Goal: Task Accomplishment & Management: Manage account settings

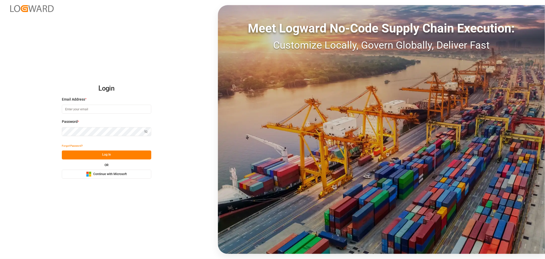
click at [113, 176] on div "Microsoft Logo Continue with Microsoft" at bounding box center [106, 173] width 41 height 5
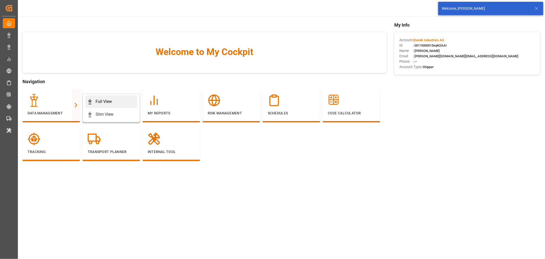
click at [102, 101] on div "Full View" at bounding box center [104, 101] width 16 height 6
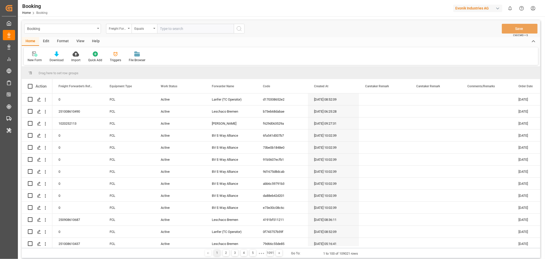
click at [64, 41] on div "Format" at bounding box center [62, 41] width 19 height 9
click at [39, 60] on div "Filter Rows" at bounding box center [35, 60] width 15 height 5
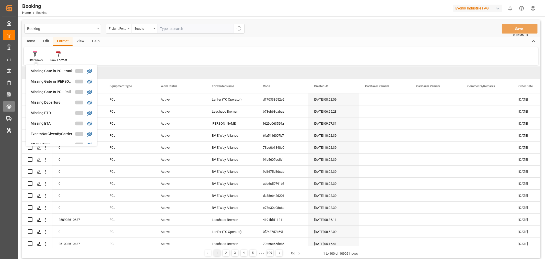
scroll to position [87, 0]
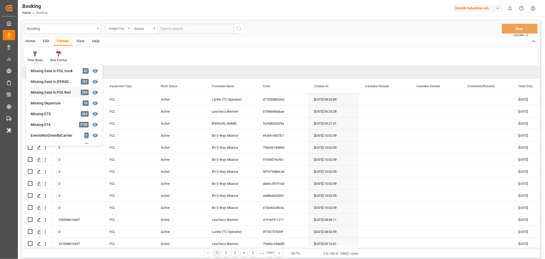
click at [54, 95] on div "Booking Freight Forwarder's Reference No. Equals Save Ctrl/CMD + S Home Edit Fo…" at bounding box center [281, 139] width 519 height 238
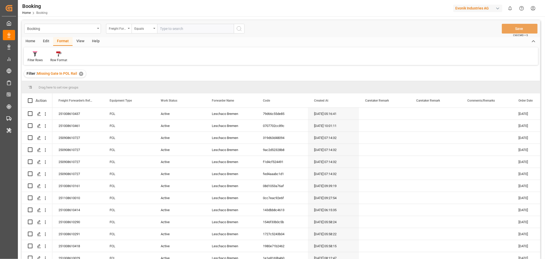
click at [77, 41] on div "View" at bounding box center [81, 41] width 16 height 9
click at [30, 61] on div "Default" at bounding box center [33, 60] width 10 height 5
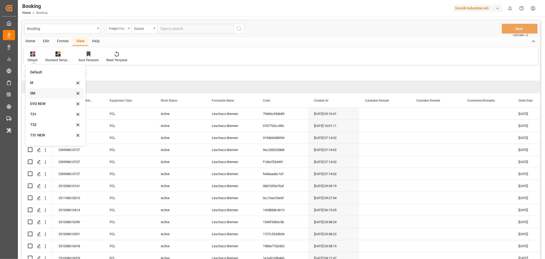
click at [39, 92] on div "SM" at bounding box center [52, 93] width 45 height 5
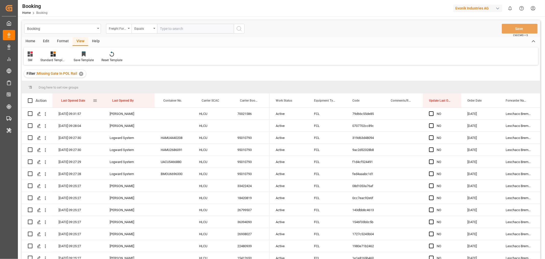
click at [87, 102] on div "Last Opened Date" at bounding box center [77, 100] width 32 height 14
click at [299, 101] on span at bounding box center [299, 100] width 5 height 5
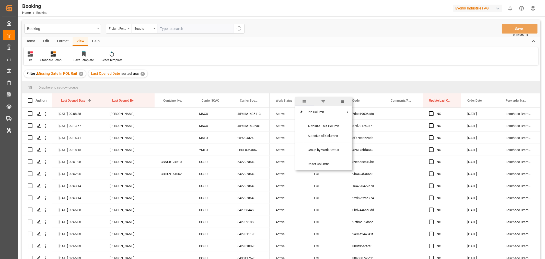
click at [342, 103] on span "columns" at bounding box center [342, 101] width 5 height 5
click at [300, 128] on input "Freight Forwarder's Reference No. column toggle visibility (hidden)" at bounding box center [300, 127] width 5 height 5
checkbox input "true"
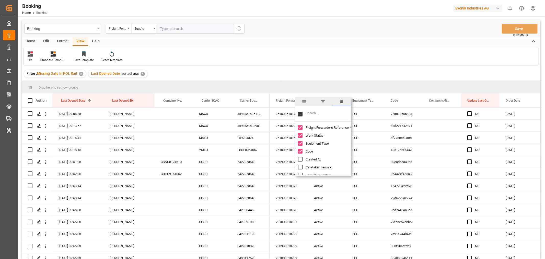
click at [300, 160] on input "Created At column toggle visibility (hidden)" at bounding box center [300, 159] width 5 height 5
checkbox input "true"
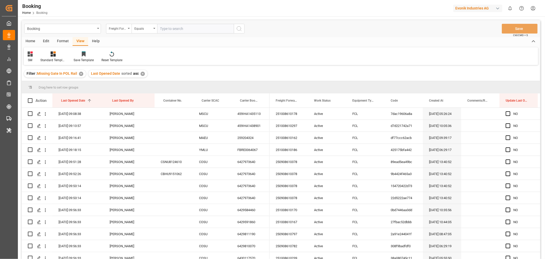
click at [316, 73] on div "Filter : Missing Gate In POL Rail ✕ Last Opened Date sorted asc ✕" at bounding box center [281, 73] width 519 height 14
drag, startPoint x: 203, startPoint y: 100, endPoint x: 207, endPoint y: 89, distance: 11.5
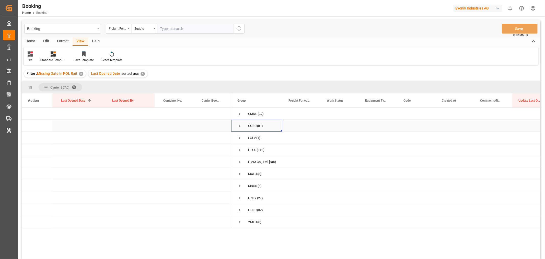
click at [241, 125] on span "Press SPACE to select this row." at bounding box center [240, 125] width 5 height 5
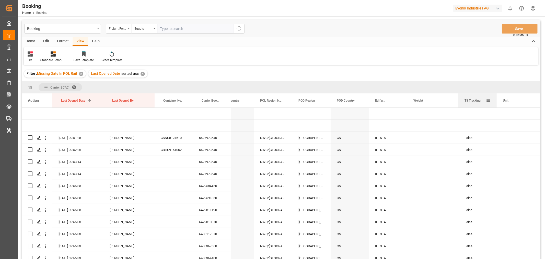
drag, startPoint x: 307, startPoint y: 100, endPoint x: 477, endPoint y: 99, distance: 169.5
click at [477, 99] on span "TS Tracking" at bounding box center [473, 101] width 16 height 4
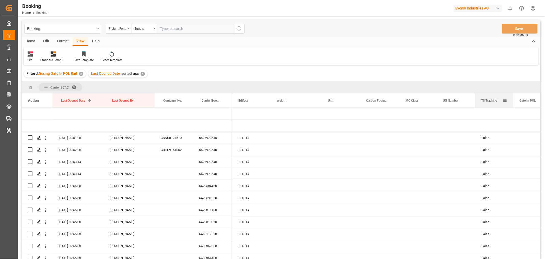
drag, startPoint x: 331, startPoint y: 104, endPoint x: 476, endPoint y: 101, distance: 144.7
click at [476, 101] on div "TS Tracking" at bounding box center [494, 100] width 38 height 14
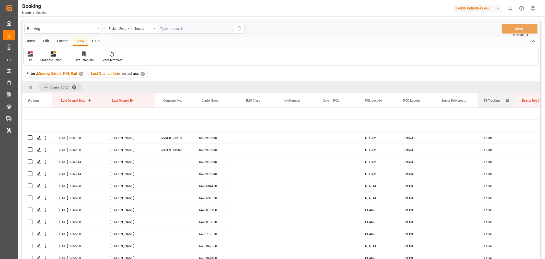
drag, startPoint x: 330, startPoint y: 100, endPoint x: 497, endPoint y: 102, distance: 166.7
click at [497, 102] on span "TS Tracking" at bounding box center [492, 101] width 16 height 4
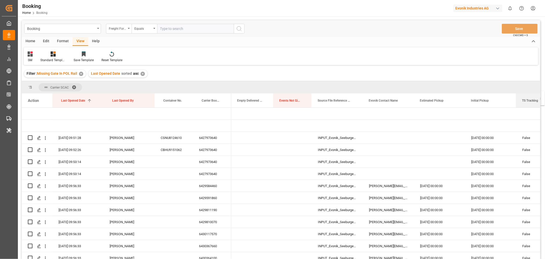
drag, startPoint x: 286, startPoint y: 101, endPoint x: 523, endPoint y: 94, distance: 237.6
click at [523, 94] on div "TS Tracking" at bounding box center [532, 100] width 21 height 14
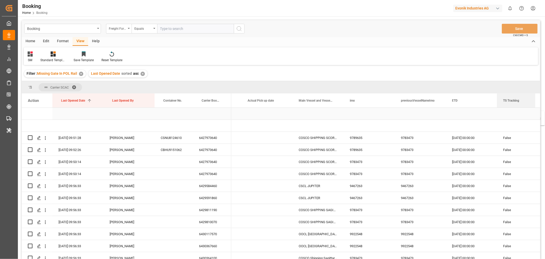
drag, startPoint x: 253, startPoint y: 103, endPoint x: 522, endPoint y: 114, distance: 269.5
click at [522, 114] on div "Action Last Opened Date 1 Last Opened By Container No." at bounding box center [281, 177] width 519 height 169
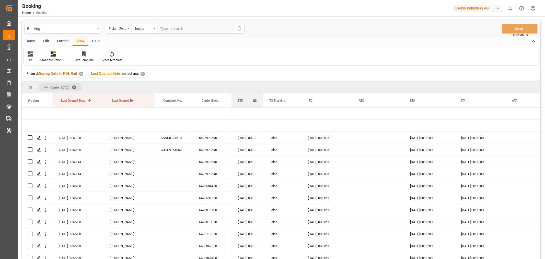
drag, startPoint x: 282, startPoint y: 97, endPoint x: 263, endPoint y: 97, distance: 19.4
click at [263, 97] on div at bounding box center [263, 100] width 2 height 14
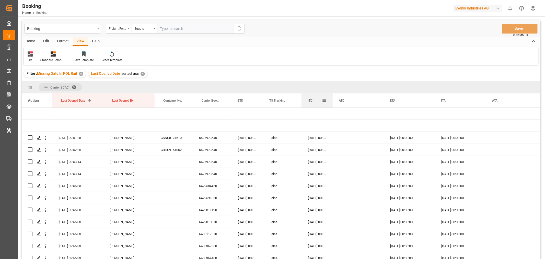
drag, startPoint x: 352, startPoint y: 99, endPoint x: 332, endPoint y: 104, distance: 20.4
click at [332, 104] on div at bounding box center [333, 100] width 2 height 14
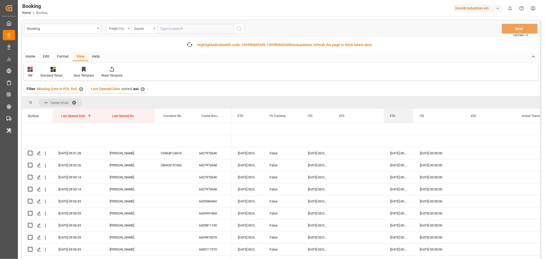
drag, startPoint x: 435, startPoint y: 100, endPoint x: 413, endPoint y: 101, distance: 21.5
click at [413, 101] on div "Carrier SCAC Drag here to set column labels Action Last Opened Date 1 Last Open…" at bounding box center [281, 186] width 519 height 181
click at [420, 68] on div "SM Standard Templates Save Template Reset Template" at bounding box center [281, 72] width 515 height 18
drag, startPoint x: 413, startPoint y: 114, endPoint x: 417, endPoint y: 115, distance: 4.2
click at [417, 115] on div at bounding box center [418, 116] width 2 height 14
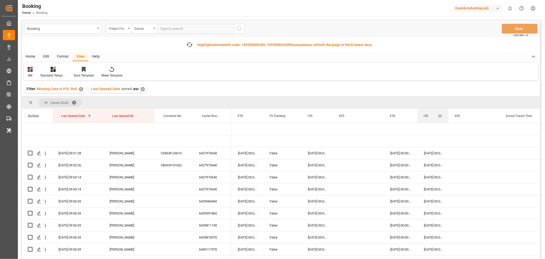
drag, startPoint x: 468, startPoint y: 114, endPoint x: 448, endPoint y: 115, distance: 20.2
click at [448, 115] on div at bounding box center [449, 116] width 2 height 14
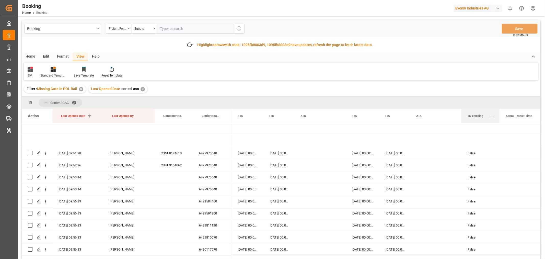
drag, startPoint x: 273, startPoint y: 116, endPoint x: 462, endPoint y: 116, distance: 188.4
click at [462, 116] on div "TS Tracking" at bounding box center [481, 116] width 38 height 14
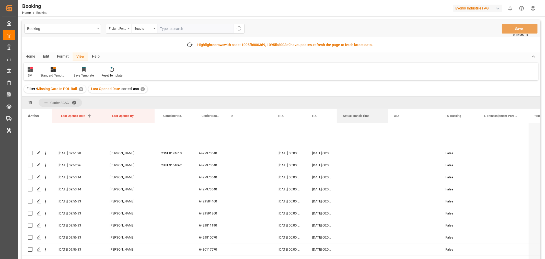
drag, startPoint x: 437, startPoint y: 117, endPoint x: 385, endPoint y: 116, distance: 52.7
click at [385, 116] on div "Actual Transit Time" at bounding box center [362, 116] width 51 height 14
click at [211, 154] on div "6427973640" at bounding box center [212, 153] width 38 height 12
click at [223, 154] on div "6427973640" at bounding box center [212, 153] width 38 height 12
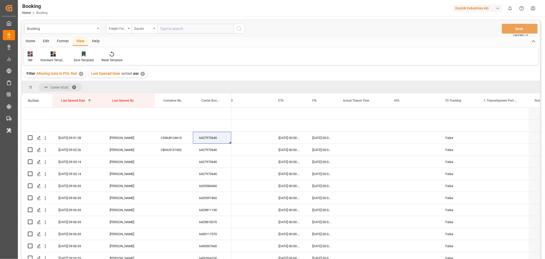
click at [375, 38] on div "Home Edit Format View Help" at bounding box center [281, 41] width 519 height 9
click at [201, 139] on div "6427973640" at bounding box center [212, 138] width 38 height 12
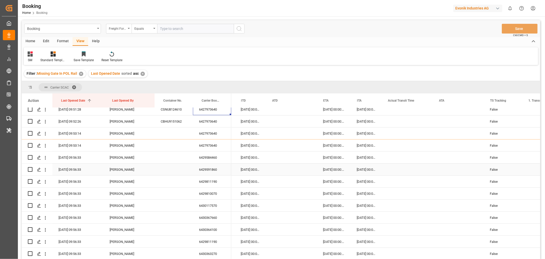
scroll to position [0, 2314]
click at [214, 159] on div "6429584460" at bounding box center [212, 157] width 38 height 12
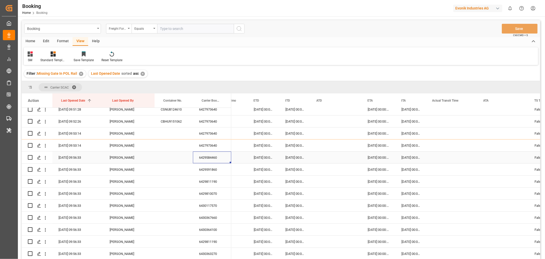
scroll to position [0, 2270]
click at [217, 158] on div "6429584460" at bounding box center [212, 157] width 38 height 12
click at [211, 166] on div "6429591860" at bounding box center [212, 169] width 38 height 12
click at [218, 180] on div "6429811190" at bounding box center [212, 181] width 38 height 12
click at [217, 191] on div "6429810070" at bounding box center [212, 193] width 38 height 12
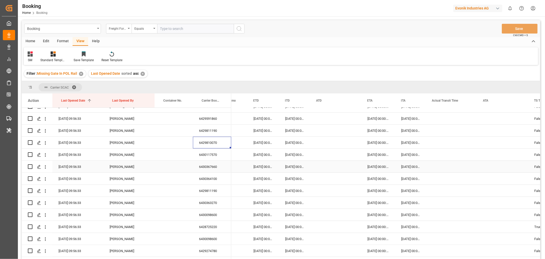
scroll to position [85, 0]
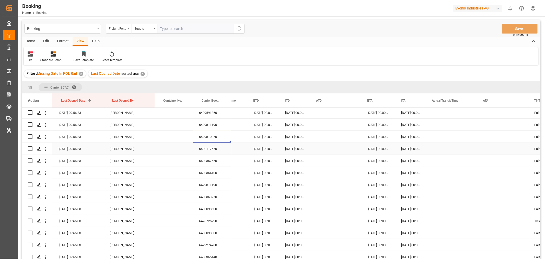
click at [215, 151] on div "6430117570" at bounding box center [212, 149] width 38 height 12
click at [209, 165] on div "6430367660" at bounding box center [212, 161] width 38 height 12
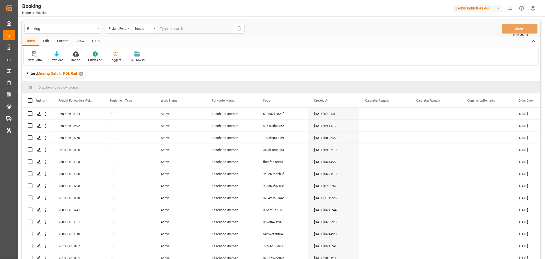
click at [81, 76] on div "Filter : Missing Gate In POL Rail ✕" at bounding box center [55, 74] width 62 height 8
click at [81, 75] on div "✕" at bounding box center [81, 74] width 4 height 4
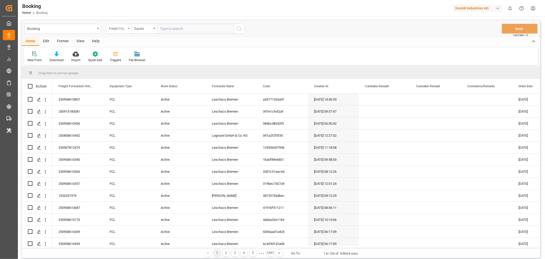
click at [128, 30] on div "Freight Forwarder's Reference No." at bounding box center [119, 29] width 26 height 10
type input "BOO"
click at [131, 72] on div "Carrier Booking No." at bounding box center [144, 73] width 76 height 11
paste input "6427973640"
type input "6427973640"
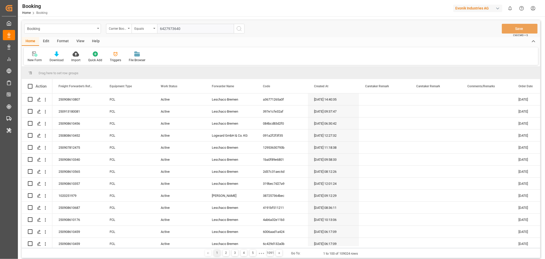
click at [242, 29] on icon "search button" at bounding box center [239, 29] width 6 height 6
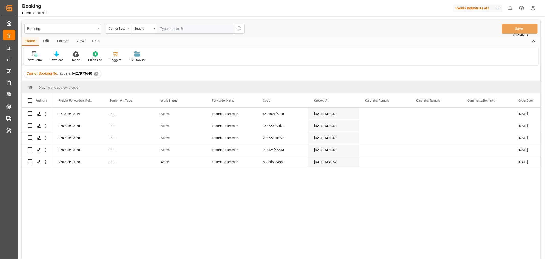
click at [83, 38] on div "View" at bounding box center [81, 41] width 16 height 9
click at [34, 59] on div "Default" at bounding box center [33, 60] width 10 height 5
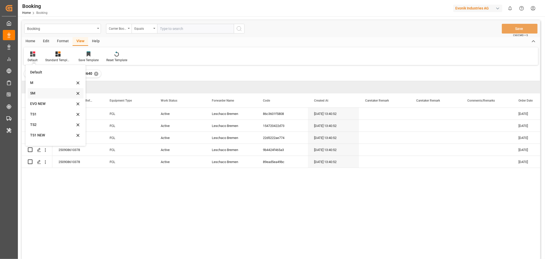
click at [37, 92] on div "SM" at bounding box center [52, 93] width 45 height 5
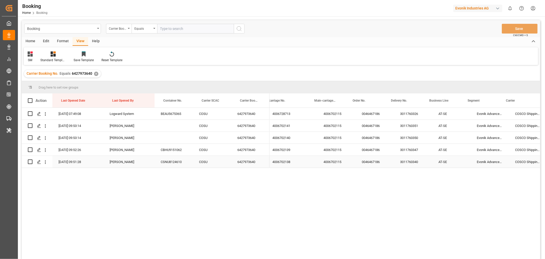
scroll to position [0, 283]
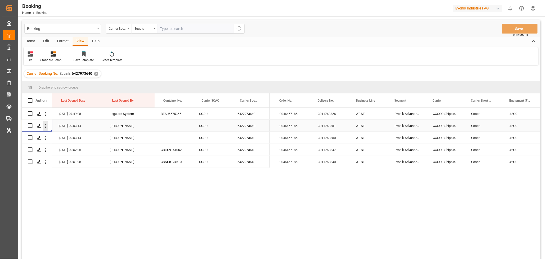
click at [44, 127] on icon "open menu" at bounding box center [45, 125] width 5 height 5
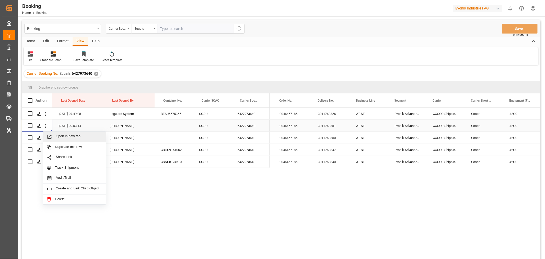
click at [73, 138] on span "Open in new tab" at bounding box center [79, 136] width 47 height 5
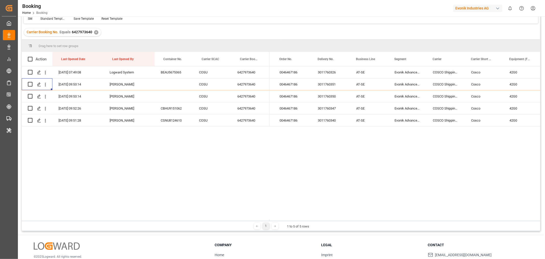
scroll to position [0, 0]
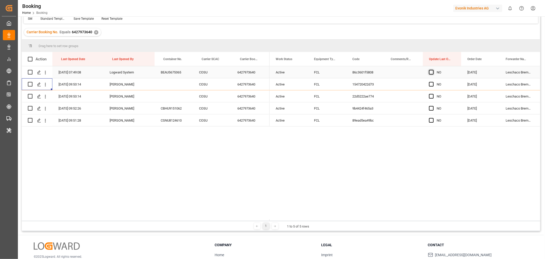
click at [432, 71] on span "Press SPACE to select this row." at bounding box center [431, 72] width 5 height 5
click at [433, 70] on input "Press SPACE to select this row." at bounding box center [433, 70] width 0 height 0
drag, startPoint x: 460, startPoint y: 77, endPoint x: 463, endPoint y: 122, distance: 45.1
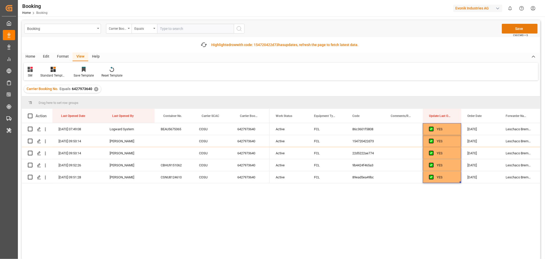
click at [519, 27] on button "Save" at bounding box center [520, 29] width 36 height 10
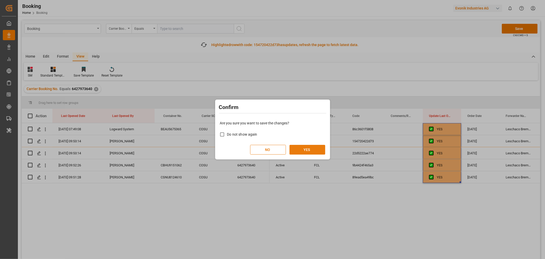
click at [310, 149] on button "YES" at bounding box center [308, 150] width 36 height 10
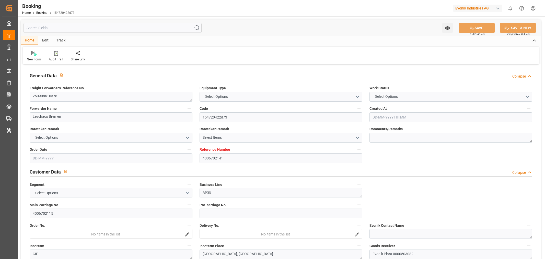
type input "4006702141"
type input "9783473"
type input "Cosco"
type input "COSCO Shipping Co. Ltd."
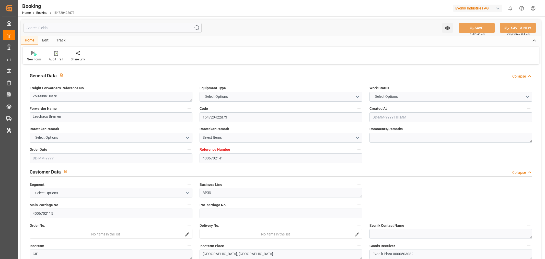
type input "DEHAM"
type input "CNSGH"
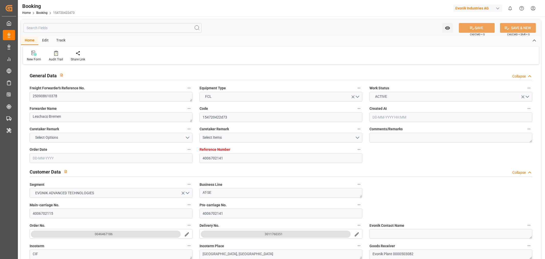
type input "19-08-2025 13:40"
type input "19-08-2025"
type input "15-11-2025"
type input "17-09-2025"
type input "17-09-2025 00:00"
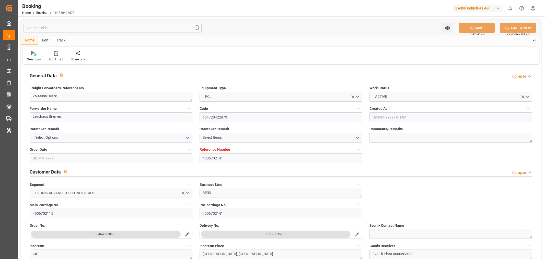
type input "15-09-2025"
type input "27-09-2025 00:00"
type input "30-09-2025 00:00"
type input "04-11-2025 00:00"
type input "11-11-2025 00:00"
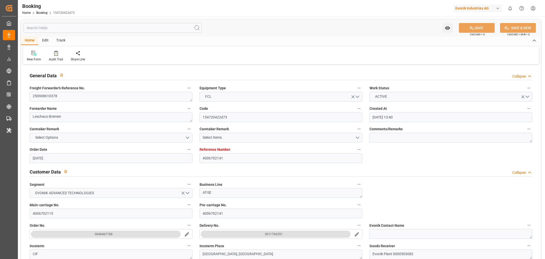
type input "19-09-2025 09:53"
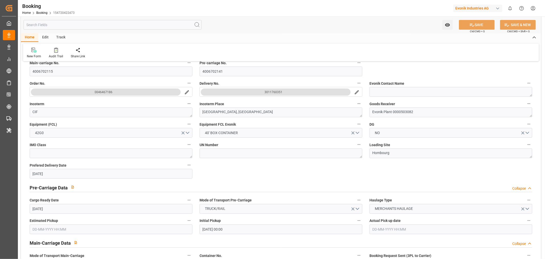
scroll to position [312, 0]
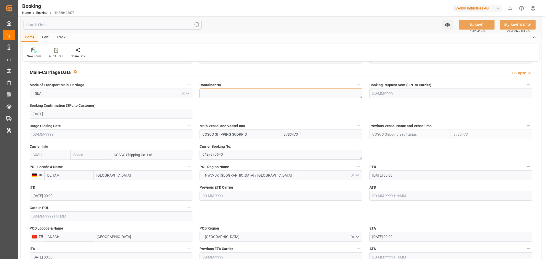
click at [218, 95] on textarea at bounding box center [281, 93] width 163 height 10
paste textarea "CSNU8572980"
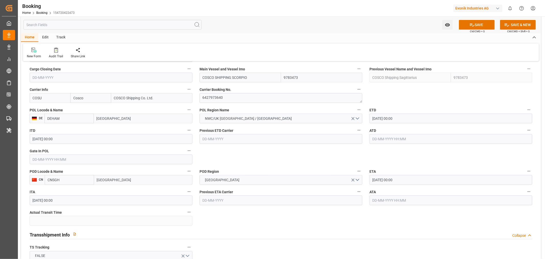
type textarea "CSNU8572980"
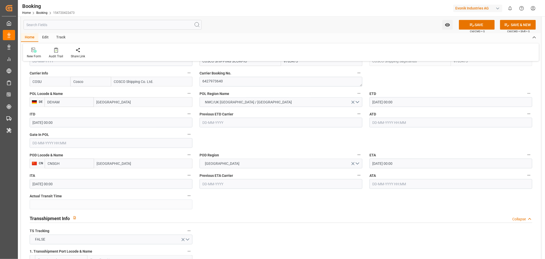
scroll to position [426, 0]
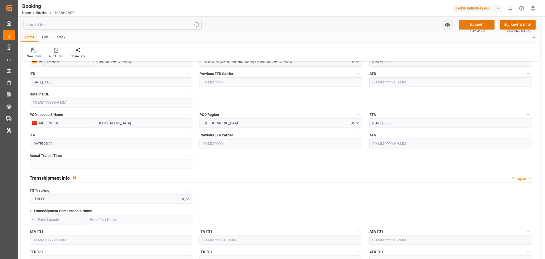
click at [474, 25] on button "SAVE" at bounding box center [477, 25] width 36 height 10
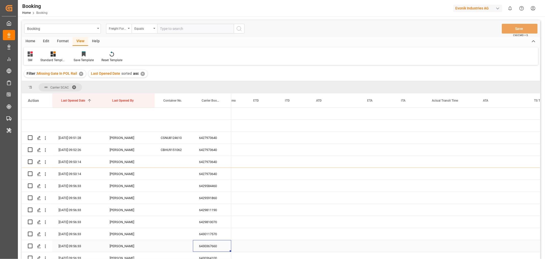
scroll to position [0, 2270]
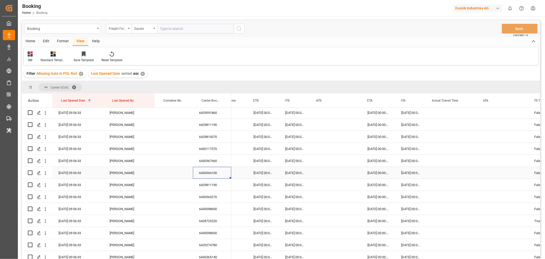
click at [221, 171] on div "6430364100" at bounding box center [212, 173] width 38 height 12
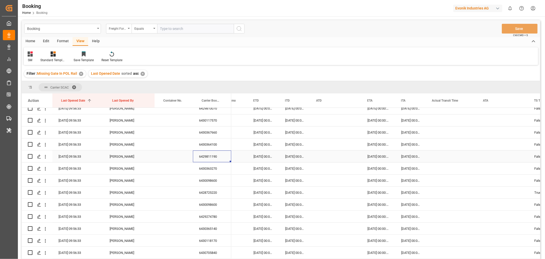
click at [215, 160] on div "6429811190" at bounding box center [212, 156] width 38 height 12
click at [205, 166] on div "6430363270" at bounding box center [212, 168] width 38 height 12
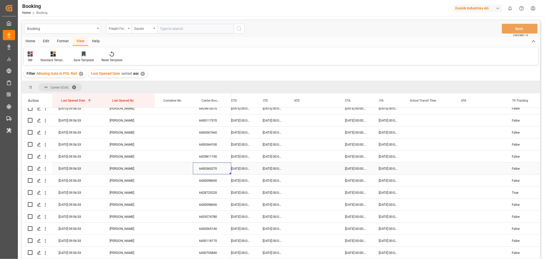
scroll to position [0, 2292]
click at [215, 179] on div "6430098600" at bounding box center [212, 180] width 38 height 12
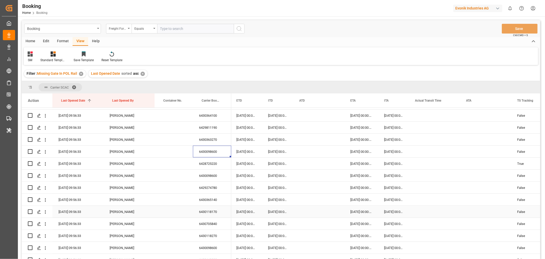
scroll to position [142, 0]
click at [211, 163] on div "6428725220" at bounding box center [212, 164] width 38 height 12
click at [206, 176] on div "6430098600" at bounding box center [212, 176] width 38 height 12
click at [210, 188] on div "6429274780" at bounding box center [212, 188] width 38 height 12
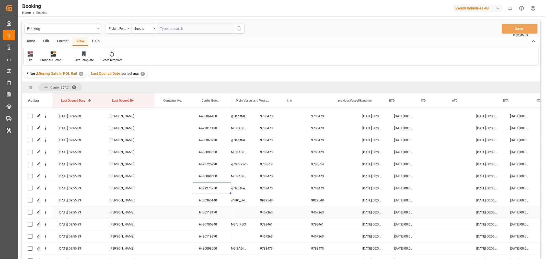
scroll to position [0, 0]
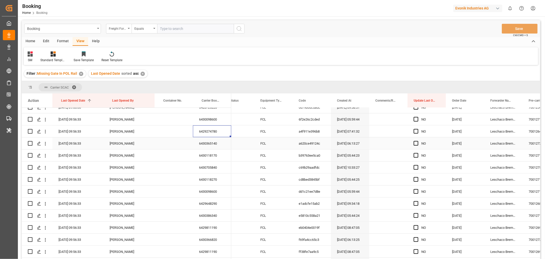
click at [218, 141] on div "6430365140" at bounding box center [212, 143] width 38 height 12
click at [215, 153] on div "6430118170" at bounding box center [212, 155] width 38 height 12
click at [210, 172] on div "6430705840" at bounding box center [212, 167] width 38 height 12
click at [213, 170] on div "6430705840" at bounding box center [212, 167] width 38 height 12
click at [212, 181] on div "6430118270" at bounding box center [212, 179] width 38 height 12
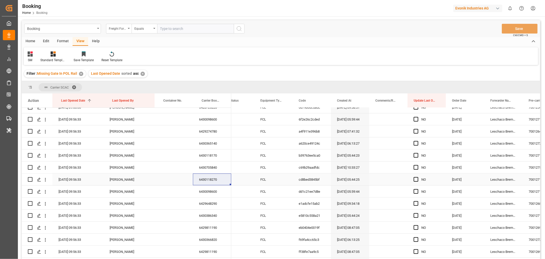
click at [201, 180] on div "6430118270" at bounding box center [212, 179] width 38 height 12
click at [217, 176] on div "6430118270" at bounding box center [212, 179] width 38 height 12
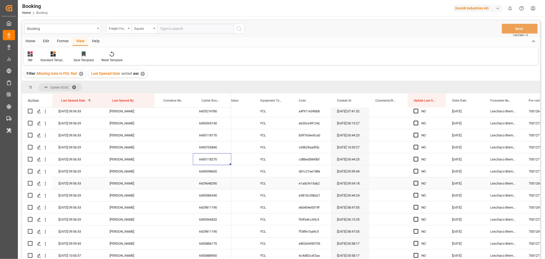
scroll to position [227, 0]
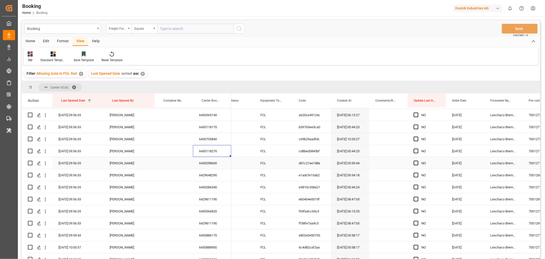
click at [205, 168] on div "6430098600" at bounding box center [212, 163] width 38 height 12
click at [206, 165] on div "6430098600" at bounding box center [212, 163] width 38 height 12
click at [219, 170] on div "6429648290" at bounding box center [212, 175] width 38 height 12
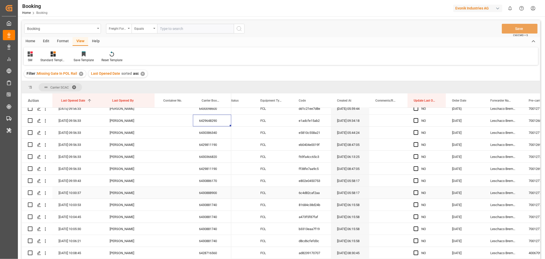
scroll to position [256, 0]
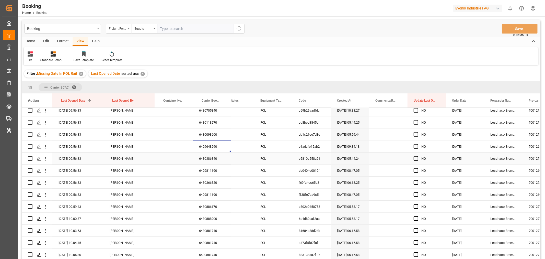
click at [209, 155] on div "6430386340" at bounding box center [212, 158] width 38 height 12
click at [201, 172] on div "6429811190" at bounding box center [212, 170] width 38 height 12
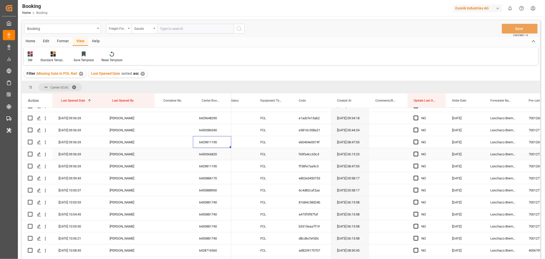
click at [217, 152] on div "6430366820" at bounding box center [212, 154] width 38 height 12
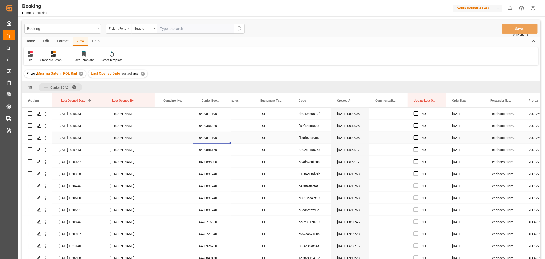
click at [214, 142] on div "6429811190" at bounding box center [212, 138] width 38 height 12
click at [213, 150] on div "6430886170" at bounding box center [212, 150] width 38 height 12
click at [200, 164] on div "6430888900" at bounding box center [212, 162] width 38 height 12
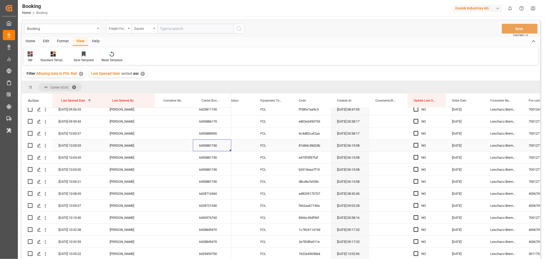
click at [215, 144] on div "6430881740" at bounding box center [212, 145] width 38 height 12
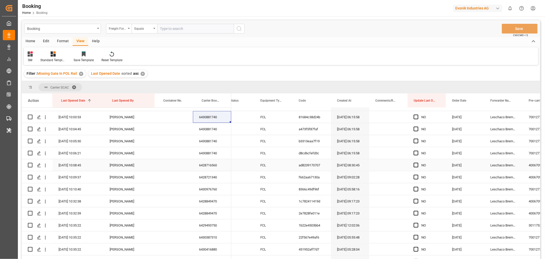
click at [215, 164] on div "6428716560" at bounding box center [212, 165] width 38 height 12
click at [210, 177] on div "6428721340" at bounding box center [212, 177] width 38 height 12
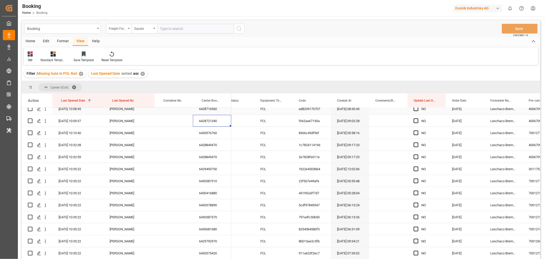
scroll to position [426, 0]
click at [216, 134] on div "6430976760" at bounding box center [212, 132] width 38 height 12
click at [221, 144] on div "6428849470" at bounding box center [212, 144] width 38 height 12
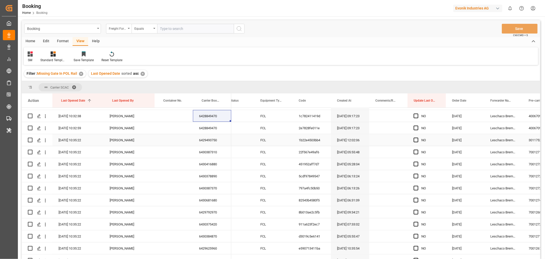
click at [212, 141] on div "6429493750" at bounding box center [212, 140] width 38 height 12
click at [217, 147] on div "6430387310" at bounding box center [212, 152] width 38 height 12
click at [216, 159] on div "6430416880" at bounding box center [212, 164] width 38 height 12
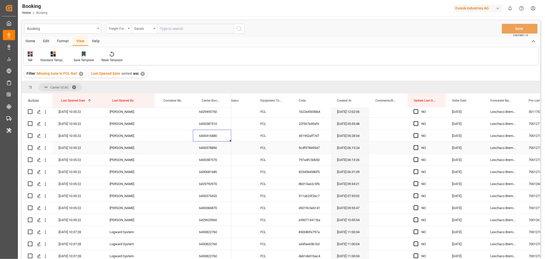
click at [213, 149] on div "6430378890" at bounding box center [212, 148] width 38 height 12
click at [212, 155] on div "6430387370" at bounding box center [212, 160] width 38 height 12
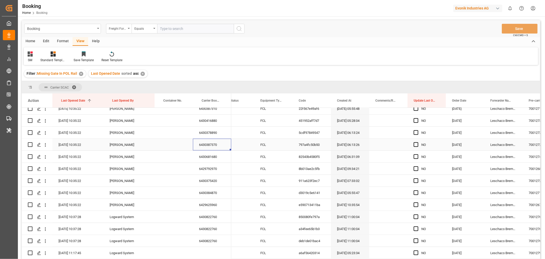
scroll to position [511, 0]
click at [219, 143] on div "6430681680" at bounding box center [212, 143] width 38 height 12
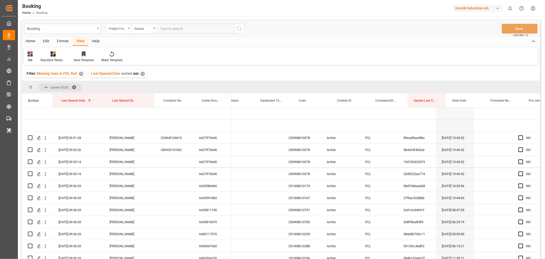
scroll to position [0, 105]
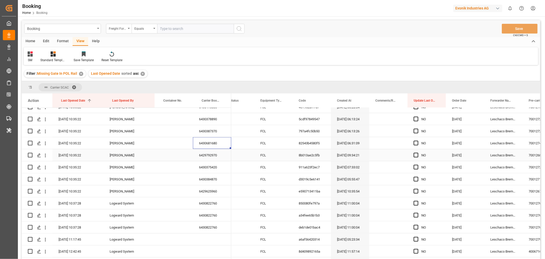
click at [218, 155] on div "6429792970" at bounding box center [212, 155] width 38 height 12
click at [216, 167] on div "6430375420" at bounding box center [212, 167] width 38 height 12
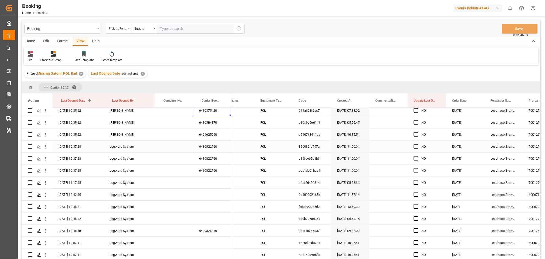
scroll to position [540, 0]
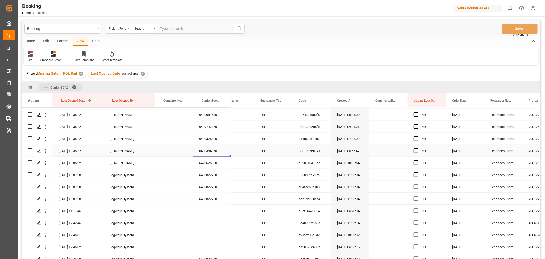
click at [221, 150] on div "6430384870" at bounding box center [212, 151] width 38 height 12
click at [218, 164] on div "6429625960" at bounding box center [212, 163] width 38 height 12
click at [208, 177] on div "6430822760" at bounding box center [212, 175] width 38 height 12
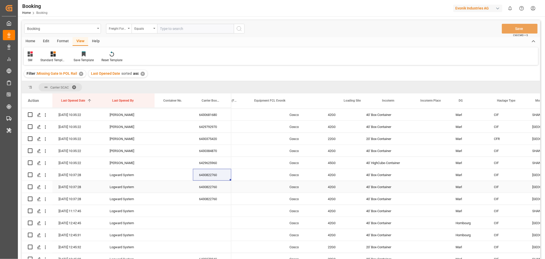
scroll to position [0, 741]
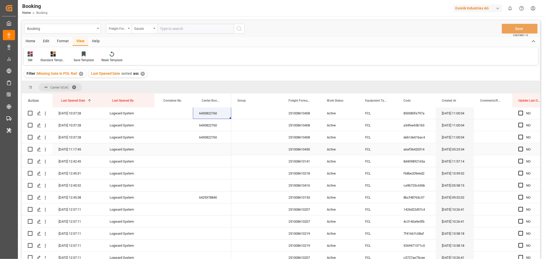
click at [299, 148] on div "251008610450" at bounding box center [302, 149] width 38 height 12
click at [307, 152] on div "251008610450" at bounding box center [302, 149] width 38 height 12
click at [47, 148] on icon "open menu" at bounding box center [45, 149] width 5 height 5
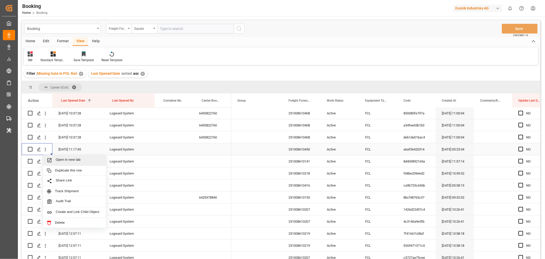
click at [73, 164] on div "Open in new tab" at bounding box center [74, 160] width 63 height 11
click at [300, 162] on div "251008610141" at bounding box center [302, 161] width 38 height 12
click at [47, 162] on icon "open menu" at bounding box center [45, 161] width 5 height 5
click at [71, 167] on div "Open in new tab" at bounding box center [74, 172] width 63 height 11
click at [304, 174] on div "251008610218" at bounding box center [302, 173] width 38 height 12
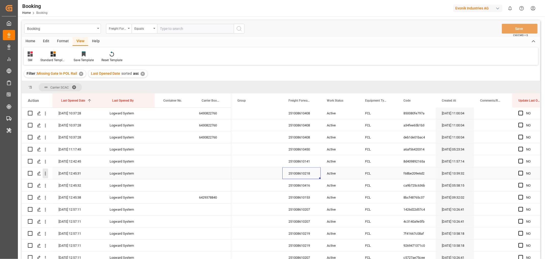
click at [43, 174] on icon "open menu" at bounding box center [45, 173] width 5 height 5
click at [63, 180] on div "Open in new tab" at bounding box center [74, 184] width 63 height 11
click at [309, 185] on div "251008610416" at bounding box center [302, 185] width 38 height 12
click at [46, 185] on icon "open menu" at bounding box center [45, 185] width 5 height 5
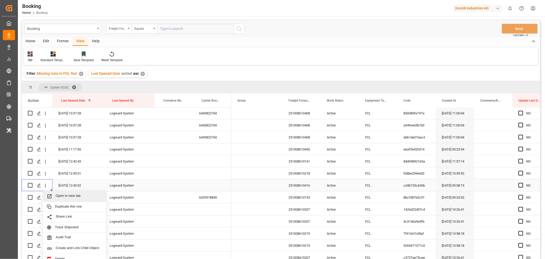
click at [77, 192] on div "Open in new tab" at bounding box center [74, 196] width 63 height 11
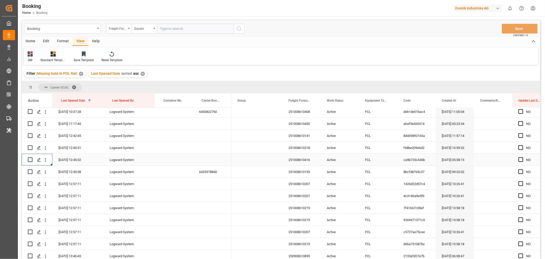
scroll to position [658, 0]
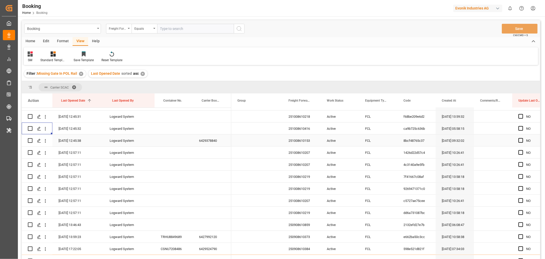
click at [214, 139] on div "6429378840" at bounding box center [212, 140] width 38 height 12
click at [46, 139] on icon "open menu" at bounding box center [45, 140] width 5 height 5
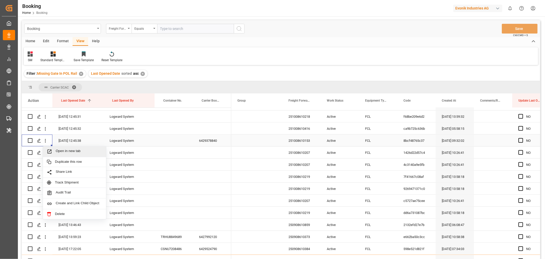
click at [72, 149] on span "Open in new tab" at bounding box center [79, 151] width 47 height 5
click at [295, 155] on div "251008610207" at bounding box center [302, 153] width 38 height 12
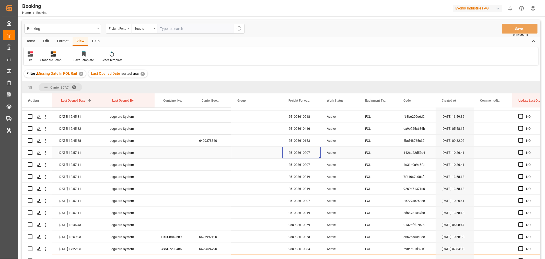
click at [295, 155] on div "251008610207" at bounding box center [302, 153] width 38 height 12
click at [47, 151] on icon "open menu" at bounding box center [45, 152] width 5 height 5
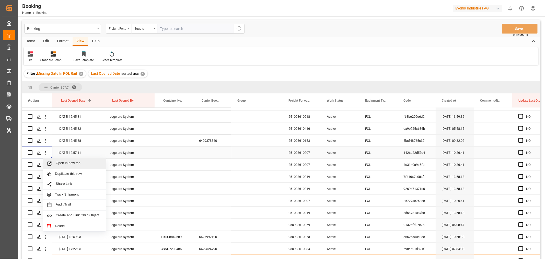
click at [74, 167] on div "Open in new tab" at bounding box center [74, 163] width 63 height 11
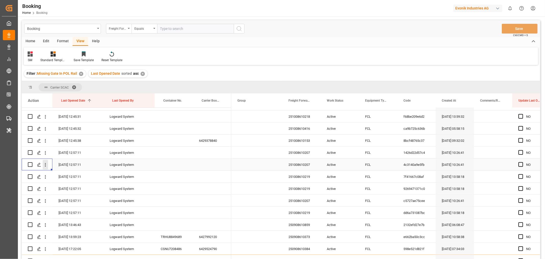
click at [46, 164] on icon "open menu" at bounding box center [45, 164] width 5 height 5
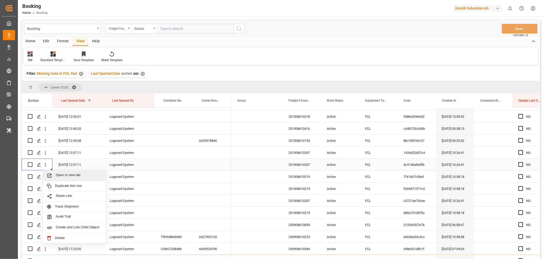
click at [63, 173] on span "Open in new tab" at bounding box center [79, 175] width 47 height 5
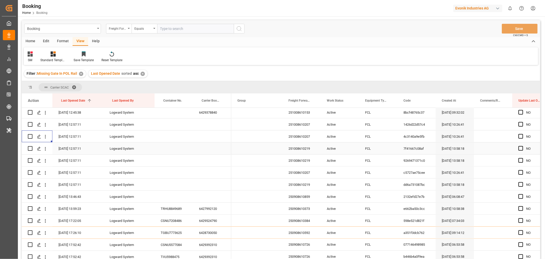
scroll to position [687, 0]
click at [45, 173] on icon "open menu" at bounding box center [45, 172] width 5 height 5
click at [72, 181] on span "Open in new tab" at bounding box center [79, 183] width 47 height 5
click at [308, 148] on div "251008610219" at bounding box center [302, 148] width 38 height 12
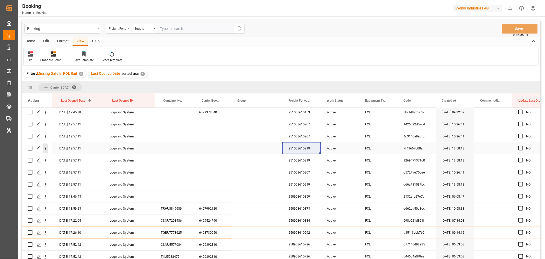
click at [46, 148] on icon "open menu" at bounding box center [45, 148] width 5 height 5
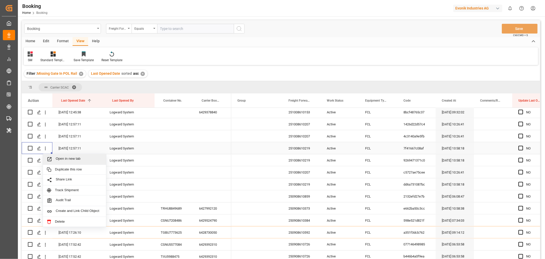
click at [67, 156] on span "Open in new tab" at bounding box center [79, 158] width 47 height 5
click at [45, 162] on icon "open menu" at bounding box center [45, 161] width 1 height 4
click at [63, 172] on span "Open in new tab" at bounding box center [79, 170] width 47 height 5
click at [44, 184] on icon "open menu" at bounding box center [45, 184] width 5 height 5
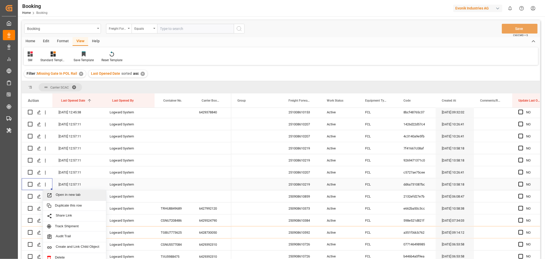
click at [75, 192] on div "Open in new tab" at bounding box center [74, 195] width 63 height 11
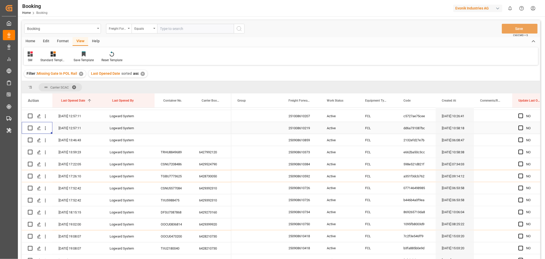
scroll to position [743, 0]
click at [306, 138] on div "250908610859" at bounding box center [302, 139] width 38 height 12
click at [45, 139] on icon "open menu" at bounding box center [45, 139] width 5 height 5
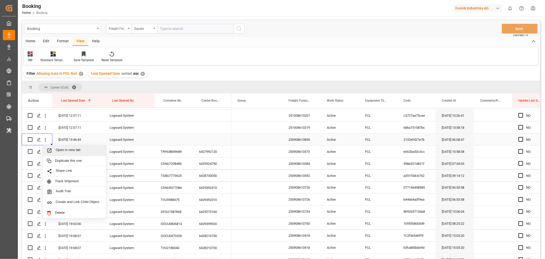
click at [81, 150] on span "Open in new tab" at bounding box center [79, 150] width 47 height 5
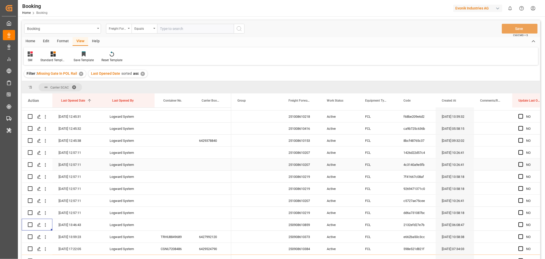
scroll to position [715, 0]
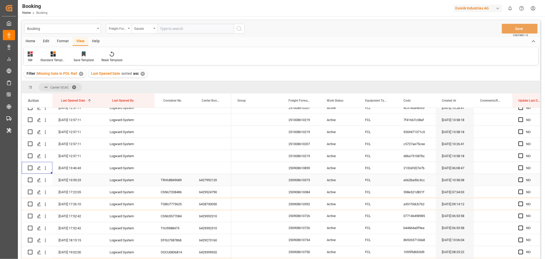
click at [213, 177] on div "6427992120" at bounding box center [212, 180] width 38 height 12
click at [220, 174] on div "6427992120" at bounding box center [212, 180] width 38 height 12
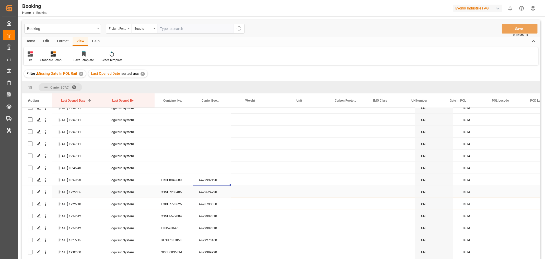
scroll to position [0, 1544]
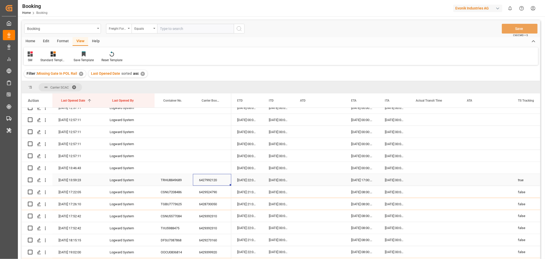
click at [213, 183] on div "6427992120" at bounding box center [212, 180] width 38 height 12
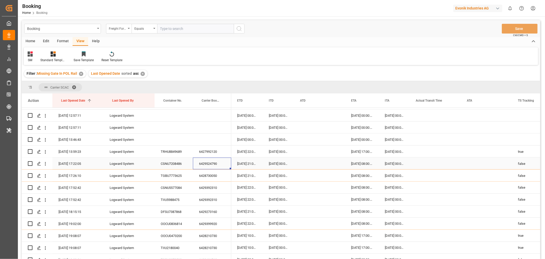
click at [213, 159] on div "6429524790" at bounding box center [212, 164] width 38 height 12
click at [219, 176] on div "6428730050" at bounding box center [212, 176] width 38 height 12
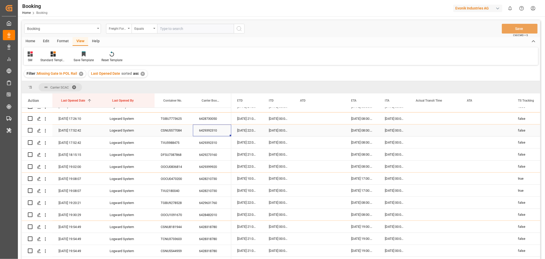
click at [221, 132] on div "6429392310" at bounding box center [212, 131] width 38 height 12
click at [219, 155] on div "6429273160" at bounding box center [212, 155] width 38 height 12
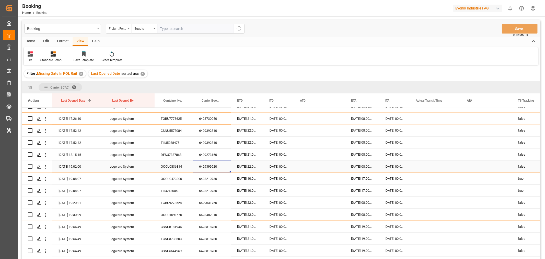
click at [212, 170] on div "6429399920" at bounding box center [212, 167] width 38 height 12
click at [213, 182] on div "6428210730" at bounding box center [212, 179] width 38 height 12
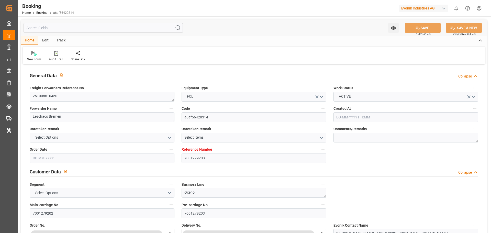
type input "7001279203"
type input "Cosco"
type input "COSCO Shipping Co. Ltd."
type input "EUNWC"
type input "CNSHA"
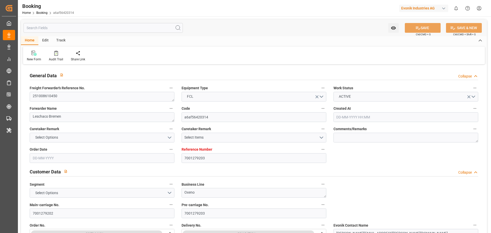
type input "19-09-2025 05:23"
type input "[DATE]"
type input "05-12-2025"
type input "09-10-2025"
type input "09-10-2025 00:00"
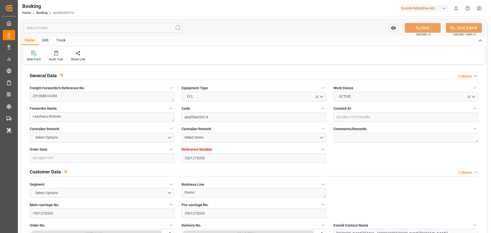
type input "09-10-2025 00:00"
type input "[DATE]"
type input "20-10-2025 00:00"
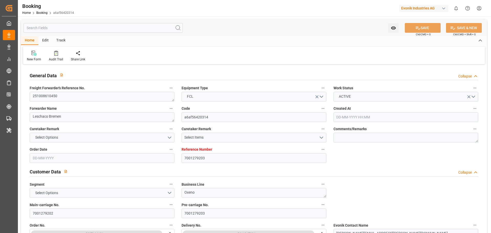
type input "[DATE] 00:00"
type input "05-12-2025 00:00"
type input "19-09-2025 11:17"
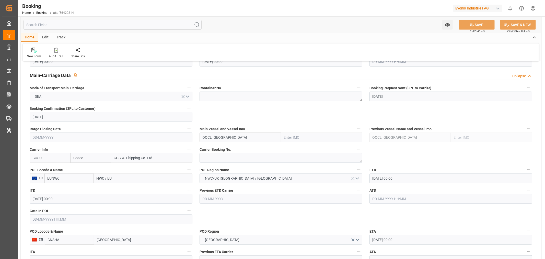
scroll to position [312, 0]
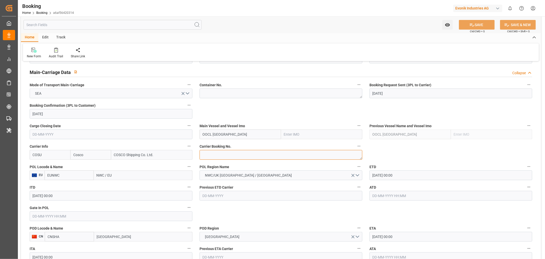
click at [220, 152] on textarea at bounding box center [281, 155] width 163 height 10
paste textarea "6431160190"
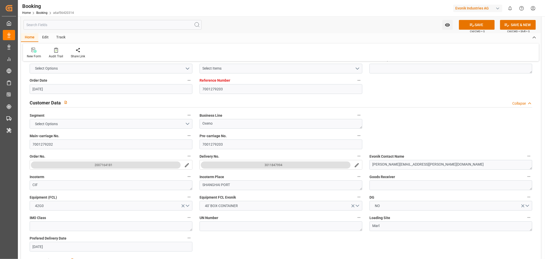
scroll to position [0, 0]
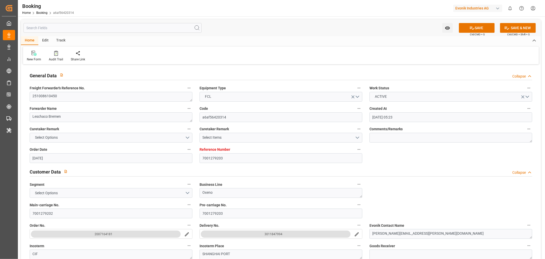
type textarea "6431160190"
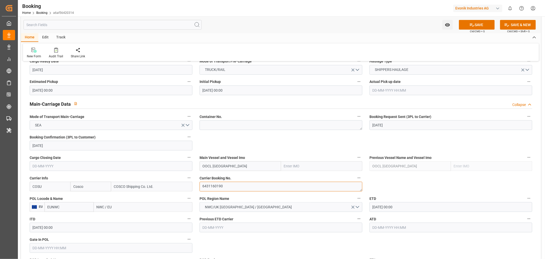
scroll to position [341, 0]
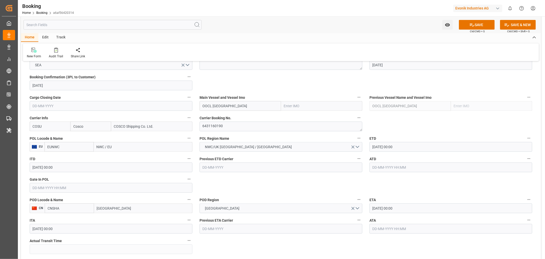
click at [106, 146] on input "NWC / EU" at bounding box center [143, 147] width 99 height 10
paste input "Antwerp"
type input "Antwerp"
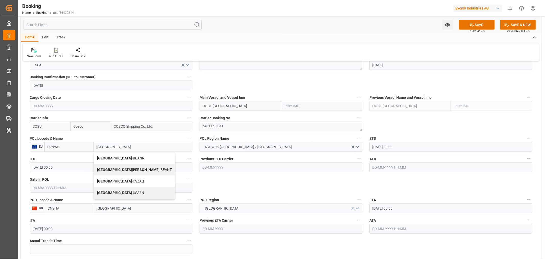
click at [123, 156] on span "Antwerp - BEANR" at bounding box center [120, 158] width 47 height 4
type input "BEANR"
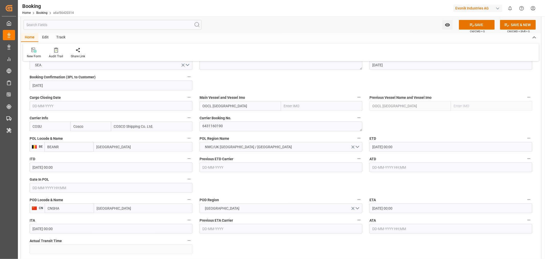
type input "Antwerp"
click at [235, 107] on input "OOCL [GEOGRAPHIC_DATA]" at bounding box center [241, 106] width 82 height 10
type input "OOCL [GEOGRAPHIC_DATA]"
click at [236, 118] on span "OOCL DENMARK - 9922548" at bounding box center [233, 117] width 60 height 4
type input "9922548"
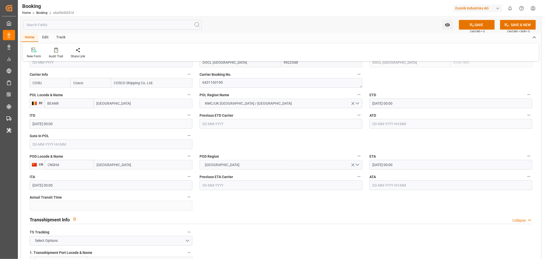
scroll to position [398, 0]
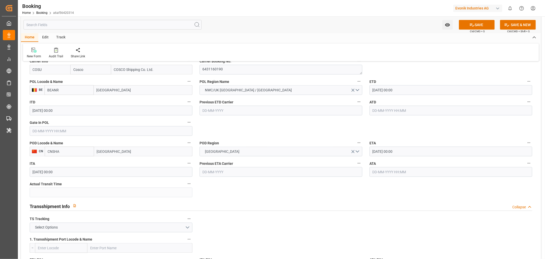
type input "OOCL [GEOGRAPHIC_DATA]"
click at [129, 150] on input "[GEOGRAPHIC_DATA]" at bounding box center [143, 152] width 98 height 10
type input "[GEOGRAPHIC_DATA]"
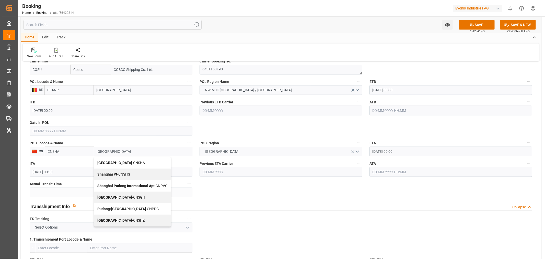
click at [124, 196] on span "Shanghai - CNSGH" at bounding box center [121, 197] width 48 height 4
type input "CNSGH"
type input "[GEOGRAPHIC_DATA]"
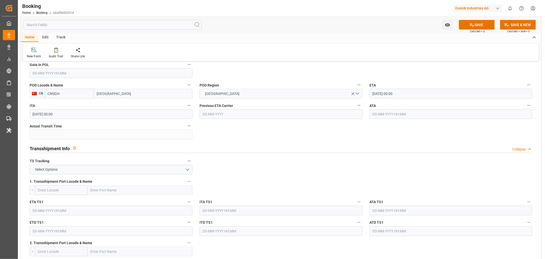
scroll to position [483, 0]
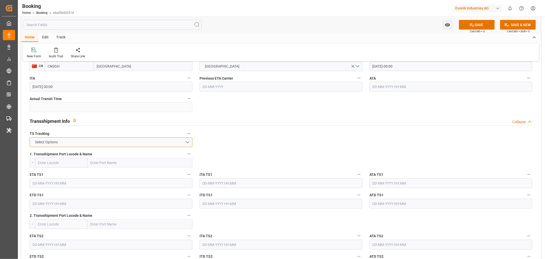
click at [109, 140] on button "Select Options" at bounding box center [111, 142] width 163 height 10
click at [75, 149] on div "FALSE" at bounding box center [111, 154] width 162 height 11
click at [480, 25] on button "SAVE" at bounding box center [477, 25] width 36 height 10
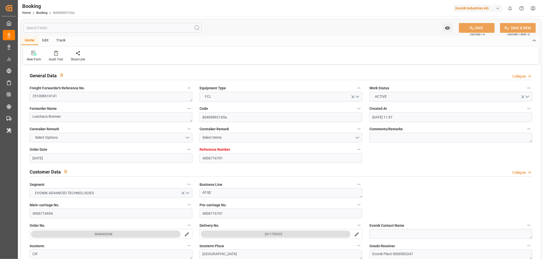
type input "[DATE] 11:57"
type input "[DATE]"
type input "[DATE] 00:00"
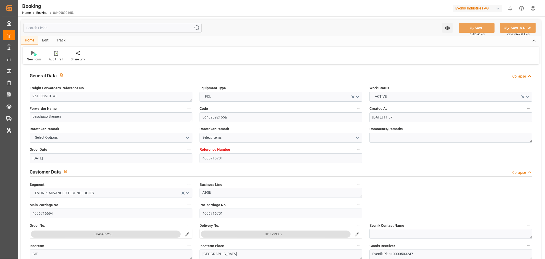
type input "[DATE]"
type input "[DATE] 00:00"
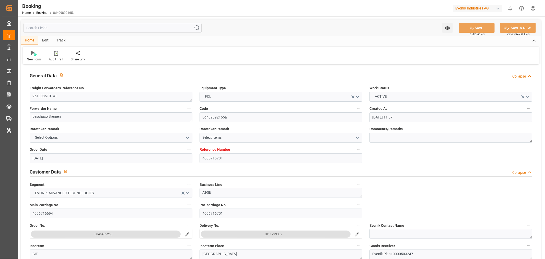
type input "[DATE] 12:42"
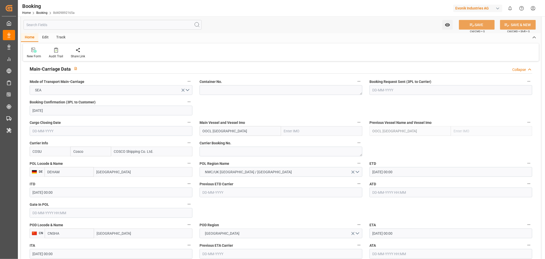
scroll to position [284, 0]
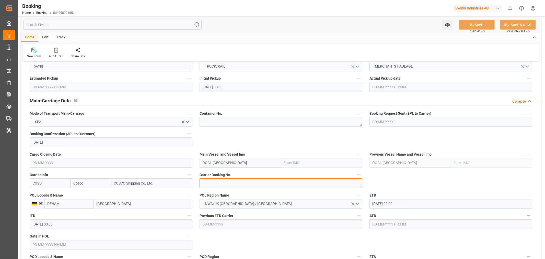
click at [223, 180] on textarea at bounding box center [281, 183] width 163 height 10
paste textarea "6429264690"
type textarea "6429264690"
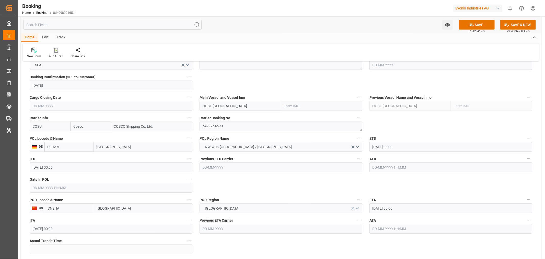
click at [250, 105] on input "OOCL [GEOGRAPHIC_DATA]" at bounding box center [241, 106] width 82 height 10
type input "OOCL [GEOGRAPHIC_DATA]"
click at [221, 118] on b "OOCL [GEOGRAPHIC_DATA]" at bounding box center [225, 117] width 45 height 4
type input "9922548"
type input "OOCL [GEOGRAPHIC_DATA]"
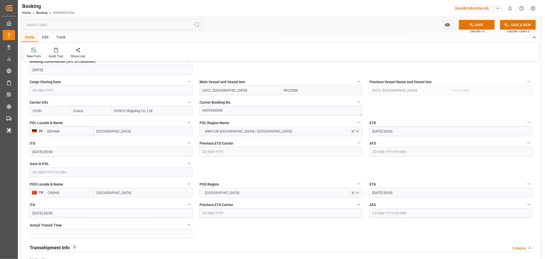
scroll to position [369, 0]
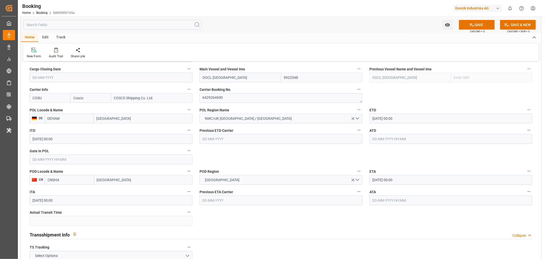
click at [159, 182] on input "[GEOGRAPHIC_DATA]" at bounding box center [143, 180] width 98 height 10
type input "[GEOGRAPHIC_DATA]"
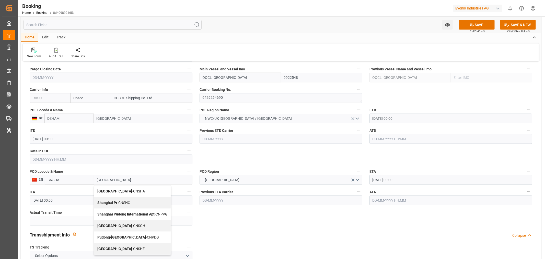
click at [123, 229] on div "Shanghai - CNSGH" at bounding box center [132, 226] width 76 height 12
type input "CNSGH"
type input "[GEOGRAPHIC_DATA]"
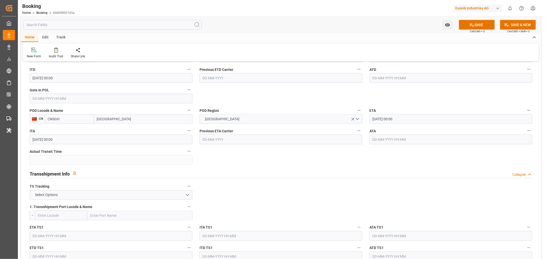
scroll to position [483, 0]
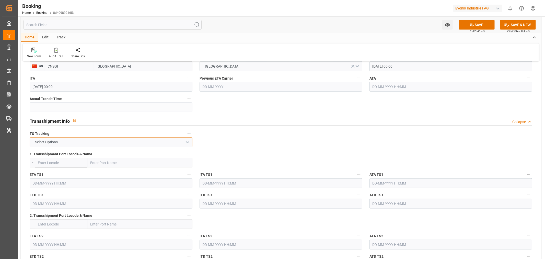
click at [92, 144] on button "Select Options" at bounding box center [111, 142] width 163 height 10
click at [60, 154] on div "FALSE" at bounding box center [111, 154] width 162 height 11
click at [477, 23] on button "SAVE" at bounding box center [477, 25] width 36 height 10
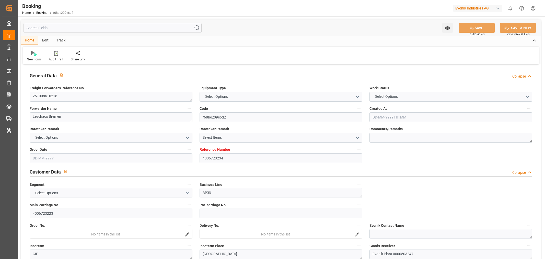
type input "4006723234"
type input "9783514"
type input "Cosco"
type input "COSCO Shipping Co. Ltd."
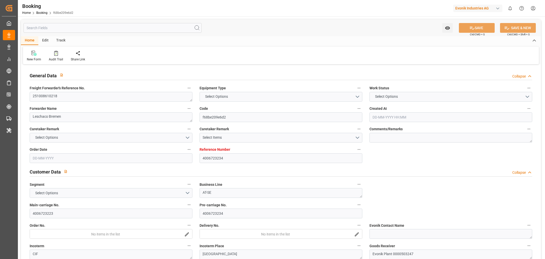
type input "DEHAM"
type input "CNSHA"
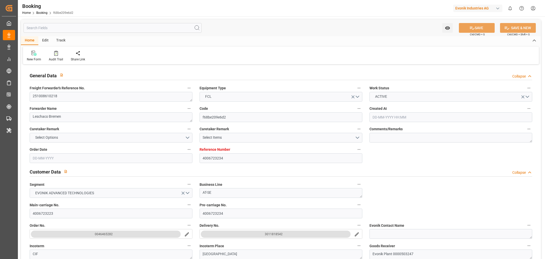
type input "09-09-2025 13:59"
type input "09-09-2025"
type input "10-12-2025"
type input "07-10-2025"
type input "07-10-2025 00:00"
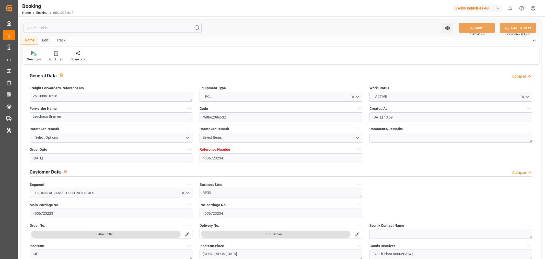
type input "[DATE]"
type input "[DATE] 00:00"
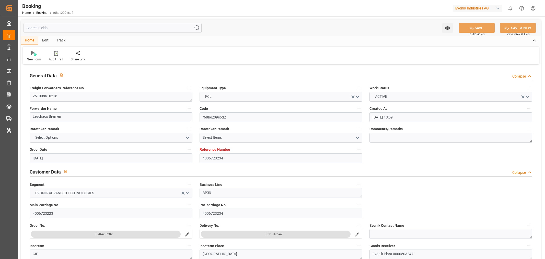
type input "19-09-2025 12:45"
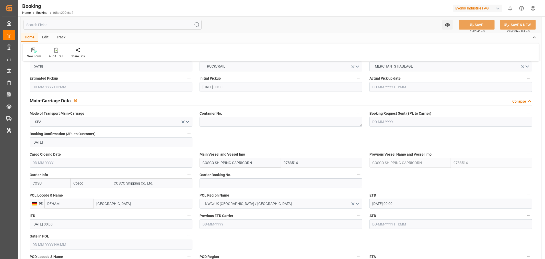
scroll to position [341, 0]
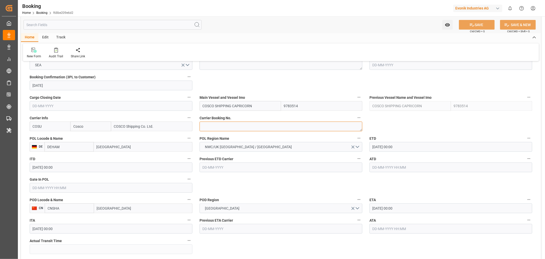
click at [217, 121] on textarea at bounding box center [281, 126] width 163 height 10
paste textarea "6429986850"
type textarea "6429986850"
click at [259, 107] on input "COSCO SHIPPING CAPRICORN" at bounding box center [241, 106] width 82 height 10
click at [132, 208] on input "[GEOGRAPHIC_DATA]" at bounding box center [143, 208] width 98 height 10
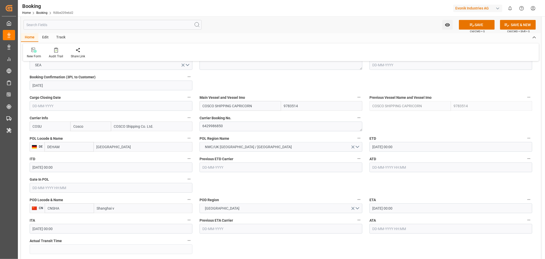
type input "[GEOGRAPHIC_DATA]"
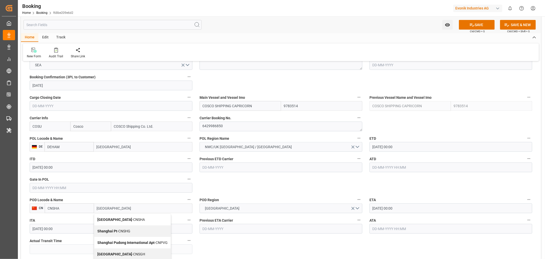
scroll to position [426, 0]
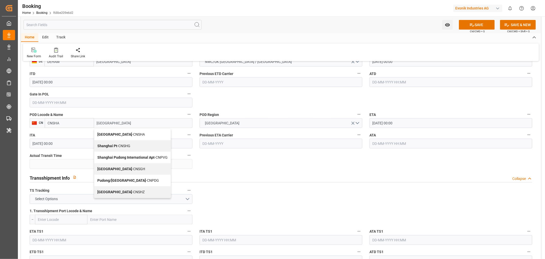
click at [122, 170] on span "Shanghai - CNSGH" at bounding box center [121, 169] width 48 height 4
type input "CNSGH"
type input "[GEOGRAPHIC_DATA]"
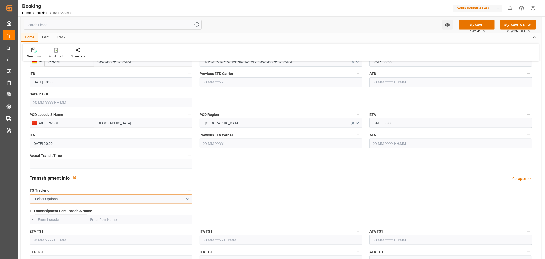
click at [115, 195] on button "Select Options" at bounding box center [111, 199] width 163 height 10
click at [115, 196] on div "TRUE" at bounding box center [111, 200] width 162 height 11
click at [89, 196] on button "TRUE" at bounding box center [111, 199] width 163 height 10
click at [65, 211] on div "FALSE" at bounding box center [111, 211] width 162 height 11
click at [477, 22] on button "SAVE" at bounding box center [477, 25] width 36 height 10
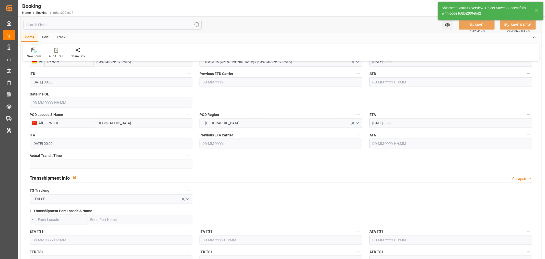
type textarea "NWC/UK North West Continent / UK_CNSGH_COSU_AT-SE"
type textarea "[PERSON_NAME]"
type textarea "Pod-PodRegionName-businessDivision-businessLine-"
type input "22-09-2025 10:42"
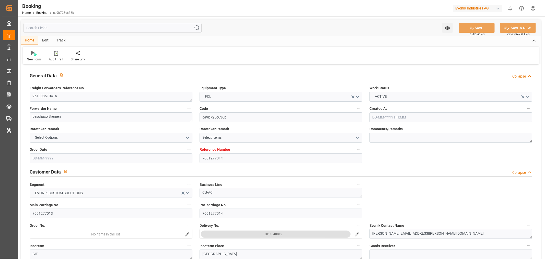
type input "7001277014"
type input "9783514"
type input "Cosco"
type input "COSCO Shipping Co. Ltd."
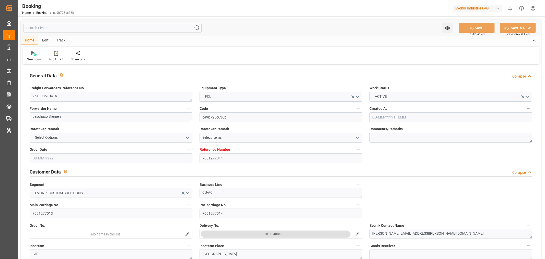
type input "EUNWC"
type input "CNSHA"
type input "[DATE] 05:58"
type input "[DATE]"
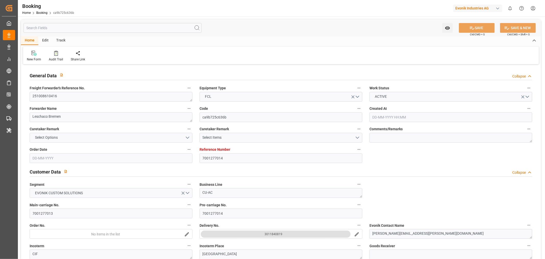
type input "[DATE]"
type input "[DATE] 00:00"
type input "[DATE]"
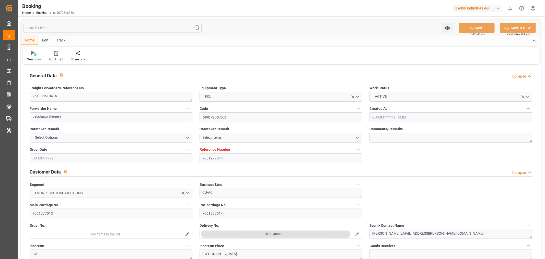
type input "[DATE] 00:00"
type input "[DATE] 12:45"
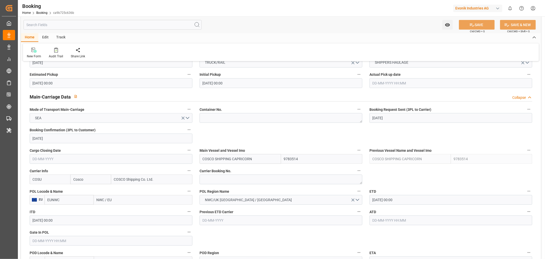
scroll to position [341, 0]
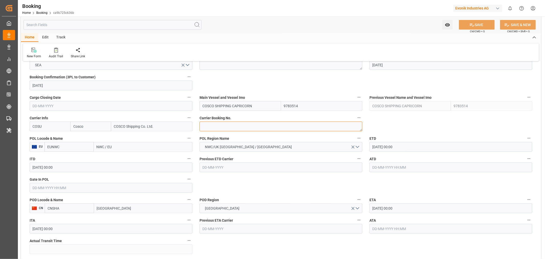
click at [218, 129] on textarea at bounding box center [281, 126] width 163 height 10
paste textarea "6430997420"
type textarea "6430997420"
click at [108, 146] on input "NWC / EU" at bounding box center [143, 147] width 99 height 10
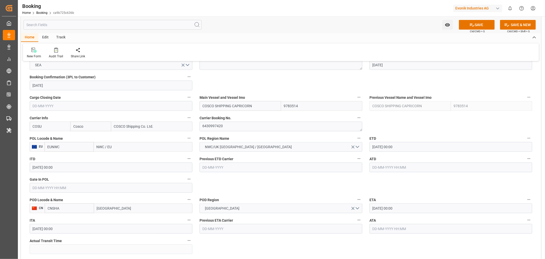
click at [108, 146] on input "NWC / EU" at bounding box center [143, 147] width 99 height 10
paste input "Antwerp"
type input "Antwerp"
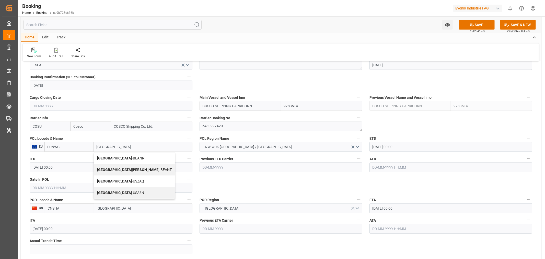
click at [119, 157] on span "Antwerp - BEANR" at bounding box center [120, 158] width 47 height 4
type input "BEANR"
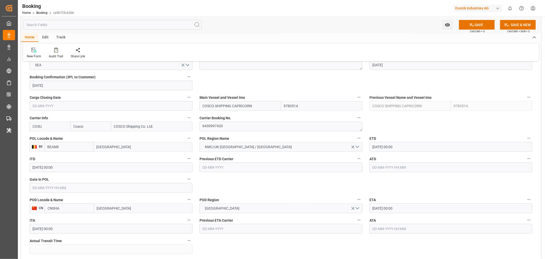
type input "Antwerp"
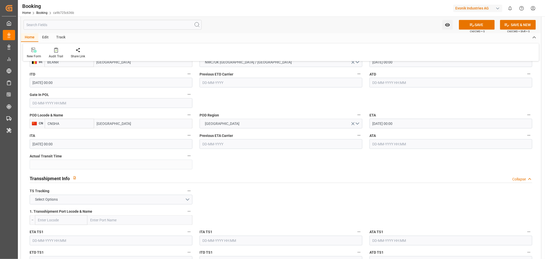
scroll to position [426, 0]
click at [136, 122] on input "[GEOGRAPHIC_DATA]" at bounding box center [143, 123] width 98 height 10
type input "[GEOGRAPHIC_DATA]"
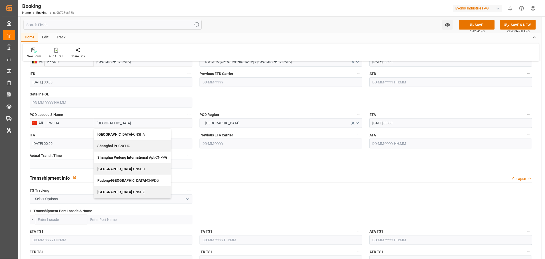
click at [129, 170] on div "Shanghai - CNSGH" at bounding box center [132, 169] width 76 height 12
type input "CNSGH"
type input "[GEOGRAPHIC_DATA]"
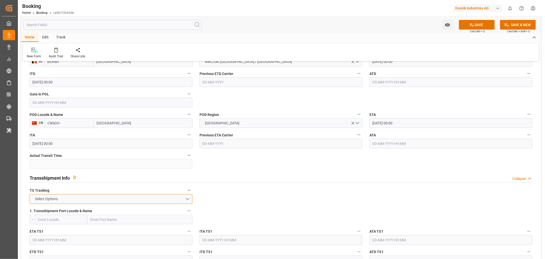
click at [96, 199] on button "Select Options" at bounding box center [111, 199] width 163 height 10
click at [65, 210] on div "FALSE" at bounding box center [111, 211] width 162 height 11
click at [481, 26] on button "SAVE" at bounding box center [477, 25] width 36 height 10
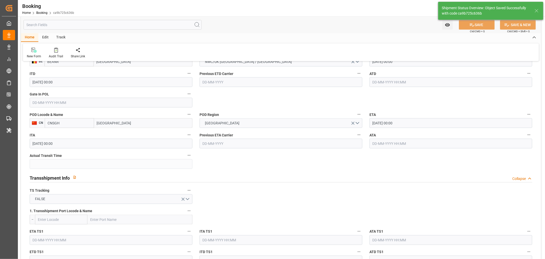
type textarea "NWC/UK North West Continent / UK_CNSGH_COSU_CU-AC"
type textarea "[PERSON_NAME]"
type textarea "Pod-PodRegionName-businessDivision-businessLine-"
type input "22-09-2025 10:48"
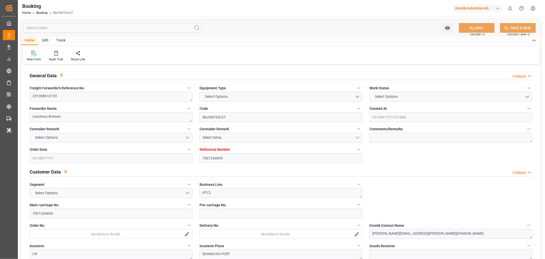
type input "7001264695"
type input "9922548"
type input "Cosco"
type input "COSCO Shipping Co. Ltd."
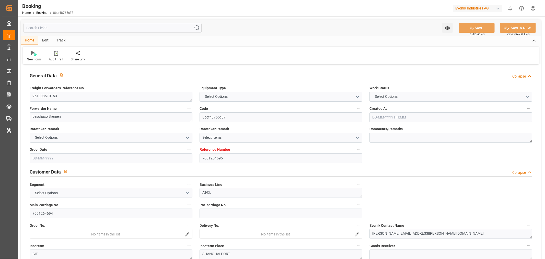
type input "NLRTM"
type input "CNSGH"
type input "[DATE] 09:32"
type input "[DATE]"
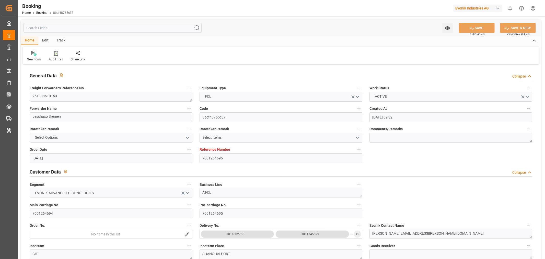
type input "[DATE]"
type input "[DATE] 00:00"
type input "[DATE]"
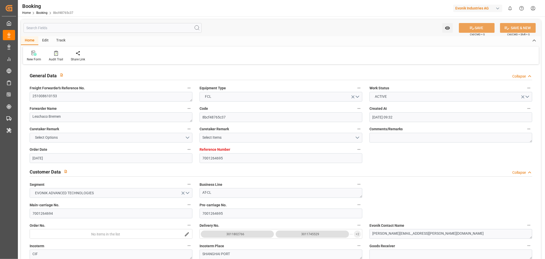
type input "[DATE] 00:00"
type input "[DATE] 12:45"
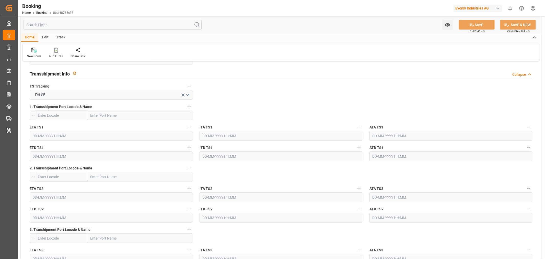
scroll to position [483, 0]
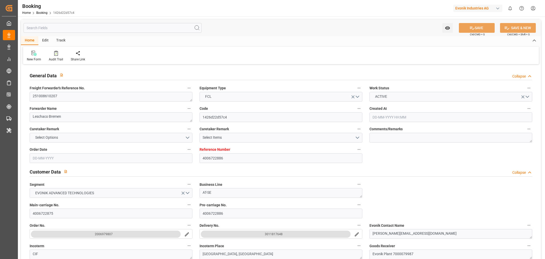
type input "4006722886"
type input "9783514"
type input "Cosco"
type input "COSCO Shipping Co. Ltd."
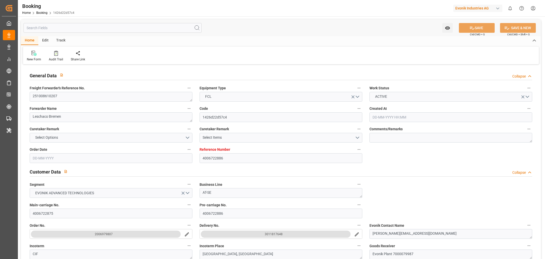
type input "DEHAM"
type input "CNSHA"
type input "[DATE] 10:26"
type input "[DATE]"
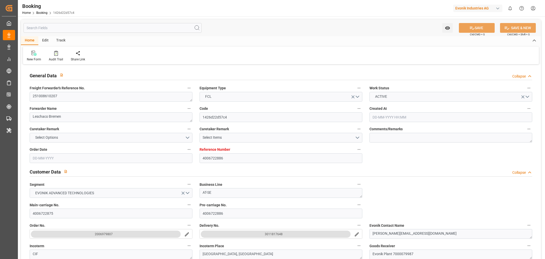
type input "[DATE]"
type input "[DATE] 00:00"
type input "[DATE]"
type input "[DATE] 00:00"
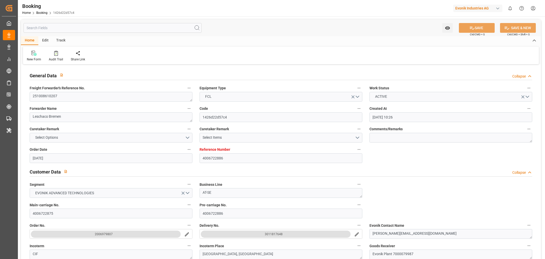
type input "[DATE] 00:00"
type input "[DATE] 12:57"
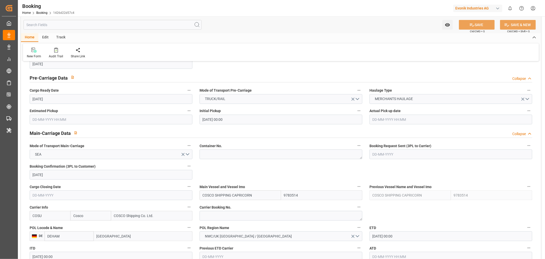
scroll to position [341, 0]
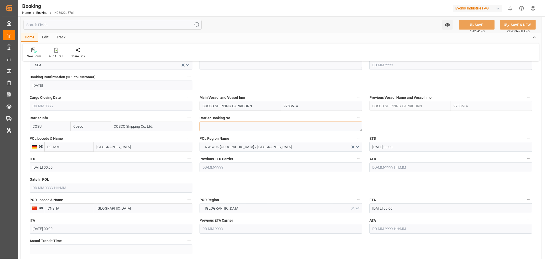
click at [226, 122] on textarea at bounding box center [281, 126] width 163 height 10
paste textarea "6429963110"
type textarea "6429963110"
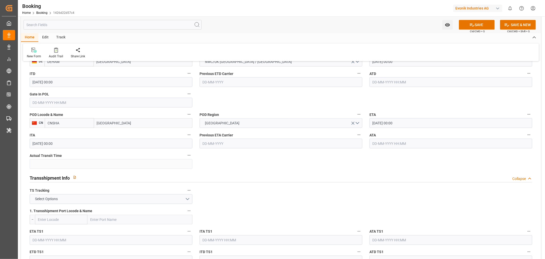
click at [130, 126] on input "[GEOGRAPHIC_DATA]" at bounding box center [143, 123] width 98 height 10
type input "[GEOGRAPHIC_DATA]"
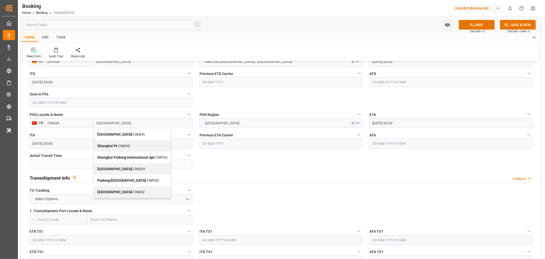
click at [123, 170] on span "Shanghai - CNSGH" at bounding box center [121, 169] width 48 height 4
type input "CNSGH"
type input "[GEOGRAPHIC_DATA]"
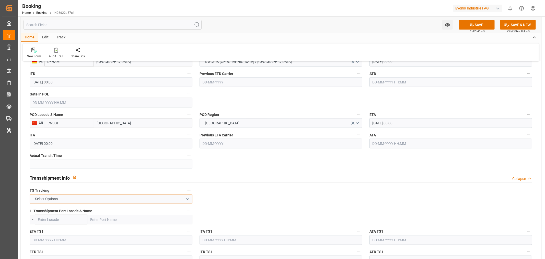
click at [86, 198] on button "Select Options" at bounding box center [111, 199] width 163 height 10
click at [51, 208] on div "FALSE" at bounding box center [111, 211] width 162 height 11
click at [482, 23] on button "SAVE" at bounding box center [477, 25] width 36 height 10
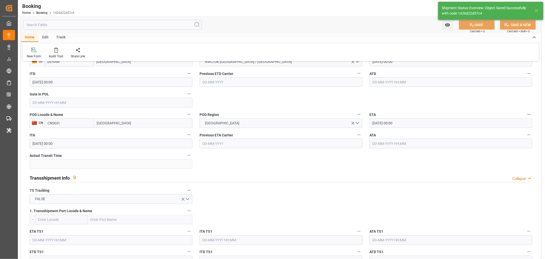
type textarea "NWC/UK North West Continent / UK_CNSGH_COSU_AT-SE"
type textarea "Shashidhar Mm"
type textarea "Pod-PodRegionName-businessDivision-businessLine-"
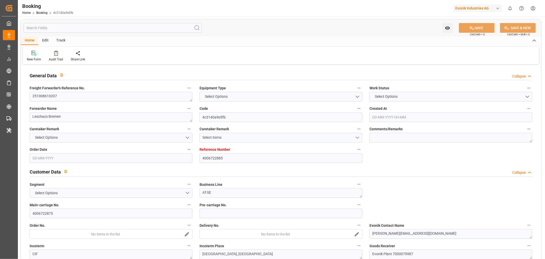
type input "4006722885"
type input "9783514"
type input "Cosco"
type input "COSCO Shipping Co. Ltd."
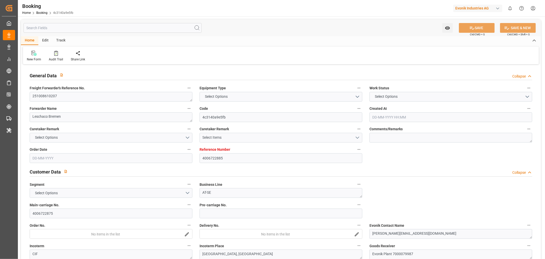
type input "DEHAM"
type input "CNSHA"
type input "09-09-2025 10:26"
type input "[DATE]"
type input "01-12-2025"
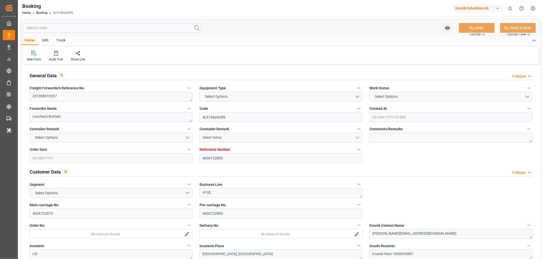
type input "08-10-2025"
type input "08-10-2025 00:00"
type input "[DATE]"
type input "[DATE] 00:00"
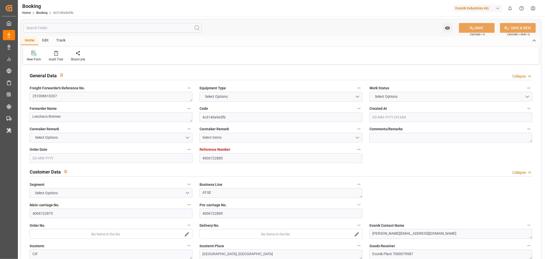
type input "[DATE] 00:00"
type input "[DATE] 12:57"
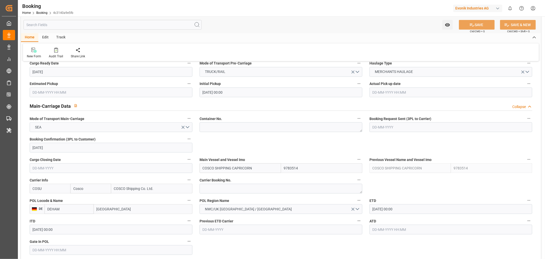
scroll to position [312, 0]
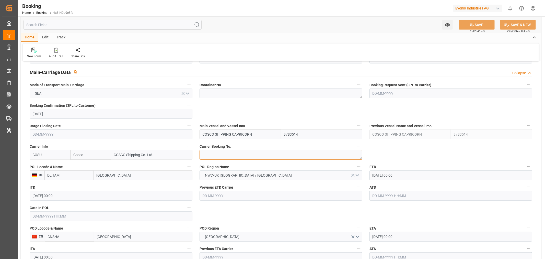
click at [228, 157] on textarea at bounding box center [281, 155] width 163 height 10
paste textarea "[GEOGRAPHIC_DATA]"
click at [219, 153] on textarea "[GEOGRAPHIC_DATA]" at bounding box center [281, 155] width 163 height 10
click at [219, 153] on textarea "Hamburg" at bounding box center [281, 155] width 163 height 10
paste textarea "6429963110"
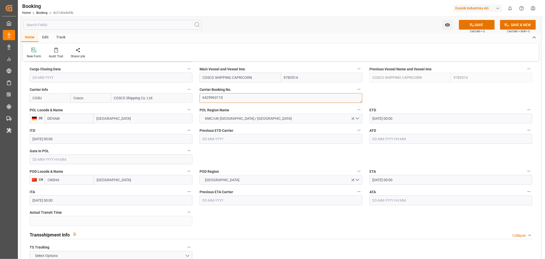
scroll to position [341, 0]
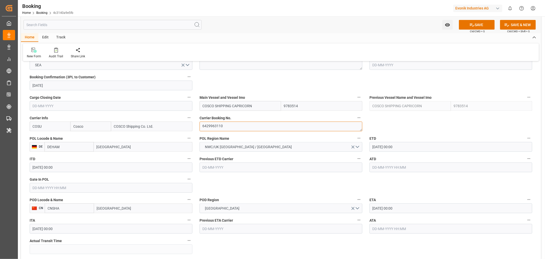
type textarea "6429963110"
click at [129, 208] on input "[GEOGRAPHIC_DATA]" at bounding box center [143, 208] width 98 height 10
type input "[GEOGRAPHIC_DATA]"
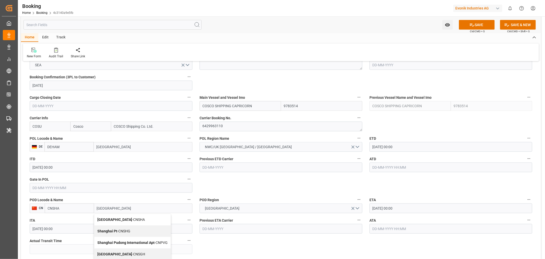
click at [121, 249] on div "Shanghai - CNSGH" at bounding box center [132, 254] width 76 height 12
type input "CNSGH"
type input "[GEOGRAPHIC_DATA]"
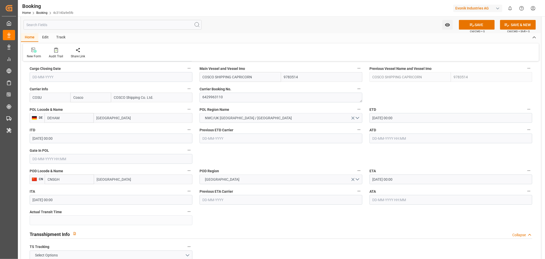
scroll to position [398, 0]
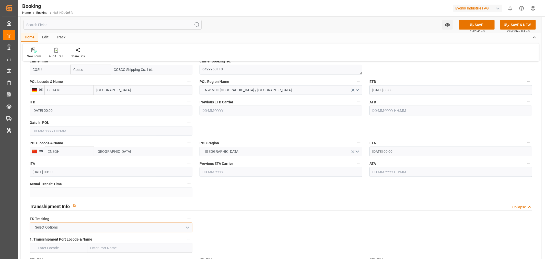
click at [100, 224] on button "Select Options" at bounding box center [111, 227] width 163 height 10
click at [72, 240] on div "FALSE" at bounding box center [111, 239] width 162 height 11
click at [474, 24] on icon at bounding box center [472, 24] width 5 height 5
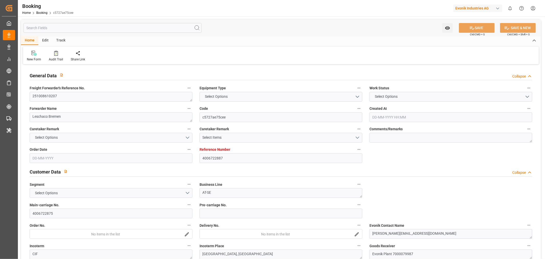
type input "4006722887"
type input "9783514"
type input "Cosco"
type input "COSCO Shipping Co. Ltd."
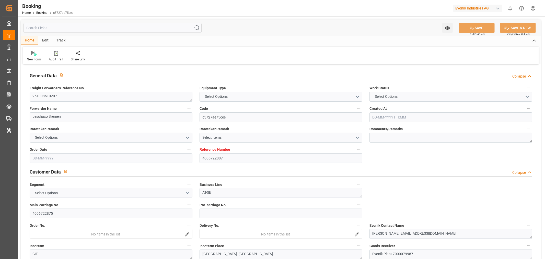
type input "DEHAM"
type input "CNSHA"
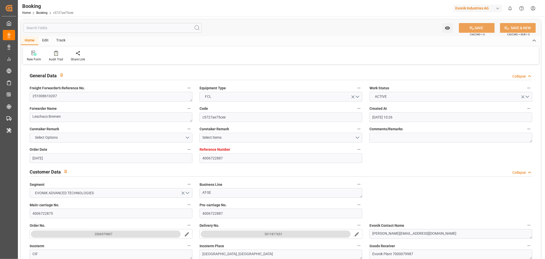
type input "[DATE] 10:26"
type input "[DATE]"
type input "[DATE] 00:00"
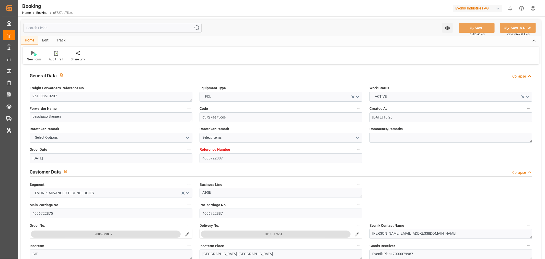
type input "[DATE]"
type input "[DATE] 00:00"
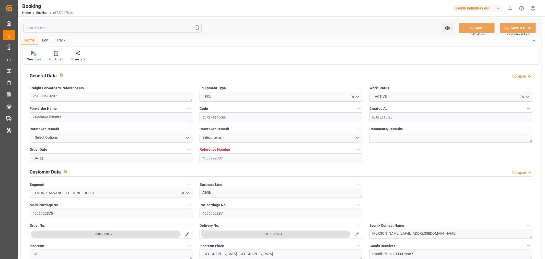
type input "[DATE] 12:57"
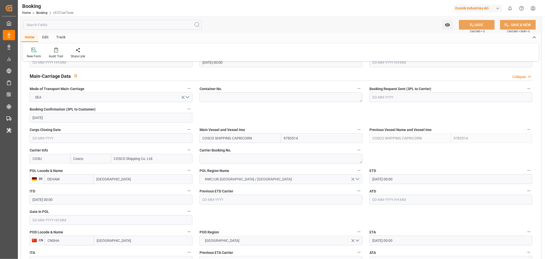
scroll to position [341, 0]
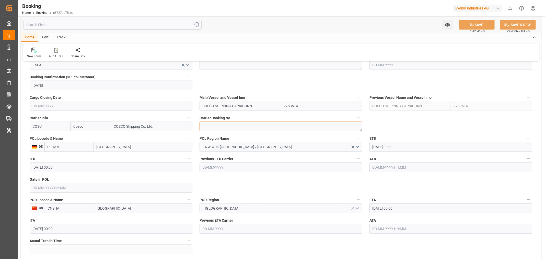
click at [220, 127] on textarea at bounding box center [281, 126] width 163 height 10
paste textarea "6429963110"
type textarea "6429963110"
click at [116, 208] on input "[GEOGRAPHIC_DATA]" at bounding box center [143, 208] width 98 height 10
type input "[GEOGRAPHIC_DATA]"
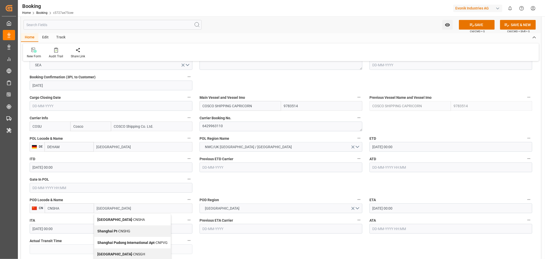
scroll to position [398, 0]
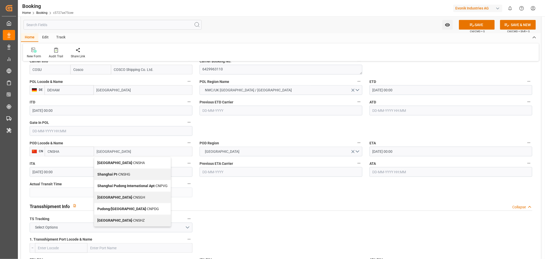
click at [124, 198] on span "Shanghai - CNSGH" at bounding box center [121, 197] width 48 height 4
type input "CNSGH"
type input "[GEOGRAPHIC_DATA]"
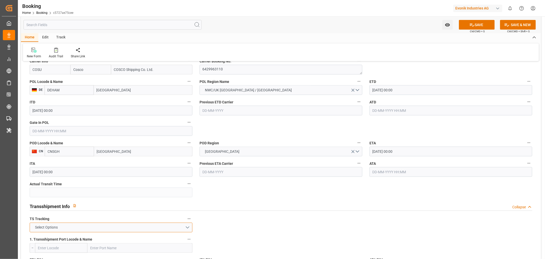
click at [77, 223] on button "Select Options" at bounding box center [111, 227] width 163 height 10
click at [65, 237] on div "FALSE" at bounding box center [111, 239] width 162 height 11
click at [476, 25] on button "SAVE" at bounding box center [477, 25] width 36 height 10
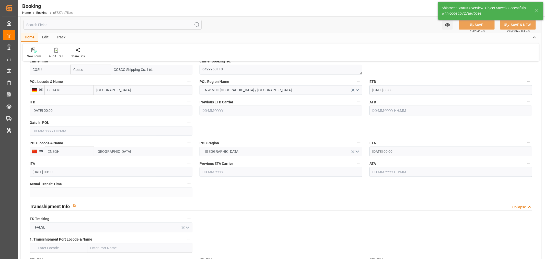
type textarea "NWC/[GEOGRAPHIC_DATA] [GEOGRAPHIC_DATA] Continent / [GEOGRAPHIC_DATA]-SE"
type textarea "[PERSON_NAME]"
type textarea "Pod-PodRegionName-businessDivision-businessLine-"
type input "[DATE] 10:50"
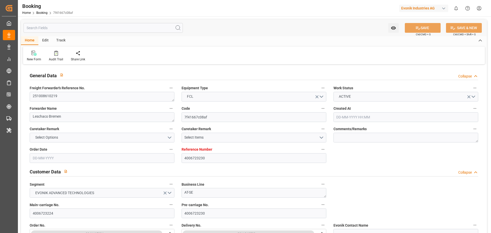
type input "4006723230"
type input "9783514"
type input "Cosco"
type input "COSCO Shipping Co. Ltd."
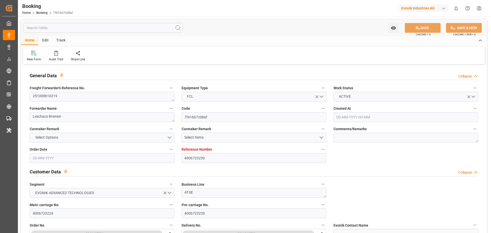
type input "DEHAM"
type input "CNSHA"
type input "[DATE] 13:58"
type input "[DATE]"
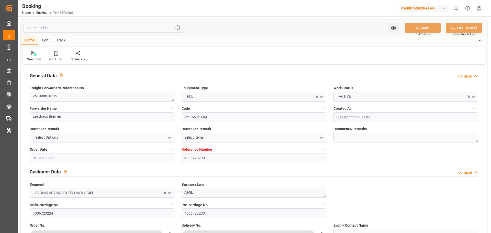
type input "[DATE]"
type input "[DATE] 00:00"
type input "[DATE]"
type input "[DATE] 00:00"
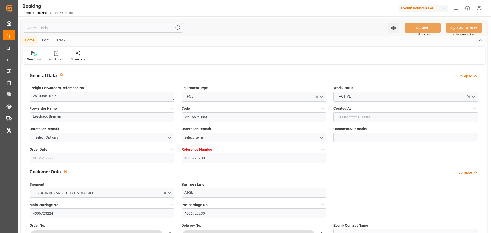
type input "[DATE] 00:00"
type input "[DATE] 12:57"
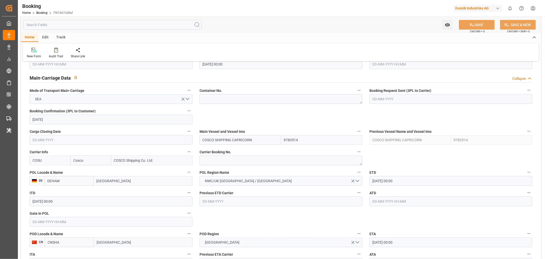
scroll to position [369, 0]
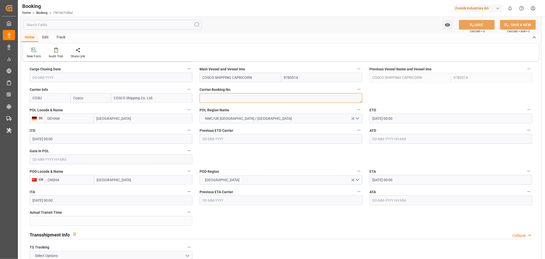
click at [214, 95] on textarea at bounding box center [281, 98] width 163 height 10
paste textarea "6429985210"
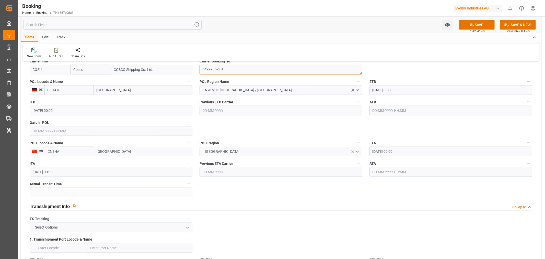
type textarea "6429985210"
click at [127, 149] on input "[GEOGRAPHIC_DATA]" at bounding box center [143, 152] width 98 height 10
type input "[GEOGRAPHIC_DATA]"
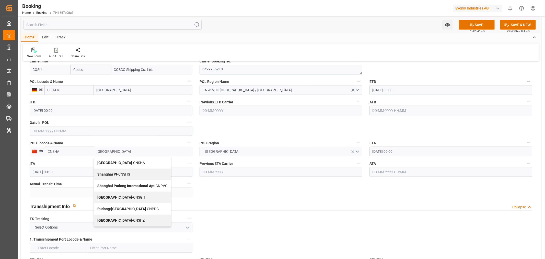
click at [124, 201] on div "Shanghai - CNSGH" at bounding box center [132, 198] width 76 height 12
type input "CNSGH"
type input "[GEOGRAPHIC_DATA]"
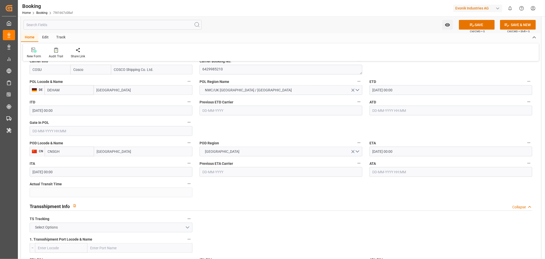
drag, startPoint x: 82, startPoint y: 221, endPoint x: 82, endPoint y: 224, distance: 2.8
click at [82, 224] on div "TS Tracking Select Options" at bounding box center [111, 223] width 170 height 20
click at [82, 225] on button "Select Options" at bounding box center [111, 227] width 163 height 10
click at [63, 233] on div "FALSE" at bounding box center [111, 239] width 162 height 11
click at [481, 25] on button "SAVE" at bounding box center [477, 25] width 36 height 10
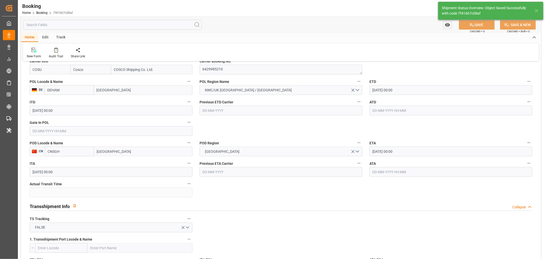
type textarea "NWC/[GEOGRAPHIC_DATA] [GEOGRAPHIC_DATA] Continent / [GEOGRAPHIC_DATA]-SE"
type textarea "[PERSON_NAME]"
type textarea "Pod-PodRegionName-businessDivision-businessLine-"
type input "[DATE] 10:51"
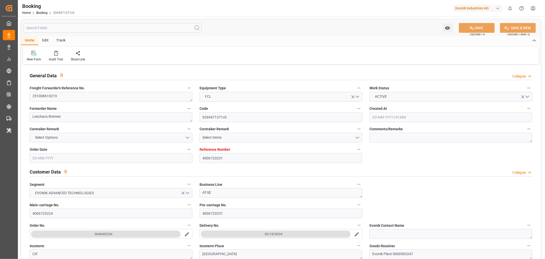
type input "4006723231"
type input "9783514"
type input "Cosco"
type input "COSCO Shipping Co. Ltd."
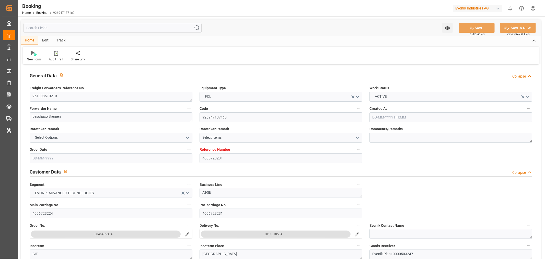
type input "DEHAM"
type input "CNSHA"
type input "[DATE] 13:58"
type input "[DATE]"
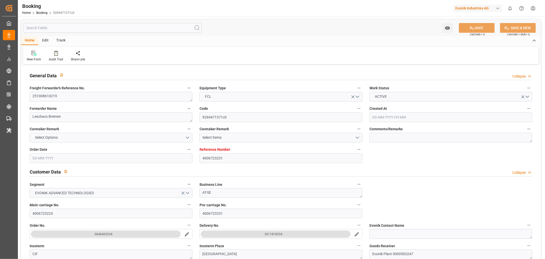
type input "[DATE]"
type input "[DATE] 00:00"
type input "[DATE]"
type input "[DATE] 00:00"
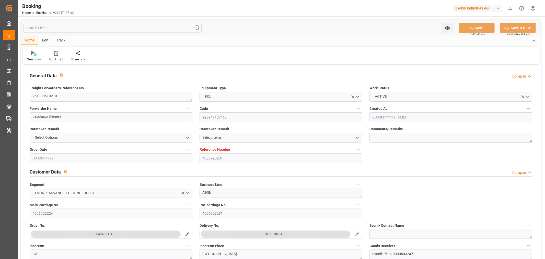
type input "[DATE] 00:00"
type input "[DATE] 12:57"
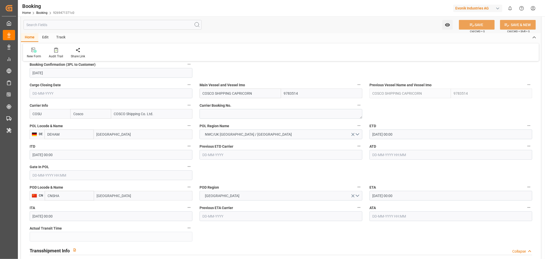
scroll to position [341, 0]
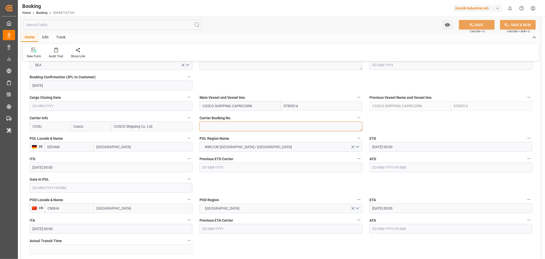
click at [223, 127] on textarea at bounding box center [281, 126] width 163 height 10
paste textarea "6429985210"
type textarea "6429985210"
click at [119, 208] on input "[GEOGRAPHIC_DATA]" at bounding box center [143, 208] width 98 height 10
type input "[GEOGRAPHIC_DATA]"
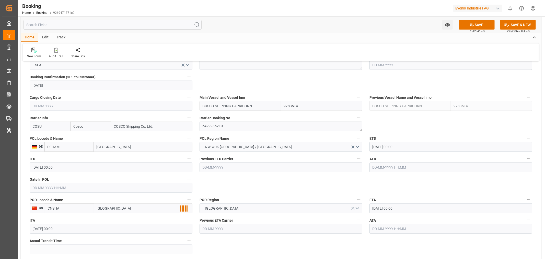
scroll to position [369, 0]
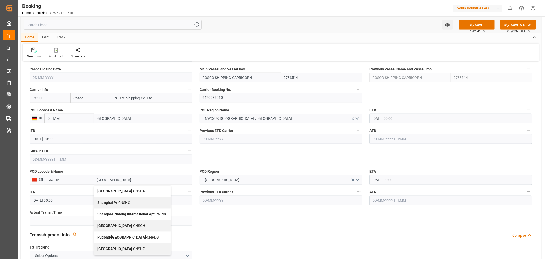
click at [128, 226] on div "Shanghai - CNSGH" at bounding box center [132, 226] width 76 height 12
type input "CNSGH"
type input "[GEOGRAPHIC_DATA]"
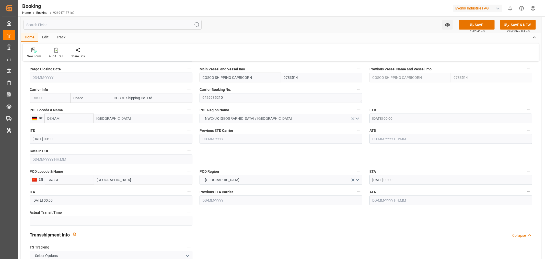
scroll to position [454, 0]
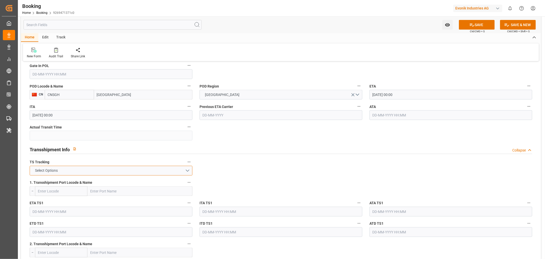
click at [168, 170] on button "Select Options" at bounding box center [111, 171] width 163 height 10
click at [70, 179] on div "FALSE" at bounding box center [111, 182] width 162 height 11
click at [483, 24] on button "SAVE" at bounding box center [477, 25] width 36 height 10
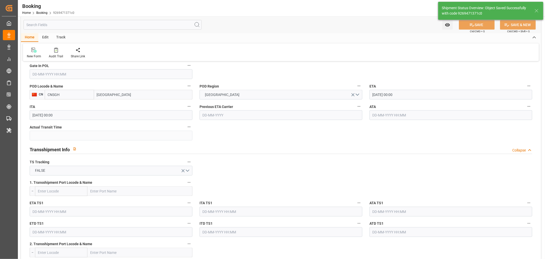
type textarea "NWC/[GEOGRAPHIC_DATA] [GEOGRAPHIC_DATA] Continent / [GEOGRAPHIC_DATA]-SE"
type textarea "[PERSON_NAME]"
type textarea "Pod-PodRegionName-businessDivision-businessLine-"
type input "[DATE] 10:52"
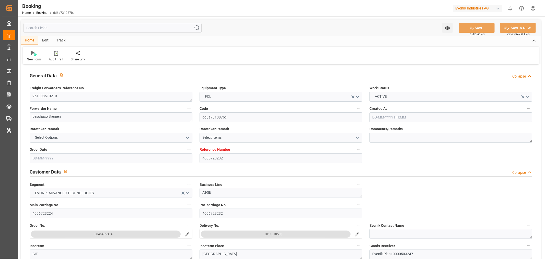
type input "4006723232"
type input "9783514"
type input "Cosco"
type input "COSCO Shipping Co. Ltd."
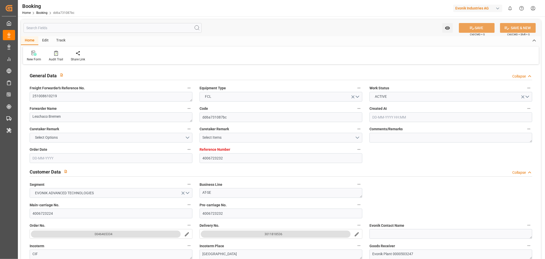
type input "DEHAM"
type input "CNSHA"
type input "[DATE] 13:58"
type input "[DATE]"
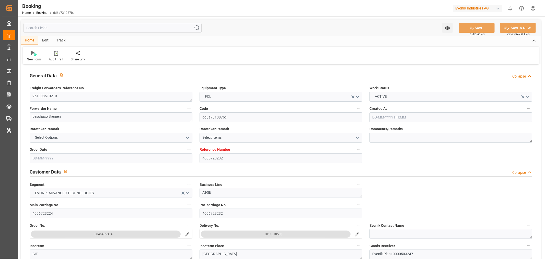
type input "[DATE]"
type input "[DATE] 00:00"
type input "[DATE]"
type input "[DATE] 00:00"
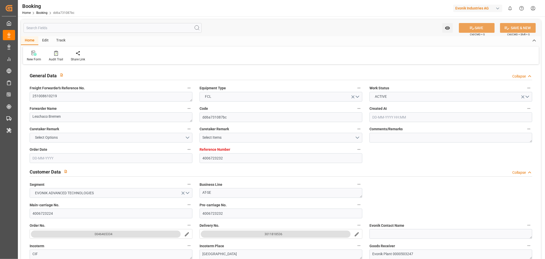
type input "[DATE] 00:00"
type input "[DATE] 12:57"
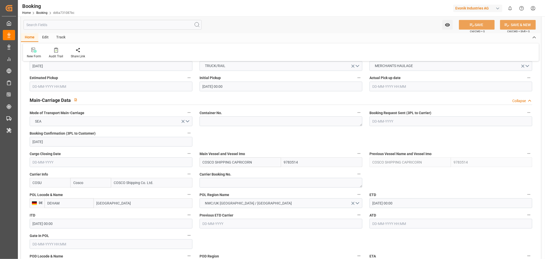
scroll to position [284, 0]
click at [223, 183] on textarea at bounding box center [281, 183] width 163 height 10
paste textarea "6429985210"
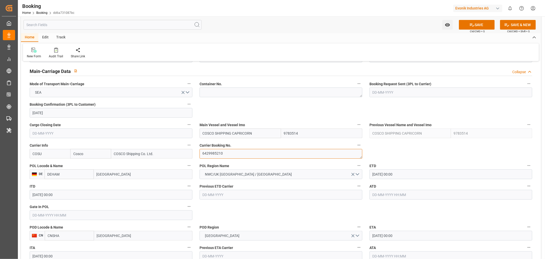
scroll to position [341, 0]
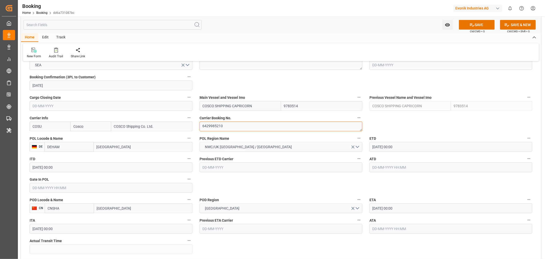
type textarea "6429985210"
click at [119, 208] on input "[GEOGRAPHIC_DATA]" at bounding box center [143, 208] width 98 height 10
type input "[GEOGRAPHIC_DATA]"
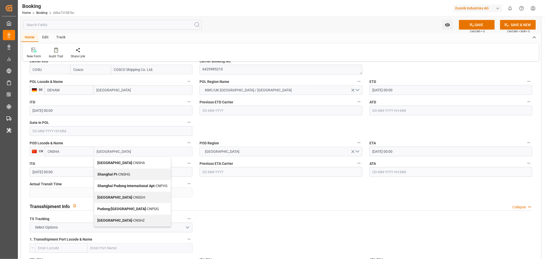
drag, startPoint x: 128, startPoint y: 201, endPoint x: 108, endPoint y: 210, distance: 21.6
click at [128, 201] on div "Shanghai - CNSGH" at bounding box center [132, 198] width 76 height 12
type input "CNSGH"
type input "[GEOGRAPHIC_DATA]"
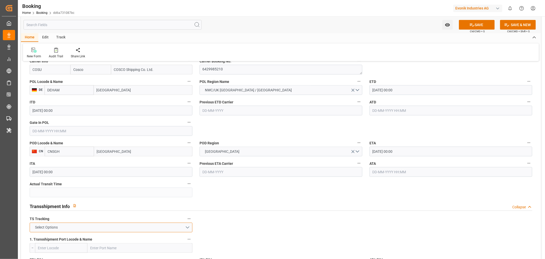
click at [87, 231] on button "Select Options" at bounding box center [111, 227] width 163 height 10
click at [56, 238] on div "FALSE" at bounding box center [111, 239] width 162 height 11
click at [479, 26] on button "SAVE" at bounding box center [477, 25] width 36 height 10
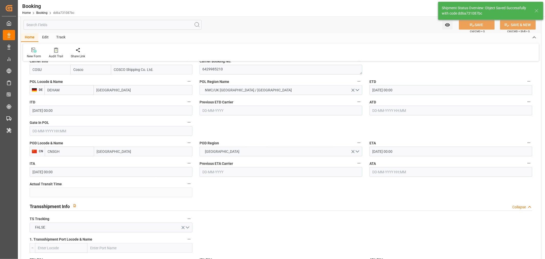
type textarea "NWC/[GEOGRAPHIC_DATA] [GEOGRAPHIC_DATA] Continent / [GEOGRAPHIC_DATA]-SE"
type textarea "[PERSON_NAME]"
type textarea "Pod-PodRegionName-businessDivision-businessLine-"
type input "[DATE] 10:52"
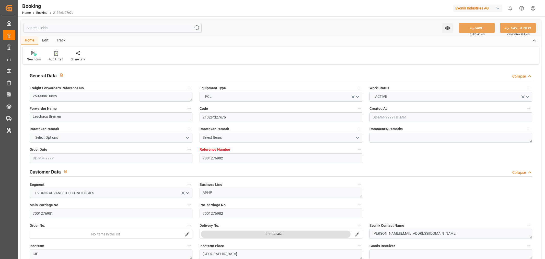
type input "7001276982"
type input "9783473"
type input "Cosco"
type input "COSCO Shipping Co. Ltd."
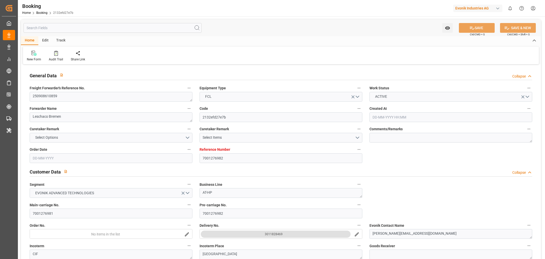
type input "EUNWC"
type input "CNSHA"
type input "[DATE] 06:08"
type input "[DATE]"
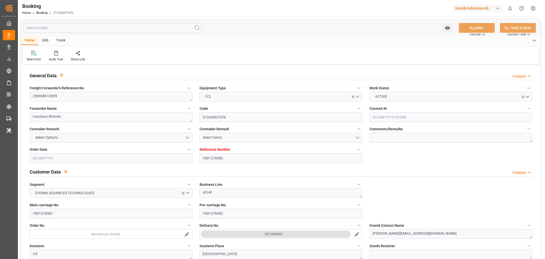
type input "[DATE]"
type input "[DATE] 00:00"
type input "[DATE]"
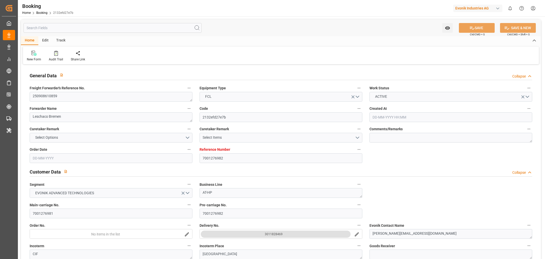
type input "[DATE] 00:00"
type input "[DATE] 13:46"
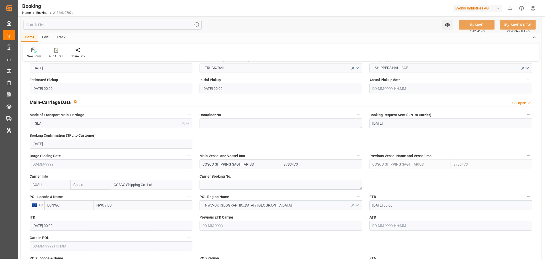
scroll to position [284, 0]
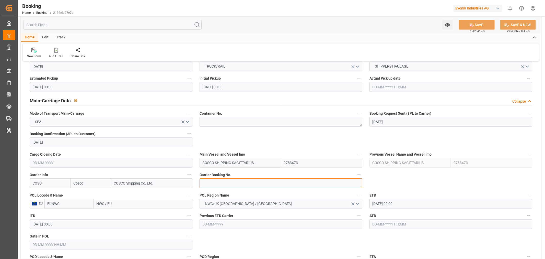
click at [220, 183] on textarea at bounding box center [281, 183] width 163 height 10
paste textarea "6430998270"
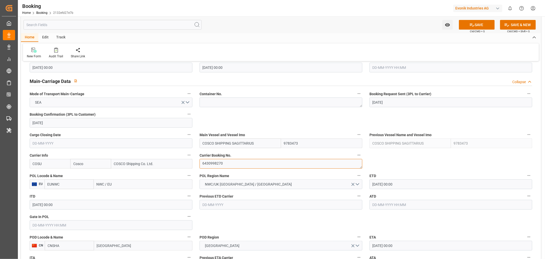
scroll to position [312, 0]
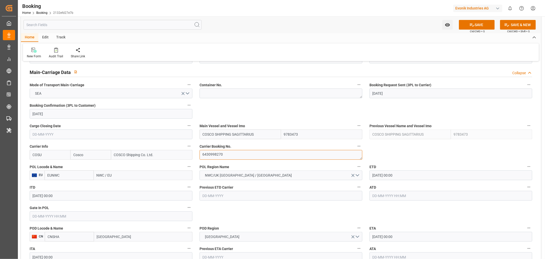
type textarea "6430998270"
click at [104, 174] on input "NWC / EU" at bounding box center [143, 175] width 99 height 10
paste input "[GEOGRAPHIC_DATA]"
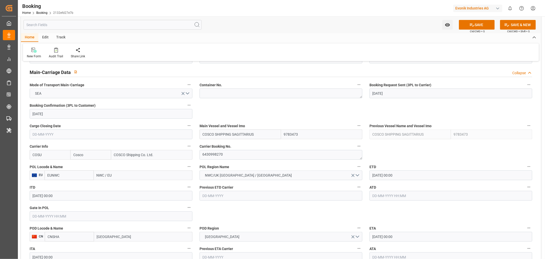
type input "[GEOGRAPHIC_DATA]"
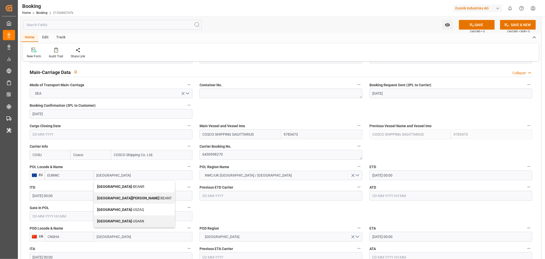
click at [120, 187] on span "Antwerp - BEANR" at bounding box center [120, 186] width 47 height 4
type input "BEANR"
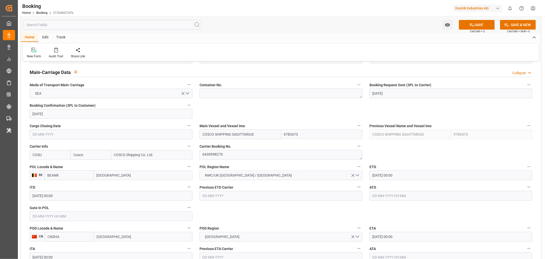
type input "[GEOGRAPHIC_DATA]"
click at [222, 136] on input "COSCO SHIPPING SAGITTARIUS" at bounding box center [241, 134] width 82 height 10
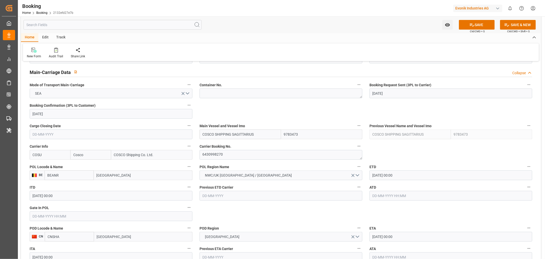
paste input "OOCL DENMARK"
click at [238, 145] on span "OOCL DENMARK - 9922548" at bounding box center [233, 145] width 60 height 4
type input "OOCL DENMARK"
type input "9922548"
type input "OOCL DENMARK"
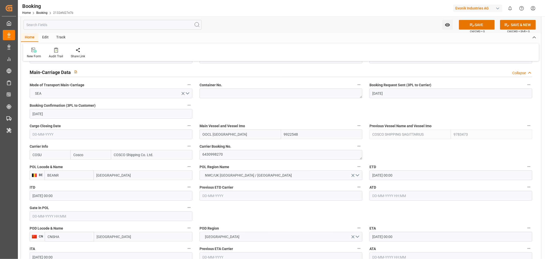
click at [383, 176] on input "04-10-2025 00:00" at bounding box center [451, 175] width 163 height 10
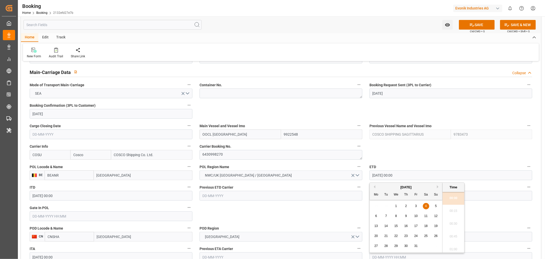
click at [375, 235] on span "20" at bounding box center [376, 236] width 3 height 4
type input "20-10-2025 00:00"
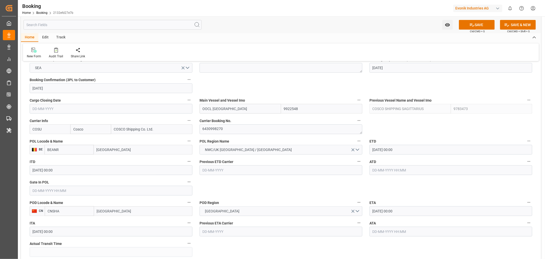
scroll to position [369, 0]
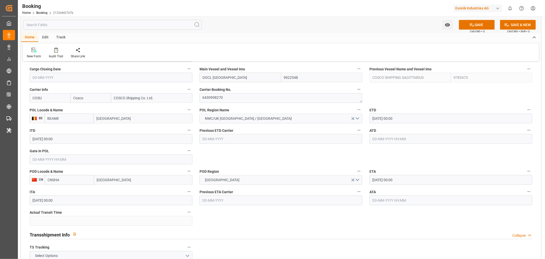
click at [365, 183] on div "CHINA" at bounding box center [281, 180] width 171 height 10
click at [377, 180] on input "11-11-2025 00:00" at bounding box center [451, 180] width 163 height 10
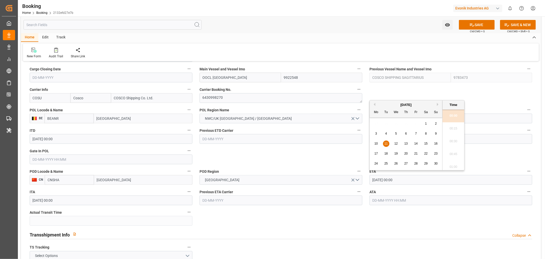
click at [388, 163] on span "25" at bounding box center [386, 164] width 3 height 4
type input "25-11-2025 00:00"
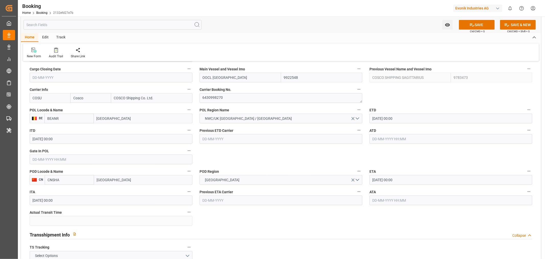
click at [123, 178] on input "Shanghai" at bounding box center [143, 180] width 98 height 10
type input "[GEOGRAPHIC_DATA]"
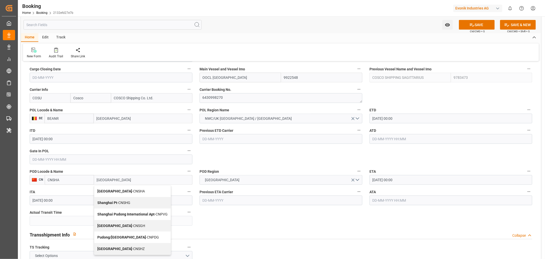
click at [124, 227] on span "Shanghai - CNSGH" at bounding box center [121, 225] width 48 height 4
type input "CNSGH"
type input "[GEOGRAPHIC_DATA]"
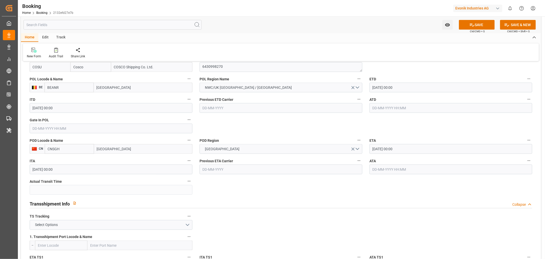
scroll to position [426, 0]
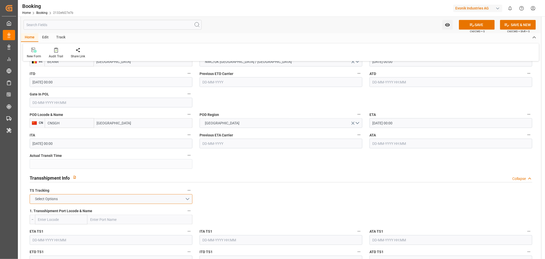
click at [118, 201] on button "Select Options" at bounding box center [111, 199] width 163 height 10
click at [68, 208] on div "FALSE" at bounding box center [111, 211] width 162 height 11
click at [477, 26] on button "SAVE" at bounding box center [477, 25] width 36 height 10
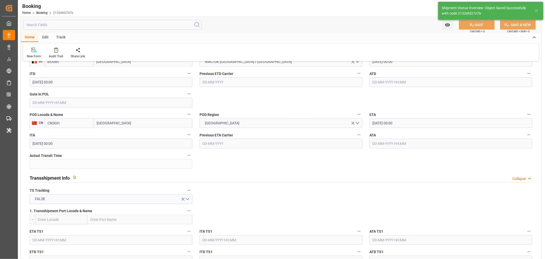
type textarea "NWC/UK North West Continent / UK_CNSGH_COSU_AT-HP"
type textarea "Shashidhar Mm"
type textarea "Pod-PodRegionName-businessDivision-businessLine-"
type input "OOCL [GEOGRAPHIC_DATA]"
type input "22-09-2025 10:53"
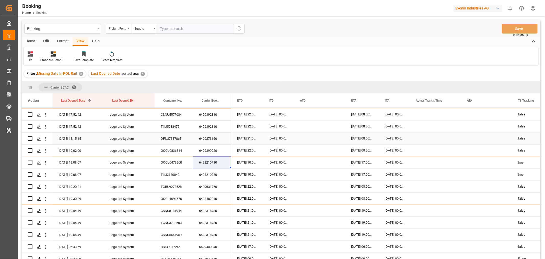
scroll to position [829, 0]
click at [217, 175] on div "6429631760" at bounding box center [212, 174] width 38 height 12
click at [210, 188] on div "6428482010" at bounding box center [212, 186] width 38 height 12
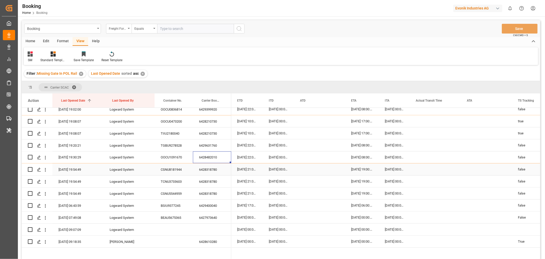
scroll to position [857, 0]
click at [221, 170] on div "6428318780" at bounding box center [212, 170] width 38 height 12
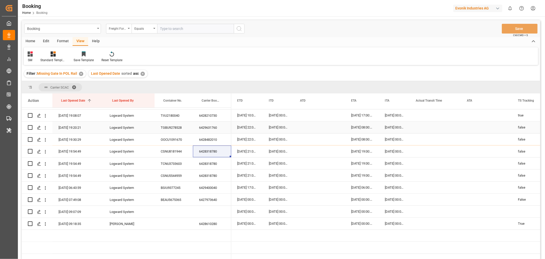
scroll to position [885, 0]
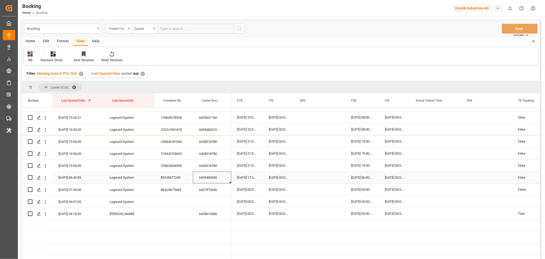
click at [217, 178] on div "6429400040" at bounding box center [212, 178] width 38 height 12
click at [216, 190] on div "6427973640" at bounding box center [212, 190] width 38 height 12
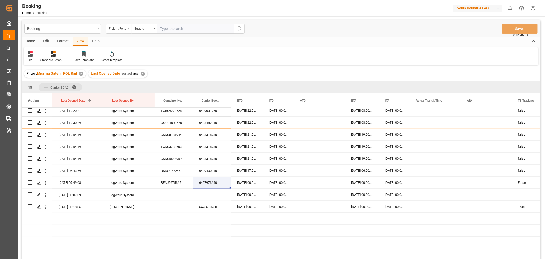
scroll to position [881, 0]
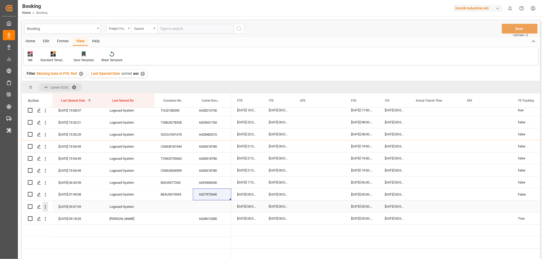
click at [45, 205] on icon "open menu" at bounding box center [45, 207] width 1 height 4
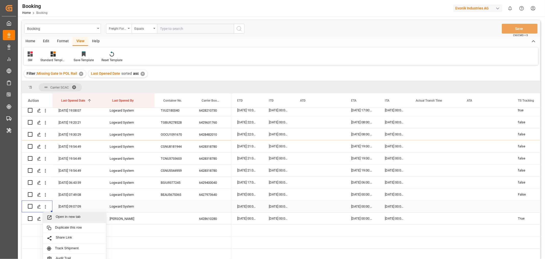
click at [77, 218] on span "Open in new tab" at bounding box center [79, 217] width 47 height 5
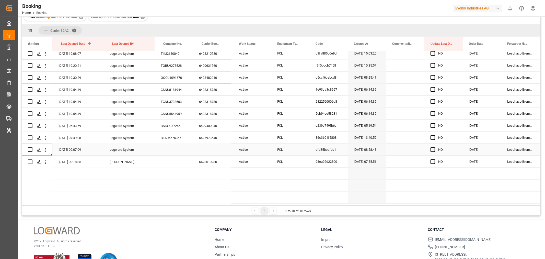
scroll to position [0, 88]
click at [433, 149] on span "Press SPACE to select this row." at bounding box center [433, 149] width 5 height 5
click at [434, 147] on input "Press SPACE to select this row." at bounding box center [434, 147] width 0 height 0
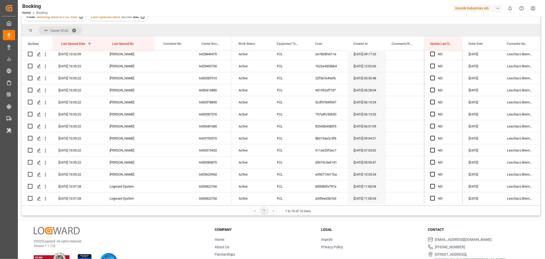
scroll to position [420, 0]
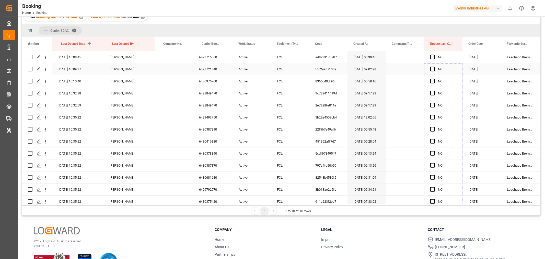
drag, startPoint x: 461, startPoint y: 154, endPoint x: 445, endPoint y: 64, distance: 91.4
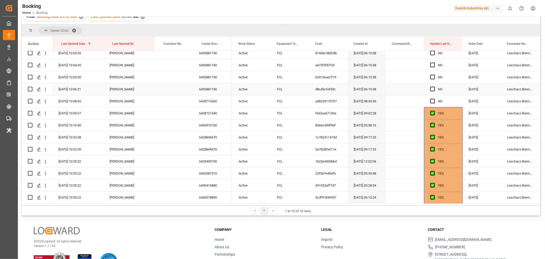
scroll to position [335, 0]
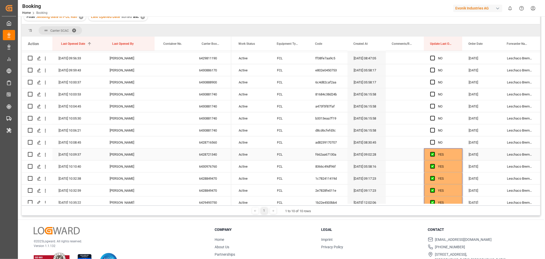
click at [449, 154] on div "YES" at bounding box center [447, 155] width 18 height 12
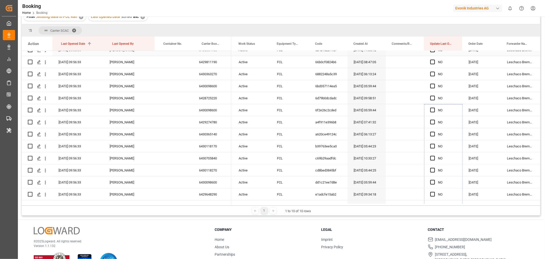
drag, startPoint x: 461, startPoint y: 158, endPoint x: 455, endPoint y: 51, distance: 107.6
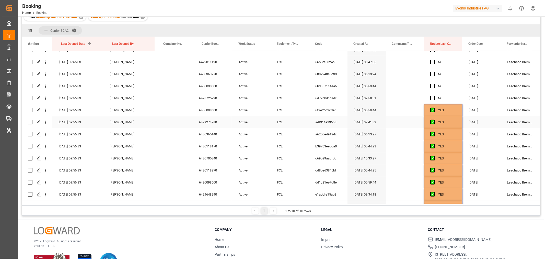
scroll to position [123, 0]
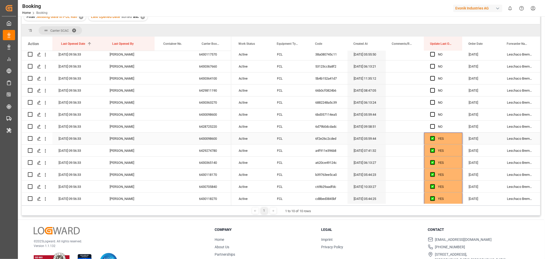
click at [455, 139] on div "YES" at bounding box center [447, 139] width 18 height 12
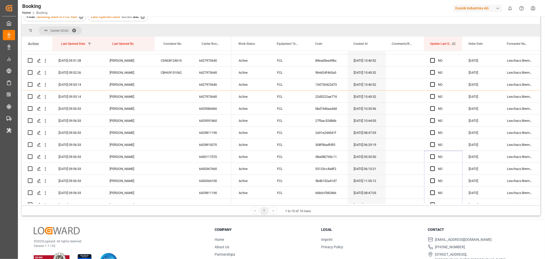
scroll to position [0, 0]
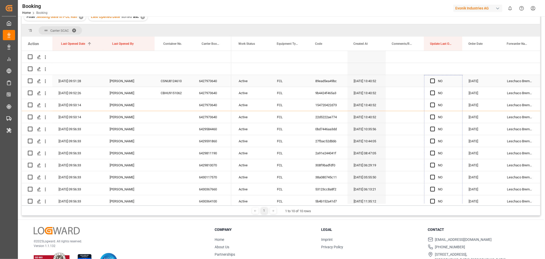
drag, startPoint x: 462, startPoint y: 143, endPoint x: 454, endPoint y: 81, distance: 62.1
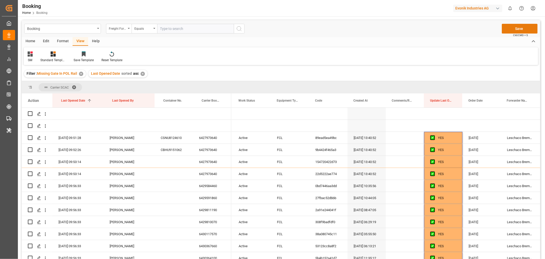
click at [522, 30] on button "Save" at bounding box center [520, 29] width 36 height 10
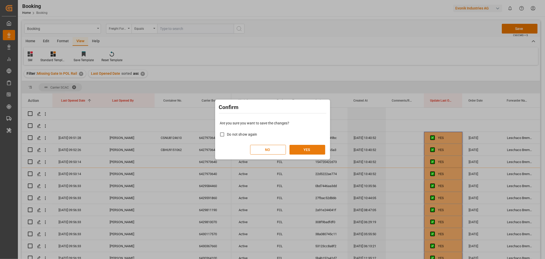
click at [306, 148] on button "YES" at bounding box center [308, 150] width 36 height 10
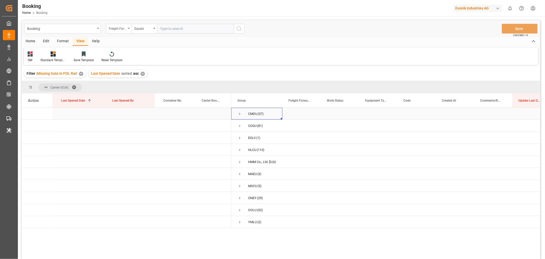
click at [239, 114] on span "Press SPACE to select this row." at bounding box center [240, 113] width 5 height 5
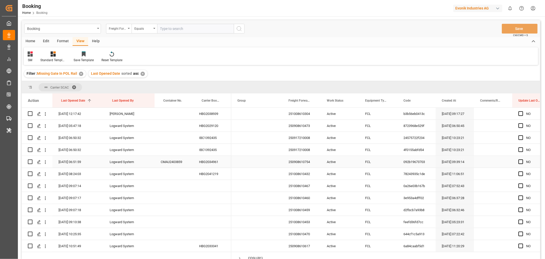
scroll to position [341, 0]
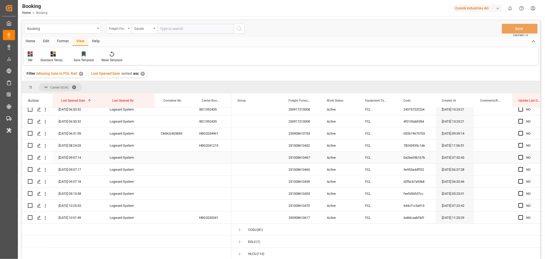
click at [298, 154] on div "251008610467" at bounding box center [302, 157] width 38 height 12
click at [44, 157] on icon "open menu" at bounding box center [45, 157] width 5 height 5
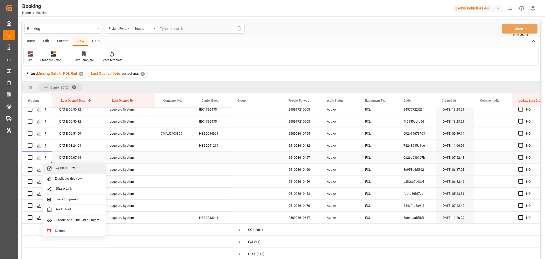
click at [76, 166] on span "Open in new tab" at bounding box center [79, 168] width 47 height 5
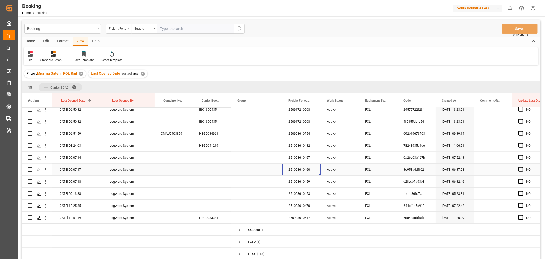
click at [307, 172] on div "251008610460" at bounding box center [302, 169] width 38 height 12
click at [43, 169] on icon "open menu" at bounding box center [45, 169] width 5 height 5
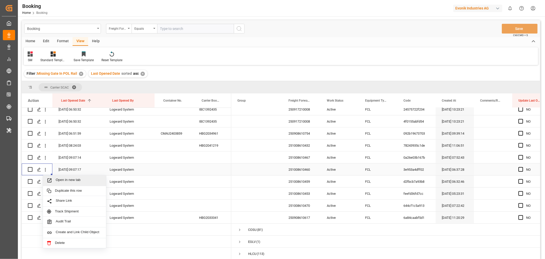
click at [62, 179] on span "Open in new tab" at bounding box center [79, 180] width 47 height 5
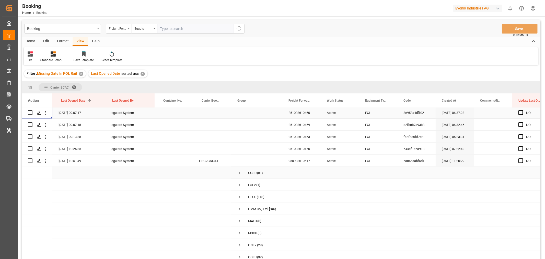
scroll to position [369, 0]
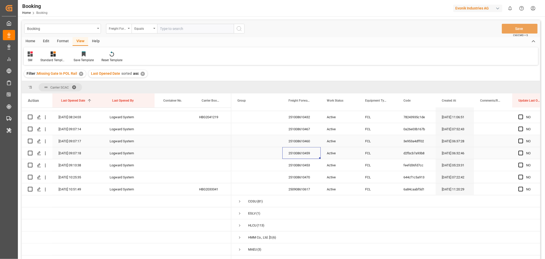
click at [300, 155] on div "251008610459" at bounding box center [302, 153] width 38 height 12
click at [46, 154] on icon "open menu" at bounding box center [45, 153] width 5 height 5
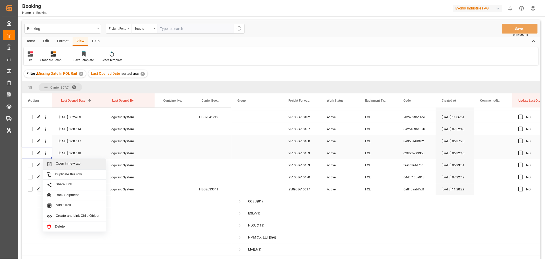
click at [67, 162] on span "Open in new tab" at bounding box center [79, 163] width 47 height 5
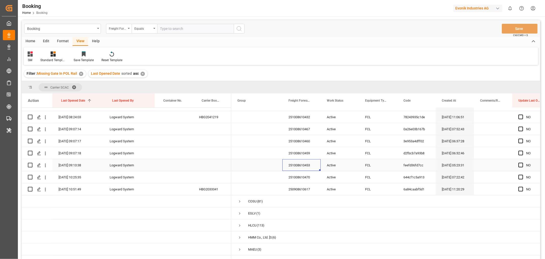
click at [300, 167] on div "251008610453" at bounding box center [302, 165] width 38 height 12
click at [45, 165] on icon "open menu" at bounding box center [45, 165] width 5 height 5
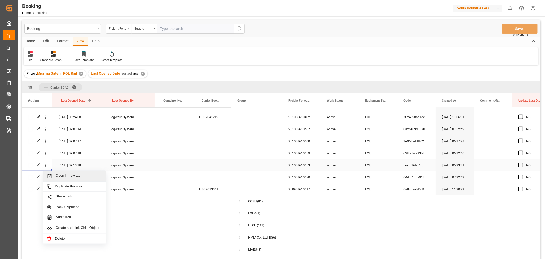
click at [66, 172] on div "Open in new tab" at bounding box center [74, 176] width 63 height 11
click at [305, 180] on div "251008610470" at bounding box center [302, 177] width 38 height 12
click at [45, 177] on icon "open menu" at bounding box center [45, 177] width 1 height 4
click at [86, 187] on span "Open in new tab" at bounding box center [79, 187] width 47 height 5
click at [307, 189] on div "250908610617" at bounding box center [302, 189] width 38 height 12
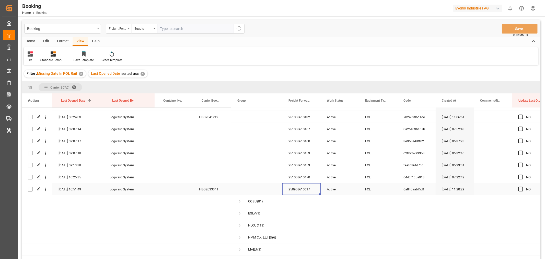
click at [220, 190] on div "HBG2033341" at bounding box center [212, 189] width 38 height 12
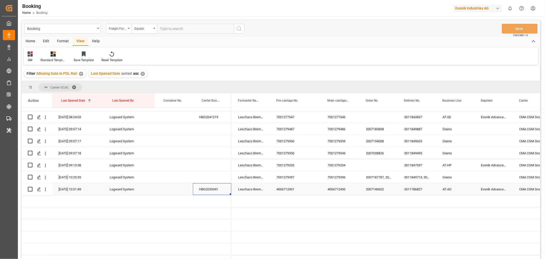
scroll to position [0, 0]
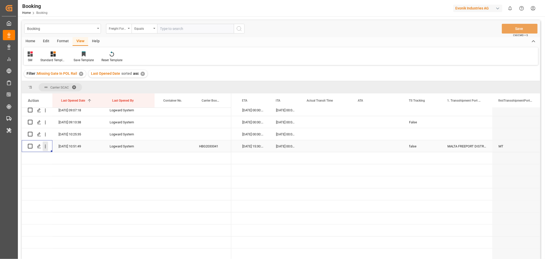
click at [46, 144] on icon "open menu" at bounding box center [45, 146] width 5 height 5
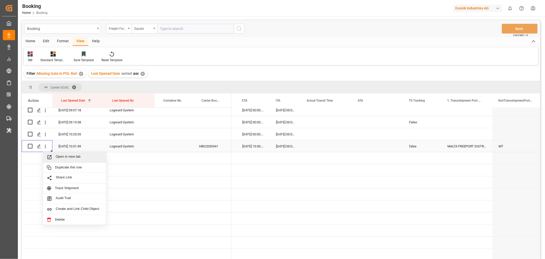
click at [65, 156] on span "Open in new tab" at bounding box center [79, 156] width 47 height 5
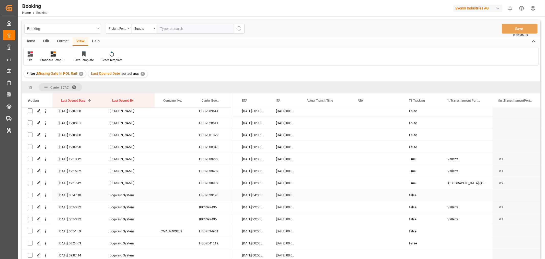
scroll to position [300, 0]
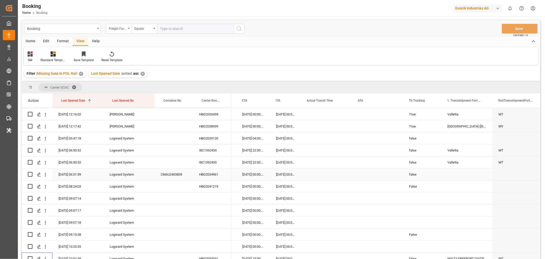
click at [216, 173] on div "HBG2034961" at bounding box center [212, 174] width 38 height 12
click at [45, 175] on icon "open menu" at bounding box center [45, 175] width 1 height 4
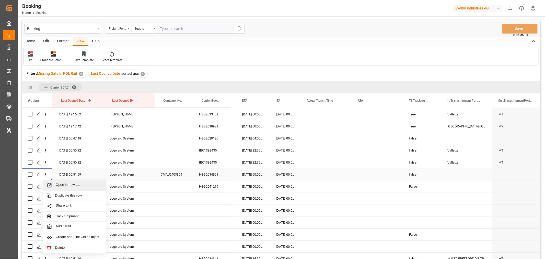
click at [63, 183] on span "Open in new tab" at bounding box center [79, 185] width 47 height 5
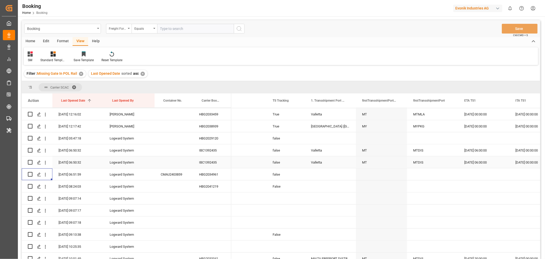
scroll to position [0, 2532]
click at [278, 152] on div "false" at bounding box center [285, 150] width 38 height 12
click at [297, 154] on button "false" at bounding box center [286, 153] width 30 height 10
click at [283, 166] on div "True" at bounding box center [286, 166] width 24 height 5
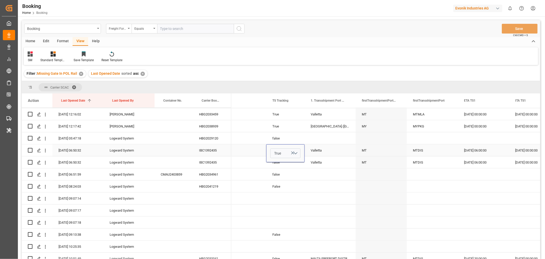
click at [328, 151] on div "Valletta" at bounding box center [330, 150] width 51 height 12
click at [286, 159] on div "false" at bounding box center [285, 162] width 38 height 12
click at [294, 162] on div "false" at bounding box center [285, 162] width 38 height 12
click at [296, 164] on button "false" at bounding box center [286, 165] width 30 height 10
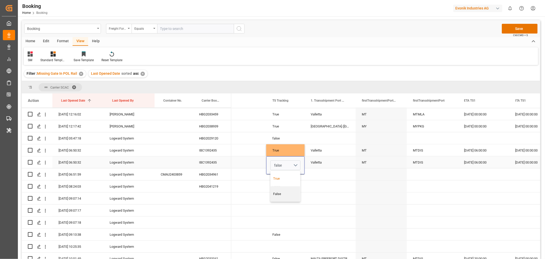
click at [285, 173] on div "True" at bounding box center [286, 178] width 30 height 15
click at [328, 156] on div "Valletta" at bounding box center [330, 162] width 51 height 12
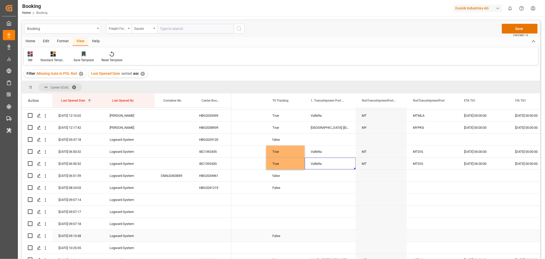
scroll to position [272, 0]
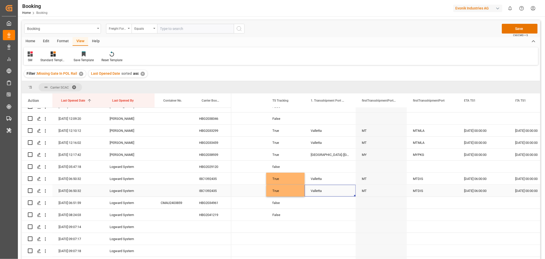
click at [214, 193] on div "IBC1392435" at bounding box center [212, 191] width 38 height 12
click at [214, 192] on div "IBC1392435" at bounding box center [212, 191] width 38 height 12
click at [46, 191] on icon "open menu" at bounding box center [45, 190] width 5 height 5
click at [76, 199] on span "Open in new tab" at bounding box center [79, 201] width 47 height 5
click at [44, 179] on icon "open menu" at bounding box center [45, 178] width 5 height 5
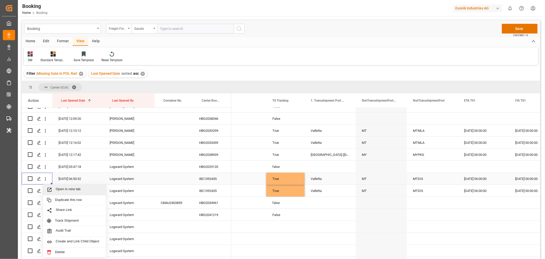
click at [72, 189] on span "Open in new tab" at bounding box center [79, 189] width 47 height 5
click at [213, 168] on div "HBG2029120" at bounding box center [212, 167] width 38 height 12
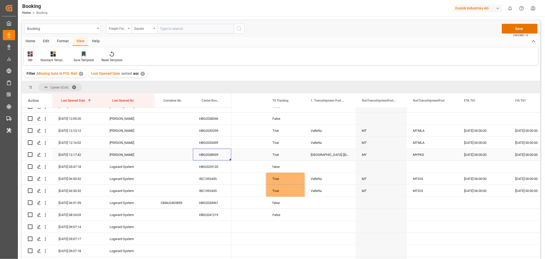
click at [217, 153] on div "HBG2038939" at bounding box center [212, 155] width 38 height 12
click at [224, 154] on div "HBG2038939" at bounding box center [212, 155] width 38 height 12
click at [205, 144] on div "HBG2033459" at bounding box center [212, 143] width 38 height 12
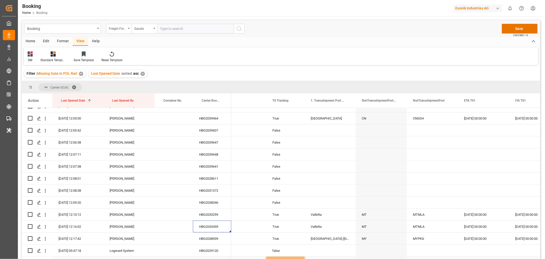
scroll to position [186, 0]
click at [216, 216] on div "HBG2033299" at bounding box center [212, 216] width 38 height 12
click at [209, 201] on div "HBG2038346" at bounding box center [212, 204] width 38 height 12
click at [212, 193] on div "HBG2031372" at bounding box center [212, 192] width 38 height 12
click at [217, 181] on div "HBG2028611" at bounding box center [212, 180] width 38 height 12
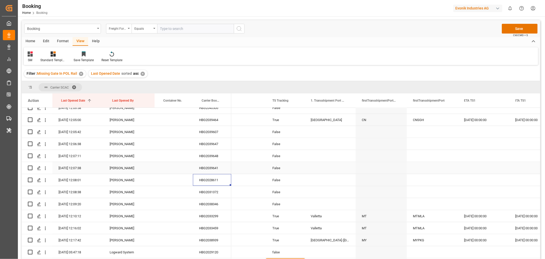
click at [216, 169] on div "HBG2039641" at bounding box center [212, 168] width 38 height 12
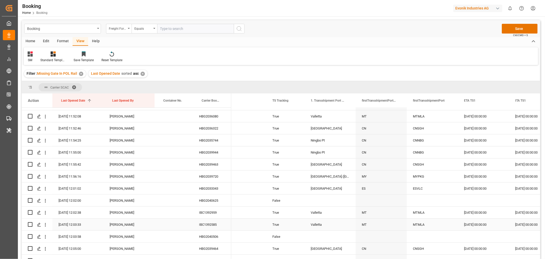
scroll to position [142, 0]
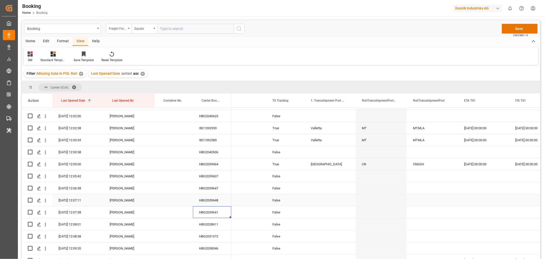
click at [216, 197] on div "HBG2039648" at bounding box center [212, 200] width 38 height 12
click at [215, 190] on div "HBG2039647" at bounding box center [212, 188] width 38 height 12
click at [220, 176] on div "HBG2039607" at bounding box center [212, 176] width 38 height 12
click at [215, 162] on div "HBG2039464" at bounding box center [212, 164] width 38 height 12
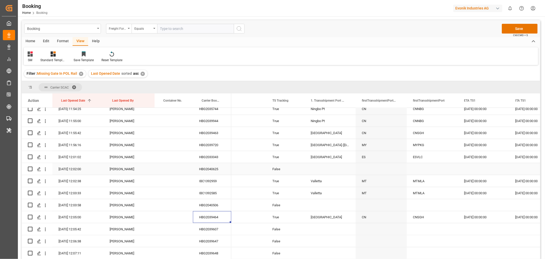
scroll to position [85, 0]
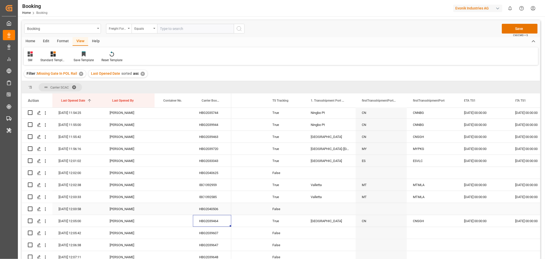
click at [218, 208] on div "HBG2040506" at bounding box center [212, 209] width 38 height 12
click at [215, 193] on div "IBC1392585" at bounding box center [212, 197] width 38 height 12
click at [216, 185] on div "IBC1392959" at bounding box center [212, 185] width 38 height 12
click at [215, 173] on div "HBG2040625" at bounding box center [212, 173] width 38 height 12
click at [205, 152] on div "HBG2039720" at bounding box center [212, 149] width 38 height 12
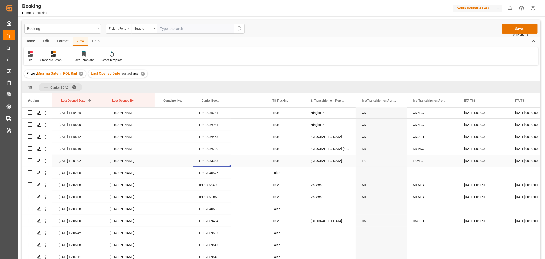
click at [205, 162] on div "HBG2033343" at bounding box center [212, 161] width 38 height 12
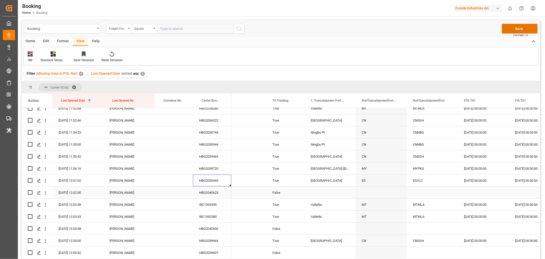
scroll to position [57, 0]
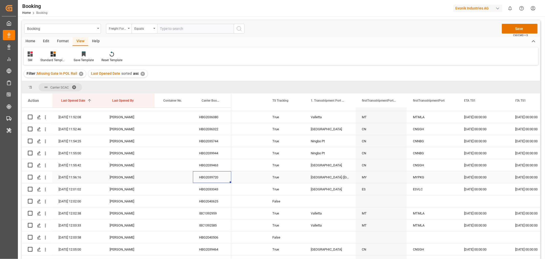
click at [205, 178] on div "HBG2039720" at bounding box center [212, 177] width 38 height 12
click at [216, 162] on div "HBG2039463" at bounding box center [212, 165] width 38 height 12
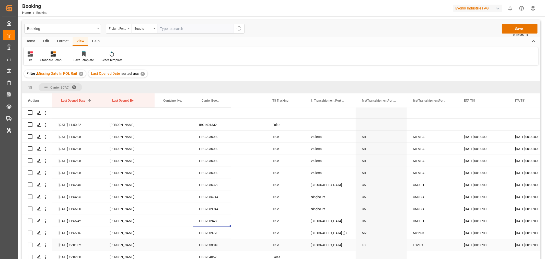
scroll to position [0, 0]
click at [216, 209] on div "HBG2039944" at bounding box center [212, 210] width 38 height 12
click at [221, 196] on div "HBG2035744" at bounding box center [212, 198] width 38 height 12
click at [219, 184] on div "HBG2036322" at bounding box center [212, 186] width 38 height 12
click at [221, 173] on div "HBG2036080" at bounding box center [212, 174] width 38 height 12
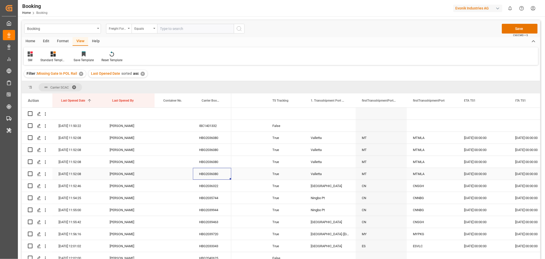
click at [221, 173] on div "HBG2036080" at bounding box center [212, 174] width 38 height 12
click at [213, 164] on div "HBG2036080" at bounding box center [212, 162] width 38 height 12
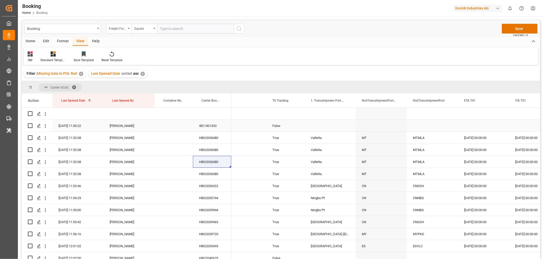
click at [206, 126] on div "IBC1401332" at bounding box center [212, 126] width 38 height 12
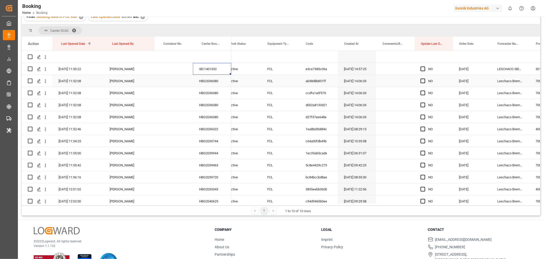
scroll to position [0, 98]
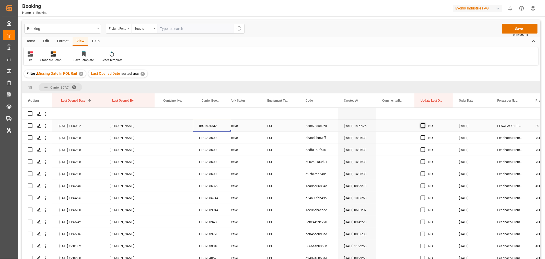
click at [422, 126] on span "Press SPACE to select this row." at bounding box center [423, 125] width 5 height 5
click at [425, 123] on input "Press SPACE to select this row." at bounding box center [425, 123] width 0 height 0
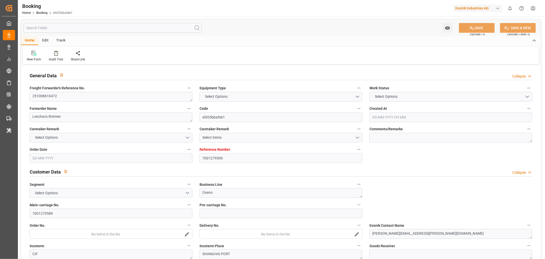
type input "7001279590"
type input "9783514"
type input "Cosco"
type input "COSCO Shipping Co. Ltd."
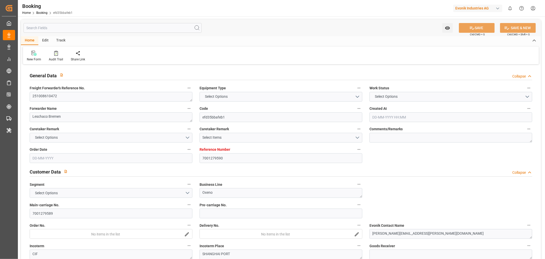
type input "EUNWC"
type input "CNSHA"
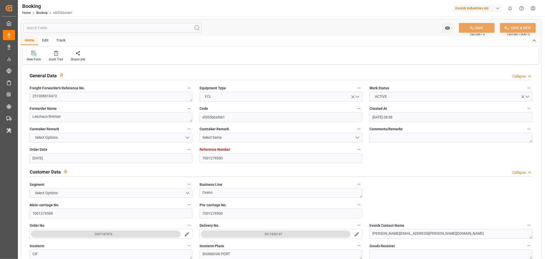
type input "[DATE] 08:58"
type input "[DATE]"
type input "[DATE] 00:00"
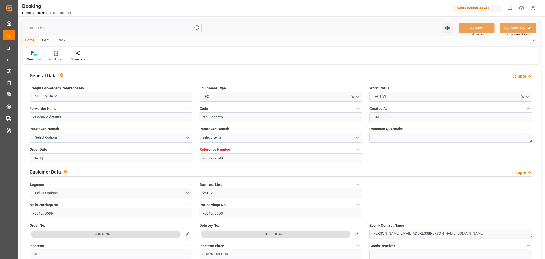
type input "[DATE] 00:00"
type input "[DATE]"
type input "[DATE] 00:00"
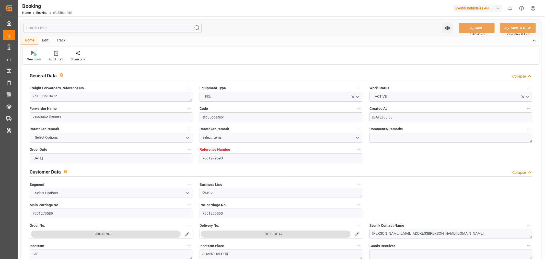
type input "[DATE] 00:00"
type input "[DATE] 09:07"
click at [52, 93] on textarea "251008610472" at bounding box center [111, 97] width 163 height 10
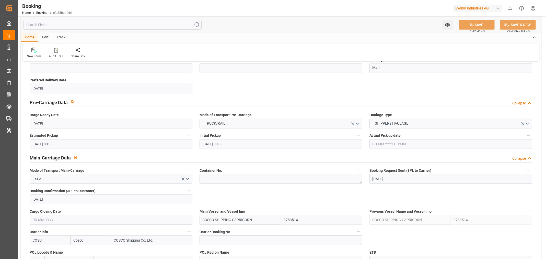
scroll to position [312, 0]
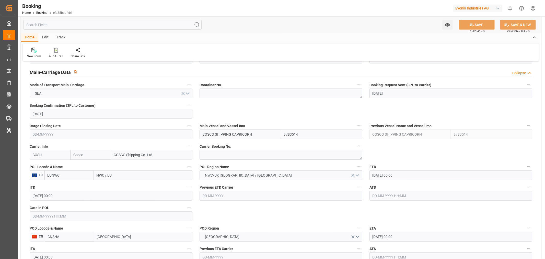
click at [100, 178] on input "NWC / EU" at bounding box center [143, 175] width 99 height 10
paste input "BEANR"
type input "BEANR"
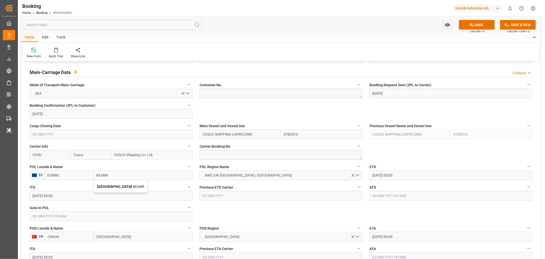
click at [126, 185] on div "Antwerp - BEANR" at bounding box center [120, 187] width 53 height 12
type input "BEANR"
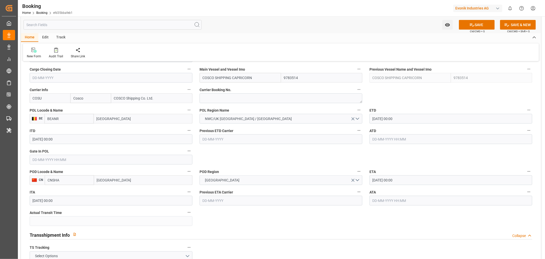
scroll to position [369, 0]
type input "[GEOGRAPHIC_DATA]"
click at [141, 179] on input "[GEOGRAPHIC_DATA]" at bounding box center [143, 180] width 98 height 10
type input "[GEOGRAPHIC_DATA]"
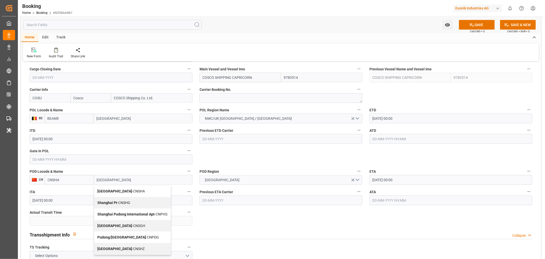
click at [126, 223] on span "Shanghai - CNSGH" at bounding box center [121, 225] width 48 height 4
type input "CNSGH"
type input "[GEOGRAPHIC_DATA]"
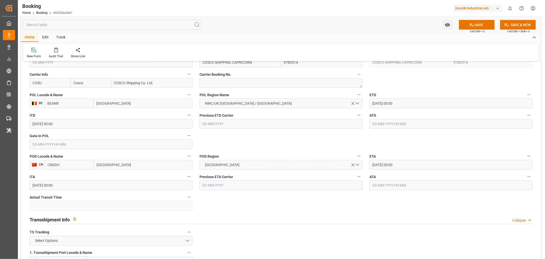
scroll to position [398, 0]
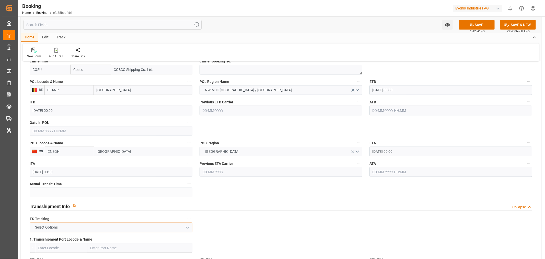
click at [109, 227] on button "Select Options" at bounding box center [111, 227] width 163 height 10
click at [70, 240] on div "FALSE" at bounding box center [111, 239] width 162 height 11
click at [485, 24] on button "SAVE" at bounding box center [477, 25] width 36 height 10
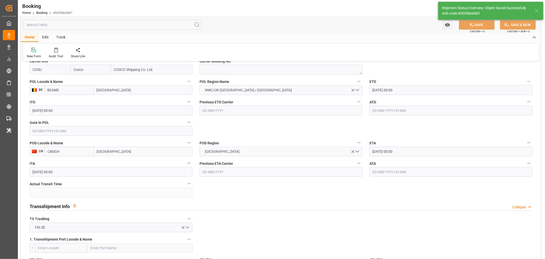
type textarea "NWC/[GEOGRAPHIC_DATA] [GEOGRAPHIC_DATA] Continent / [GEOGRAPHIC_DATA]"
type textarea "[PERSON_NAME]"
type textarea "Pod-PodRegionName-businessLine-"
type input "[DATE] 10:59"
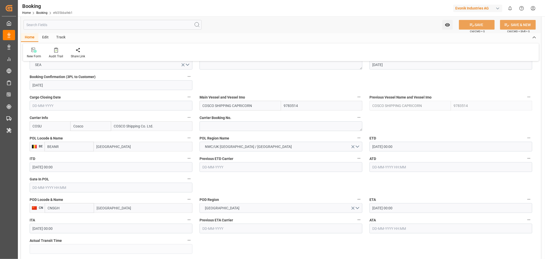
scroll to position [341, 0]
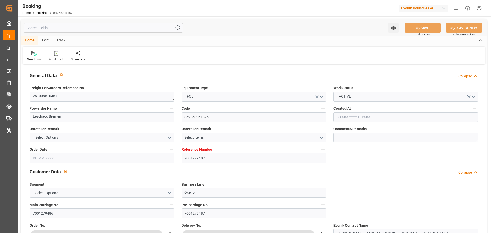
type input "7001279487"
type input "9776420"
type input "CMACGM"
type input "CMA CGM Group"
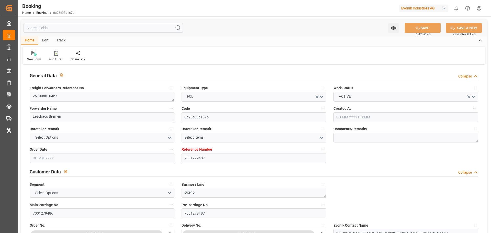
type input "EUNWC"
type input "JPYOK"
type input "[DATE] 07:52"
type input "[DATE]"
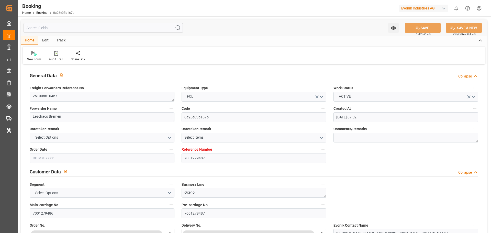
type input "[DATE]"
type input "[DATE] 00:00"
type input "[DATE]"
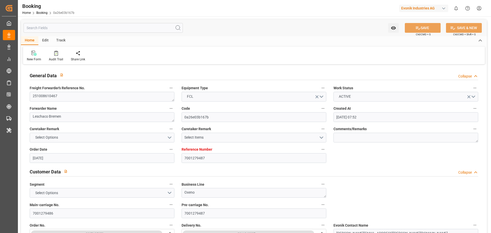
type input "[DATE] 00:00"
type input "[DATE] 09:07"
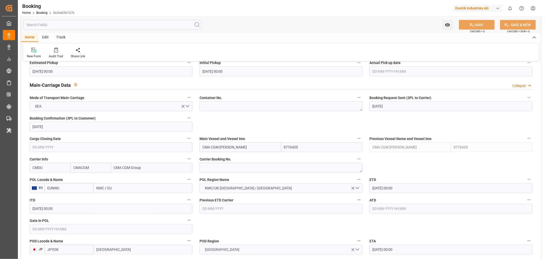
scroll to position [369, 0]
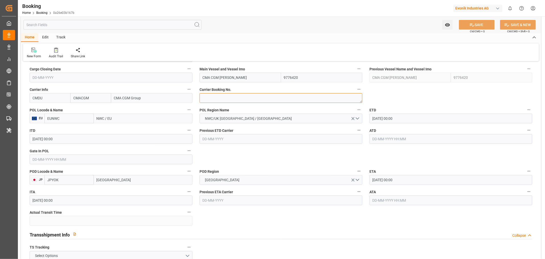
click at [229, 96] on textarea at bounding box center [281, 98] width 163 height 10
paste textarea "HBG2042893"
type textarea "HBG2042893"
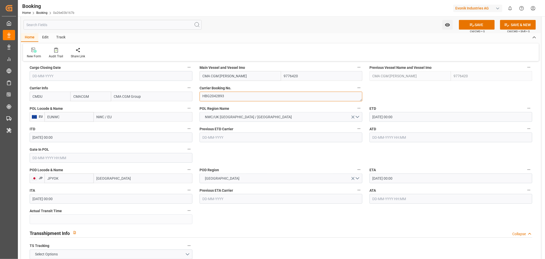
scroll to position [312, 0]
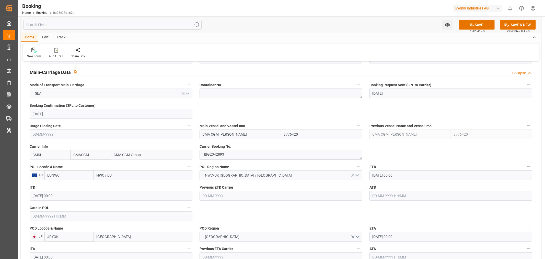
click at [101, 176] on input "NWC / EU" at bounding box center [143, 175] width 99 height 10
paste input "[GEOGRAPHIC_DATA]"
type input "[GEOGRAPHIC_DATA]"
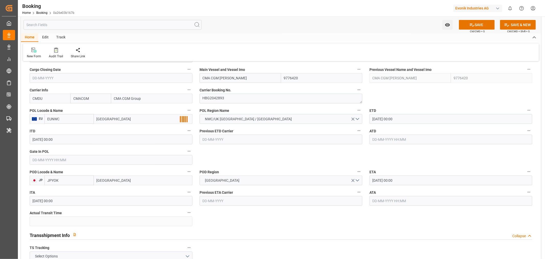
scroll to position [369, 0]
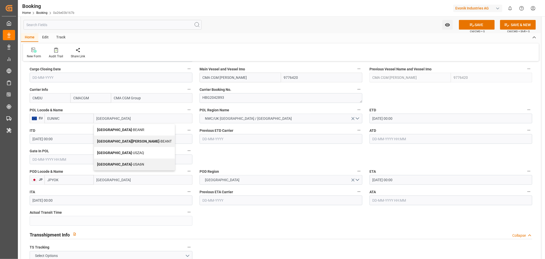
click at [118, 131] on span "Antwerp - BEANR" at bounding box center [120, 130] width 47 height 4
type input "BEANR"
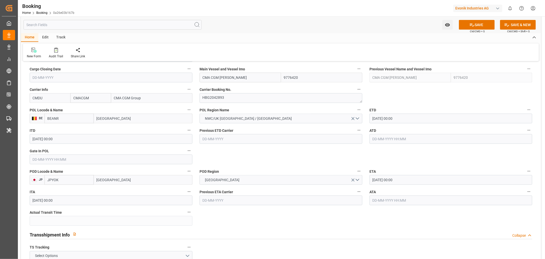
type input "[GEOGRAPHIC_DATA]"
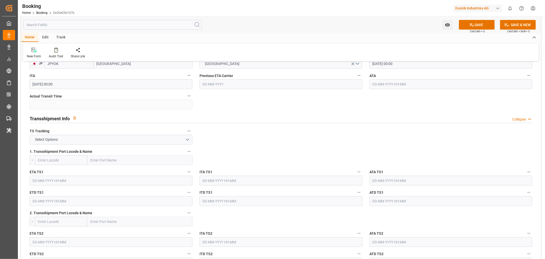
scroll to position [540, 0]
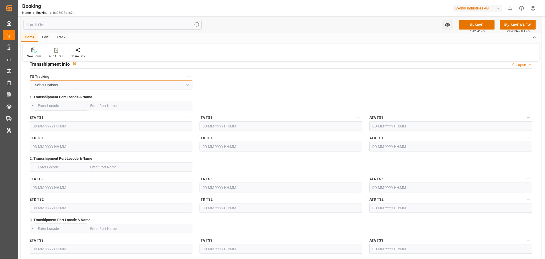
click at [114, 85] on button "Select Options" at bounding box center [111, 85] width 163 height 10
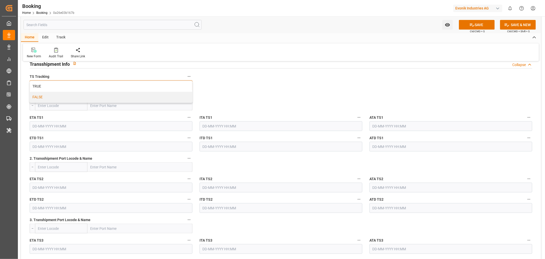
click at [62, 94] on div "FALSE" at bounding box center [111, 97] width 162 height 11
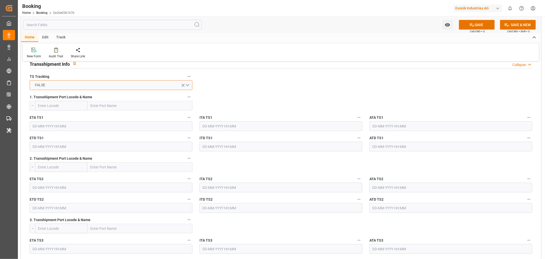
click at [75, 85] on button "FALSE" at bounding box center [111, 85] width 163 height 10
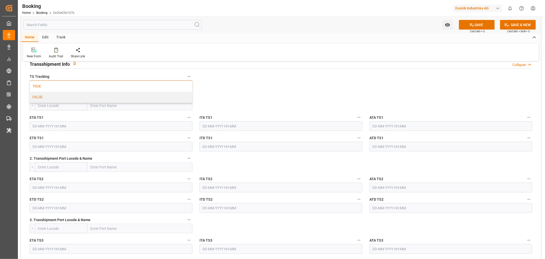
click at [68, 86] on div "TRUE" at bounding box center [111, 86] width 162 height 11
click at [109, 105] on input "text" at bounding box center [139, 106] width 105 height 10
paste input "[GEOGRAPHIC_DATA]"
type input "[GEOGRAPHIC_DATA]"
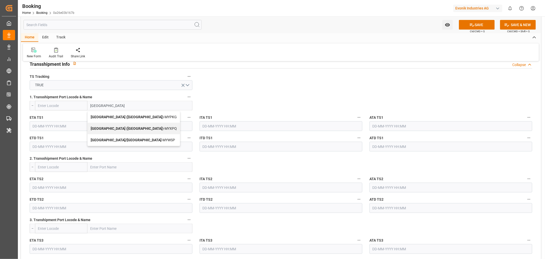
click at [111, 116] on b "[GEOGRAPHIC_DATA] ([GEOGRAPHIC_DATA])" at bounding box center [127, 117] width 73 height 4
type input "MYPKG"
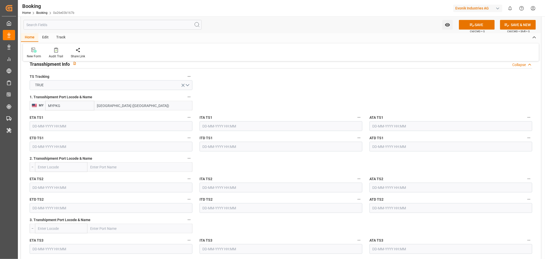
type input "[GEOGRAPHIC_DATA] ([GEOGRAPHIC_DATA])"
click at [52, 126] on input "text" at bounding box center [111, 126] width 163 height 10
click at [98, 137] on button "Next Month" at bounding box center [98, 137] width 3 height 3
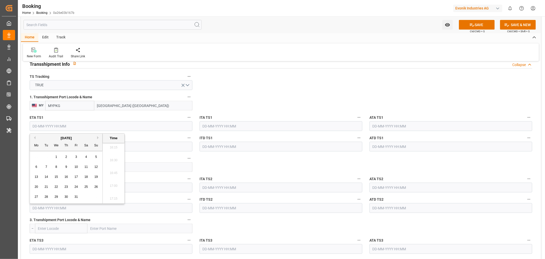
click at [98, 137] on button "Next Month" at bounding box center [98, 137] width 3 height 3
click at [47, 194] on div "25" at bounding box center [46, 197] width 6 height 6
type input "[DATE] 00:00"
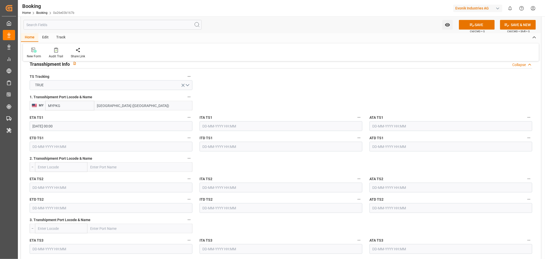
click at [44, 149] on input "text" at bounding box center [111, 147] width 163 height 10
click at [98, 157] on button "Next Month" at bounding box center [98, 157] width 3 height 3
click at [100, 158] on button "Next Month" at bounding box center [98, 157] width 3 height 3
click at [49, 176] on div "2" at bounding box center [46, 177] width 6 height 6
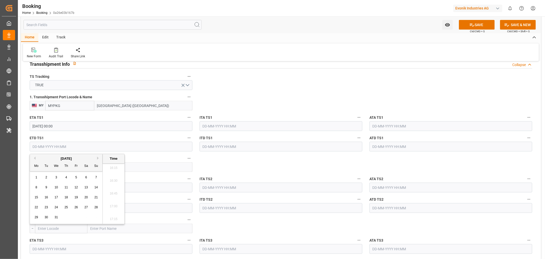
type input "[DATE] 00:00"
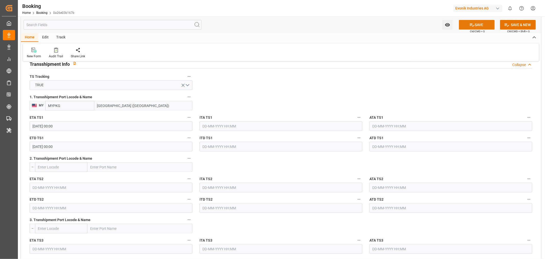
click at [477, 22] on button "SAVE" at bounding box center [477, 25] width 36 height 10
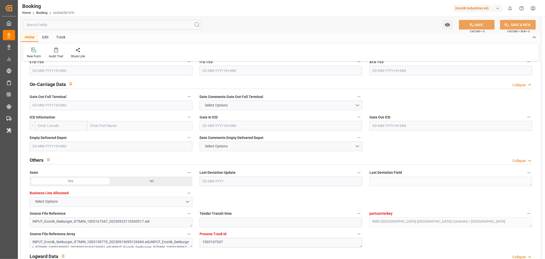
scroll to position [966, 0]
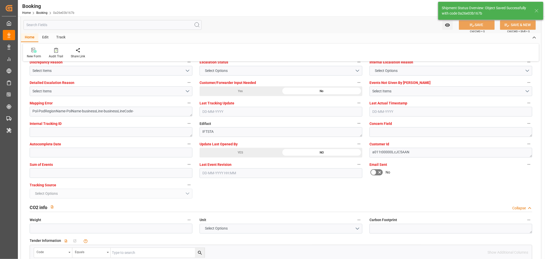
type textarea "[PERSON_NAME]"
type textarea "businessLine-"
type textarea "Yes"
type input "[DATE] 00:00"
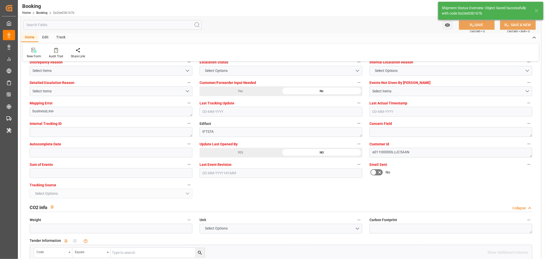
type input "[DATE] 11:19"
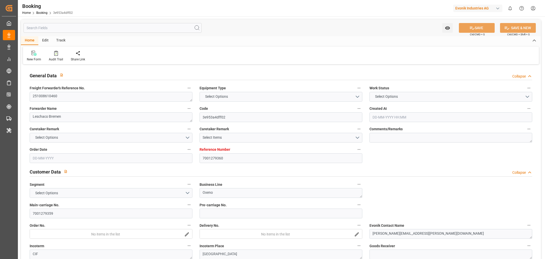
type input "7001279360"
type input "9979254"
type input "CMACGM"
type input "CMA CGM Group"
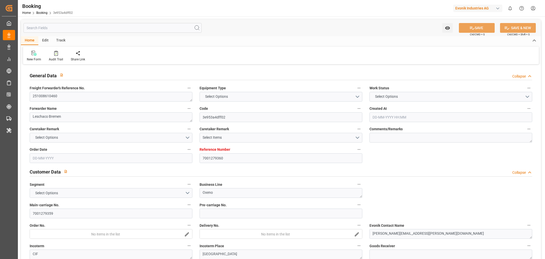
type input "EUNWC"
type input "MXVER"
type input "[DATE] 06:37"
type input "[DATE]"
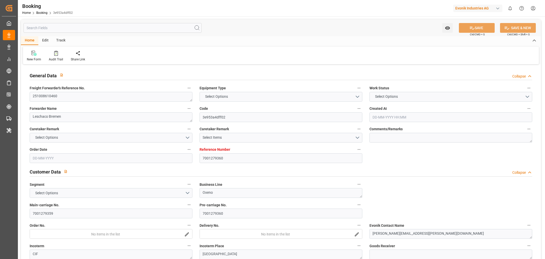
type input "[DATE]"
type input "[DATE] 00:00"
type input "[DATE]"
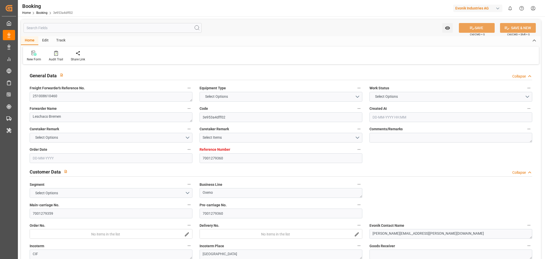
type input "[DATE] 00:00"
type input "[DATE] 09:07"
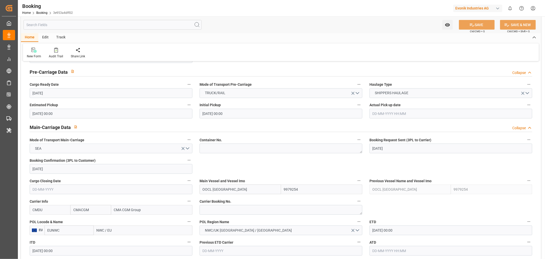
scroll to position [284, 0]
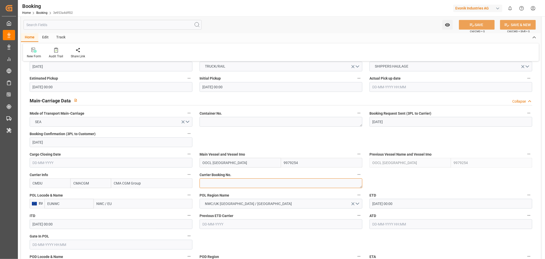
click at [217, 186] on textarea at bounding box center [281, 183] width 163 height 10
paste textarea "HBG2042185"
type textarea "HBG2042185"
click at [117, 199] on input "NWC / EU" at bounding box center [143, 204] width 99 height 10
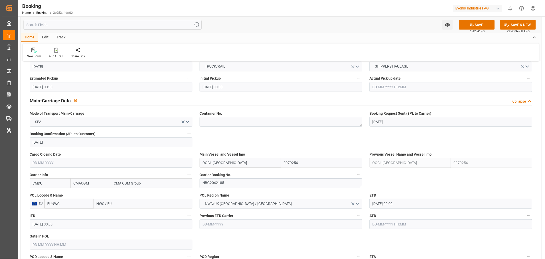
click at [117, 199] on input "NWC / EU" at bounding box center [143, 204] width 99 height 10
paste input "[GEOGRAPHIC_DATA]"
type input "[GEOGRAPHIC_DATA]"
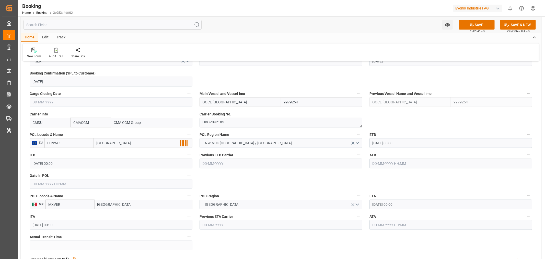
scroll to position [398, 0]
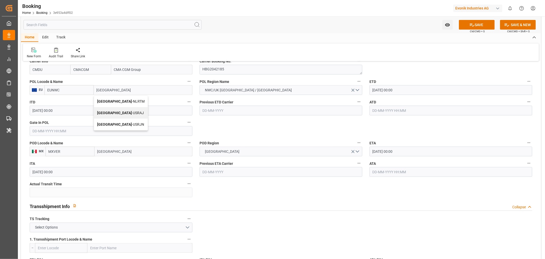
click at [119, 105] on div "[GEOGRAPHIC_DATA] - NLRTM" at bounding box center [121, 102] width 54 height 12
type input "NLRTM"
type input "[GEOGRAPHIC_DATA]"
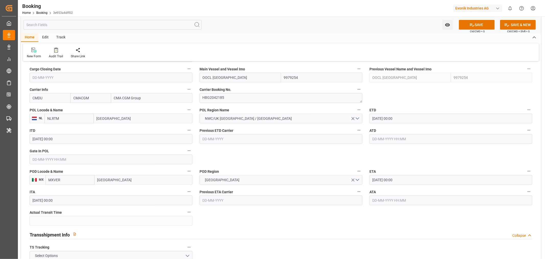
scroll to position [454, 0]
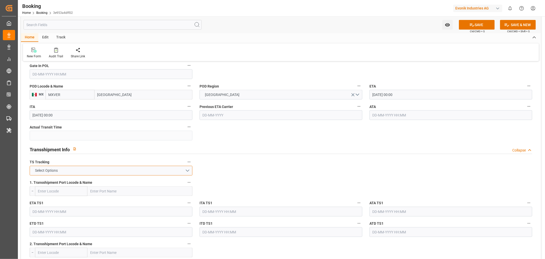
click at [118, 173] on button "Select Options" at bounding box center [111, 171] width 163 height 10
click at [71, 178] on div "FALSE" at bounding box center [111, 182] width 162 height 11
click at [478, 21] on button "SAVE" at bounding box center [477, 25] width 36 height 10
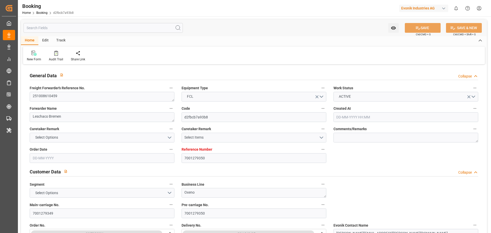
type input "7001279350"
type input "9299642"
type input "CMACGM"
type input "CMA CGM Group"
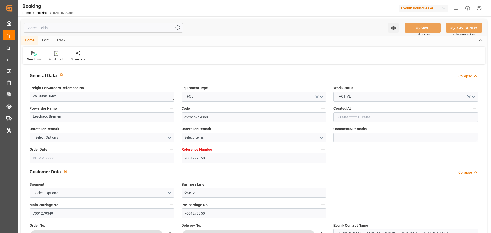
type input "EUNWC"
type input "USORF"
type input "[DATE] 06:32"
type input "[DATE]"
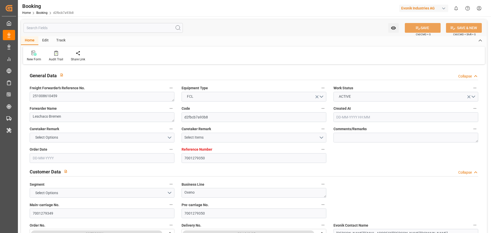
type input "[DATE]"
type input "[DATE] 00:00"
type input "[DATE]"
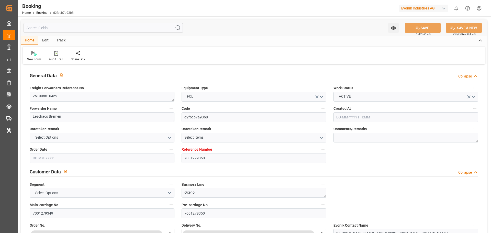
type input "[DATE] 00:00"
type input "[DATE] 09:07"
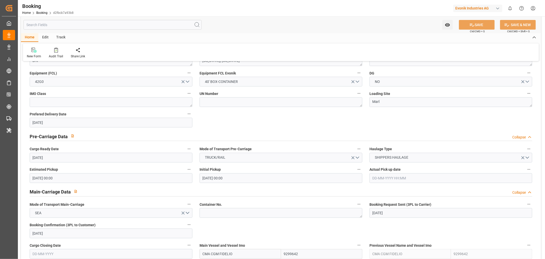
scroll to position [256, 0]
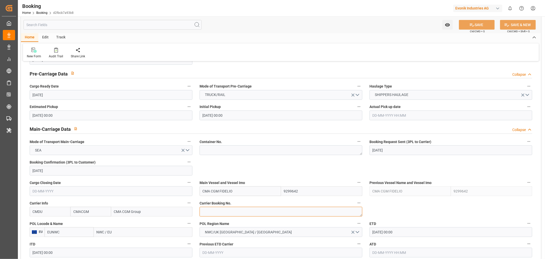
click at [225, 212] on textarea at bounding box center [281, 212] width 163 height 10
paste textarea "HBG2042193"
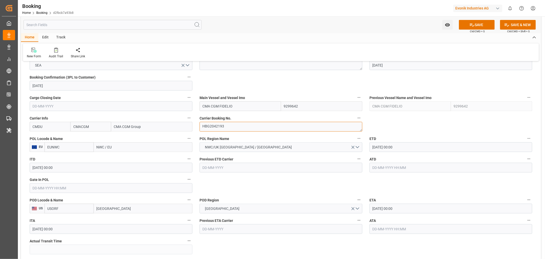
scroll to position [341, 0]
type textarea "HBG2042193"
click at [102, 144] on input "NWC / EU" at bounding box center [143, 147] width 99 height 10
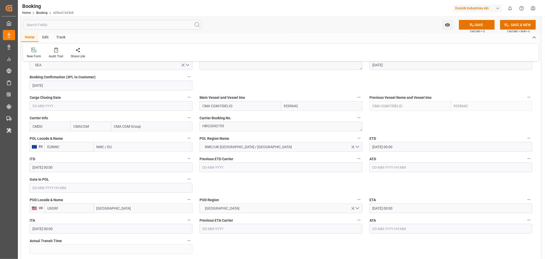
paste input "[GEOGRAPHIC_DATA]"
type input "[GEOGRAPHIC_DATA]"
click at [125, 155] on div "[GEOGRAPHIC_DATA] - NLRTM" at bounding box center [121, 158] width 54 height 12
type input "NLRTM"
type input "[GEOGRAPHIC_DATA]"
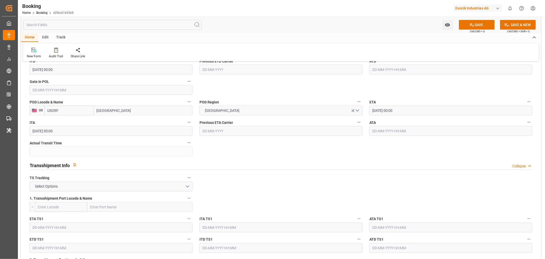
scroll to position [483, 0]
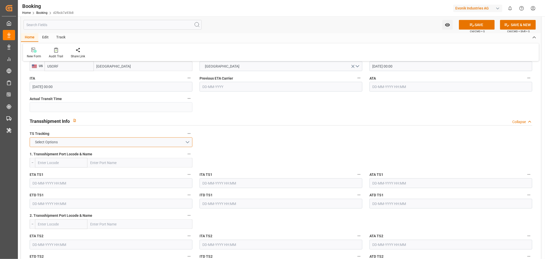
click at [188, 143] on button "Select Options" at bounding box center [111, 142] width 163 height 10
click at [99, 147] on div "TRUE" at bounding box center [111, 143] width 162 height 11
click at [190, 140] on button "TRUE" at bounding box center [111, 142] width 163 height 10
click at [84, 154] on div "FALSE" at bounding box center [111, 154] width 162 height 11
click at [474, 26] on icon at bounding box center [472, 24] width 5 height 5
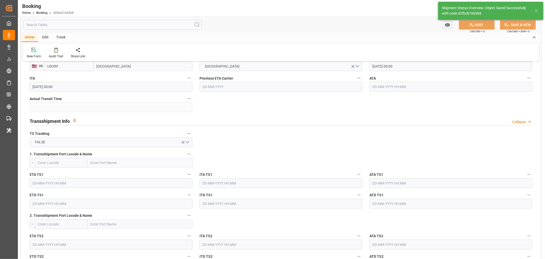
type textarea "[PERSON_NAME]"
type textarea "businessLine-"
type input "[DATE] 11:21"
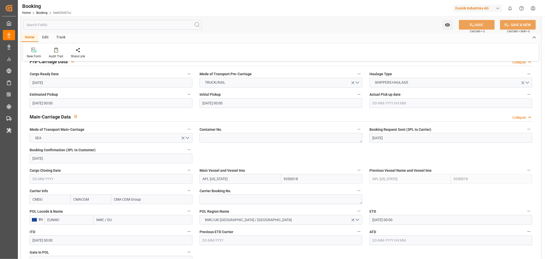
scroll to position [312, 0]
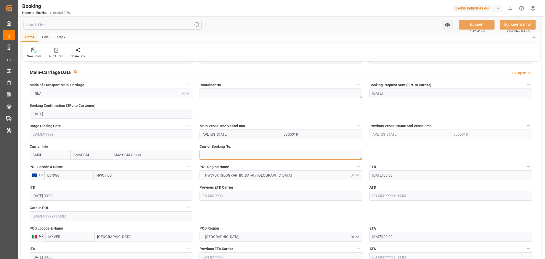
click at [210, 157] on textarea at bounding box center [281, 155] width 163 height 10
paste textarea "HBG2042054"
type textarea "HBG2042054"
click at [99, 180] on div "POL Locode & Name EU EUNWC NWC / [GEOGRAPHIC_DATA]" at bounding box center [111, 171] width 170 height 20
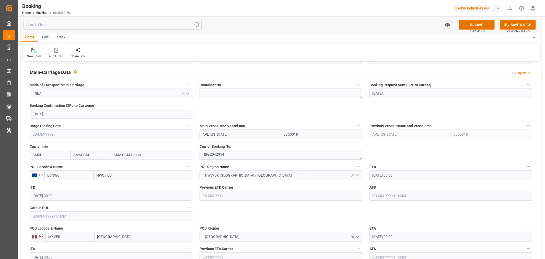
click at [99, 180] on div "POL Locode & Name EU EUNWC NWC / [GEOGRAPHIC_DATA]" at bounding box center [111, 171] width 170 height 20
click at [99, 178] on input "NWC / EU" at bounding box center [143, 175] width 99 height 10
paste input "[GEOGRAPHIC_DATA]"
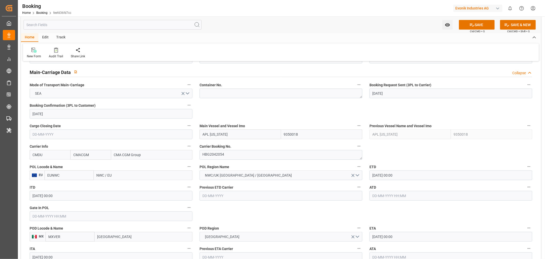
type input "[GEOGRAPHIC_DATA]"
click at [126, 186] on span "[GEOGRAPHIC_DATA] - NLRTM" at bounding box center [121, 186] width 48 height 4
type input "NLRTM"
type input "[GEOGRAPHIC_DATA]"
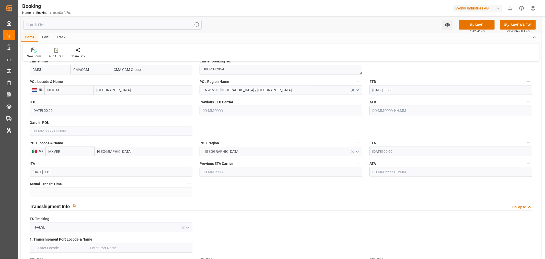
scroll to position [454, 0]
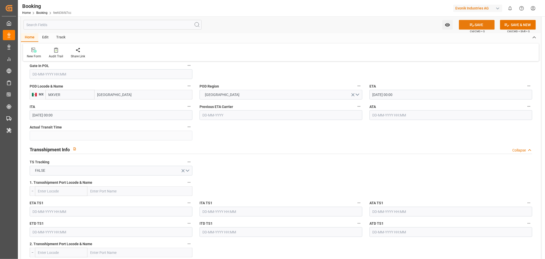
click at [478, 24] on button "SAVE" at bounding box center [477, 25] width 36 height 10
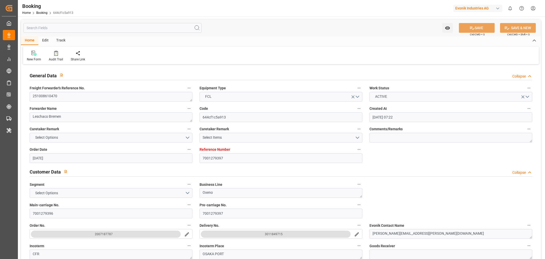
type input "[DATE] 07:22"
type input "[DATE]"
type input "[DATE] 00:00"
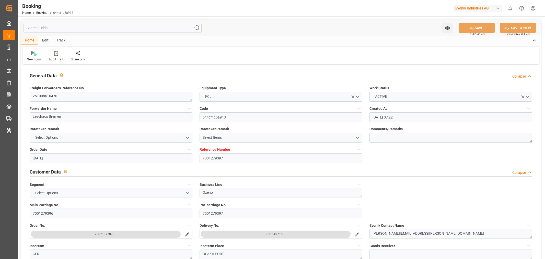
type input "[DATE] 00:00"
type input "[DATE]"
type input "[DATE] 00:00"
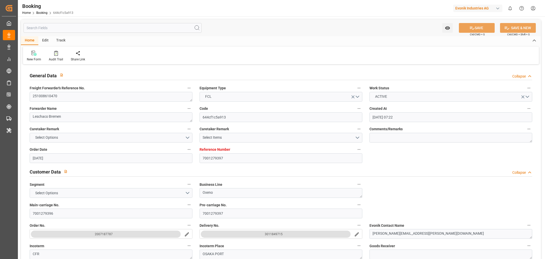
type input "[DATE] 00:00"
type input "[DATE] 11:01"
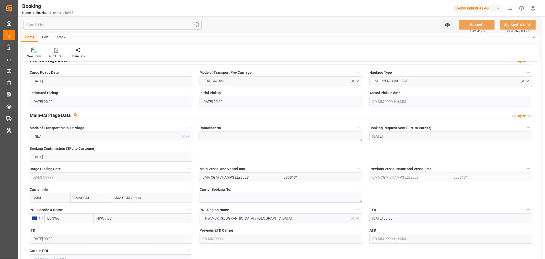
scroll to position [369, 0]
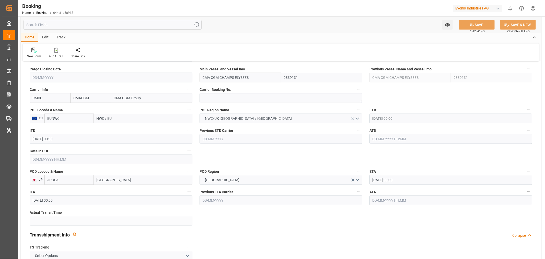
click at [104, 119] on input "NWC / EU" at bounding box center [143, 119] width 99 height 10
click at [113, 118] on input "NWC / EU" at bounding box center [143, 119] width 99 height 10
paste input "[GEOGRAPHIC_DATA]"
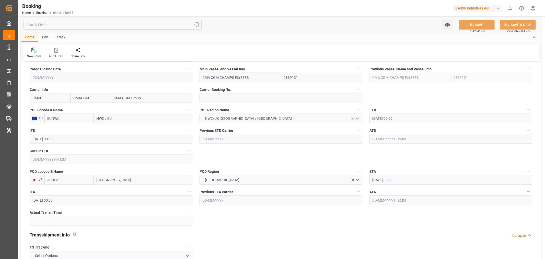
type input "[GEOGRAPHIC_DATA]"
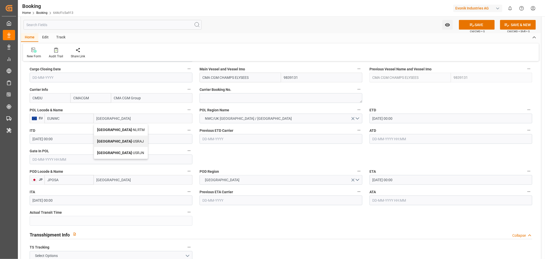
click at [131, 132] on div "[GEOGRAPHIC_DATA] - NLRTM" at bounding box center [121, 130] width 54 height 12
type input "NLRTM"
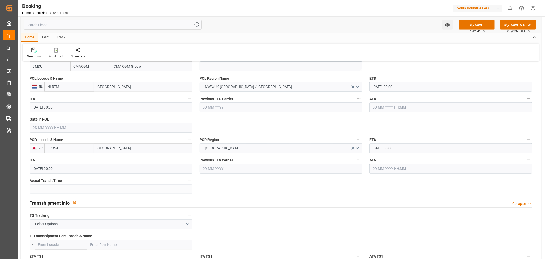
scroll to position [426, 0]
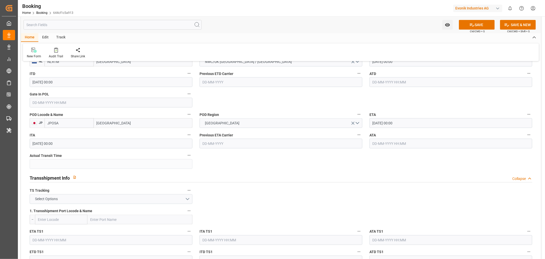
type input "[GEOGRAPHIC_DATA]"
click at [144, 202] on button "Select Options" at bounding box center [111, 199] width 163 height 10
click at [74, 211] on div "FALSE" at bounding box center [111, 211] width 162 height 11
click at [479, 25] on button "SAVE" at bounding box center [477, 25] width 36 height 10
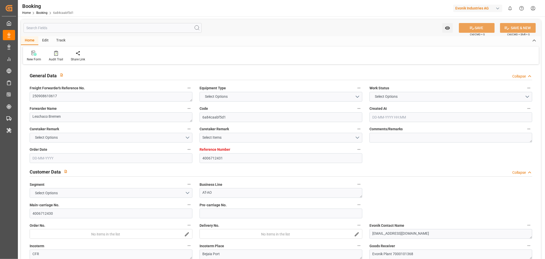
type textarea "250908610617"
type textarea "Leschaco Bremen"
type input "6a84caabf5d1"
type input "4006712431"
type textarea "AT-AO"
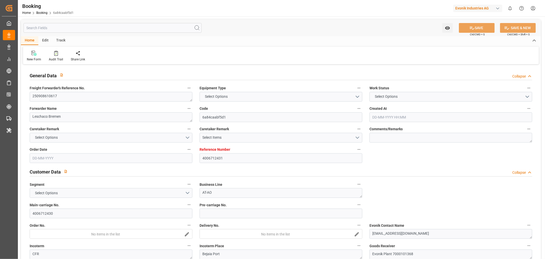
type input "4006712430"
type textarea "chiara.klonnek@evonik.com"
type textarea "CFR"
type textarea "Bejaia Port"
type textarea "Evonik Plant 7000101368"
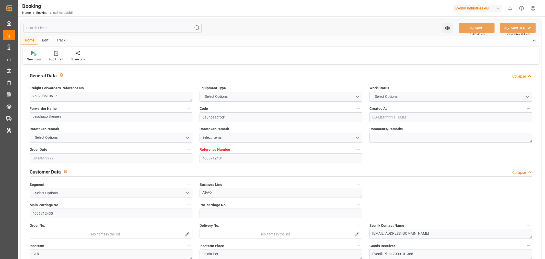
type textarea "5.1"
type textarea "2014"
type textarea "Weißenstein"
type input "GSL CHATEAU D'IF"
type input "GSL Chateau D'If"
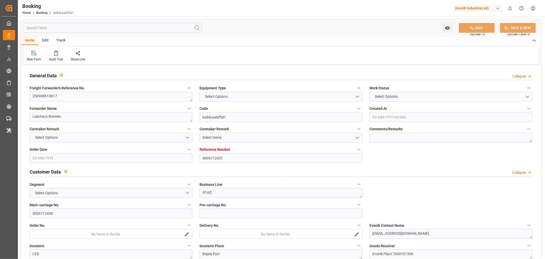
type input "CMDU"
type textarea "HBG2033341"
type input "Hamburg"
type input "Bejaia (ex Bougie)"
type input "MALTA FREEPORT DISTRIPARK"
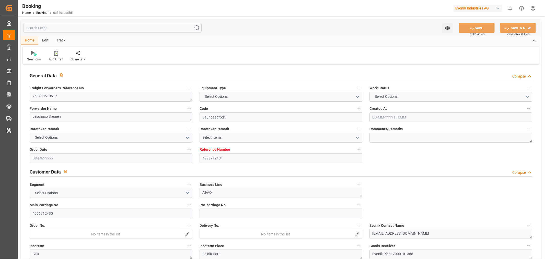
type input "VALENCIA"
type textarea "INPUT_Evonik_Seeburger_LoadTenderOcean_1003125079_20250908131012116.xml"
type textarea "NWC/UK North West Continent / UK_DZBJA_CMDU_AT-AO"
type textarea "INPUT_Evonik_Seeburger_LoadTenderOcean_1003125079_20250908131012116.xml"
type textarea "1003125079"
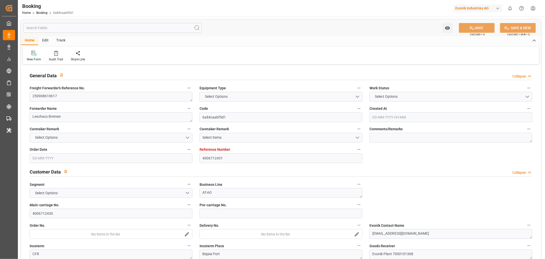
type textarea "Logward System"
type textarea "businessDivision-businessLine-"
type textarea "IFTSTA"
type textarea "a011t00000LcJC5AAN"
type textarea "Yes"
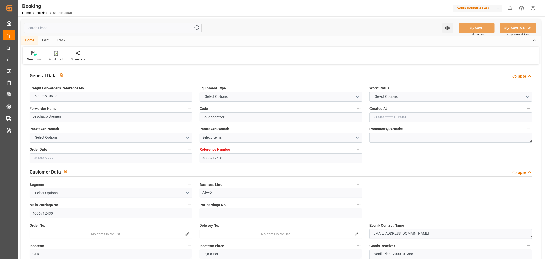
type input "HAMBURG"
type input "BEJAIA (EX BOUGIE)"
type input "0NVKMS1MA"
type input "VESSEL"
type input "CMA CGM ISKENDERUN"
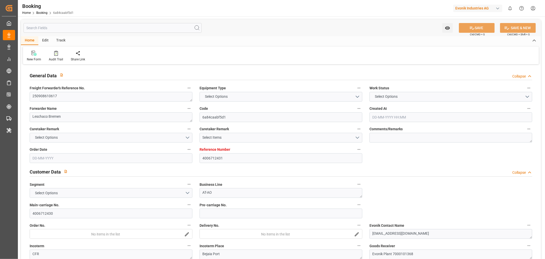
type input "HEINRICH EHLER"
type input "0BMQBS1MA"
type input "0A24XS1MA"
type input "4006712431"
type input "9335202"
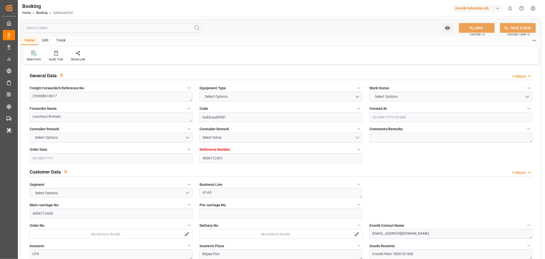
type input "9925837"
type input "CMACGM"
type input "CMA CGM Group"
type input "DEHAM"
type input "DZBJA"
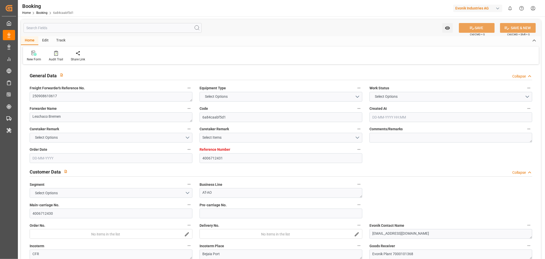
type input "MTDIS"
type input "ESVLC"
type input "DEHAM"
type input "DZBJA"
type input "9321902"
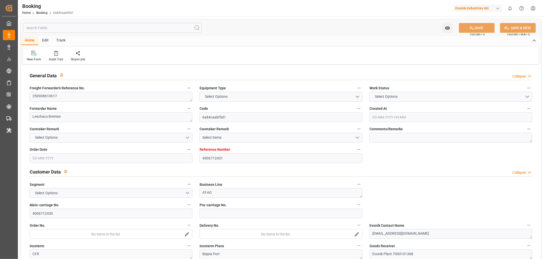
type input "9372200"
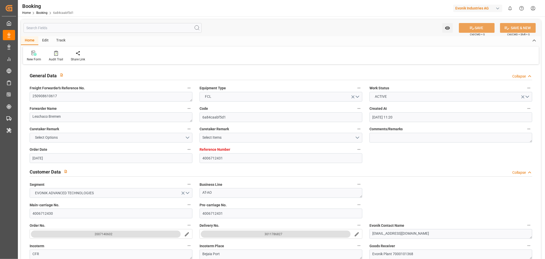
type input "27-08-2025 11:20"
type input "27-08-2025"
type input "25-10-2025"
type input "10-09-2025"
type input "10-09-2025 00:00"
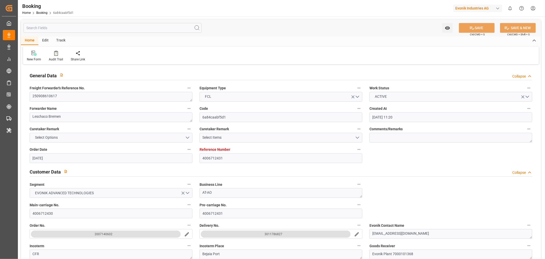
type input "01-09-2025"
type input "[DATE]"
type input "30-09-2025 18:00"
type input "24-09-2025 00:00"
type input "01-11-2025 15:30"
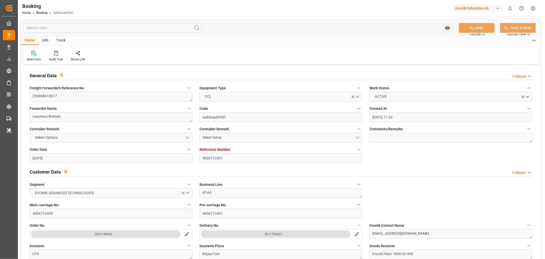
type input "26-10-2025 00:00"
type input "13-10-2025 20:00"
type input "08-10-2025 00:00"
type input "20-10-2025 07:00"
type input "10-10-2025 00:00"
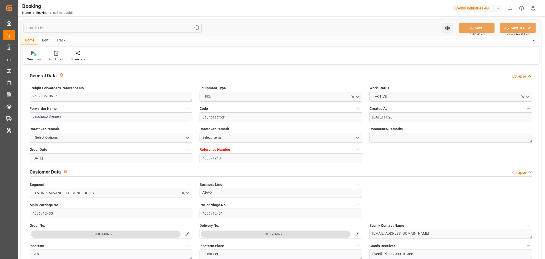
type input "22-10-2025 22:00"
type input "13-10-2025 00:00"
type input "25-10-2025 13:30"
type input "19-10-2025 00:00"
type input "22-09-2025 10:51"
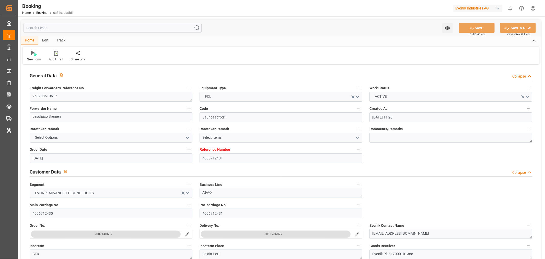
type input "22-09-2025"
type input "30-09-2025 18:00"
type input "13-10-2025 20:00"
type input "20-10-2025 07:00"
type input "22-10-2025 22:00"
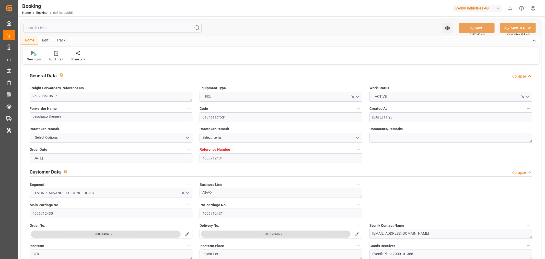
type input "25-10-2025 13:30"
type input "01-11-2025 15:30"
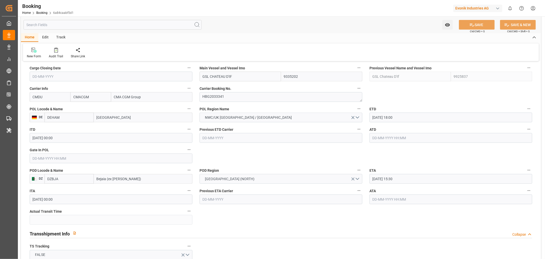
scroll to position [398, 0]
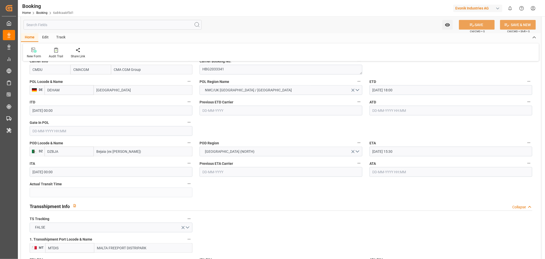
click at [389, 84] on label "ETD" at bounding box center [451, 81] width 163 height 7
click at [526, 84] on button "ETD" at bounding box center [529, 81] width 7 height 7
click at [386, 90] on div at bounding box center [272, 129] width 545 height 259
click at [386, 90] on input "30-09-2025 18:00" at bounding box center [451, 90] width 163 height 10
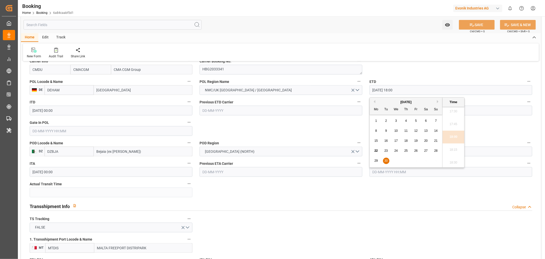
click at [374, 122] on div "1" at bounding box center [376, 121] width 6 height 6
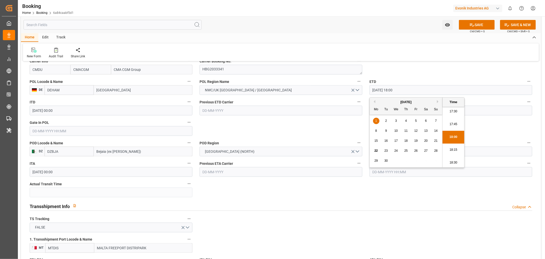
click at [391, 89] on input "01-09-2025 18:00" at bounding box center [451, 90] width 163 height 10
click at [439, 100] on button "Next Month" at bounding box center [438, 101] width 3 height 3
click at [396, 121] on span "1" at bounding box center [397, 121] width 2 height 4
type input "01-10-2025 18:00"
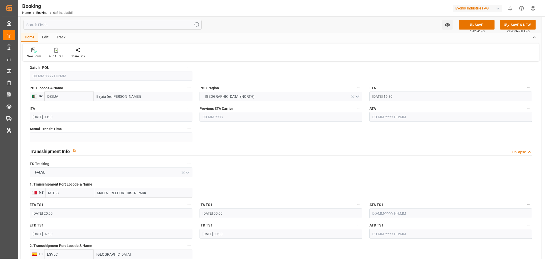
scroll to position [483, 0]
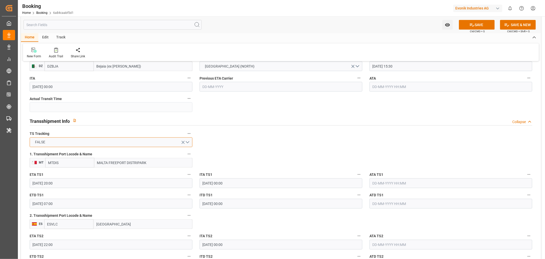
click at [188, 142] on button "FALSE" at bounding box center [111, 142] width 163 height 10
click at [42, 153] on div "FALSE" at bounding box center [111, 154] width 162 height 11
click at [187, 144] on button "FALSE" at bounding box center [111, 142] width 163 height 10
click at [64, 143] on div "TRUE" at bounding box center [111, 143] width 162 height 11
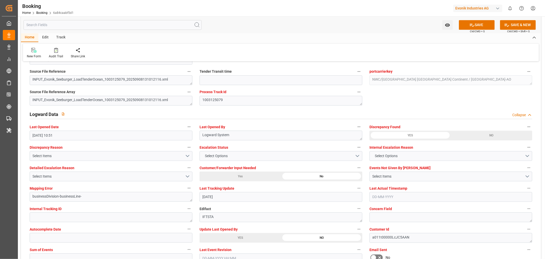
scroll to position [994, 0]
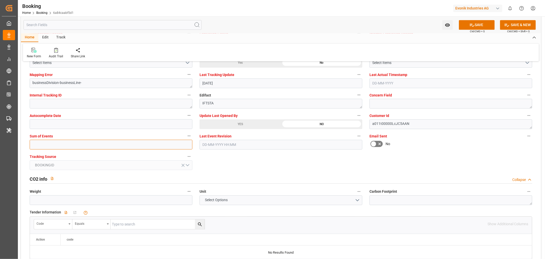
click at [62, 147] on input "text" at bounding box center [111, 145] width 163 height 10
type input "0"
click at [480, 26] on button "SAVE" at bounding box center [477, 25] width 36 height 10
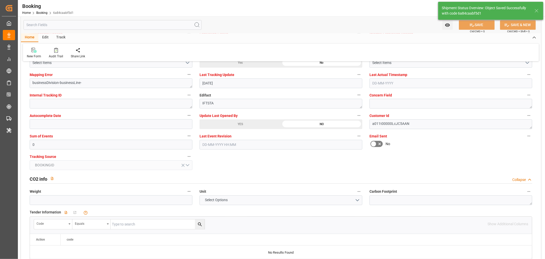
type textarea "[PERSON_NAME]"
type input "22-09-2025 11:25"
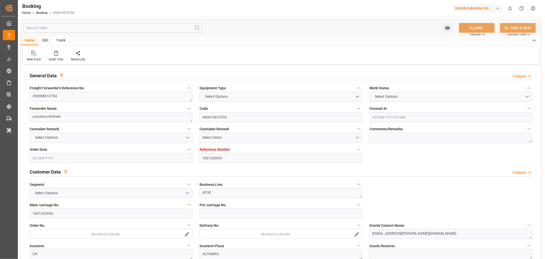
type input "7001265951"
type input "9979266"
type input "CMACGM"
type input "CMA CGM Group"
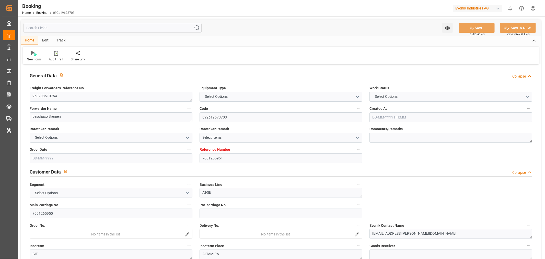
type input "DEBRV"
type input "MXATM"
type input "DEBRV"
type input "MXATM"
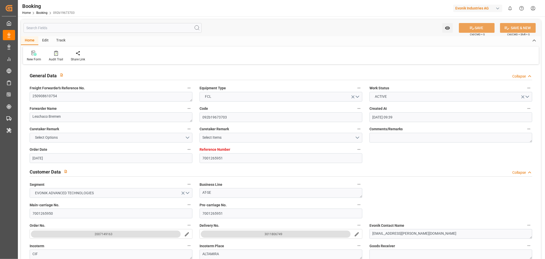
type input "[DATE] 09:39"
type input "[DATE]"
type input "[DATE] 00:00"
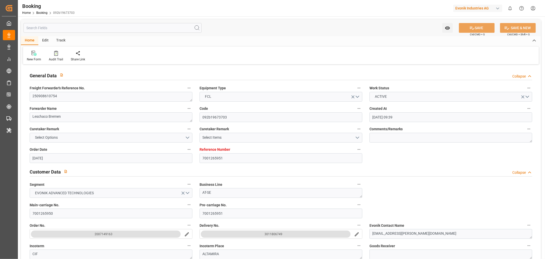
type input "[DATE] 00:00"
type input "[DATE]"
type input "[DATE] 00:00"
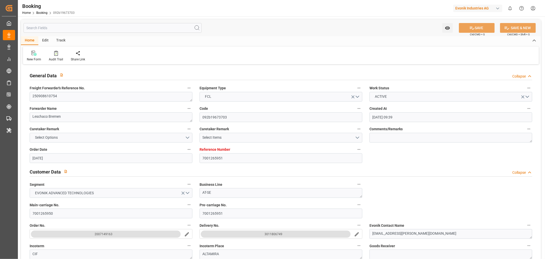
type input "[DATE] 00:00"
type input "[DATE] 06:51"
type input "[DATE]"
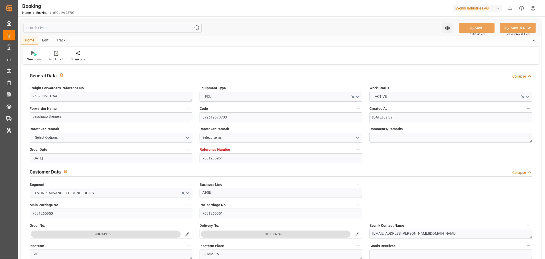
type input "[DATE] 14:00"
type input "[DATE] 21:30"
type input "[DATE] 08:37"
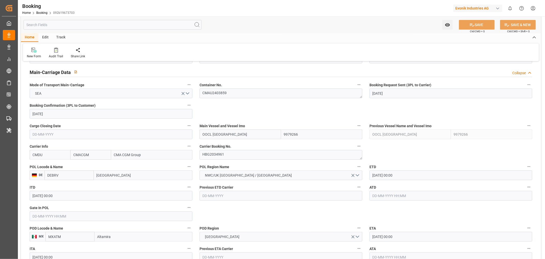
scroll to position [341, 0]
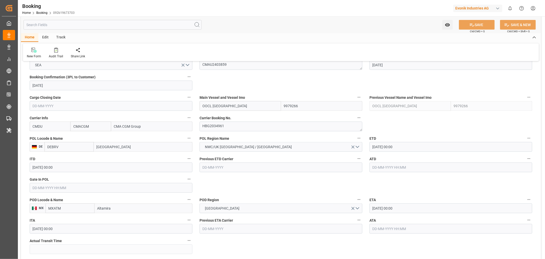
click at [51, 193] on div "Gate In POL" at bounding box center [111, 184] width 170 height 20
click at [51, 191] on input "text" at bounding box center [111, 188] width 163 height 10
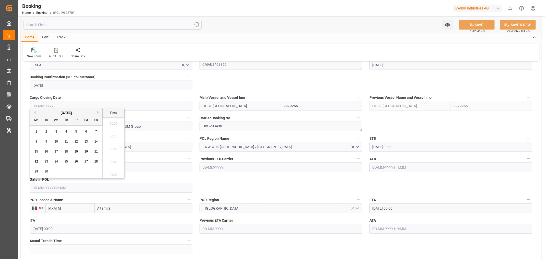
scroll to position [833, 0]
click at [38, 162] on div "22" at bounding box center [36, 162] width 6 height 6
type input "[DATE] 00:00"
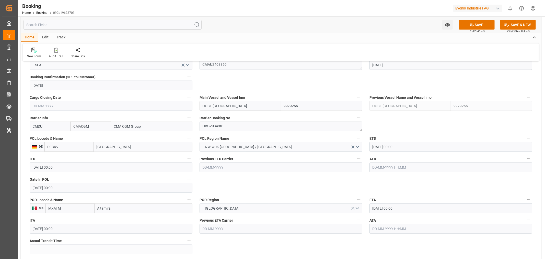
scroll to position [426, 0]
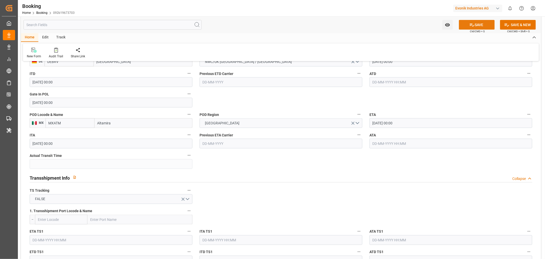
click at [484, 24] on button "SAVE" at bounding box center [477, 25] width 36 height 10
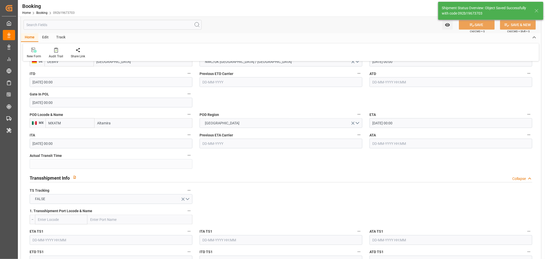
type textarea "[PERSON_NAME]"
type input "[DATE] 11:26"
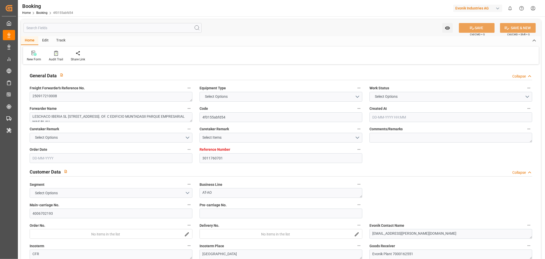
type input "3011760701"
type input "9938145"
type input "CMACGM"
type input "CMA CGM Group"
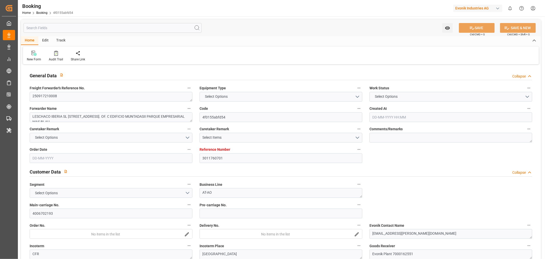
type input "ESBCN"
type input "TNTUN"
type input "MTDIS"
type input "0"
type input "ESBCN"
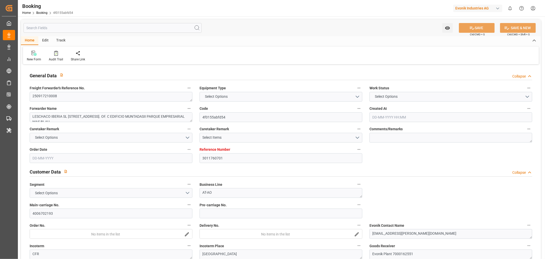
type input "TNTUN"
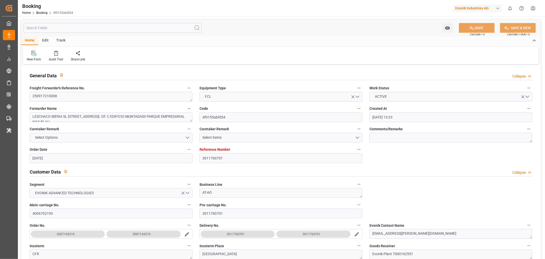
type input "[DATE] 13:23"
type input "[DATE]"
type input "[DATE] 00:00"
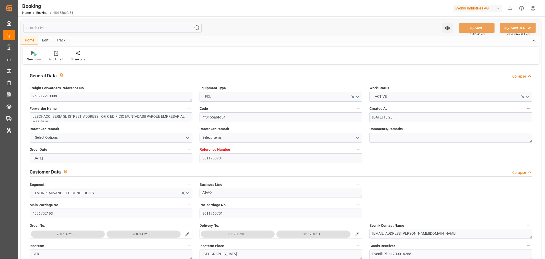
type input "[DATE]"
type input "[DATE] 02:00"
type input "[DATE] 00:00"
type input "[DATE] 22:30"
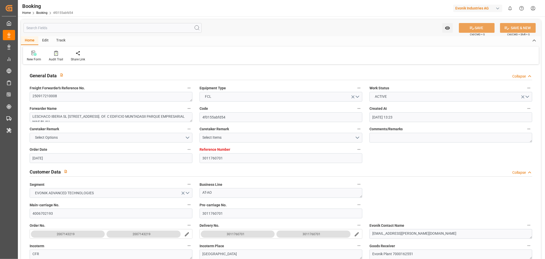
type input "[DATE] 00:00"
type input "[DATE] 06:00"
type input "[DATE] 00:00"
type input "[DATE] 08:30"
type input "[DATE] 00:00"
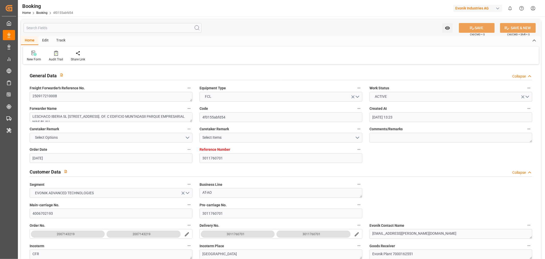
type input "[DATE] 06:50"
type input "[DATE]"
type input "[DATE] 02:00"
type input "[DATE] 06:00"
type input "[DATE] 08:30"
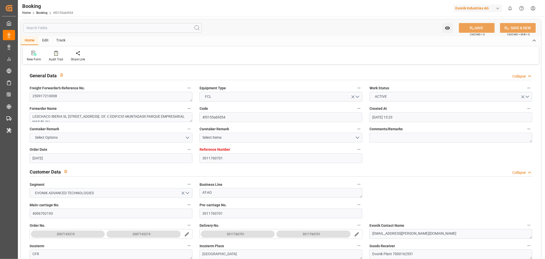
type input "[DATE] 22:30"
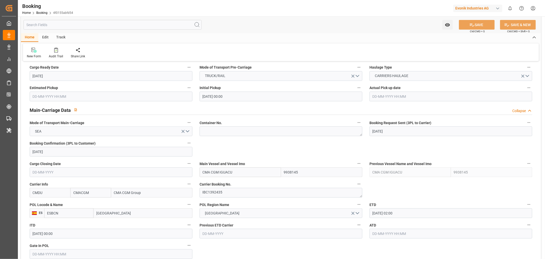
scroll to position [284, 0]
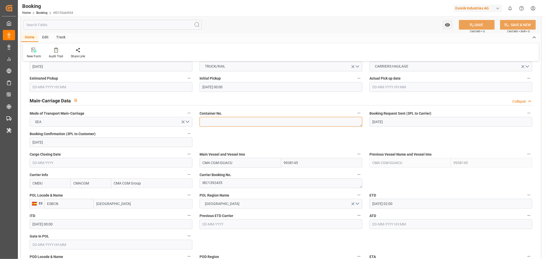
click at [218, 124] on textarea at bounding box center [281, 122] width 163 height 10
paste textarea "GESU1252275"
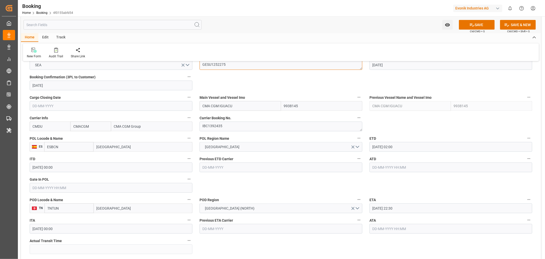
type textarea "GESU1252275"
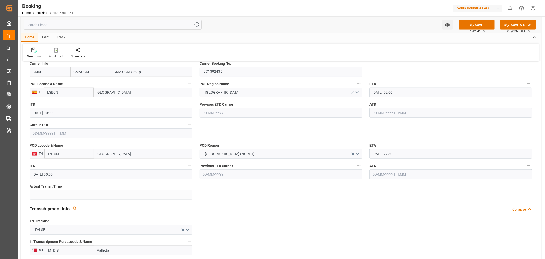
scroll to position [398, 0]
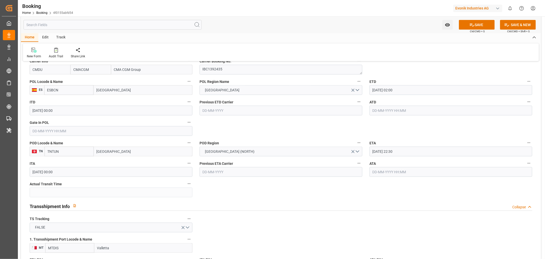
click at [41, 131] on input "text" at bounding box center [111, 131] width 163 height 10
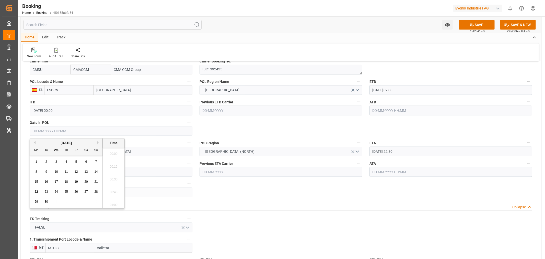
scroll to position [833, 0]
click at [86, 182] on span "20" at bounding box center [85, 182] width 3 height 4
type input "[DATE] 00:00"
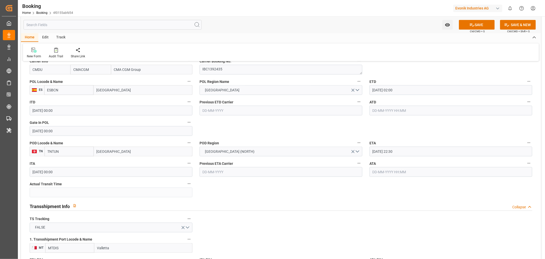
scroll to position [483, 0]
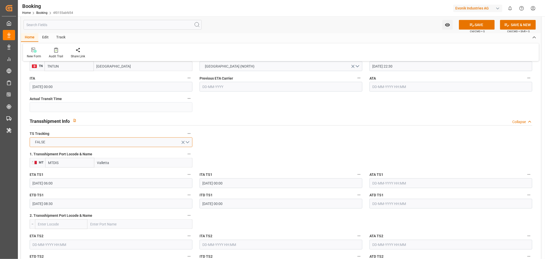
click at [190, 144] on button "FALSE" at bounding box center [111, 142] width 163 height 10
click at [48, 144] on div "TRUE" at bounding box center [111, 143] width 162 height 11
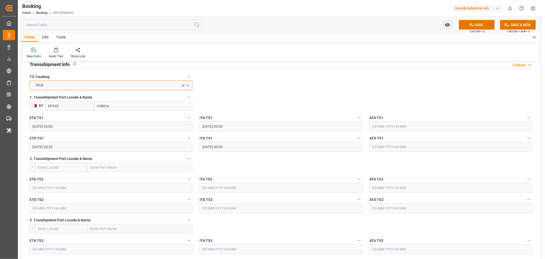
scroll to position [540, 0]
click at [126, 102] on input "Valletta" at bounding box center [143, 106] width 98 height 10
type input "Valletta"
click at [119, 129] on span "Valletta - MTMLA" at bounding box center [111, 128] width 27 height 4
type input "MTMLA"
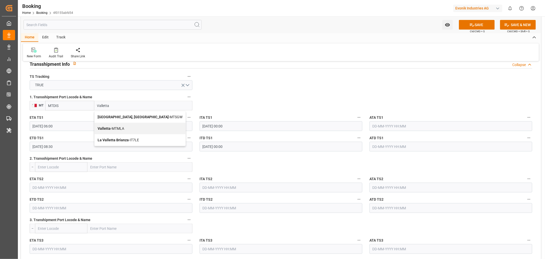
type input "Valletta"
click at [479, 25] on button "SAVE" at bounding box center [477, 25] width 36 height 10
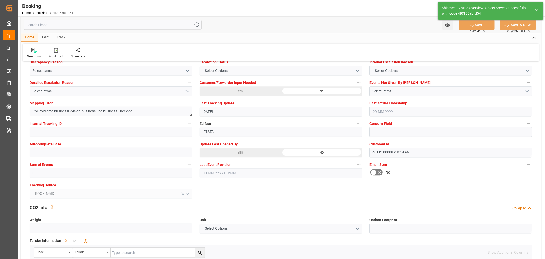
type textarea "[PERSON_NAME]"
type textarea "Pol-businessDivision-businessLine-"
type input "[DATE] 11:28"
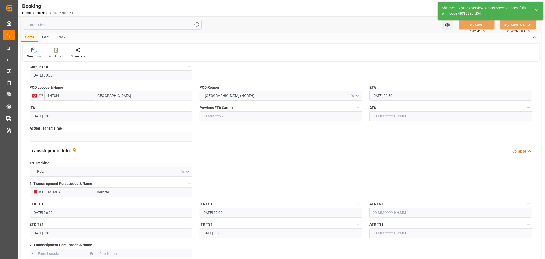
scroll to position [483, 0]
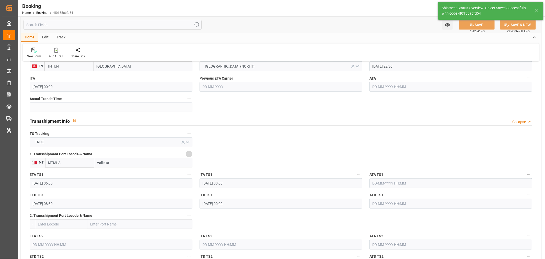
click at [188, 153] on icon "button" at bounding box center [189, 153] width 3 height 1
click at [222, 172] on li "Tracking Details" at bounding box center [206, 170] width 41 height 8
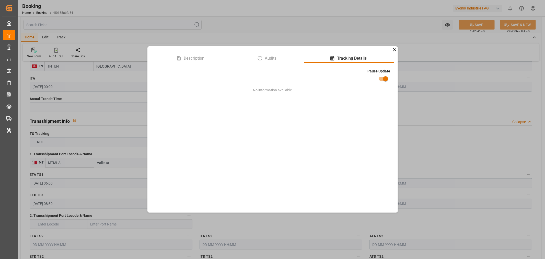
click at [494, 153] on div "Description Audits Tracking Details Pause Update No information available" at bounding box center [272, 129] width 545 height 259
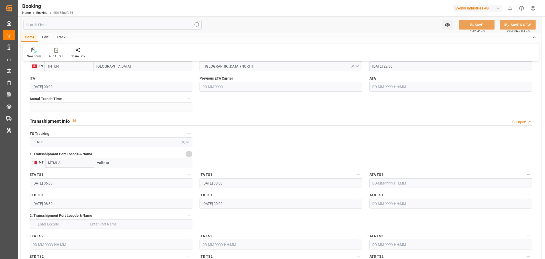
click at [189, 155] on icon "button" at bounding box center [189, 154] width 4 height 4
click at [217, 168] on li "Tracking Details" at bounding box center [206, 170] width 41 height 8
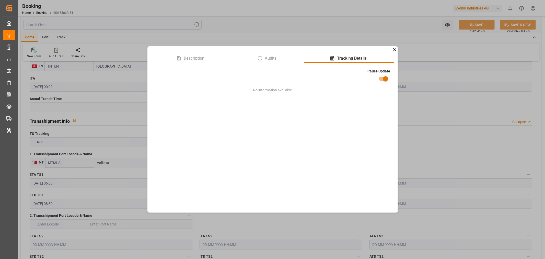
click at [382, 78] on input "checkbox" at bounding box center [385, 79] width 29 height 10
click at [387, 78] on input "checkbox" at bounding box center [380, 79] width 29 height 10
checkbox input "true"
click at [453, 95] on div "Description Audits Tracking Details Pause Update No information available" at bounding box center [272, 129] width 545 height 259
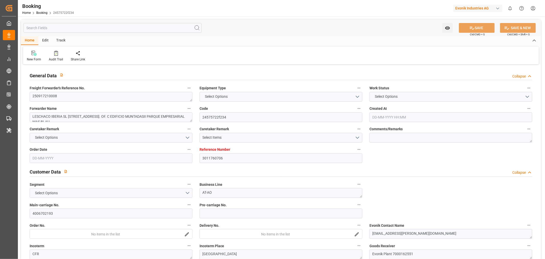
type input "3011760706"
type input "9938145"
type input "CMACGM"
type input "CMA CGM Group"
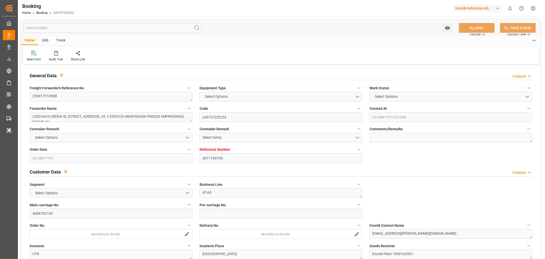
type input "ESBCN"
type input "TNTUN"
type input "MTDIS"
type input "0"
type input "ESBCN"
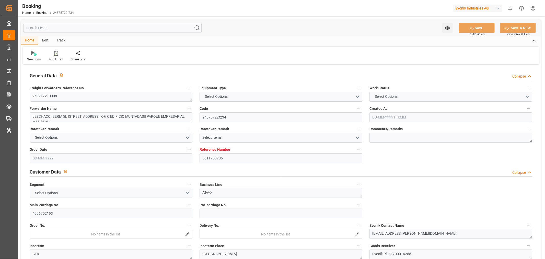
type input "TNTUN"
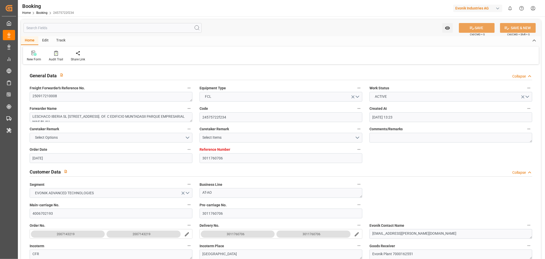
type input "[DATE] 13:23"
type input "[DATE]"
type input "[DATE] 00:00"
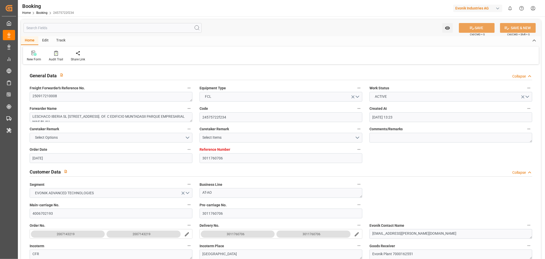
type input "[DATE]"
type input "[DATE] 02:00"
type input "[DATE] 00:00"
type input "[DATE] 22:30"
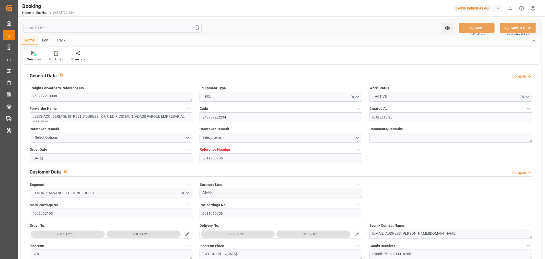
type input "[DATE] 00:00"
type input "[DATE] 06:00"
type input "[DATE] 00:00"
type input "[DATE] 08:30"
type input "[DATE] 00:00"
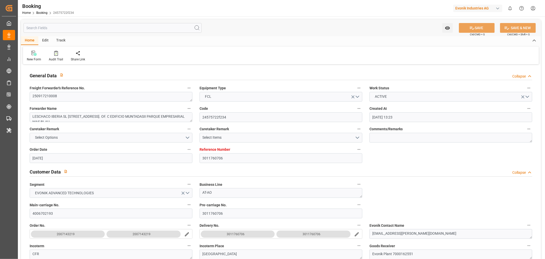
type input "[DATE] 06:50"
type input "[DATE]"
type input "[DATE] 02:00"
type input "[DATE] 06:00"
type input "[DATE] 08:30"
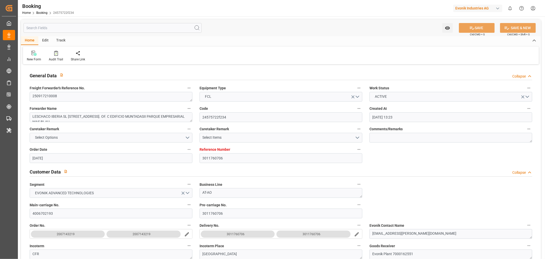
type input "[DATE] 22:30"
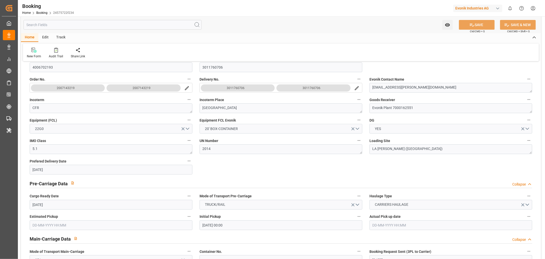
scroll to position [85, 0]
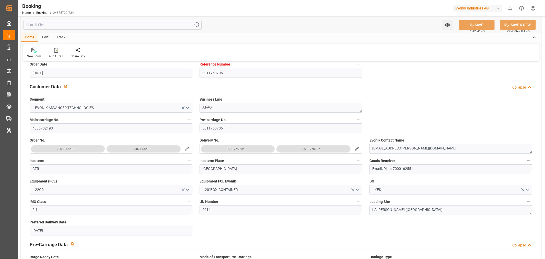
click at [356, 149] on icon "search button" at bounding box center [356, 148] width 5 height 5
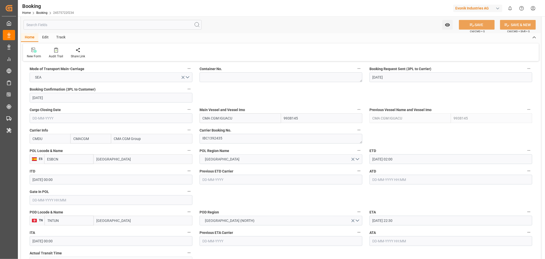
scroll to position [284, 0]
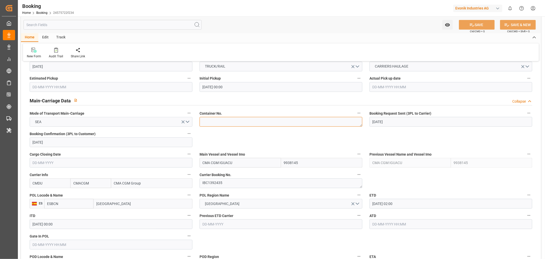
click at [212, 125] on textarea at bounding box center [281, 122] width 163 height 10
paste textarea "CMAU2569686"
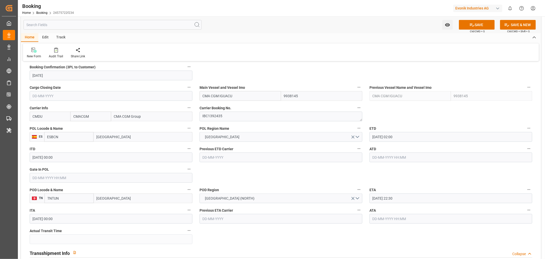
scroll to position [341, 0]
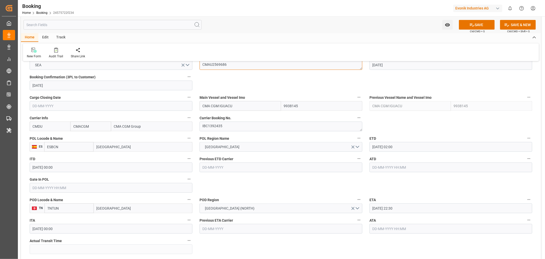
type textarea "CMAU2569686"
click at [53, 190] on input "text" at bounding box center [111, 188] width 163 height 10
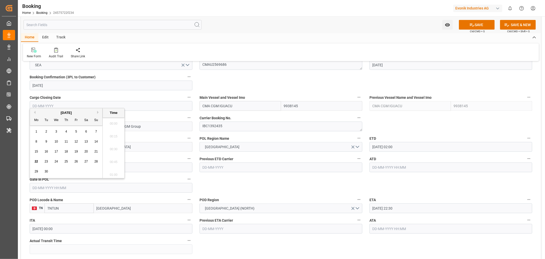
scroll to position [845, 0]
click at [89, 152] on div "20" at bounding box center [86, 152] width 6 height 6
type input "20-09-2025 00:00"
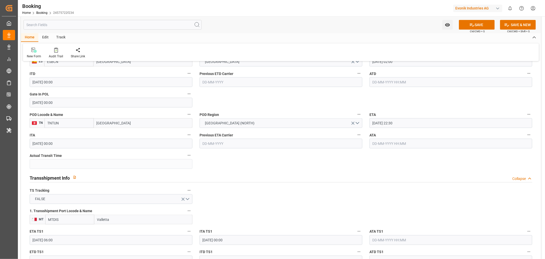
scroll to position [511, 0]
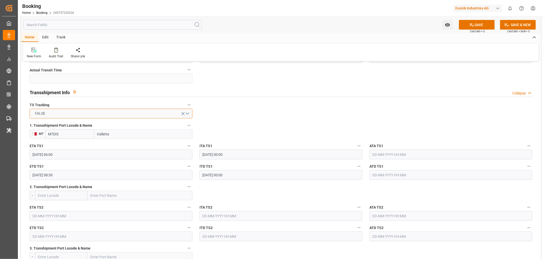
click at [190, 115] on button "FALSE" at bounding box center [111, 114] width 163 height 10
click at [75, 117] on div "TRUE" at bounding box center [111, 114] width 162 height 11
click at [188, 125] on icon "button" at bounding box center [189, 125] width 4 height 4
click at [131, 133] on div at bounding box center [272, 129] width 545 height 259
click at [125, 133] on input "Valletta" at bounding box center [143, 134] width 98 height 10
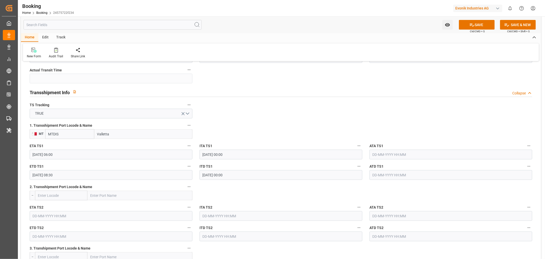
type input "Valletta"
click at [120, 158] on span "Valletta - MTMLA" at bounding box center [111, 157] width 27 height 4
type input "MTMLA"
type input "Valletta"
click at [190, 124] on icon "button" at bounding box center [189, 125] width 4 height 4
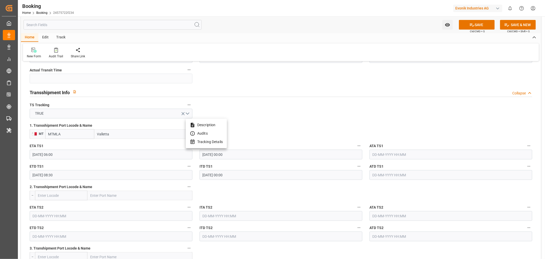
click at [221, 139] on li "Tracking Details" at bounding box center [206, 142] width 41 height 8
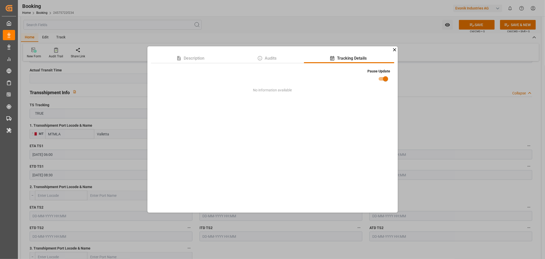
click at [477, 24] on div "Description Audits Tracking Details Pause Update No information available" at bounding box center [272, 129] width 545 height 259
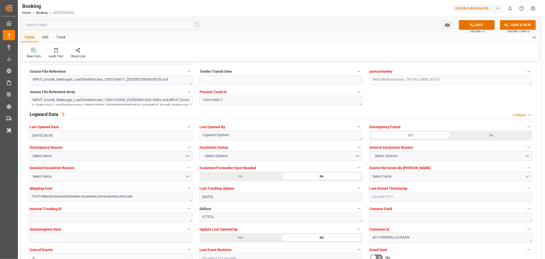
scroll to position [994, 0]
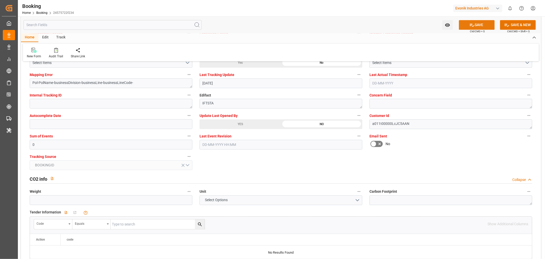
click at [479, 26] on button "SAVE" at bounding box center [477, 25] width 36 height 10
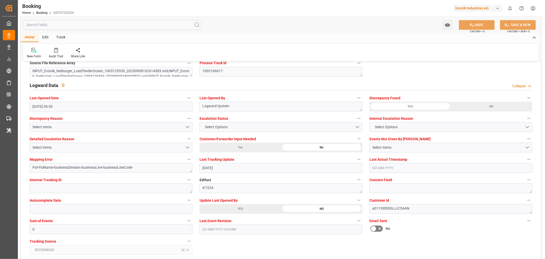
scroll to position [909, 0]
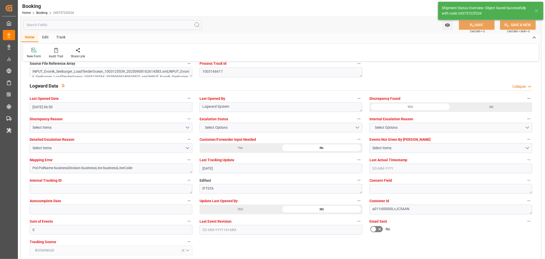
type textarea "Shashidhar Mm"
type textarea "Pol-businessDivision-businessLine-"
type input "22-09-2025 11:30"
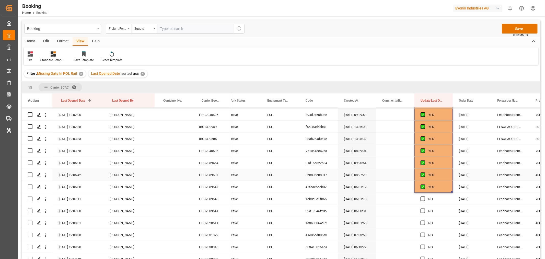
scroll to position [200, 0]
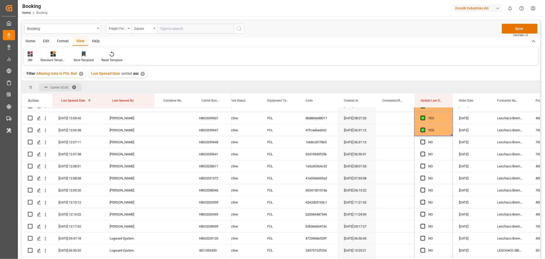
drag, startPoint x: 451, startPoint y: 135, endPoint x: 435, endPoint y: 232, distance: 98.7
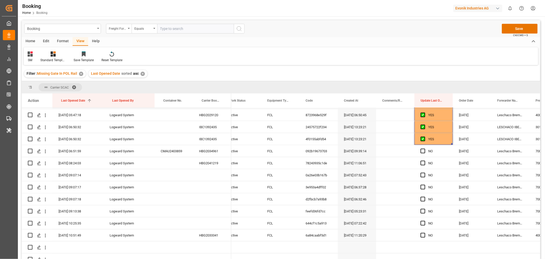
scroll to position [324, 0]
drag, startPoint x: 452, startPoint y: 142, endPoint x: 451, endPoint y: 168, distance: 26.1
click at [449, 134] on div "YES" at bounding box center [434, 138] width 38 height 12
drag, startPoint x: 452, startPoint y: 143, endPoint x: 442, endPoint y: 226, distance: 83.2
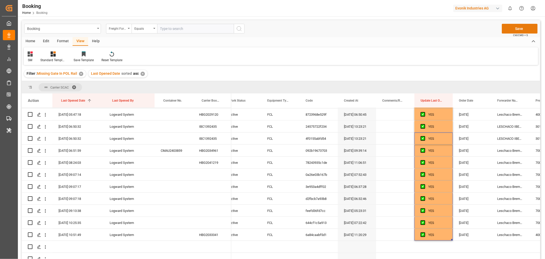
click at [522, 28] on button "Save" at bounding box center [520, 29] width 36 height 10
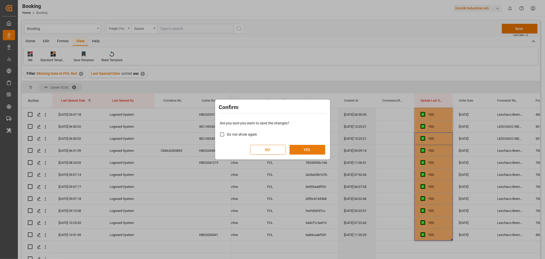
click at [301, 150] on button "YES" at bounding box center [308, 150] width 36 height 10
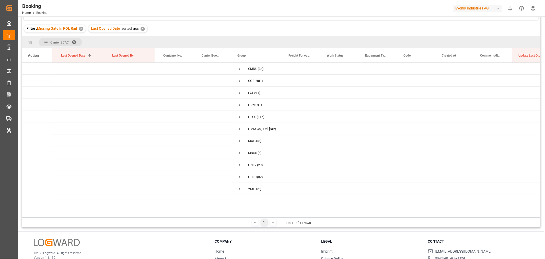
scroll to position [19, 0]
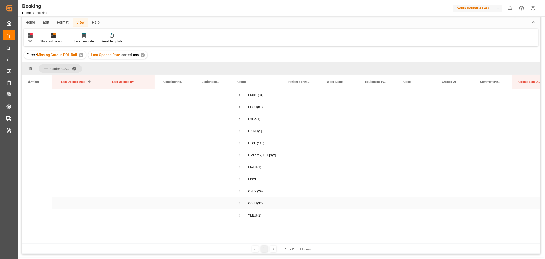
click at [240, 203] on span "Press SPACE to select this row." at bounding box center [240, 203] width 5 height 5
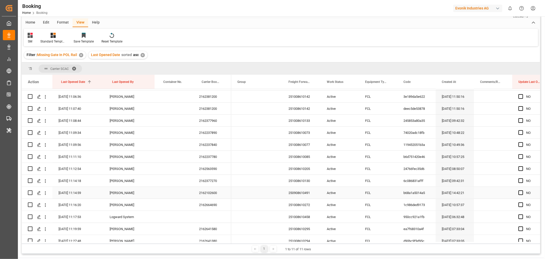
scroll to position [110, 0]
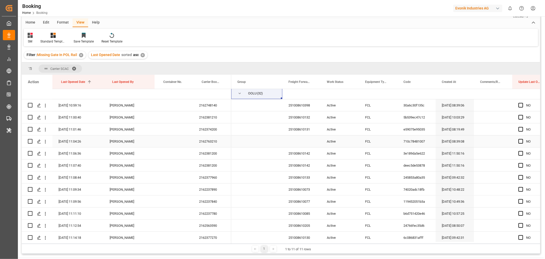
click at [197, 141] on div "2162763210" at bounding box center [212, 141] width 38 height 12
click at [208, 142] on div "2162763210" at bounding box center [212, 141] width 38 height 12
click at [46, 141] on icon "open menu" at bounding box center [45, 141] width 5 height 5
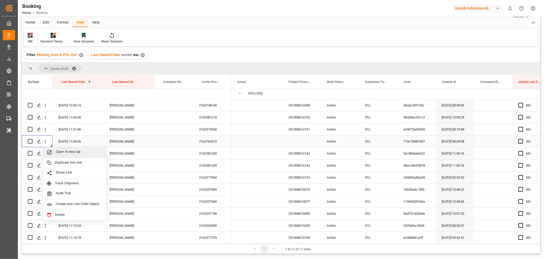
click at [67, 153] on span "Open in new tab" at bounding box center [79, 152] width 47 height 5
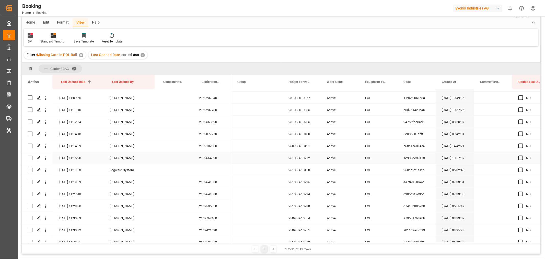
scroll to position [223, 0]
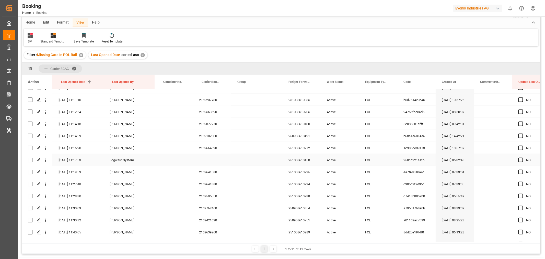
click at [298, 160] on div "251008610458" at bounding box center [302, 160] width 38 height 12
click at [45, 158] on icon "open menu" at bounding box center [45, 160] width 1 height 4
click at [69, 168] on span "Open in new tab" at bounding box center [79, 170] width 47 height 5
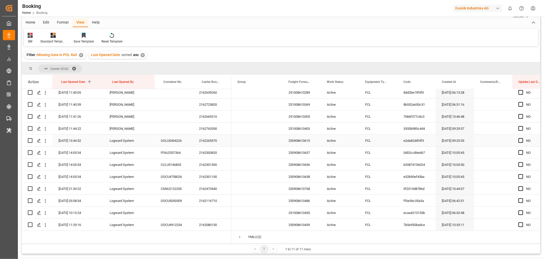
scroll to position [366, 0]
click at [298, 212] on div "251008610455" at bounding box center [302, 212] width 38 height 12
click at [44, 209] on icon "open menu" at bounding box center [45, 211] width 5 height 5
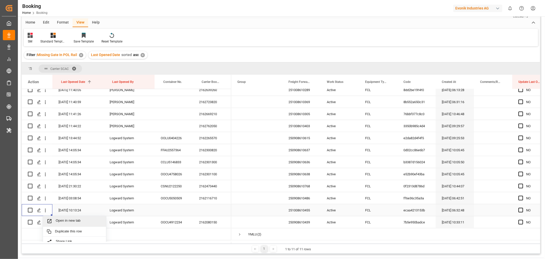
click at [68, 219] on span "Open in new tab" at bounding box center [79, 220] width 47 height 5
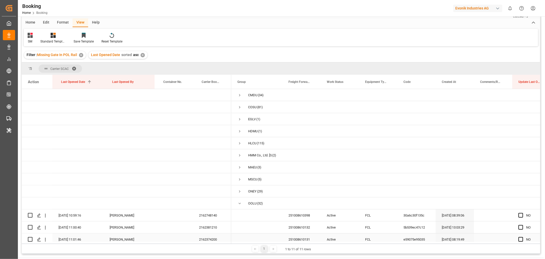
scroll to position [57, 0]
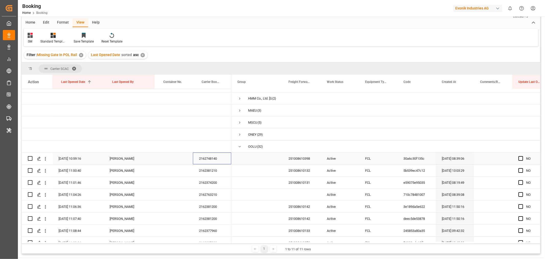
click at [216, 157] on div "2162748140" at bounding box center [212, 158] width 38 height 12
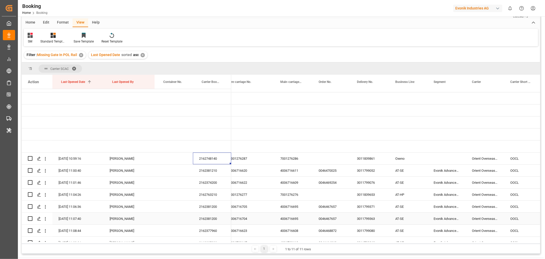
scroll to position [0, 425]
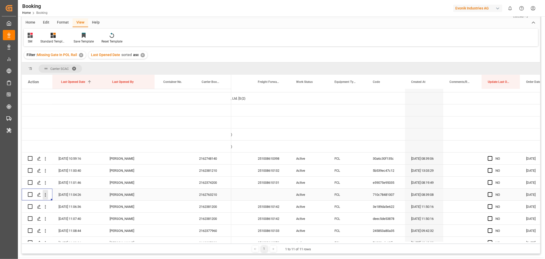
click at [46, 195] on icon "open menu" at bounding box center [45, 194] width 5 height 5
click at [71, 205] on span "Open in new tab" at bounding box center [79, 205] width 47 height 5
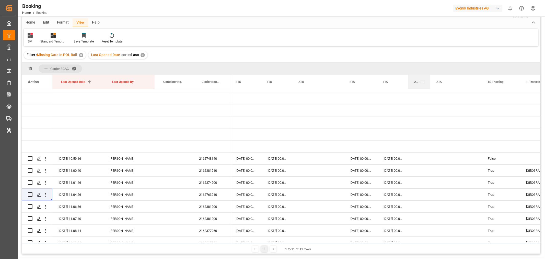
drag, startPoint x: 459, startPoint y: 78, endPoint x: 430, endPoint y: 77, distance: 28.9
click at [430, 77] on div at bounding box center [431, 82] width 2 height 14
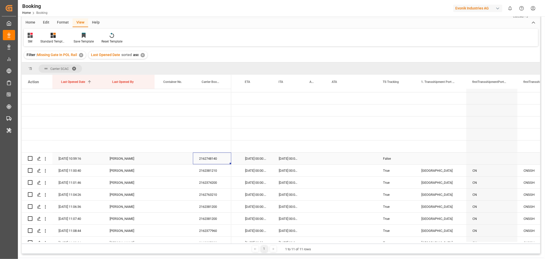
click at [210, 160] on div "2162748140" at bounding box center [212, 158] width 38 height 12
click at [207, 172] on div "2162381210" at bounding box center [212, 170] width 38 height 12
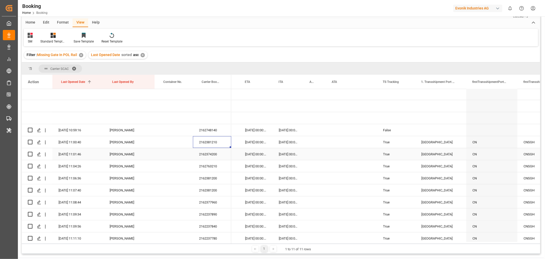
click at [216, 154] on div "2162374200" at bounding box center [212, 154] width 38 height 12
click at [215, 144] on div "2162381210" at bounding box center [212, 142] width 38 height 12
click at [214, 157] on div "2162374200" at bounding box center [212, 154] width 38 height 12
click at [220, 164] on div "2162763210" at bounding box center [212, 166] width 38 height 12
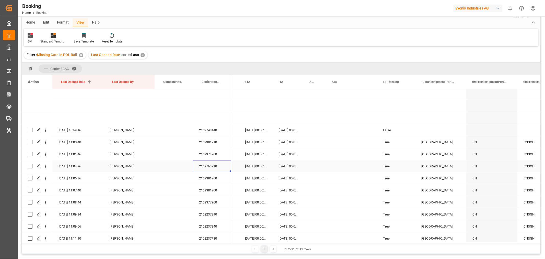
click at [220, 164] on div "2162763210" at bounding box center [212, 166] width 38 height 12
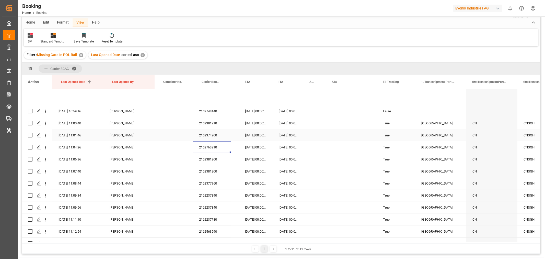
scroll to position [114, 0]
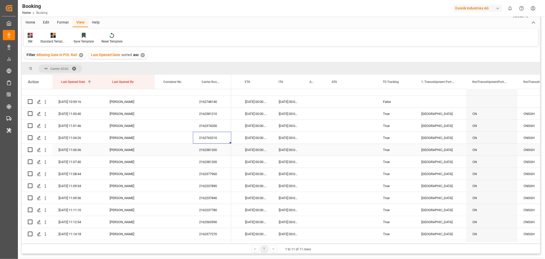
click at [212, 152] on div "2162381200" at bounding box center [212, 150] width 38 height 12
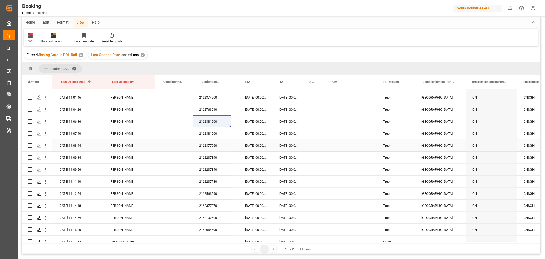
click at [217, 143] on div "2162377960" at bounding box center [212, 145] width 38 height 12
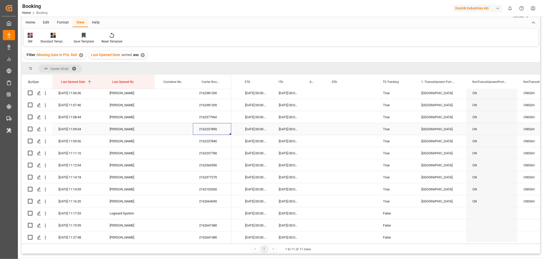
click at [218, 129] on div "2162237890" at bounding box center [212, 129] width 38 height 12
click at [216, 142] on div "2162237840" at bounding box center [212, 141] width 38 height 12
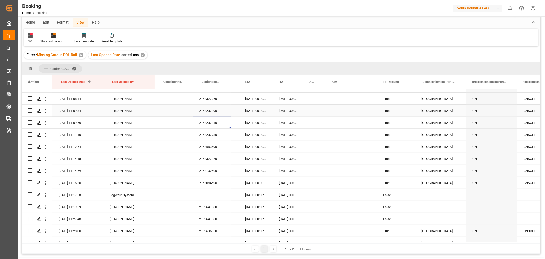
scroll to position [199, 0]
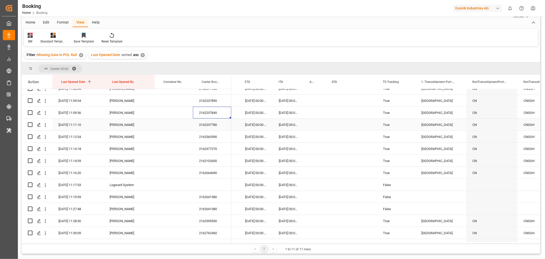
click at [218, 127] on div "2162237780" at bounding box center [212, 125] width 38 height 12
click at [210, 138] on div "2162563590" at bounding box center [212, 137] width 38 height 12
click at [212, 150] on div "2162377270" at bounding box center [212, 149] width 38 height 12
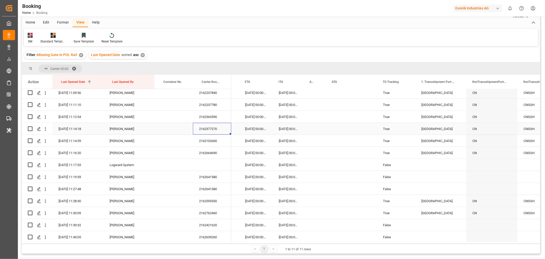
scroll to position [227, 0]
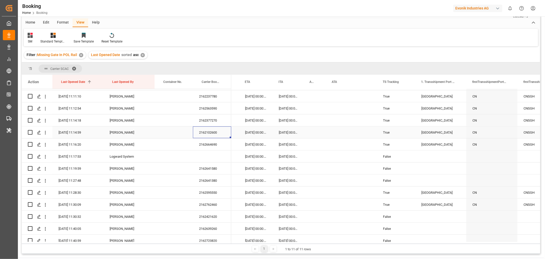
click at [216, 133] on div "2162102600" at bounding box center [212, 132] width 38 height 12
drag, startPoint x: 218, startPoint y: 143, endPoint x: 215, endPoint y: 144, distance: 3.1
click at [217, 143] on div "2162664690" at bounding box center [212, 144] width 38 height 12
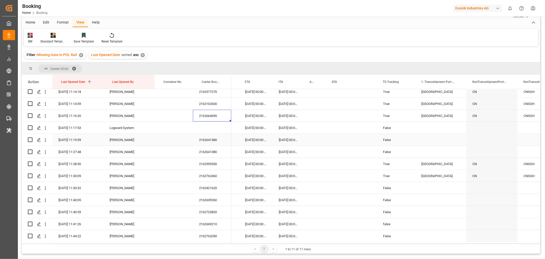
click at [220, 141] on div "2162641580" at bounding box center [212, 140] width 38 height 12
click at [215, 150] on div "2162641380" at bounding box center [212, 152] width 38 height 12
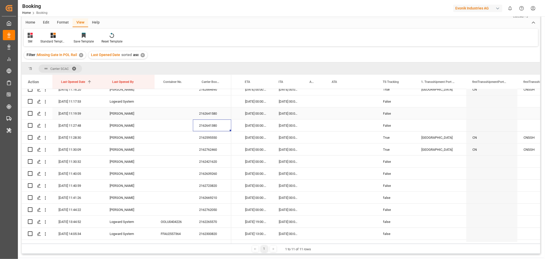
scroll to position [312, 0]
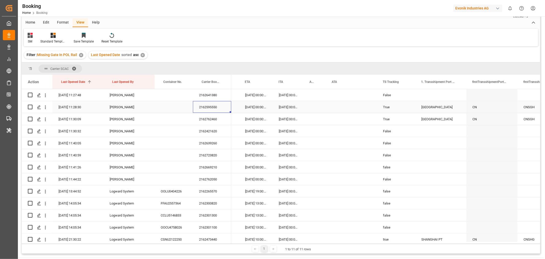
click at [215, 104] on div "2162595550" at bounding box center [212, 107] width 38 height 12
click at [206, 124] on div "2162762460" at bounding box center [212, 119] width 38 height 12
click at [214, 131] on div "2162421620" at bounding box center [212, 131] width 38 height 12
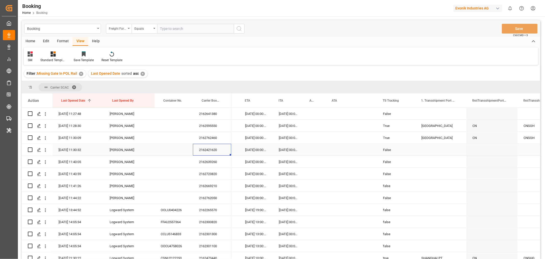
click at [213, 153] on div "2162421620" at bounding box center [212, 150] width 38 height 12
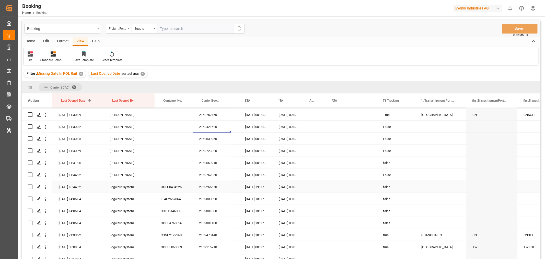
scroll to position [309, 0]
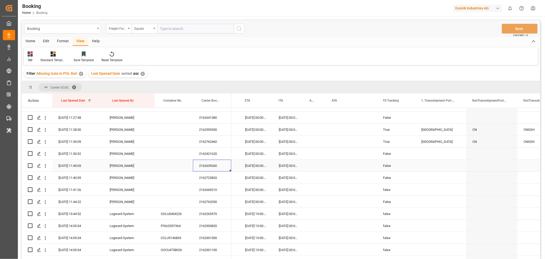
click at [214, 168] on div "2162639260" at bounding box center [212, 166] width 38 height 12
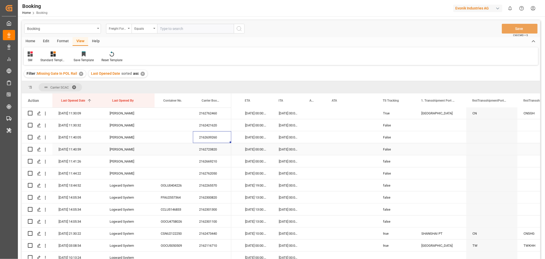
click at [217, 148] on div "2162723820" at bounding box center [212, 149] width 38 height 12
click at [210, 159] on div "2162669210" at bounding box center [212, 161] width 38 height 12
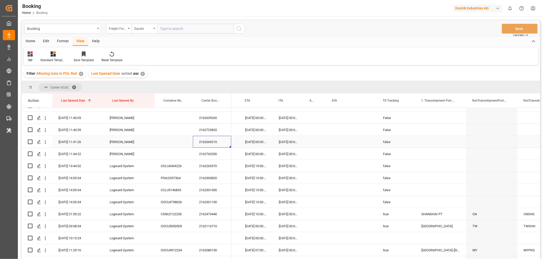
scroll to position [366, 0]
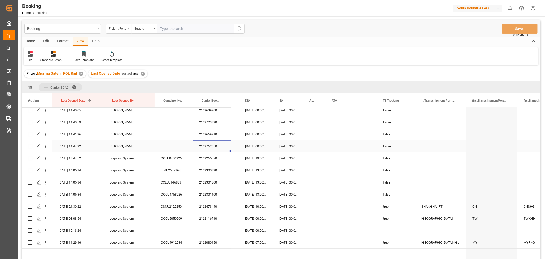
click at [216, 143] on div "2162762050" at bounding box center [212, 146] width 38 height 12
click at [208, 158] on div "2162265570" at bounding box center [212, 158] width 38 height 12
click at [314, 51] on div "SM Standard Templates Save Template Reset Template" at bounding box center [281, 56] width 515 height 18
click at [46, 156] on icon "open menu" at bounding box center [45, 158] width 1 height 4
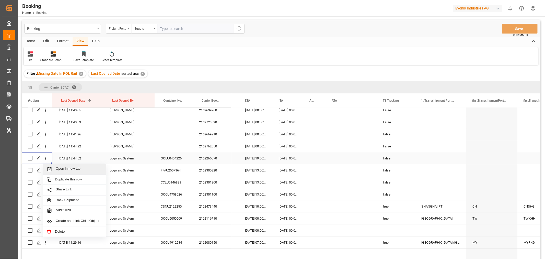
click at [72, 169] on span "Open in new tab" at bounding box center [79, 168] width 47 height 5
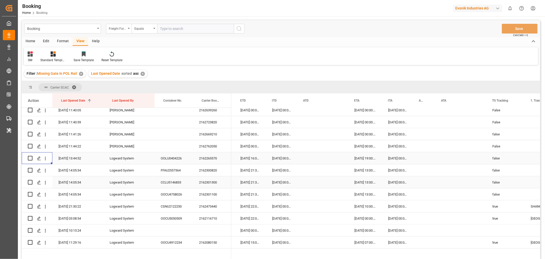
scroll to position [0, 2284]
click at [216, 172] on div "2162300820" at bounding box center [212, 170] width 38 height 12
click at [45, 168] on icon "open menu" at bounding box center [45, 170] width 5 height 5
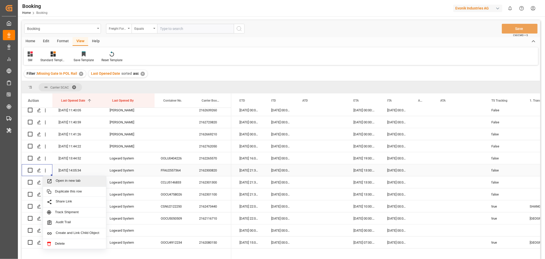
click at [74, 182] on span "Open in new tab" at bounding box center [79, 180] width 47 height 5
click at [217, 181] on div "2162301300" at bounding box center [212, 182] width 38 height 12
click at [46, 182] on icon "open menu" at bounding box center [45, 182] width 5 height 5
click at [81, 190] on span "Open in new tab" at bounding box center [79, 192] width 47 height 5
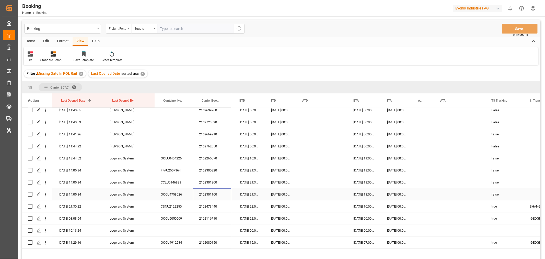
click at [210, 195] on div "2162301100" at bounding box center [212, 194] width 38 height 12
click at [46, 195] on icon "open menu" at bounding box center [45, 194] width 5 height 5
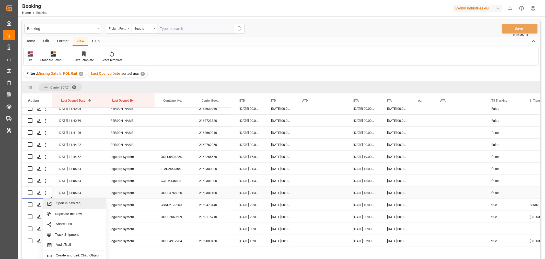
click at [64, 202] on span "Open in new tab" at bounding box center [79, 203] width 47 height 5
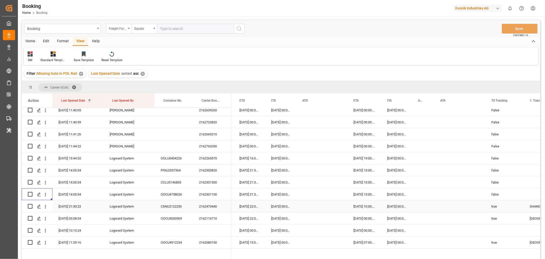
click at [214, 206] on div "2162473440" at bounding box center [212, 206] width 38 height 12
click at [46, 204] on icon "open menu" at bounding box center [45, 206] width 5 height 5
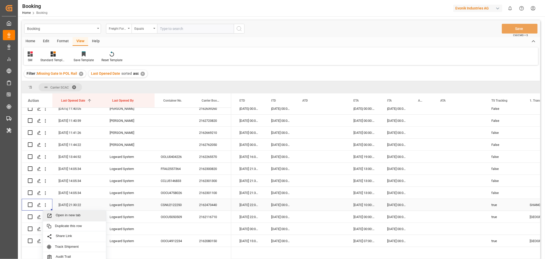
click at [70, 211] on div "Open in new tab" at bounding box center [74, 215] width 63 height 11
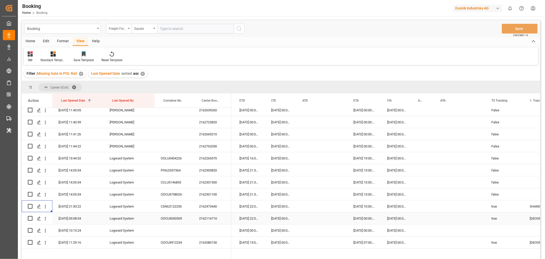
click at [215, 219] on div "2162116710" at bounding box center [212, 218] width 38 height 12
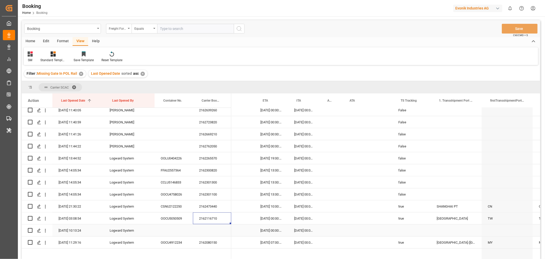
scroll to position [0, 2377]
click at [213, 219] on div "2162116710" at bounding box center [212, 218] width 38 height 12
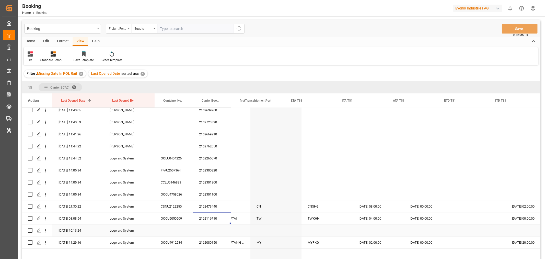
scroll to position [0, 2747]
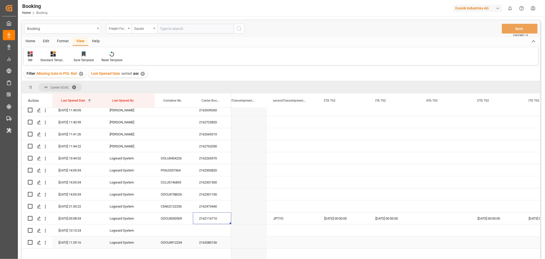
click at [203, 240] on div "2162080150" at bounding box center [212, 242] width 38 height 12
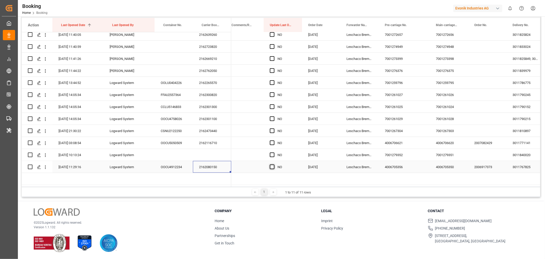
click at [272, 164] on span "Press SPACE to select this row." at bounding box center [272, 166] width 5 height 5
click at [274, 164] on input "Press SPACE to select this row." at bounding box center [274, 164] width 0 height 0
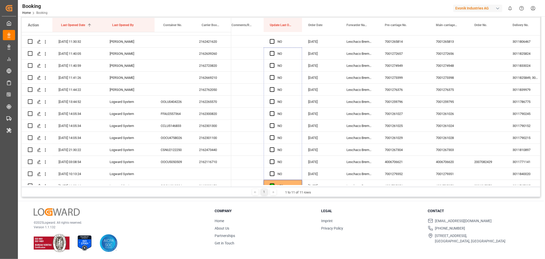
drag, startPoint x: 301, startPoint y: 170, endPoint x: 308, endPoint y: 12, distance: 157.9
click at [308, 12] on div "Booking Home Booking Evonik Industries AG 0 Notifications Only show unread All …" at bounding box center [281, 129] width 526 height 259
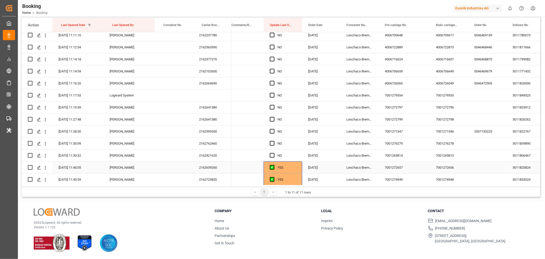
click at [297, 163] on div "YES" at bounding box center [283, 167] width 38 height 12
drag, startPoint x: 301, startPoint y: 171, endPoint x: 301, endPoint y: 14, distance: 157.0
click at [301, 9] on div "Booking Home Booking Evonik Industries AG 0 Notifications Only show unread All …" at bounding box center [281, 129] width 526 height 259
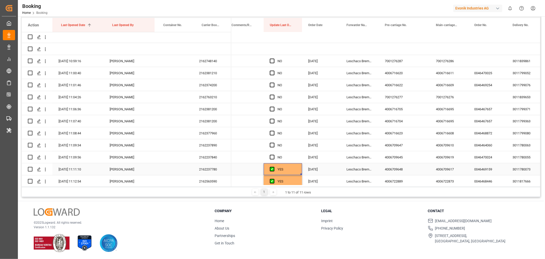
click at [296, 170] on div "YES" at bounding box center [283, 169] width 38 height 12
drag, startPoint x: 301, startPoint y: 173, endPoint x: 296, endPoint y: 61, distance: 112.3
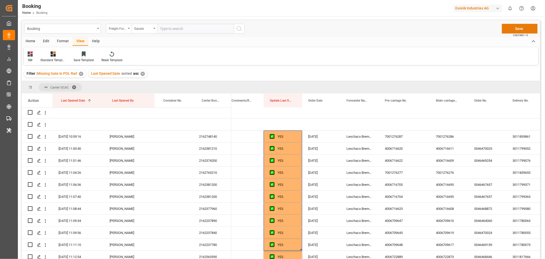
click at [516, 29] on button "Save" at bounding box center [520, 29] width 36 height 10
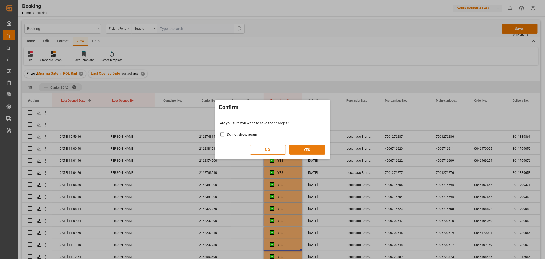
click at [306, 149] on button "YES" at bounding box center [308, 150] width 36 height 10
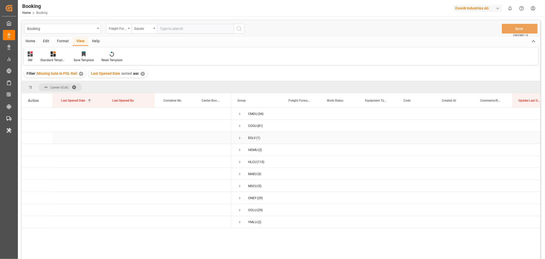
click at [241, 138] on span "Press SPACE to select this row." at bounding box center [240, 138] width 5 height 5
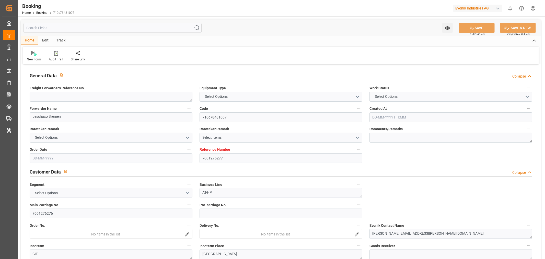
type input "7001276277"
type input "9922548"
type input "OOCL"
type input "Orient Overseas Container Line Ltd"
type input "BEANR"
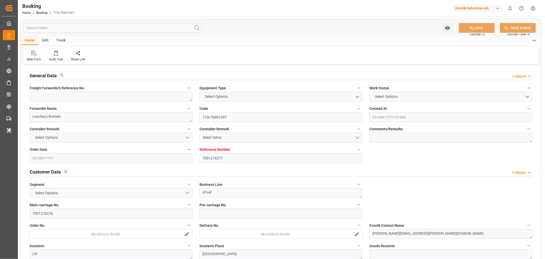
type input "KRPUS"
type input "CNSGH"
type input "16-09-2025 08:39"
type input "16-09-2025"
type input "05-12-2025"
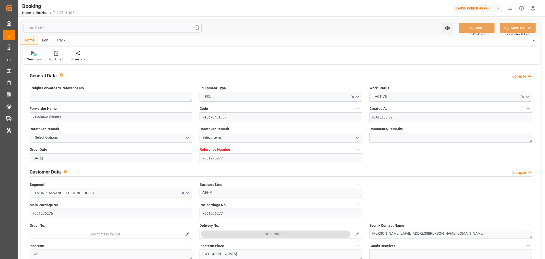
type input "[DATE]"
type input "22-09-2025 00:00"
type input "17-09-2025"
type input "18-09-2025"
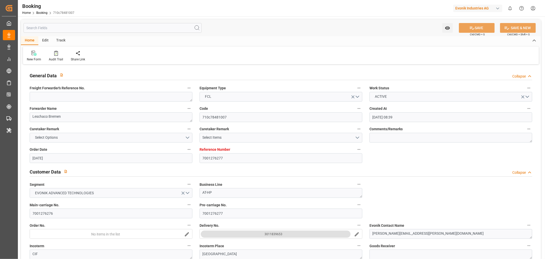
type input "20-10-2025 00:00"
type input "16-10-2025 00:00"
type input "03-12-2025 00:00"
type input "05-12-2025 00:00"
type input "25-11-2025 00:00"
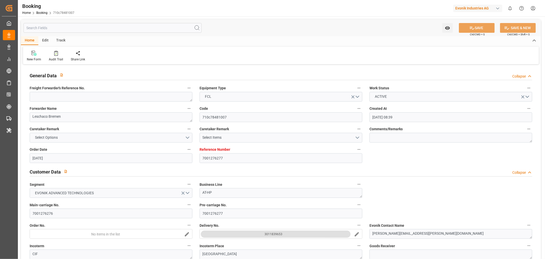
type input "25-11-2025 00:00"
type input "02-12-2025 00:00"
type input "19-09-2025 11:04"
click at [61, 100] on textarea at bounding box center [111, 97] width 163 height 10
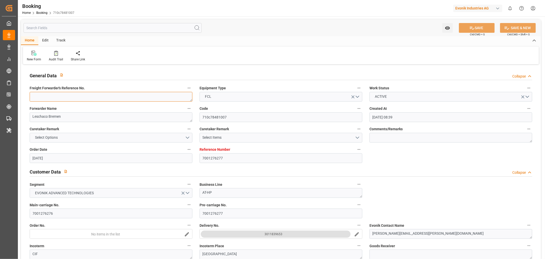
paste textarea "250908610853"
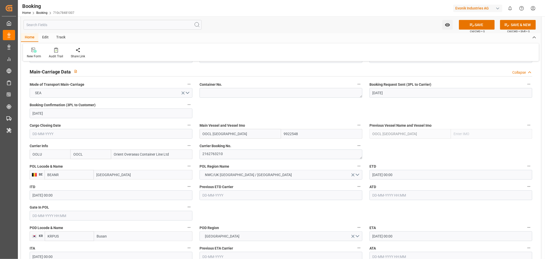
scroll to position [341, 0]
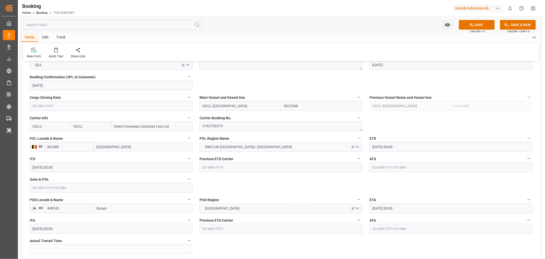
type textarea "250908610853"
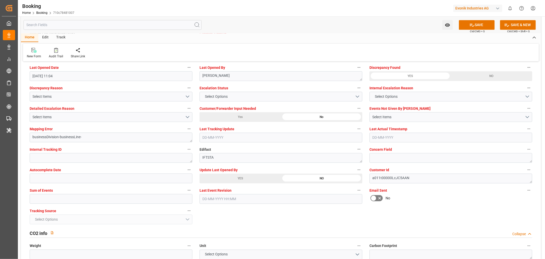
scroll to position [937, 0]
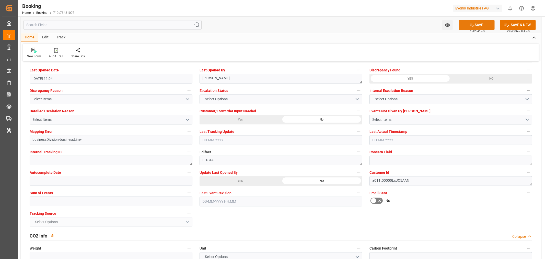
click at [484, 23] on button "SAVE" at bounding box center [477, 25] width 36 height 10
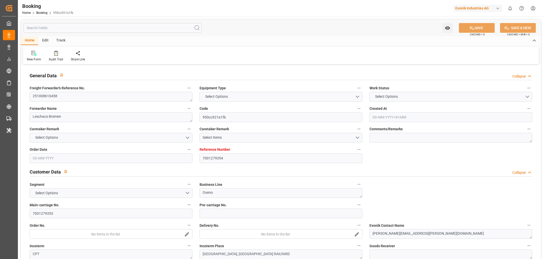
type input "7001279354"
type input "9332846"
type input "OOCL"
type input "Orient Overseas Container Line Ltd"
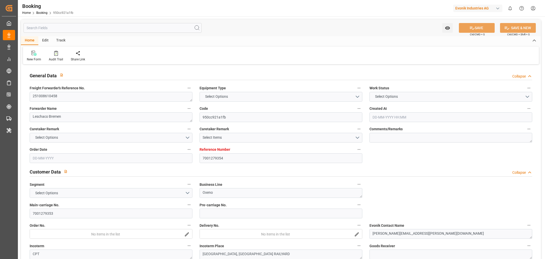
type input "EUNWC"
type input "USSAV"
type input "[DATE] 06:32"
type input "[DATE]"
type input "02-11-2025"
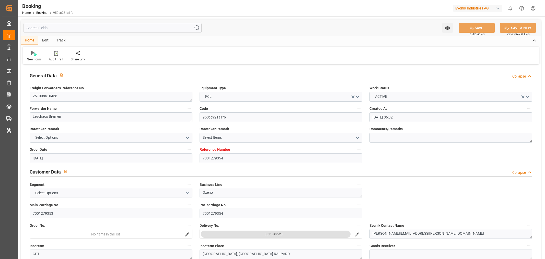
type input "06-10-2025"
type input "06-10-2025 00:00"
type input "[DATE]"
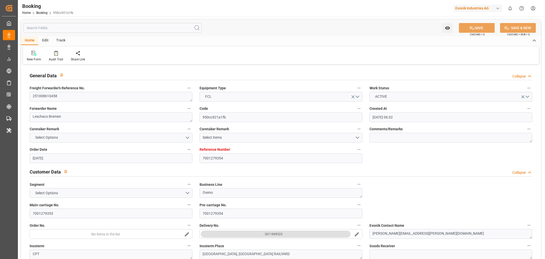
type input "24-10-2025 00:00"
type input "11-11-2025 00:00"
type input "03-11-2025 00:00"
type input "19-09-2025 11:17"
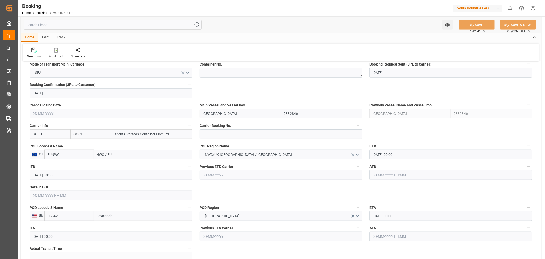
scroll to position [284, 0]
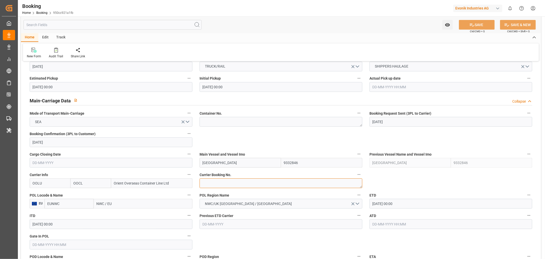
click at [216, 185] on textarea at bounding box center [281, 183] width 163 height 10
paste textarea "2162844410"
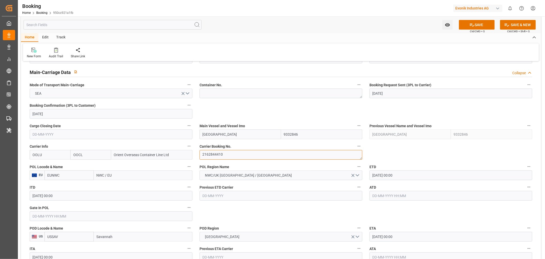
type textarea "2162844410"
click at [102, 177] on input "NWC / EU" at bounding box center [143, 175] width 99 height 10
paste input "BEANR"
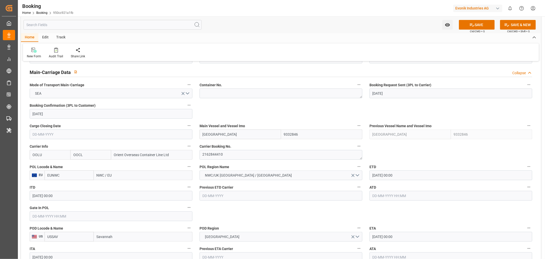
type input "BEANR"
click at [114, 188] on span "Antwerp - BEANR" at bounding box center [120, 186] width 47 height 4
type input "BEANR"
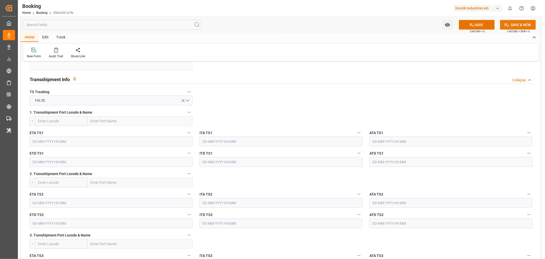
scroll to position [568, 0]
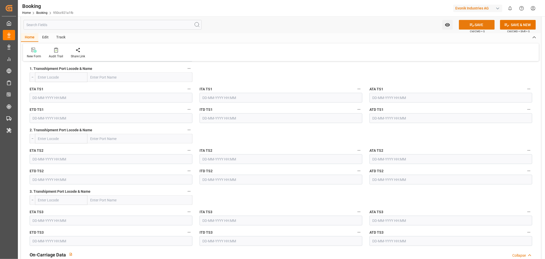
type input "[GEOGRAPHIC_DATA]"
click at [480, 27] on button "SAVE" at bounding box center [477, 25] width 36 height 10
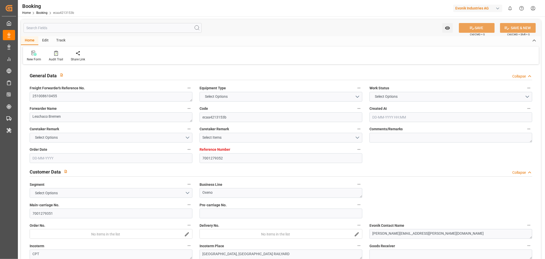
type input "7001279352"
type input "9403619"
type input "OOCL"
type input "Orient Overseas Container Line Ltd"
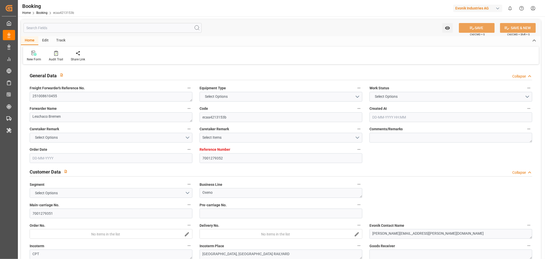
type input "EUNWC"
type input "USSAV"
type input "[DATE] 06:32"
type input "[DATE]"
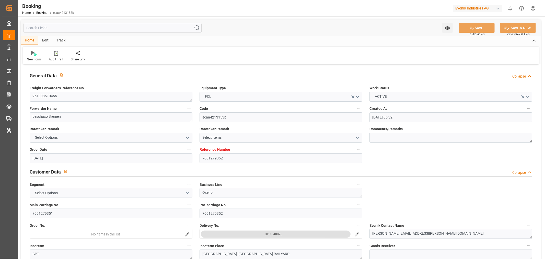
type input "[DATE]"
type input "[DATE] 00:00"
type input "[DATE]"
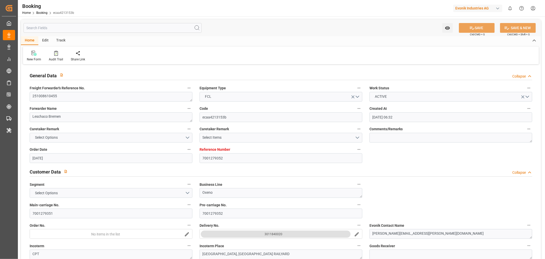
type input "[DATE] 00:00"
type input "[DATE] 10:13"
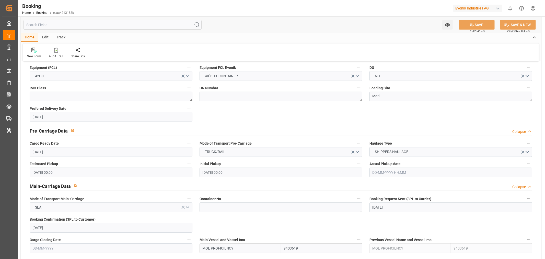
scroll to position [341, 0]
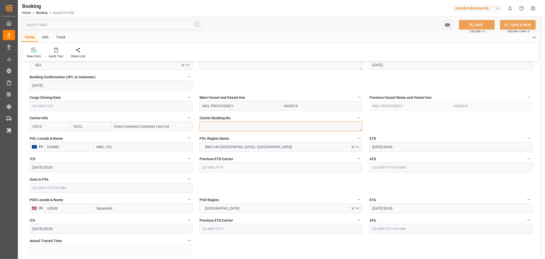
click at [220, 125] on textarea at bounding box center [281, 126] width 163 height 10
paste textarea "2162835640"
type textarea "2162835640"
click at [107, 146] on input "NWC / EU" at bounding box center [143, 147] width 99 height 10
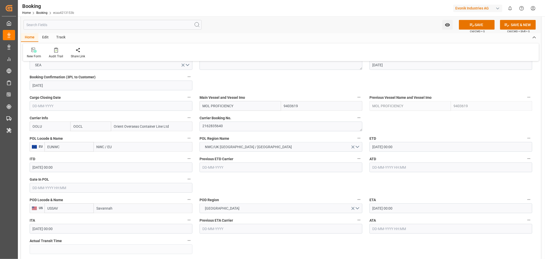
click at [107, 146] on input "NWC / EU" at bounding box center [143, 147] width 99 height 10
paste input "BEANR"
type input "BEANR"
click at [121, 157] on span "Antwerp - BEANR" at bounding box center [120, 158] width 47 height 4
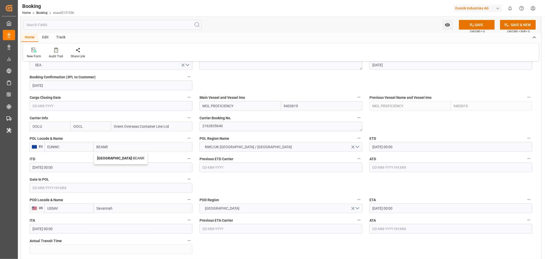
type input "BEANR"
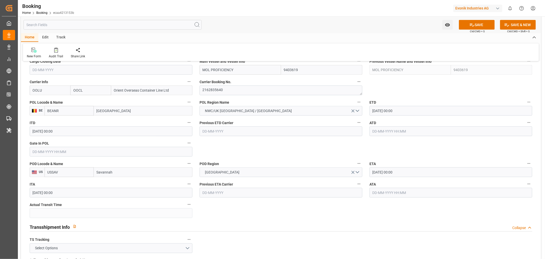
scroll to position [426, 0]
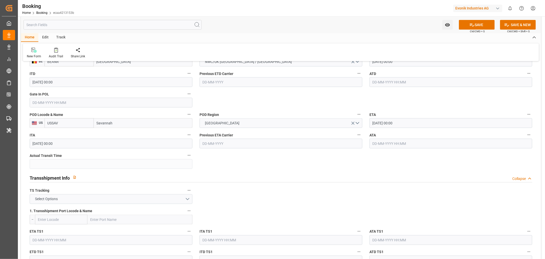
type input "[GEOGRAPHIC_DATA]"
click at [187, 200] on button "Select Options" at bounding box center [111, 199] width 163 height 10
click at [85, 206] on div "FALSE" at bounding box center [111, 211] width 162 height 11
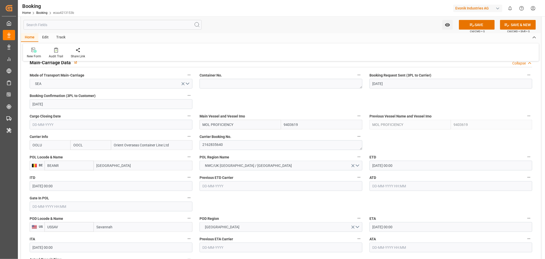
scroll to position [284, 0]
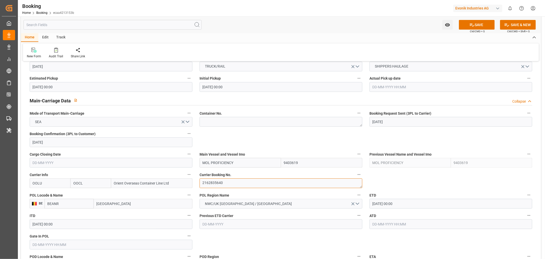
click at [224, 180] on textarea "2162835640" at bounding box center [281, 183] width 163 height 10
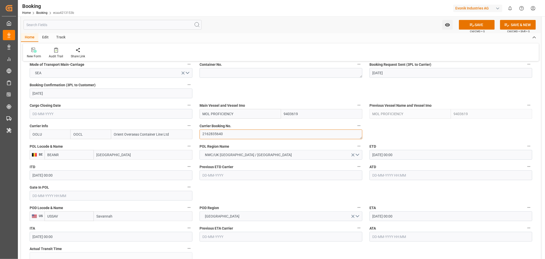
scroll to position [369, 0]
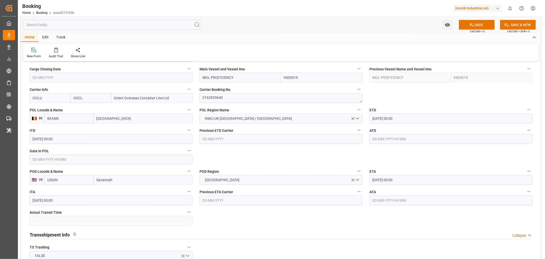
drag, startPoint x: 399, startPoint y: 223, endPoint x: 296, endPoint y: 177, distance: 113.1
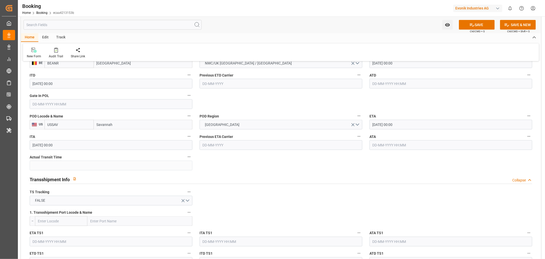
scroll to position [426, 0]
click at [483, 29] on button "SAVE" at bounding box center [477, 25] width 36 height 10
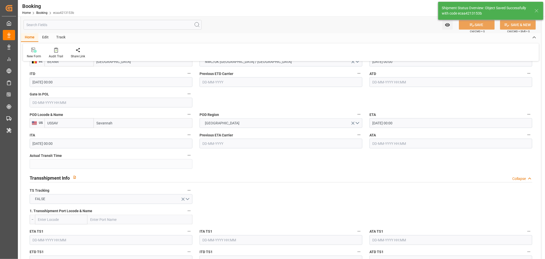
type textarea "Shashidhar Mm"
type textarea "businessLine-"
type input "22-09-2025 11:39"
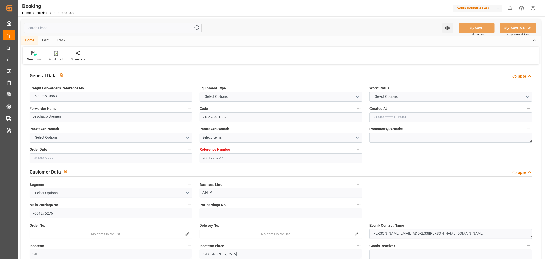
type input "7001276277"
type input "9922548"
type input "OOCL"
type input "Orient Overseas Container Line Ltd"
type input "BEANR"
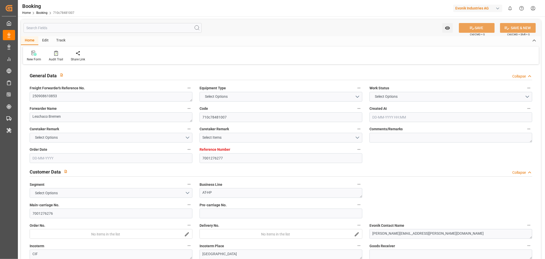
type input "KRPUS"
type input "CNSGH"
type input "[DATE] 08:39"
type input "[DATE]"
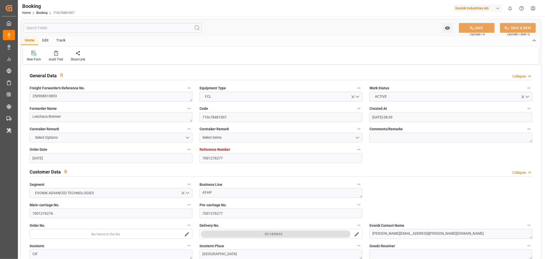
type input "[DATE]"
type input "[DATE] 00:00"
type input "[DATE]"
type input "18-09-2025"
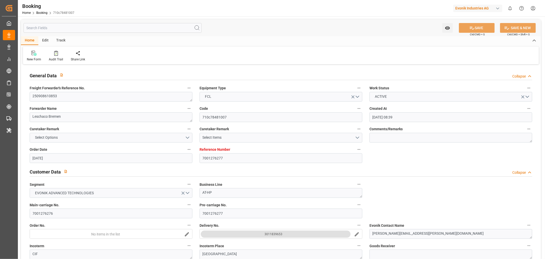
type input "20-10-2025 00:00"
type input "16-10-2025 00:00"
type input "03-12-2025 00:00"
type input "05-12-2025 00:00"
type input "25-11-2025 00:00"
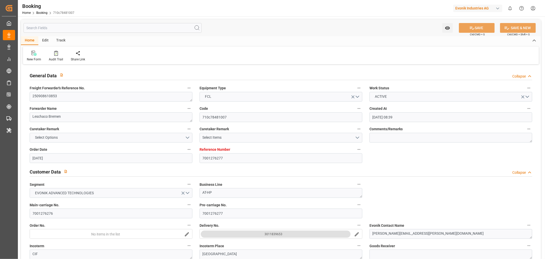
type input "25-11-2025 00:00"
type input "02-12-2025 00:00"
type input "22-09-2025 11:37"
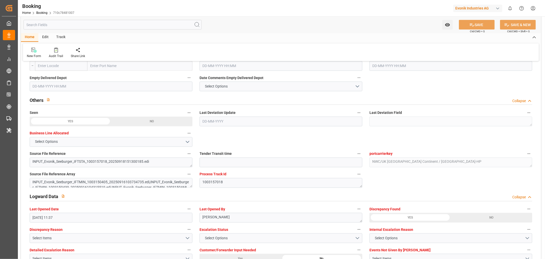
scroll to position [852, 0]
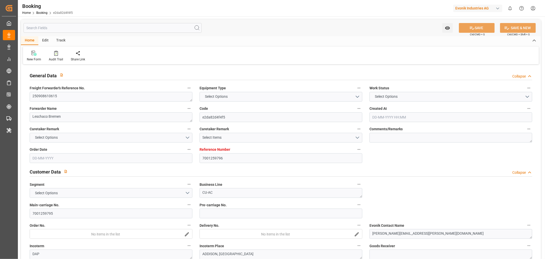
type input "7001259796"
type input "9417244"
type input "OOCL"
type input "Orient Overseas Container Line Ltd"
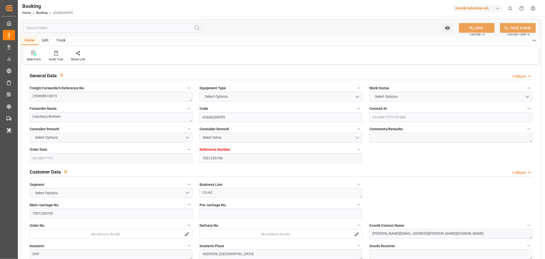
type input "NLRTM"
type input "USNYC"
type input "NLRTM"
type input "USNYC"
type input "27-08-2025 09:25"
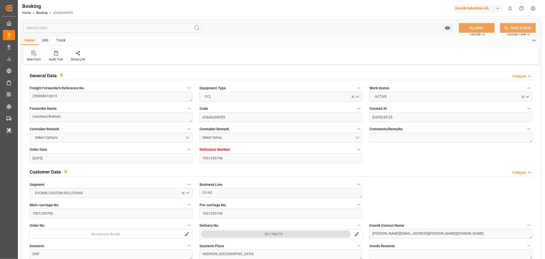
type input "[DATE]"
type input "13-10-2025"
type input "[DATE]"
type input "10-09-2025 00:00"
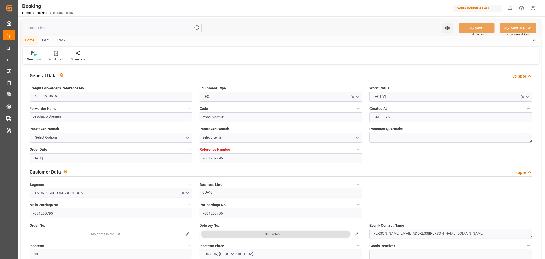
type input "15-09-2025 00:00"
type input "28-08-2025"
type input "[DATE]"
type input "01-10-2025 16:00"
type input "24-09-2025 00:00"
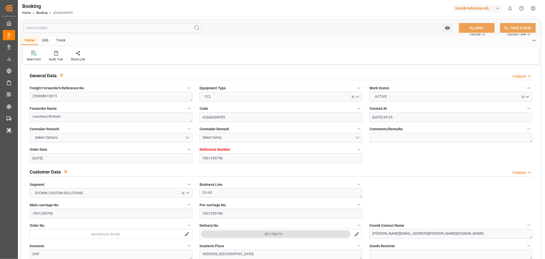
type input "15-10-2025 19:00"
type input "08-10-2025 00:00"
type input "21-09-2025 13:44"
type input "21-09-2025"
type input "01-10-2025 16:00"
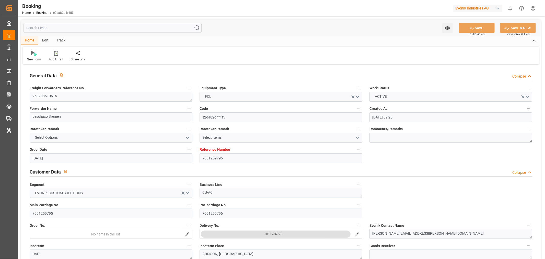
type input "15-10-2025 19:00"
type input "16-10-2025 13:18"
type input "20-10-2025 13:18"
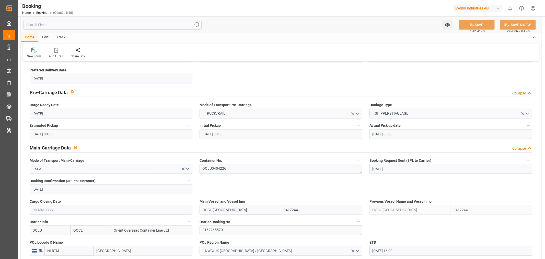
scroll to position [341, 0]
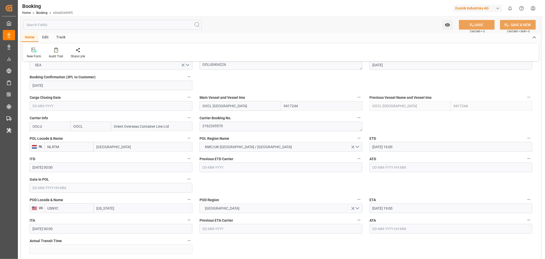
click div "General Data Collapse Freight Forwarder's Reference No. 250908610615 Equipment …"
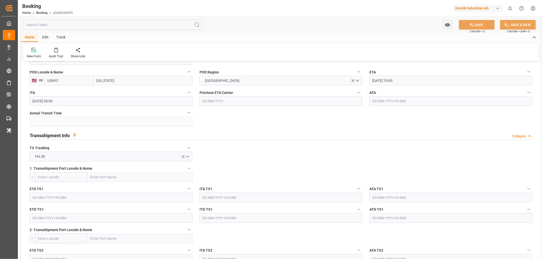
scroll to position [568, 0]
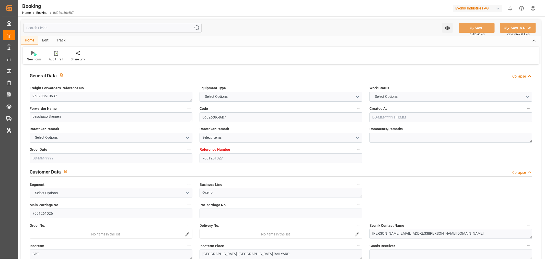
type input "7001261027"
type input "9262716"
type input "OOCL"
type input "Orient Overseas Container Line Ltd"
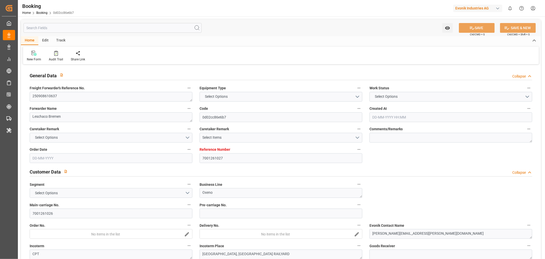
type input "BEANR"
type input "USSAV"
type input "0"
type input "BEANR"
type input "USSAV"
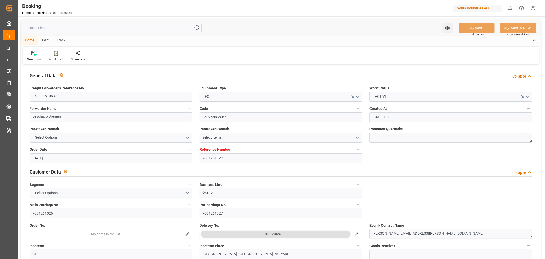
type input "[DATE] 10:05"
type input "[DATE]"
type input "[DATE] 00:00"
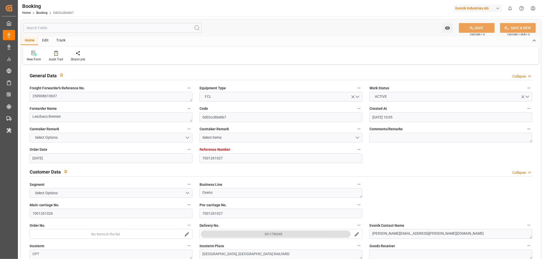
type input "[DATE] 00:00"
type input "[DATE]"
type input "[DATE] 21:30"
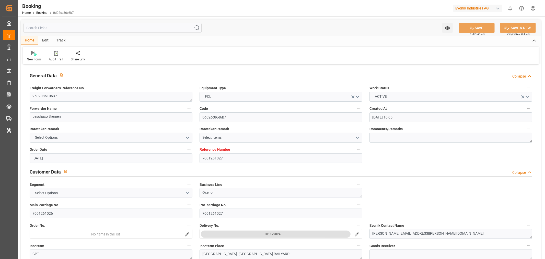
type input "[DATE] 00:00"
type input "[DATE] 13:00"
type input "[DATE] 00:00"
type input "[DATE] 14:05"
type input "[DATE]"
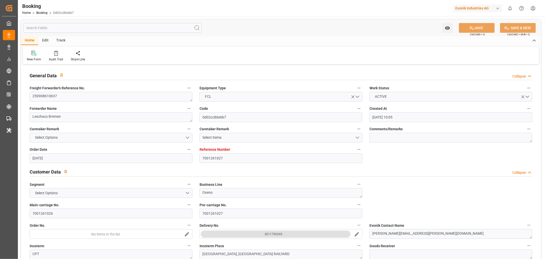
type input "[DATE] 21:30"
type input "[DATE] 13:00"
type input "[DATE] 03:10"
type input "[DATE] 14:30"
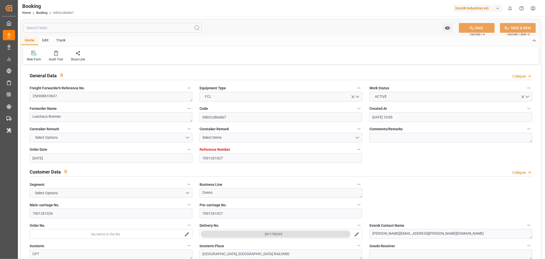
type input "[DATE] 14:30"
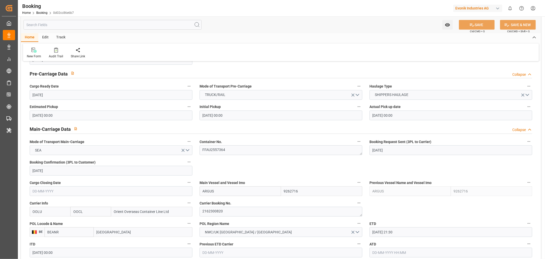
scroll to position [312, 0]
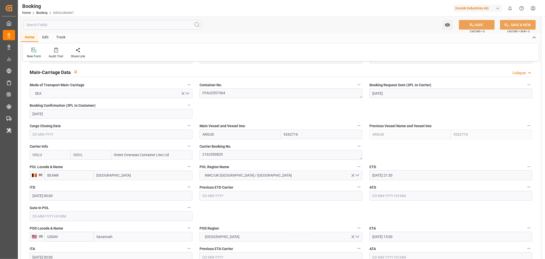
click at [53, 216] on input "text" at bounding box center [111, 216] width 163 height 10
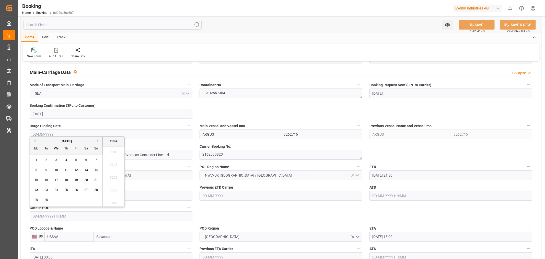
scroll to position [858, 0]
click at [35, 190] on span "22" at bounding box center [36, 190] width 3 height 4
type input "[DATE] 00:00"
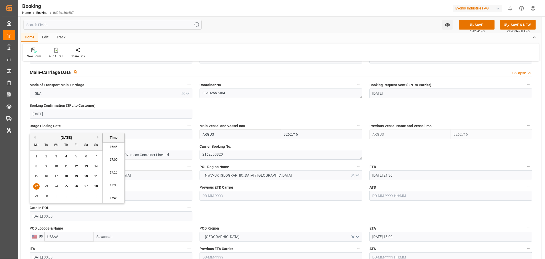
scroll to position [369, 0]
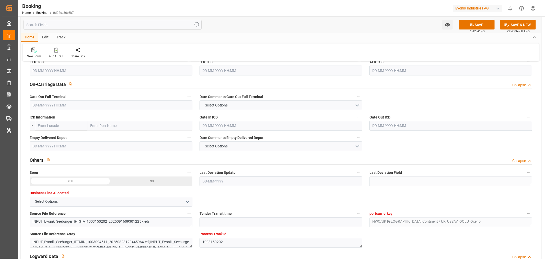
scroll to position [909, 0]
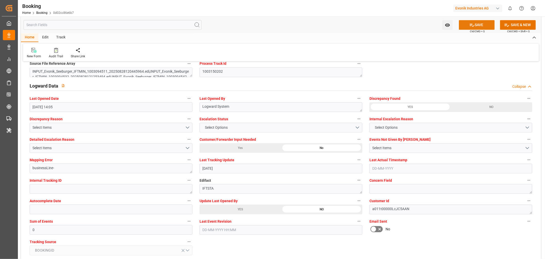
click at [479, 23] on button "SAVE" at bounding box center [477, 25] width 36 height 10
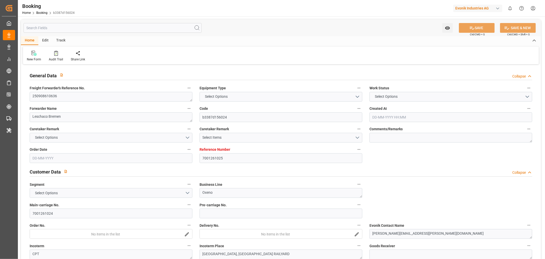
type input "7001261025"
type input "9262716"
type input "OOCL"
type input "Orient Overseas Container Line Ltd"
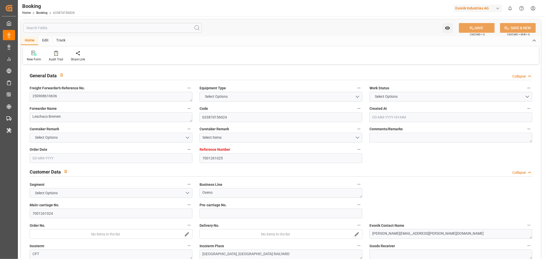
type input "BEANR"
type input "USSAV"
type input "0"
type input "BEANR"
type input "USSAV"
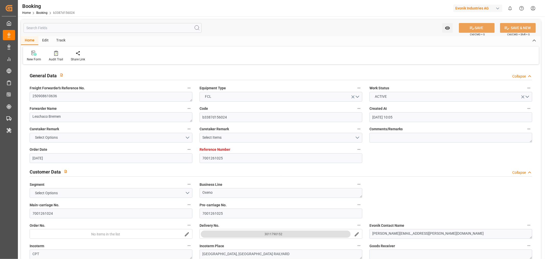
type input "[DATE] 10:05"
type input "[DATE]"
type input "[DATE] 00:00"
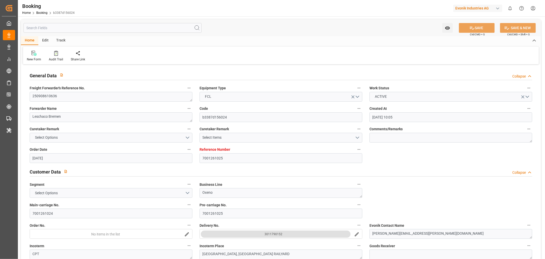
type input "[DATE] 00:00"
type input "[DATE]"
type input "[DATE] 21:30"
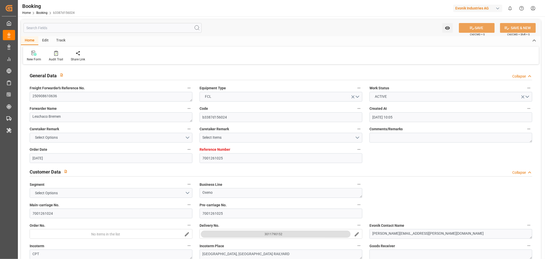
type input "[DATE] 00:00"
type input "[DATE] 13:00"
type input "[DATE] 00:00"
type input "[DATE] 14:05"
type input "[DATE]"
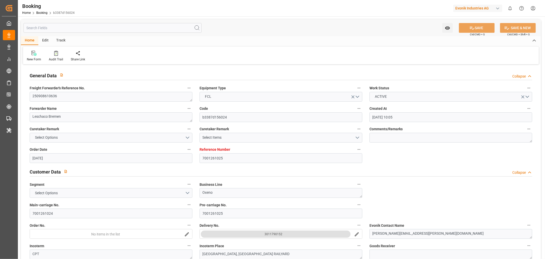
type input "[DATE] 21:30"
type input "[DATE] 13:00"
type input "[DATE] 03:10"
type input "[DATE] 14:30"
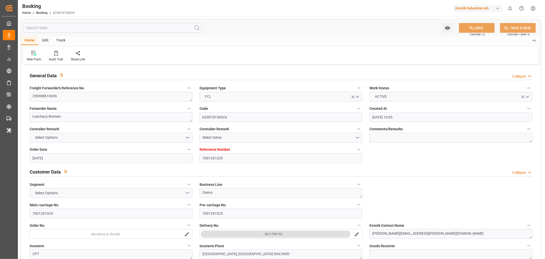
type input "[DATE] 14:30"
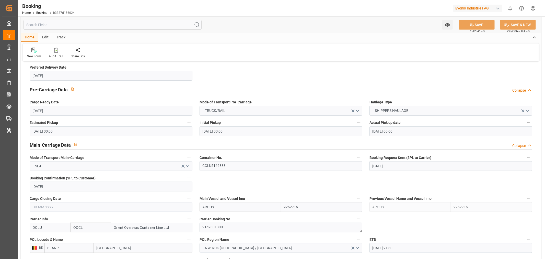
scroll to position [284, 0]
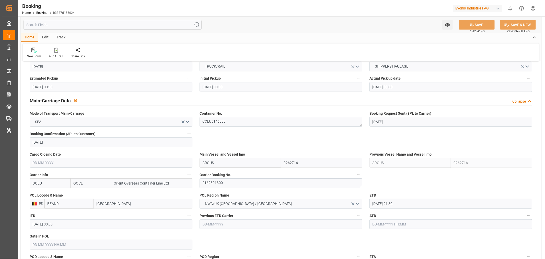
click at [53, 248] on input "text" at bounding box center [111, 245] width 163 height 10
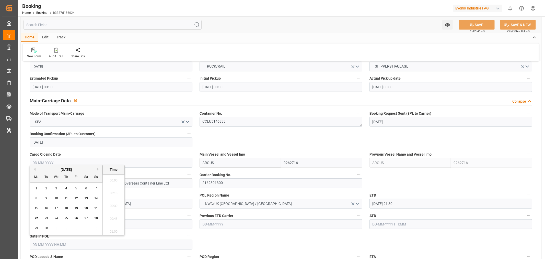
scroll to position [858, 0]
click at [38, 219] on div "22" at bounding box center [36, 218] width 6 height 6
type input "[DATE] 00:00"
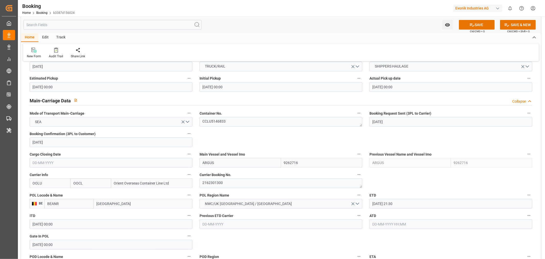
drag, startPoint x: 461, startPoint y: 238, endPoint x: 432, endPoint y: 224, distance: 31.9
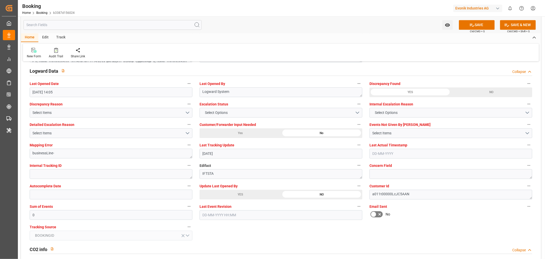
scroll to position [994, 0]
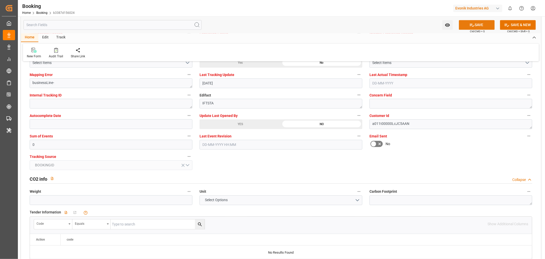
click at [484, 20] on button "SAVE" at bounding box center [477, 25] width 36 height 10
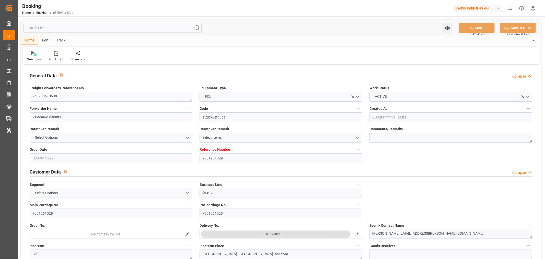
type input "7001261029"
type input "9262716"
type input "OOCL"
type input "Orient Overseas Container Line Ltd"
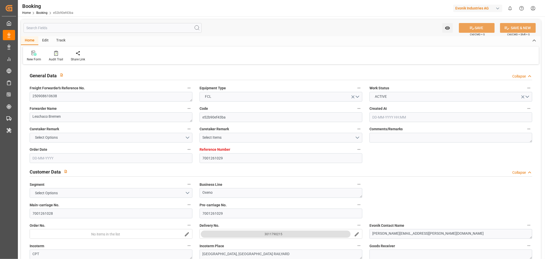
type input "BEANR"
type input "USSAV"
type input "0"
type input "BEANR"
type input "USSAV"
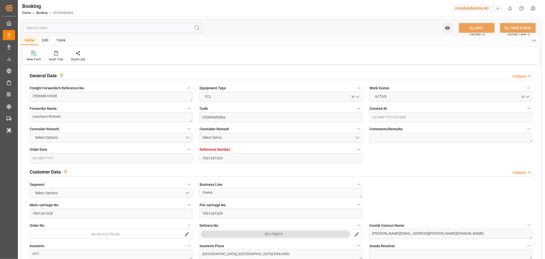
type input "28-08-2025 10:05"
type input "28-08-2025"
type input "08-10-2025"
type input "11-09-2025"
type input "11-09-2025 00:00"
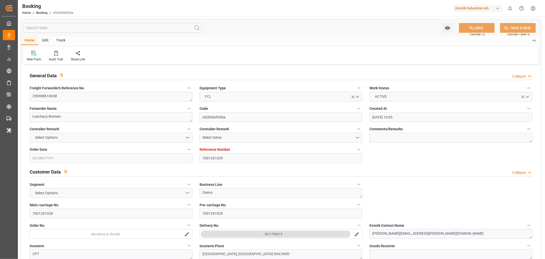
type input "11-09-2025 00:00"
type input "15-09-2025 00:00"
type input "29-08-2025"
type input "01-09-2025"
type input "26-09-2025 21:30"
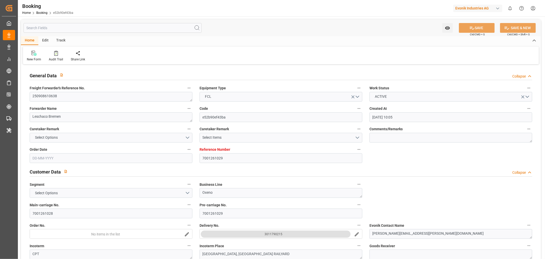
type input "26-09-2025 00:00"
type input "14-10-2025 13:00"
type input "09-10-2025 00:00"
type input "21-09-2025 14:05"
type input "[DATE]"
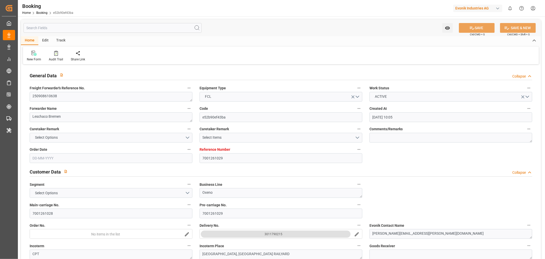
type input "26-09-2025 21:30"
type input "14-10-2025 13:00"
type input "15-10-2025 03:10"
type input "19-10-2025 03:10"
type input "20-10-2025 14:30"
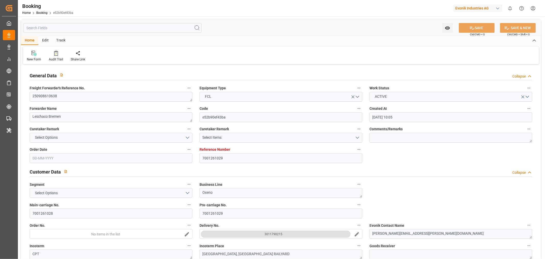
type input "20-10-2025 14:30"
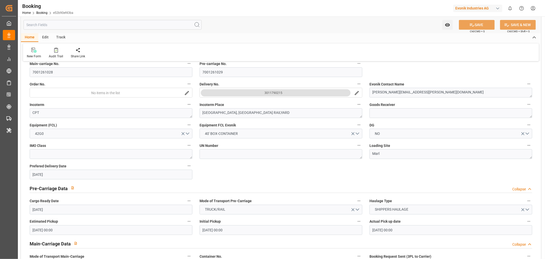
scroll to position [312, 0]
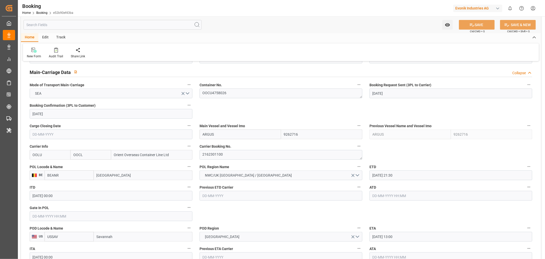
click at [67, 216] on input "text" at bounding box center [111, 216] width 163 height 10
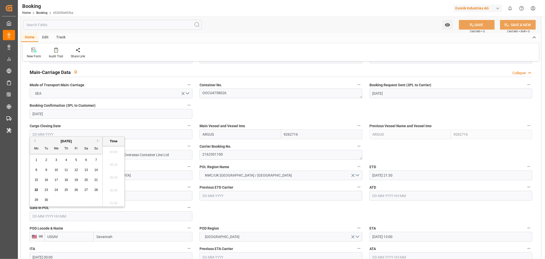
scroll to position [858, 0]
click at [37, 191] on span "22" at bounding box center [36, 190] width 3 height 4
type input "22-09-2025 00:00"
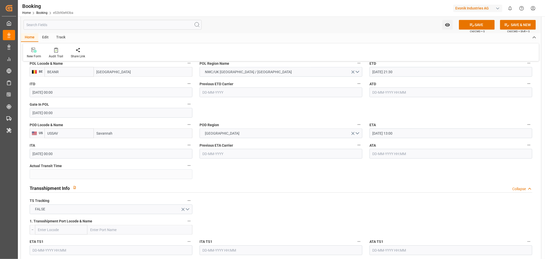
scroll to position [426, 0]
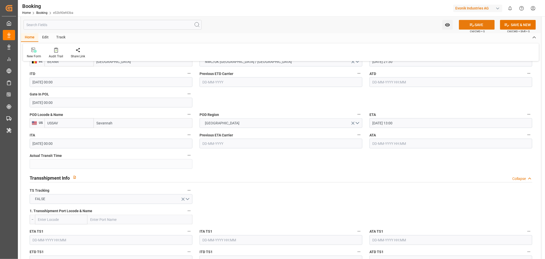
click at [479, 26] on button "SAVE" at bounding box center [477, 25] width 36 height 10
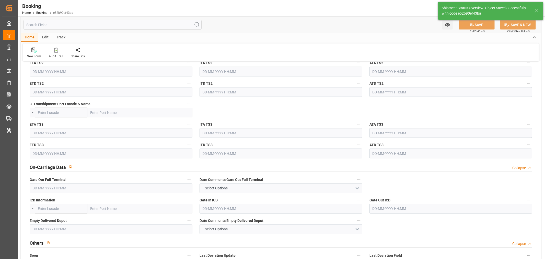
scroll to position [994, 0]
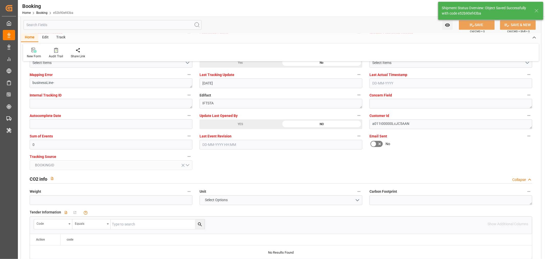
type textarea "[PERSON_NAME]"
type input "[DATE] 11:48"
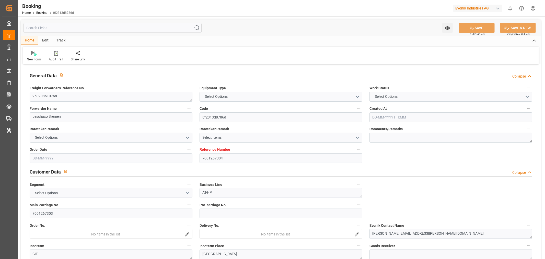
type input "7001267304"
type input "9789635"
type input "OOCL"
type input "Orient Overseas Container Line Ltd"
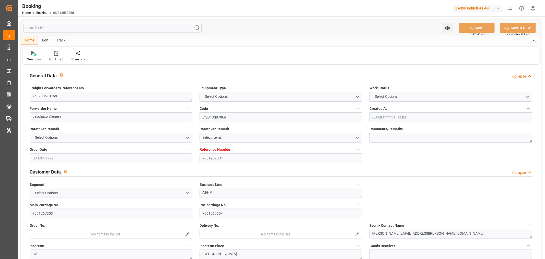
type input "BEANR"
type input "KRPUS"
type input "CNSHG"
type input "0"
type input "BEANR"
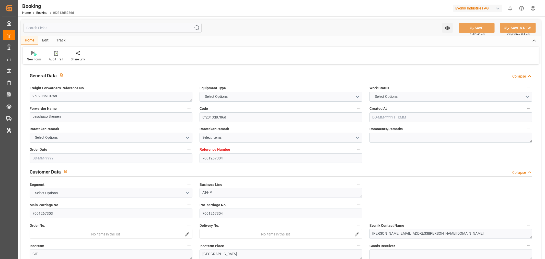
type input "KRPUS"
type input "9622588"
type input "[DATE] 10:44"
type input "[DATE]"
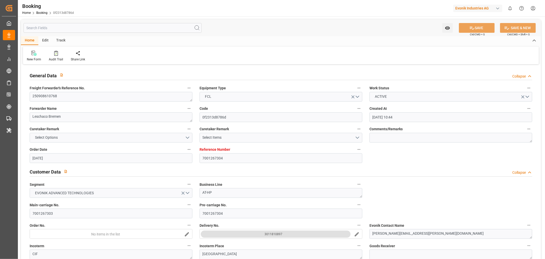
type input "[DATE]"
type input "[DATE] 00:00"
type input "[DATE]"
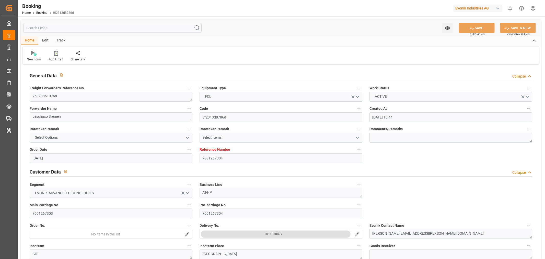
type input "[DATE]"
type input "[DATE] 22:00"
type input "[DATE] 00:00"
type input "[DATE] 10:00"
type input "[DATE] 00:00"
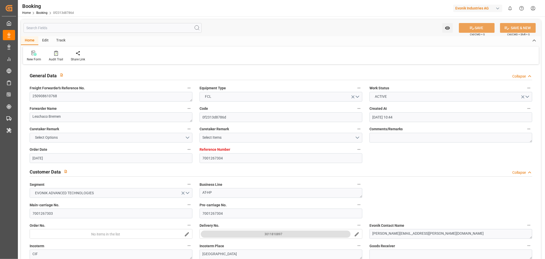
type input "[DATE] 08:00"
type input "[DATE] 00:00"
type input "[DATE] 02:00"
type input "[DATE] 00:00"
type input "[DATE] 21:30"
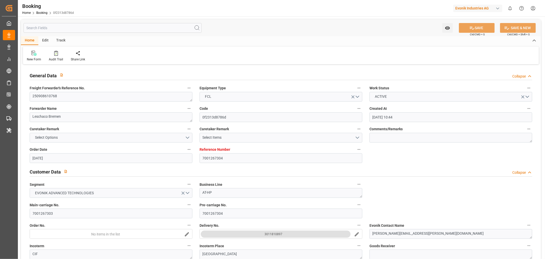
type input "[DATE]"
type input "[DATE] 22:00"
type input "[DATE] 08:00"
type input "[DATE] 17:08"
type input "[DATE] 02:00"
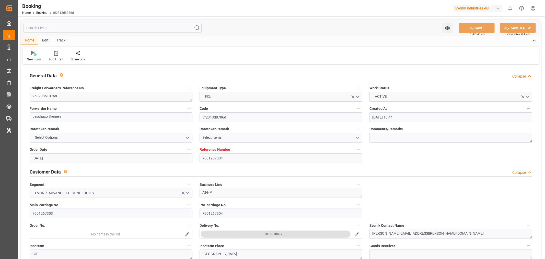
type input "[DATE] 10:00"
type input "[DATE] 23:33"
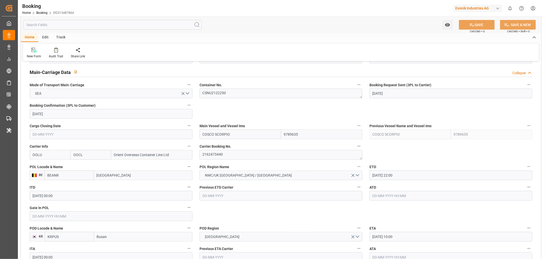
scroll to position [341, 0]
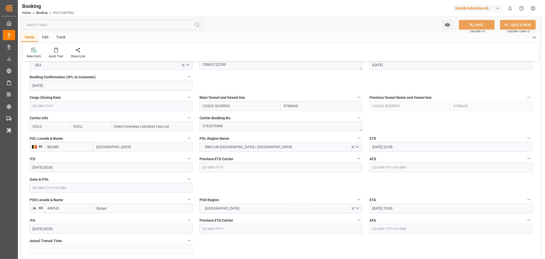
drag, startPoint x: 302, startPoint y: 191, endPoint x: 297, endPoint y: 190, distance: 4.9
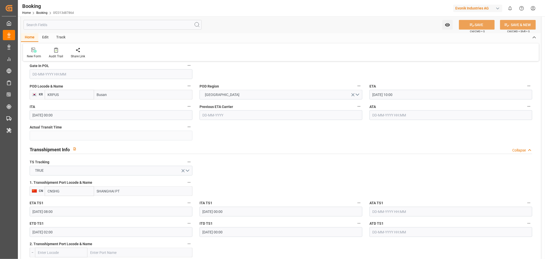
click at [148, 194] on input "SHANGHAI PT" at bounding box center [143, 191] width 98 height 10
type input "[GEOGRAPHIC_DATA]"
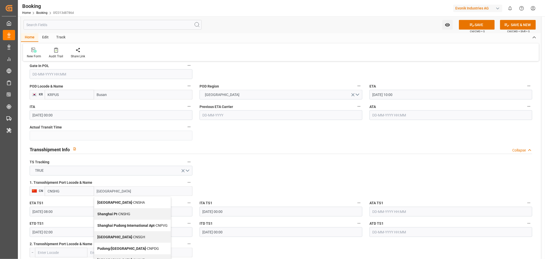
click at [129, 236] on div "Shanghai - CNSGH" at bounding box center [132, 237] width 76 height 12
type input "CNSGH"
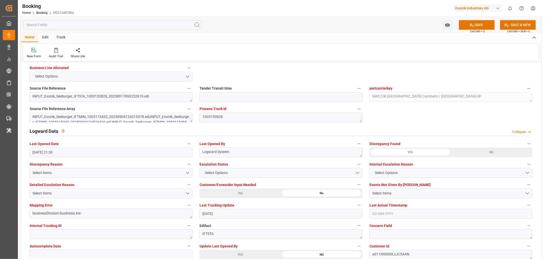
scroll to position [909, 0]
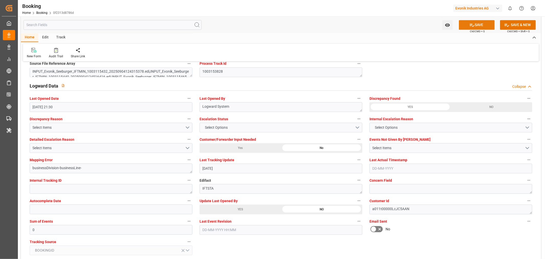
type input "[GEOGRAPHIC_DATA]"
click at [478, 29] on button "SAVE" at bounding box center [477, 25] width 36 height 10
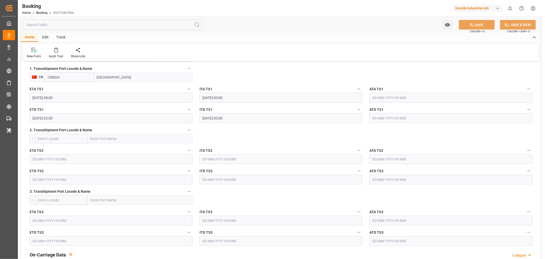
scroll to position [454, 0]
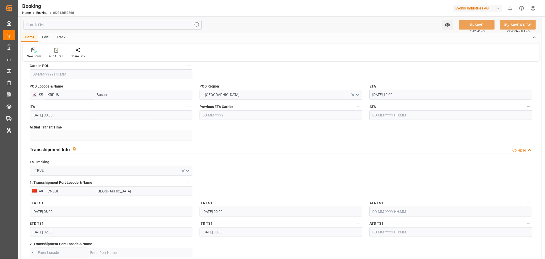
click at [188, 182] on icon "button" at bounding box center [189, 182] width 4 height 4
click at [205, 201] on li "Tracking Details" at bounding box center [206, 199] width 41 height 8
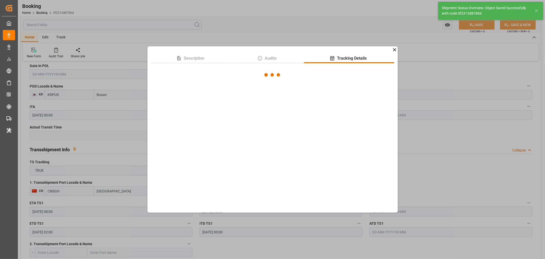
type textarea "[PERSON_NAME]"
type input "22-09-2025 11:48"
click at [387, 77] on input "checkbox" at bounding box center [380, 79] width 29 height 10
checkbox input "true"
click at [473, 171] on div "Description Audits Tracking Details Pause Update No information available" at bounding box center [272, 129] width 545 height 259
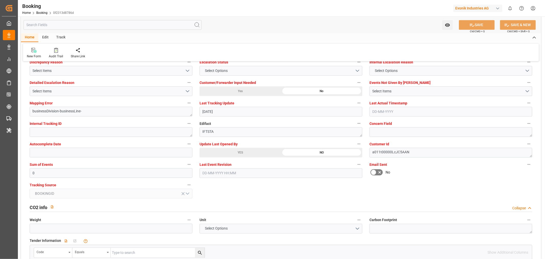
scroll to position [881, 0]
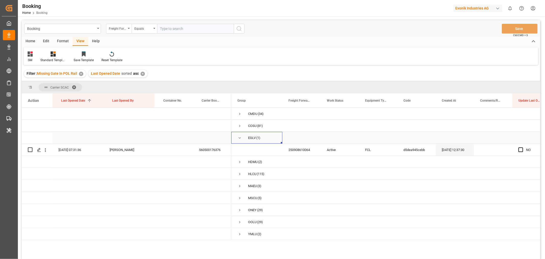
click at [239, 138] on span "Press SPACE to select this row." at bounding box center [240, 138] width 5 height 5
click at [240, 151] on span "Press SPACE to select this row." at bounding box center [240, 150] width 5 height 5
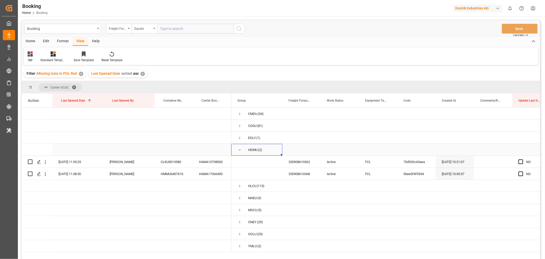
click at [240, 151] on span "Press SPACE to select this row." at bounding box center [240, 150] width 5 height 5
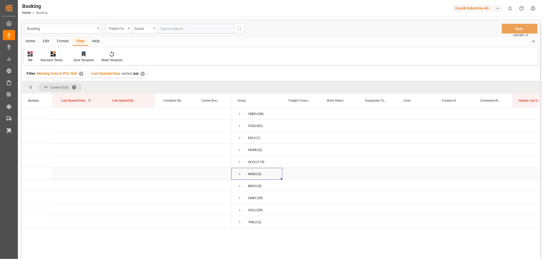
click at [240, 172] on span "Press SPACE to select this row." at bounding box center [240, 174] width 5 height 5
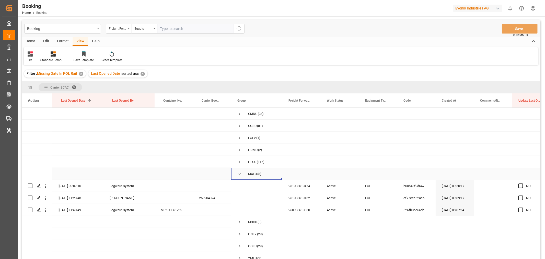
click at [242, 174] on span "MAEU (3)" at bounding box center [257, 173] width 39 height 11
click at [239, 174] on span "Press SPACE to select this row." at bounding box center [240, 174] width 5 height 5
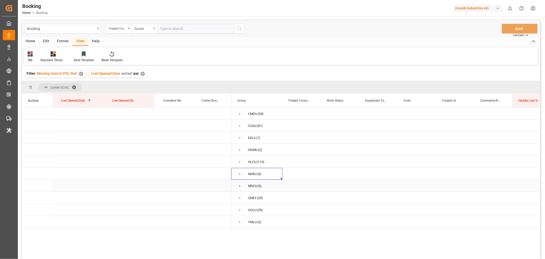
click at [239, 185] on span "Press SPACE to select this row." at bounding box center [240, 186] width 5 height 5
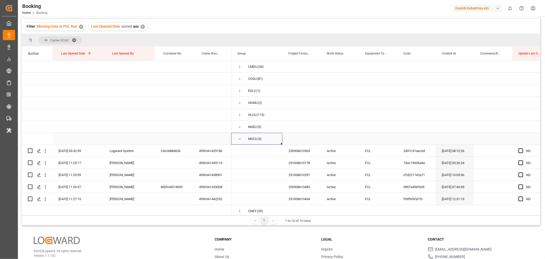
click at [239, 139] on span "Press SPACE to select this row." at bounding box center [240, 139] width 5 height 5
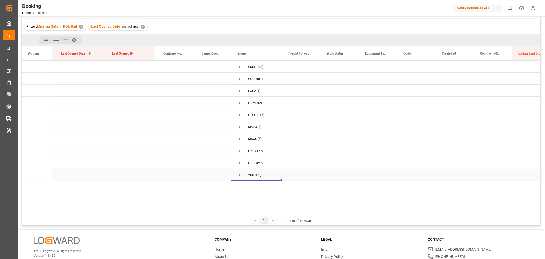
click at [240, 175] on span "Press SPACE to select this row." at bounding box center [240, 175] width 5 height 5
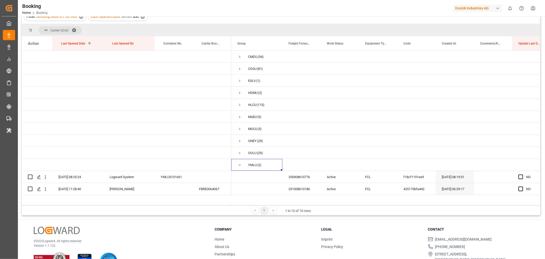
scroll to position [47, 0]
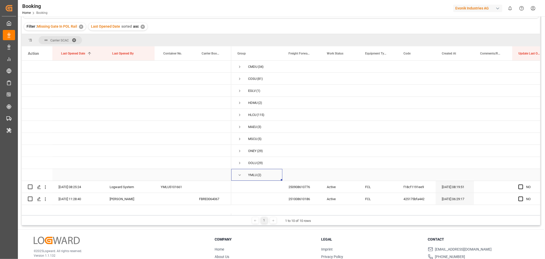
click at [239, 176] on span "Press SPACE to select this row." at bounding box center [240, 175] width 5 height 5
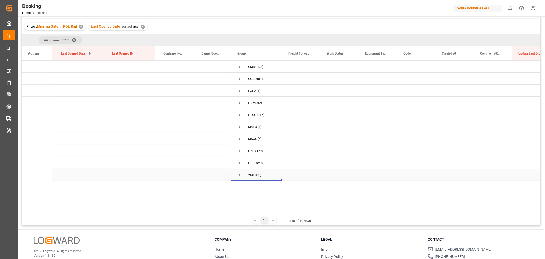
click at [239, 174] on span "Press SPACE to select this row." at bounding box center [240, 175] width 5 height 5
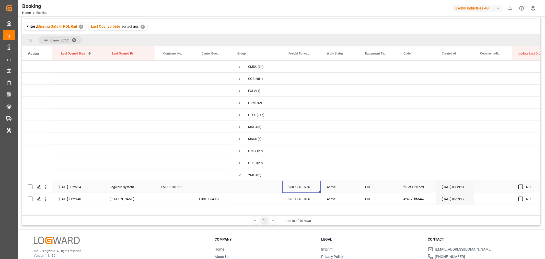
click at [306, 186] on div "250908610776" at bounding box center [302, 187] width 38 height 12
click at [46, 188] on icon "open menu" at bounding box center [45, 186] width 5 height 5
click at [73, 196] on span "Open in new tab" at bounding box center [79, 197] width 47 height 5
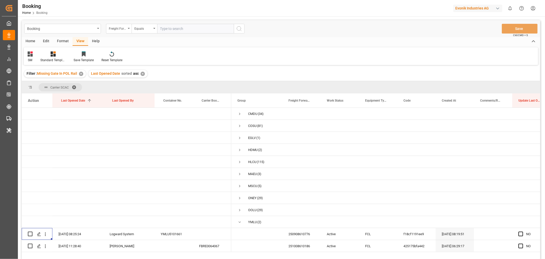
click at [75, 86] on span at bounding box center [76, 87] width 8 height 5
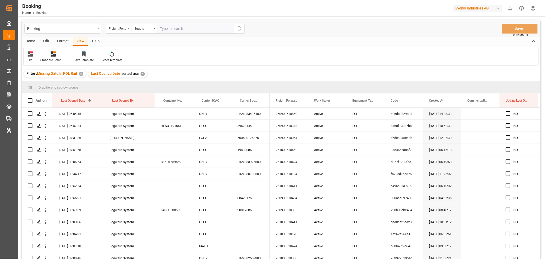
click at [66, 41] on div "Format" at bounding box center [62, 41] width 19 height 9
click at [37, 59] on div "Filter Rows" at bounding box center [35, 60] width 15 height 5
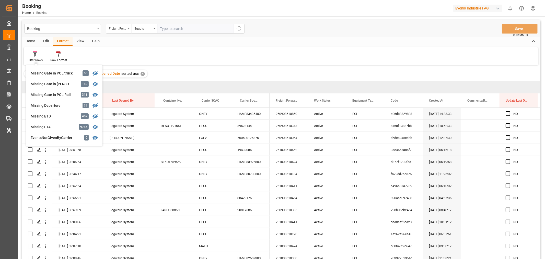
click at [230, 68] on div "Filter : Missing Gate In POL Rail ✕ Last Opened Date sorted asc ✕" at bounding box center [281, 73] width 519 height 14
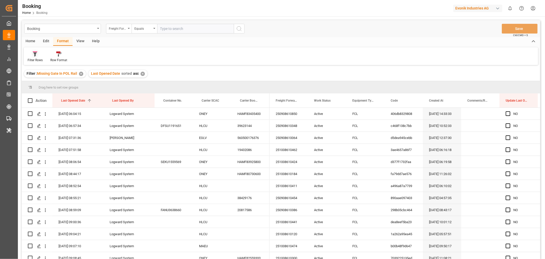
click at [36, 60] on div "Filter Rows" at bounding box center [35, 60] width 15 height 5
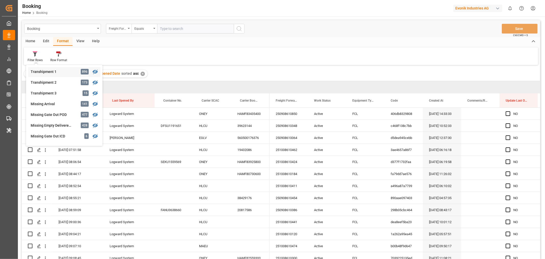
scroll to position [202, 0]
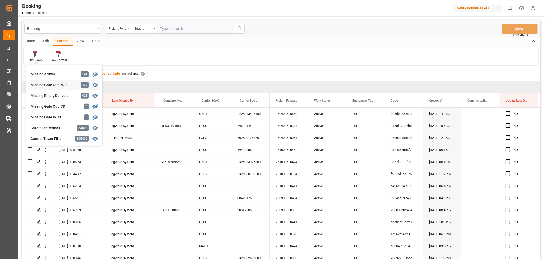
click at [48, 86] on div "Missing Gate Out POD" at bounding box center [53, 84] width 45 height 5
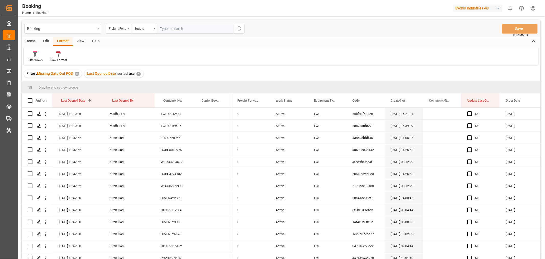
click at [80, 41] on div "View" at bounding box center [81, 41] width 16 height 9
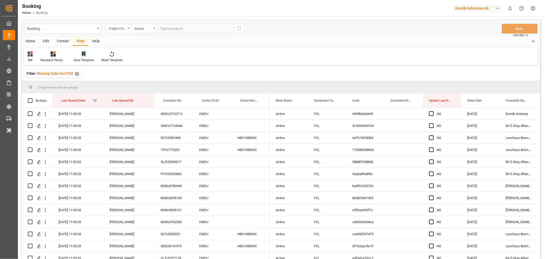
click at [88, 103] on div "Last Opened Date" at bounding box center [77, 100] width 32 height 14
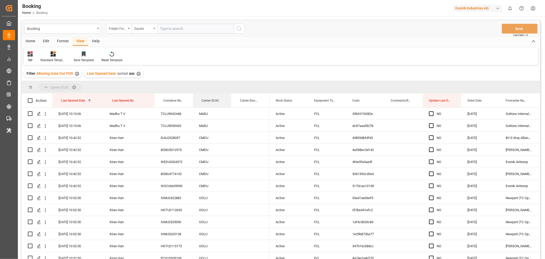
drag, startPoint x: 210, startPoint y: 100, endPoint x: 213, endPoint y: 88, distance: 12.2
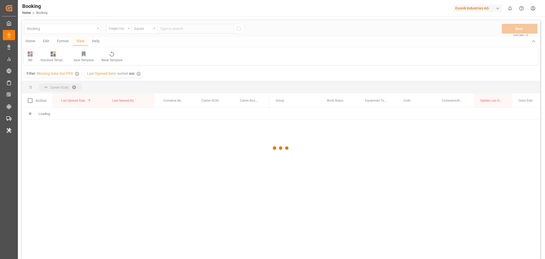
scroll to position [28, 0]
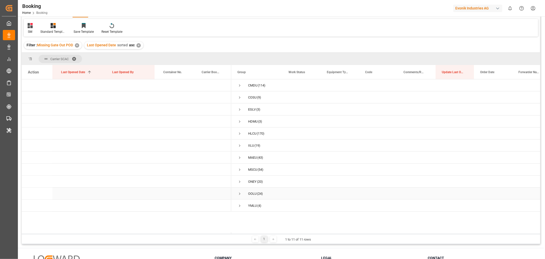
click at [241, 193] on span "Press SPACE to select this row." at bounding box center [240, 193] width 5 height 5
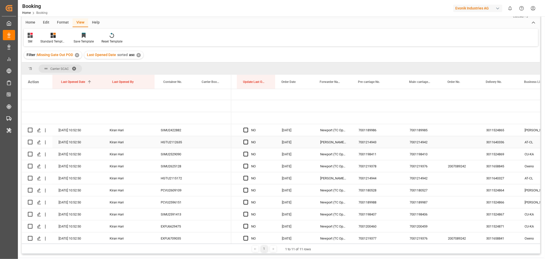
scroll to position [0, 199]
drag, startPoint x: 246, startPoint y: 130, endPoint x: 283, endPoint y: 139, distance: 37.6
click at [246, 130] on span "Press SPACE to select this row." at bounding box center [245, 130] width 5 height 5
click at [247, 128] on input "Press SPACE to select this row." at bounding box center [247, 128] width 0 height 0
drag, startPoint x: 275, startPoint y: 134, endPoint x: 278, endPoint y: 236, distance: 101.8
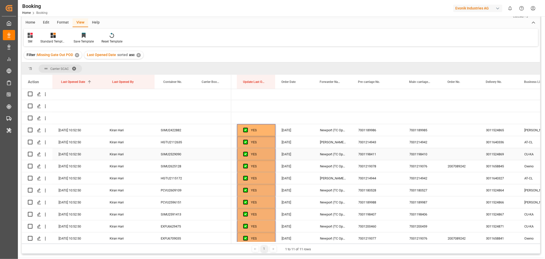
scroll to position [199, 0]
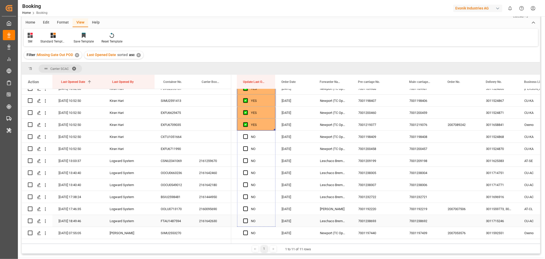
drag, startPoint x: 274, startPoint y: 129, endPoint x: 271, endPoint y: 218, distance: 89.3
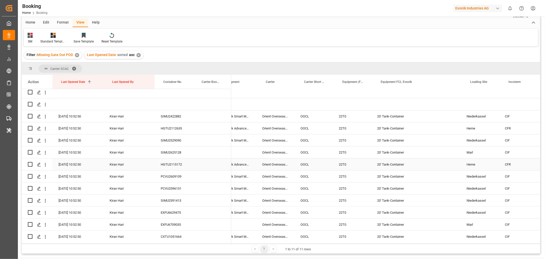
scroll to position [0, 0]
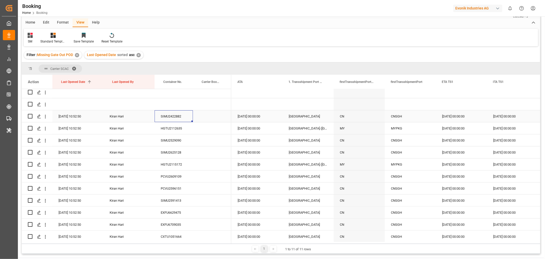
click at [174, 116] on div "SIMU2422882" at bounding box center [174, 116] width 38 height 12
click at [177, 126] on div "HGTU2112635" at bounding box center [174, 128] width 38 height 12
click at [174, 141] on div "SIMU2529090" at bounding box center [174, 140] width 38 height 12
click at [183, 152] on div "SIMU2625128" at bounding box center [174, 152] width 38 height 12
click at [170, 160] on div "HGTU2115172" at bounding box center [174, 164] width 38 height 12
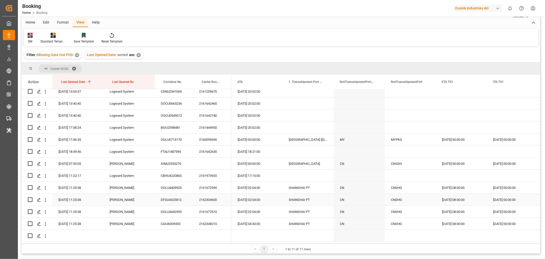
scroll to position [127, 0]
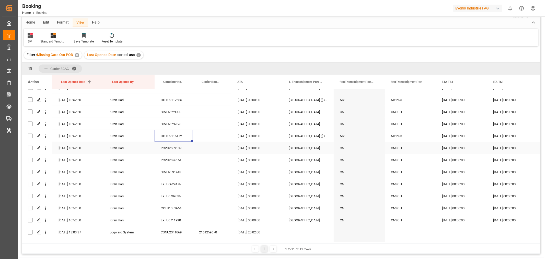
click at [181, 147] on div "PCVU2609109" at bounding box center [174, 148] width 38 height 12
click at [176, 157] on div "PCVU2596151" at bounding box center [174, 160] width 38 height 12
click at [180, 175] on div "SIMU2591413" at bounding box center [174, 172] width 38 height 12
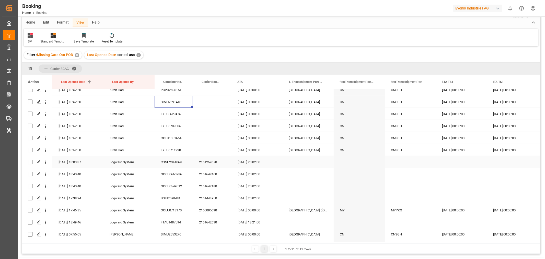
scroll to position [156, 0]
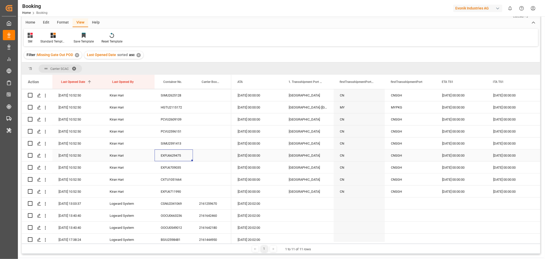
click at [167, 157] on div "EXFU6629475" at bounding box center [174, 155] width 38 height 12
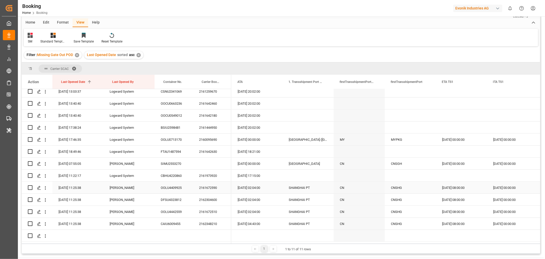
scroll to position [184, 0]
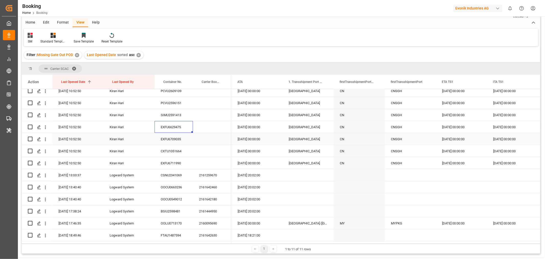
click at [171, 142] on div "EXFU6709035" at bounding box center [174, 139] width 38 height 12
click at [190, 151] on div "CXTU1051664" at bounding box center [174, 151] width 38 height 12
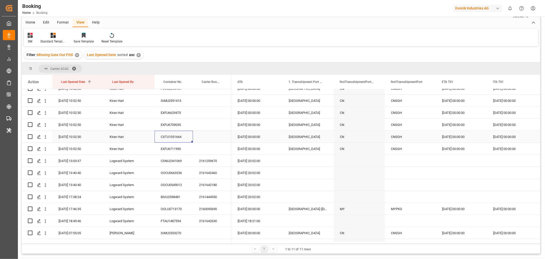
scroll to position [213, 0]
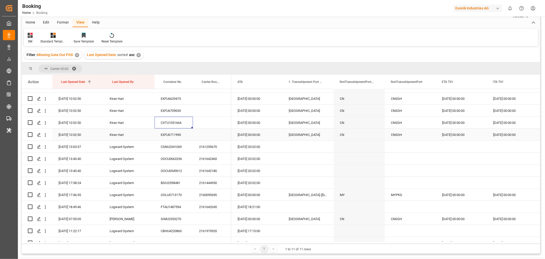
click at [181, 136] on div "EXFU6711990" at bounding box center [174, 135] width 38 height 12
click at [213, 148] on div "2161259670" at bounding box center [212, 147] width 38 height 12
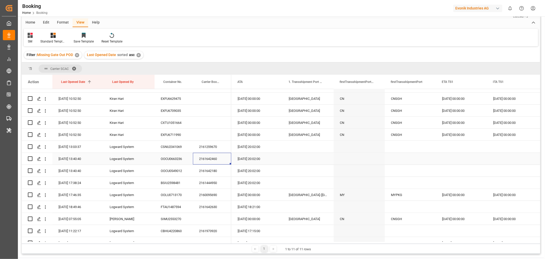
click at [207, 161] on div "2161642460" at bounding box center [212, 159] width 38 height 12
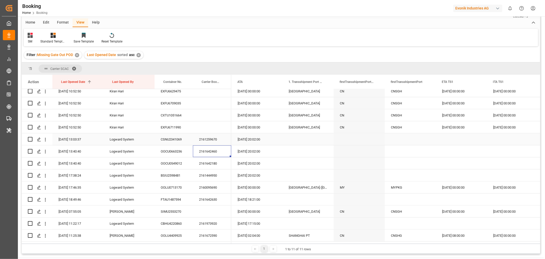
scroll to position [241, 0]
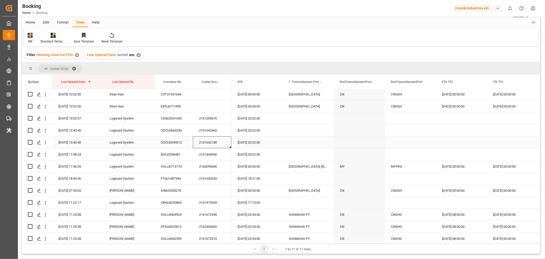
click at [215, 145] on div "2161642180" at bounding box center [212, 142] width 38 height 12
click at [224, 152] on div "2161444950" at bounding box center [212, 154] width 38 height 12
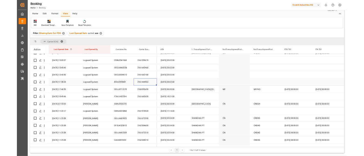
scroll to position [269, 0]
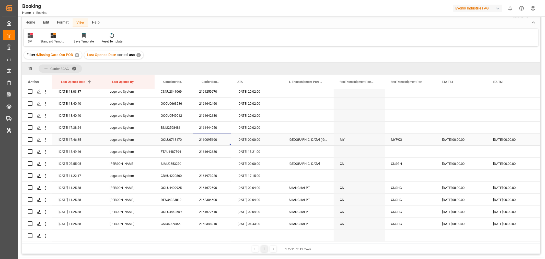
click at [215, 136] on div "2160095690" at bounding box center [212, 139] width 38 height 12
click at [215, 149] on div "2161642630" at bounding box center [212, 151] width 38 height 12
click at [211, 173] on div "2161973920" at bounding box center [212, 176] width 38 height 12
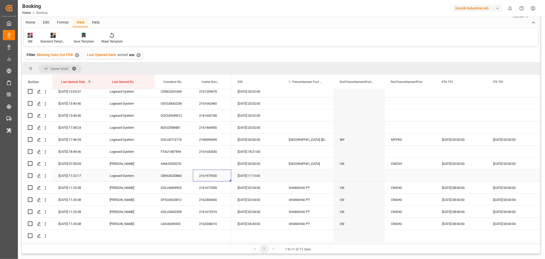
click at [211, 173] on div "2161973920" at bounding box center [212, 176] width 38 height 12
click at [46, 176] on icon "open menu" at bounding box center [45, 175] width 5 height 5
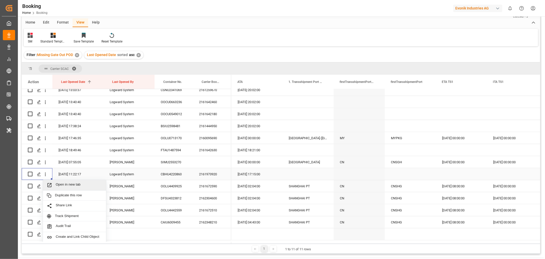
click at [72, 187] on span "Open in new tab" at bounding box center [79, 184] width 47 height 5
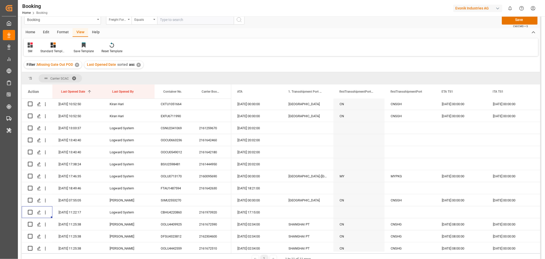
scroll to position [0, 0]
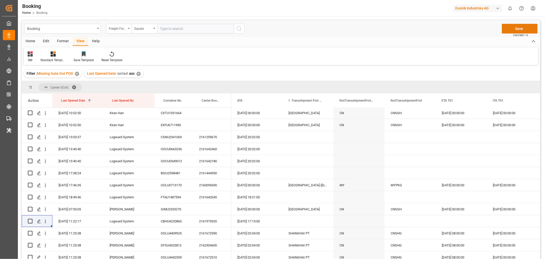
click at [517, 30] on button "Save" at bounding box center [520, 29] width 36 height 10
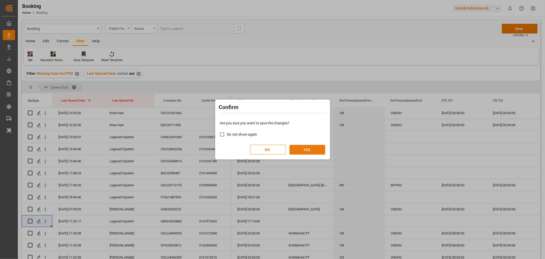
click at [313, 149] on button "YES" at bounding box center [308, 150] width 36 height 10
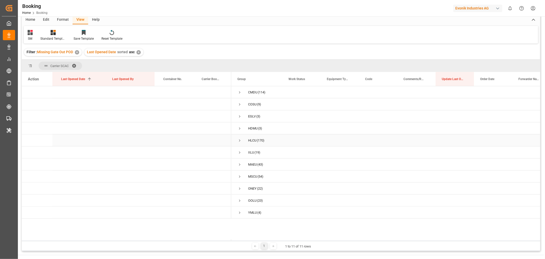
scroll to position [57, 0]
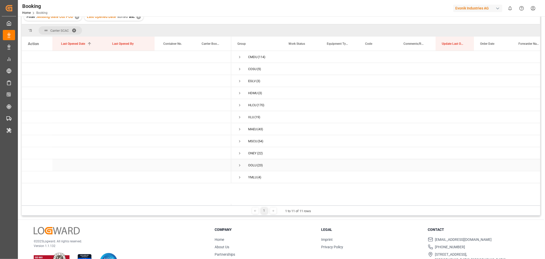
click at [241, 165] on span "Press SPACE to select this row." at bounding box center [240, 165] width 5 height 5
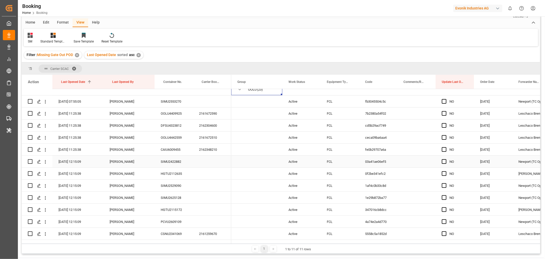
scroll to position [28, 0]
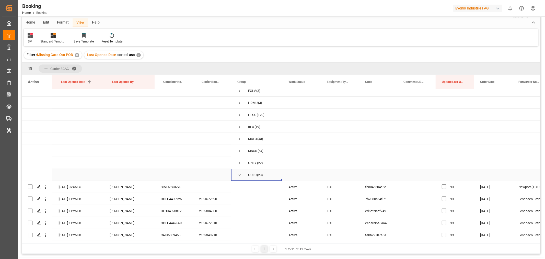
click at [241, 173] on span "Press SPACE to select this row." at bounding box center [240, 175] width 5 height 5
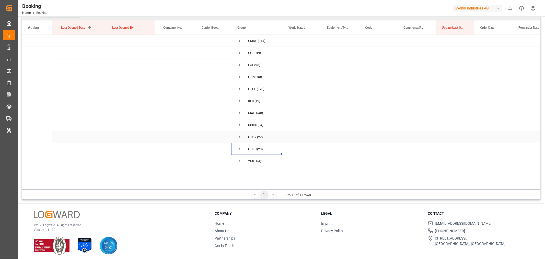
scroll to position [75, 0]
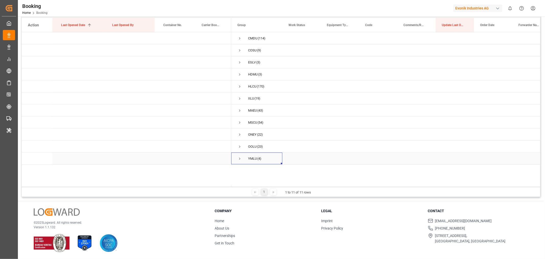
click at [241, 158] on span "Press SPACE to select this row." at bounding box center [240, 158] width 5 height 5
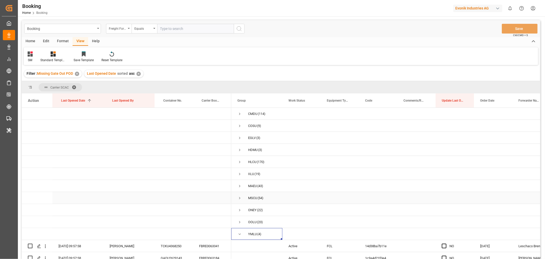
scroll to position [29, 0]
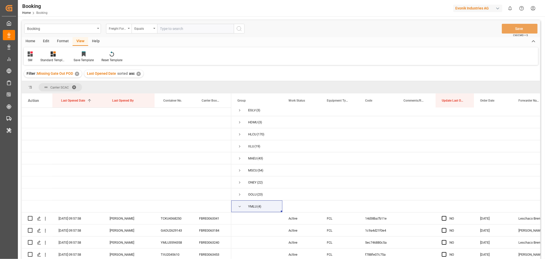
click at [75, 86] on span at bounding box center [76, 87] width 8 height 5
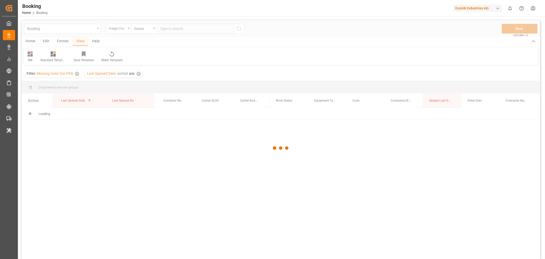
scroll to position [0, 0]
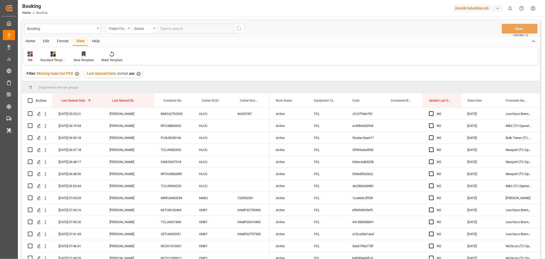
click at [137, 75] on div "Last Opened Date sorted asc ✕" at bounding box center [113, 74] width 59 height 8
click at [137, 75] on div "✕" at bounding box center [139, 74] width 4 height 4
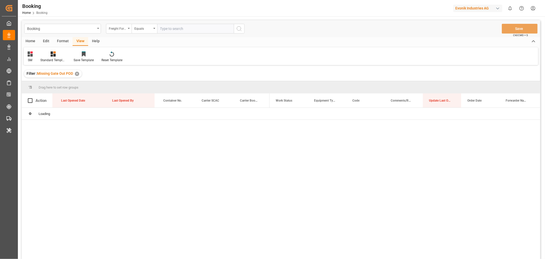
click at [78, 73] on div "✕" at bounding box center [77, 74] width 4 height 4
click at [76, 74] on div "✕" at bounding box center [78, 74] width 4 height 4
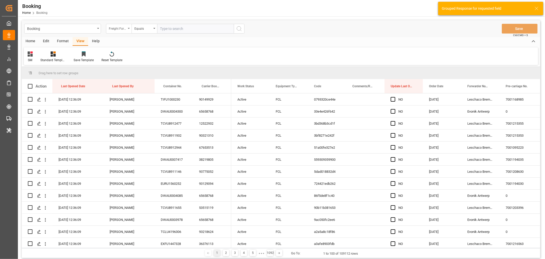
click at [129, 28] on icon "open menu" at bounding box center [129, 28] width 2 height 1
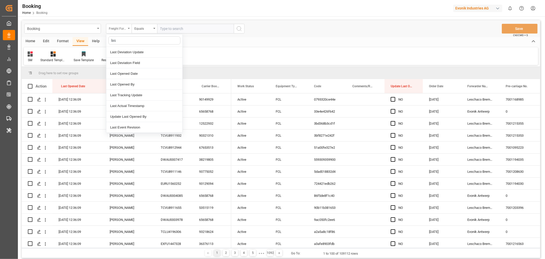
type input "last"
click at [139, 71] on div "Last Opened Date" at bounding box center [144, 73] width 76 height 11
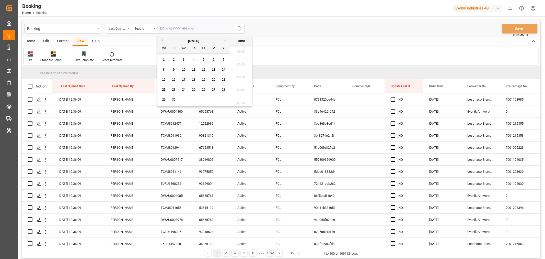
click at [170, 28] on input "text" at bounding box center [195, 29] width 77 height 10
click at [162, 90] on div "22" at bounding box center [164, 90] width 6 height 6
type input "22-09-2025 00:00"
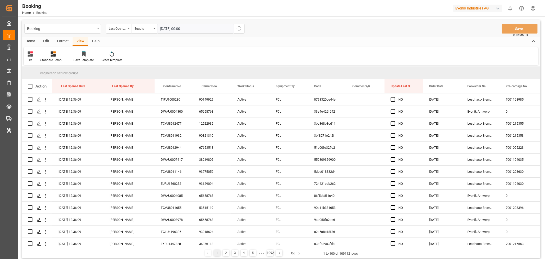
click at [239, 27] on icon "search button" at bounding box center [239, 29] width 6 height 6
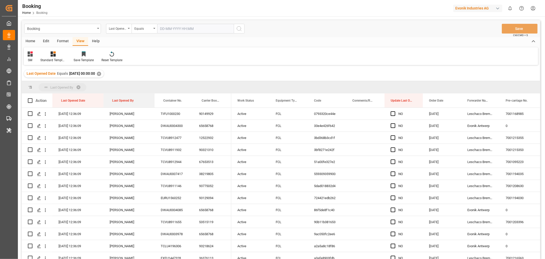
drag, startPoint x: 122, startPoint y: 97, endPoint x: 123, endPoint y: 90, distance: 7.3
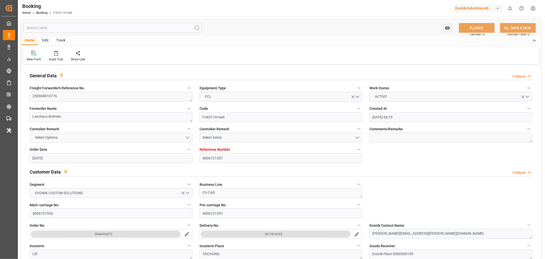
type input "[DATE] 08:19"
type input "[DATE]"
type input "[DATE] 00:00"
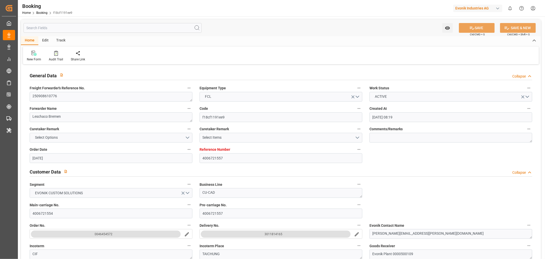
type input "[DATE]"
type input "[DATE] 00:00"
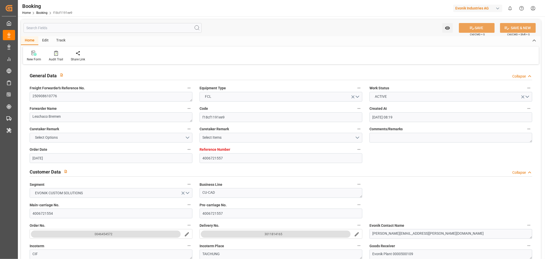
type input "[DATE] 08:25"
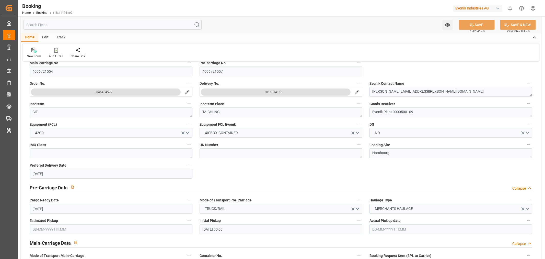
scroll to position [341, 0]
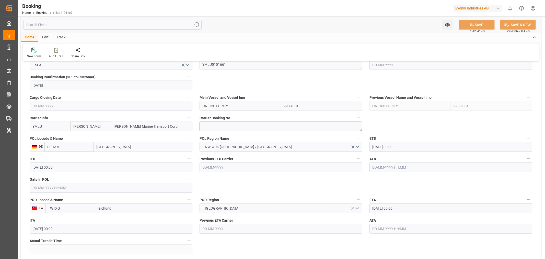
click at [227, 131] on textarea at bounding box center [281, 126] width 163 height 10
paste textarea "FBRE0064066"
type textarea "FBRE0064066"
click at [44, 187] on input "text" at bounding box center [111, 188] width 163 height 10
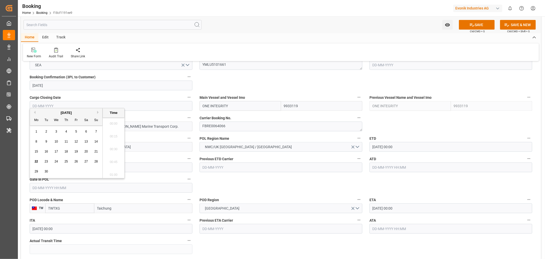
scroll to position [858, 0]
click at [39, 161] on div "22" at bounding box center [36, 162] width 6 height 6
type input "22-09-2025 00:00"
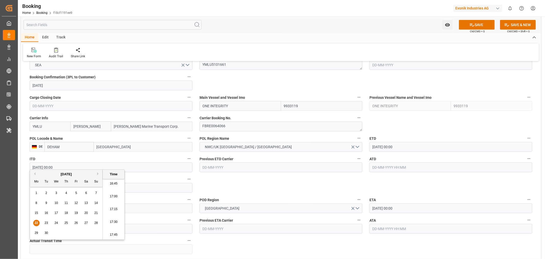
scroll to position [398, 0]
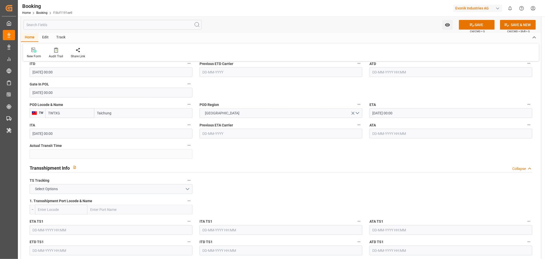
scroll to position [483, 0]
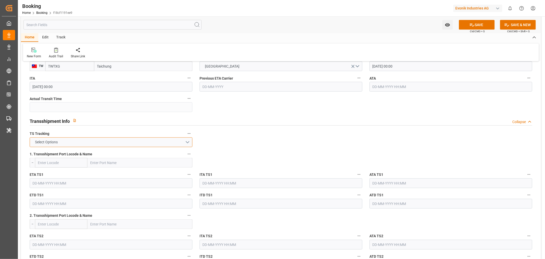
click at [180, 140] on button "Select Options" at bounding box center [111, 142] width 163 height 10
click at [106, 149] on div "FALSE" at bounding box center [111, 154] width 162 height 11
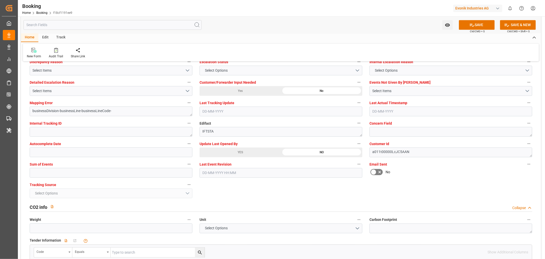
scroll to position [1023, 0]
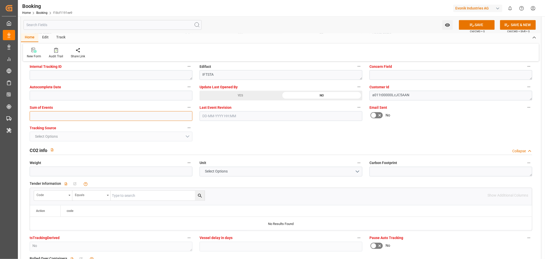
click at [46, 118] on input "text" at bounding box center [111, 116] width 163 height 10
type input "0"
click at [481, 24] on button "SAVE" at bounding box center [477, 25] width 36 height 10
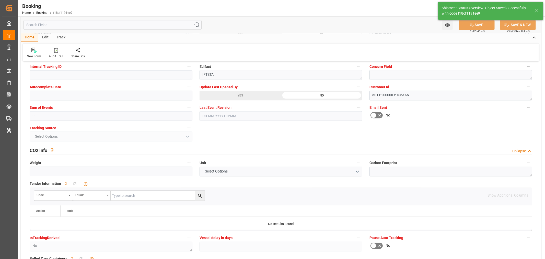
type textarea "[PERSON_NAME]"
type textarea "businessDivision-businessLine-"
type input "22-09-2025 11:54"
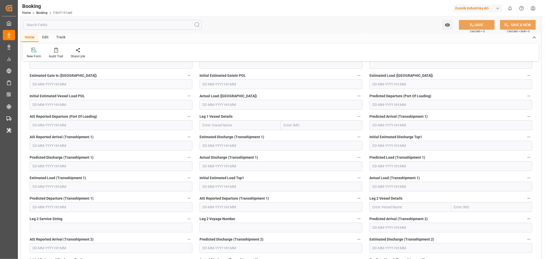
scroll to position [1335, 0]
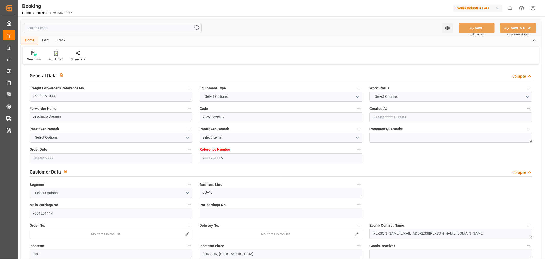
type input "7001251115"
type input "9461881"
type input "9622629"
type input "OOCL"
type input "Orient Overseas Container Line Ltd"
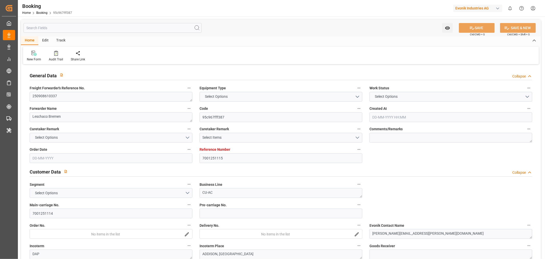
type input "NLRTM"
type input "USNYC"
type input "0"
type input "NLRTM"
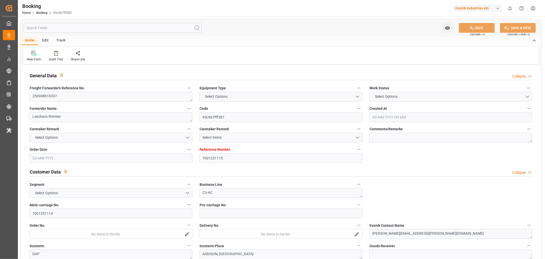
type input "USNYC"
type input "9622629"
type input "[DATE] 08:34"
type input "[DATE]"
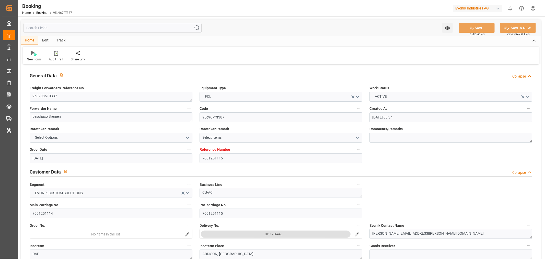
type input "[DATE]"
type input "[DATE] 00:00"
type input "[DATE]"
type input "[DATE] 17:00"
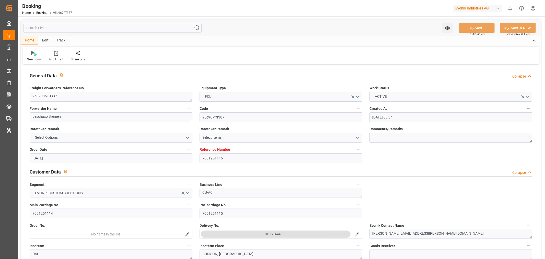
type input "[DATE] 00:00"
type input "[DATE] 22:55"
type input "[DATE] 15:47"
type input "[DATE] 20:00"
type input "[DATE] 00:00"
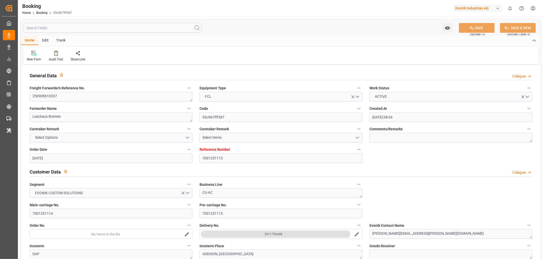
type input "[DATE] 17:15"
type input "[DATE]"
type input "[DATE] 11:22"
type input "[DATE]"
type input "[DATE] 08:11"
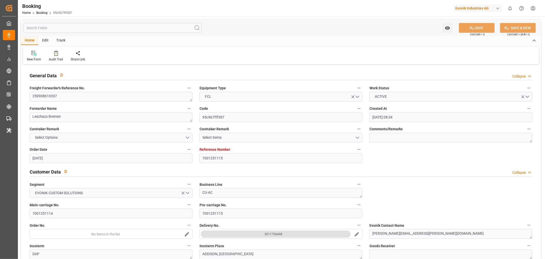
type input "[DATE] 16:26"
type input "[DATE] 23:59"
type input "[DATE] 23:42"
type input "[DATE] 20:00"
type input "[DATE] 14:18"
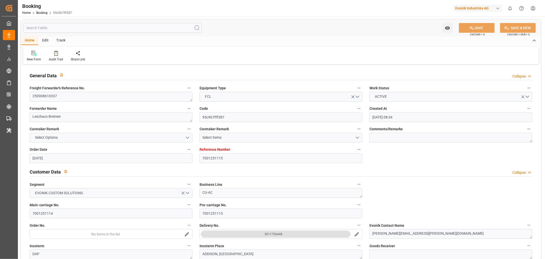
type input "[DATE] 14:18"
type input "[DATE] 04:00"
type input "[DATE] 03:00"
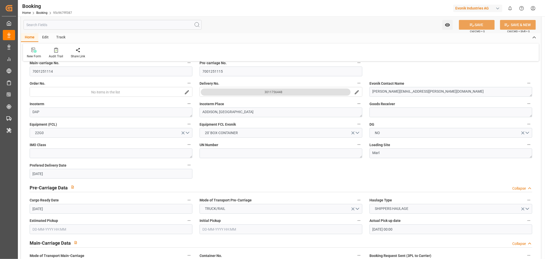
scroll to position [284, 0]
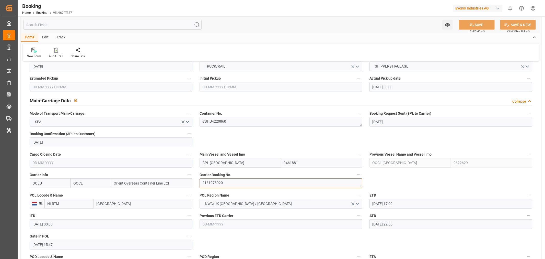
click at [226, 180] on textarea "2161973920" at bounding box center [281, 183] width 163 height 10
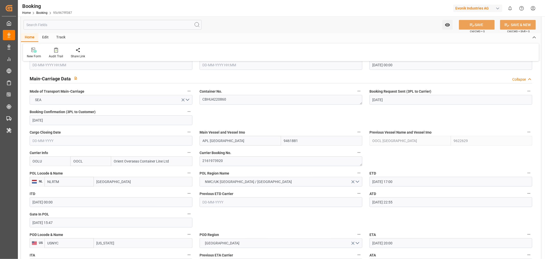
scroll to position [341, 0]
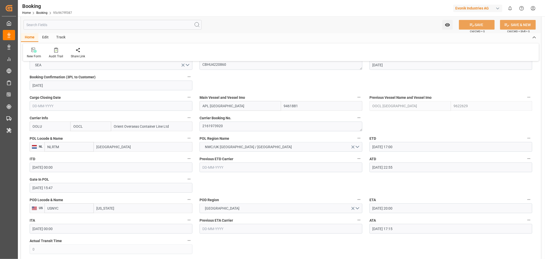
click at [53, 53] on div "Audit Trail" at bounding box center [56, 52] width 22 height 11
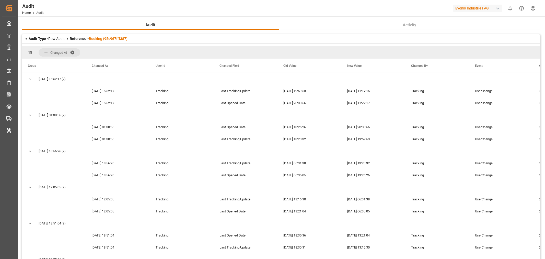
click at [75, 50] on span at bounding box center [74, 52] width 8 height 5
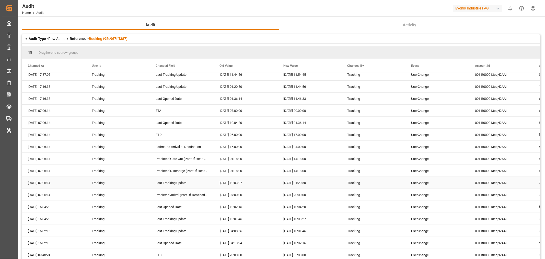
scroll to position [199, 0]
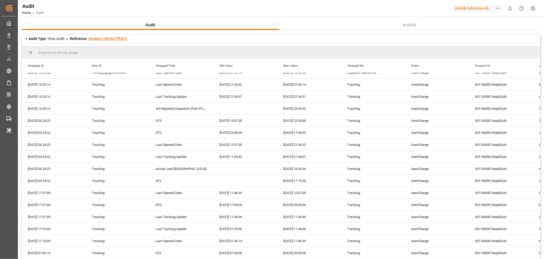
click at [113, 38] on link "Booking (95c967fff387)" at bounding box center [108, 39] width 39 height 4
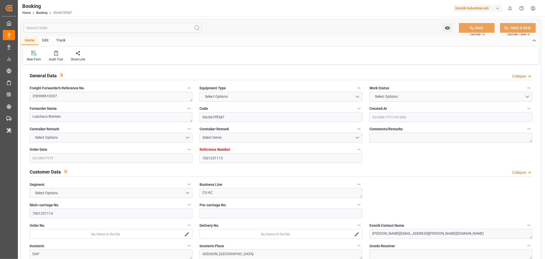
type input "7001251115"
type input "9461881"
type input "9622629"
type input "OOCL"
type input "Orient Overseas Container Line Ltd"
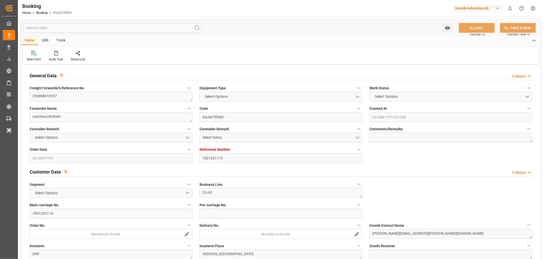
type input "NLRTM"
type input "USNYC"
type input "0"
type input "NLRTM"
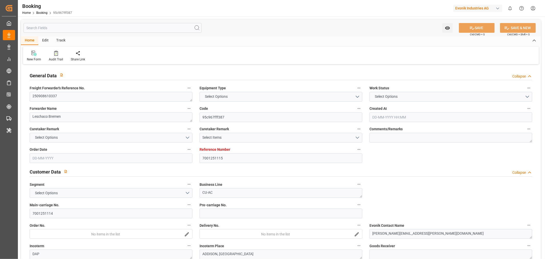
type input "USNYC"
type input "9622629"
type input "18-08-2025 08:34"
type input "18-08-2025"
type input "01-10-2025"
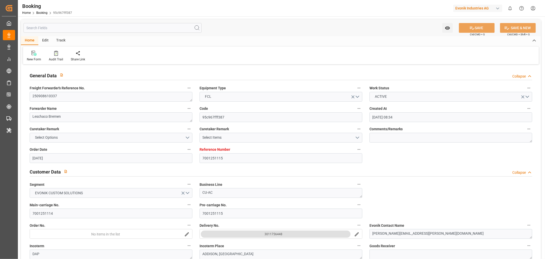
type input "29-08-2025"
type input "22-08-2025 00:00"
type input "18-08-2025"
type input "11-09-2025"
type input "18-09-2025 17:00"
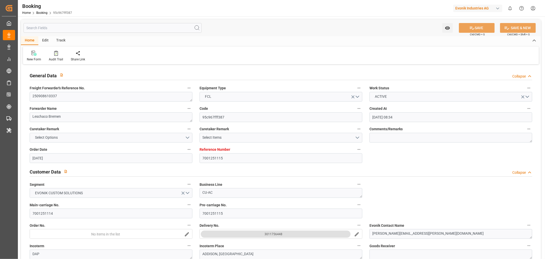
type input "10-09-2025 00:00"
type input "18-09-2025 22:55"
type input "15-09-2025 15:47"
type input "02-10-2025 20:00"
type input "24-10-2025 00:00"
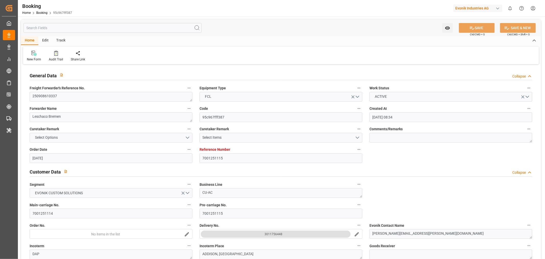
type input "18-09-2025 17:15"
type input "22-08-2025"
type input "22-09-2025 11:22"
type input "22-09-2025"
type input "22-08-2025 08:11"
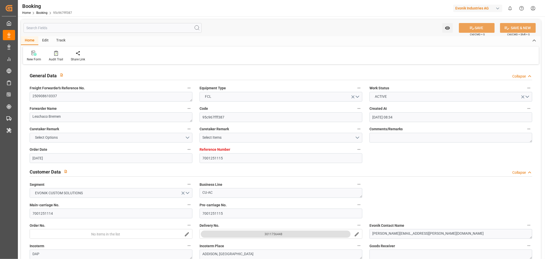
type input "18-09-2025 16:26"
type input "18-09-2025 23:59"
type input "18-09-2025 23:42"
type input "02-10-2025 20:00"
type input "03-10-2025 14:18"
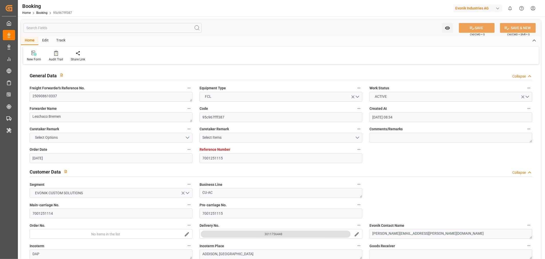
type input "07-10-2025 14:18"
type input "05-10-2025 04:00"
type input "04-10-2025 03:00"
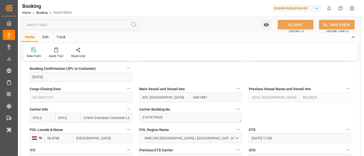
scroll to position [369, 0]
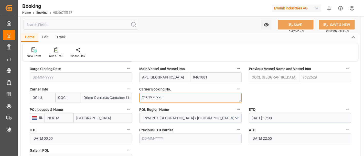
click at [155, 96] on textarea "2161973920" at bounding box center [190, 98] width 102 height 10
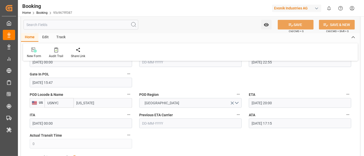
scroll to position [454, 0]
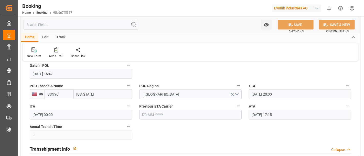
click at [278, 114] on input "18-09-2025 17:15" at bounding box center [300, 115] width 102 height 10
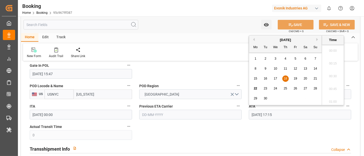
click at [278, 114] on input "18-09-2025 17:15" at bounding box center [300, 115] width 102 height 10
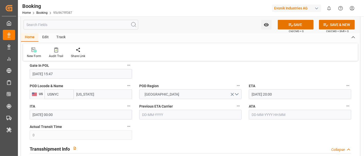
click at [347, 106] on icon "button" at bounding box center [347, 106] width 4 height 4
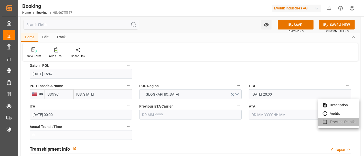
click at [339, 119] on li "Tracking Details" at bounding box center [338, 122] width 41 height 8
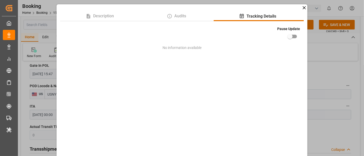
click at [294, 35] on input "checkbox" at bounding box center [289, 37] width 29 height 10
checkbox input "true"
click at [348, 70] on div "Description Audits Tracking Details Pause Update No information available" at bounding box center [182, 78] width 364 height 156
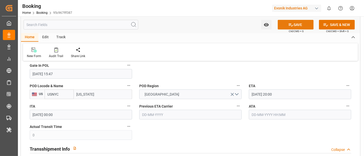
click at [294, 24] on button "SAVE" at bounding box center [295, 25] width 36 height 10
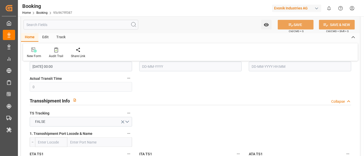
scroll to position [540, 0]
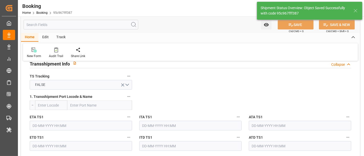
type textarea "Shashidhar Mm"
type input "22-09-2025 12:14"
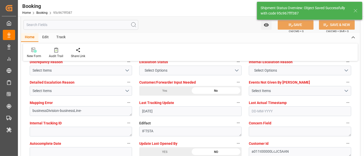
scroll to position [1023, 0]
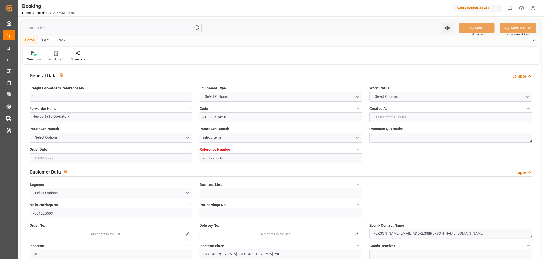
type input "7001225504"
type input "9349497"
type input "Hapag [PERSON_NAME]"
type input "Hapag Lloyd Aktiengesellschaft"
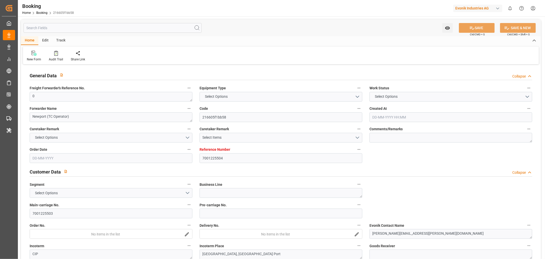
type input "NLRTM"
type input "USCHS"
type input "0"
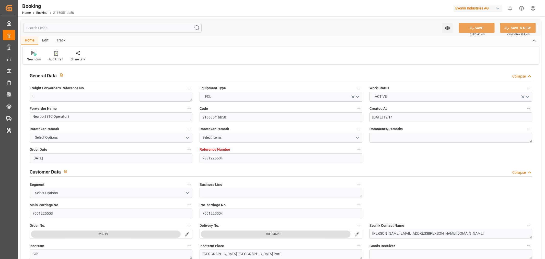
type input "[DATE] 12:14"
type input "[DATE]"
type input "[DATE] 00:00"
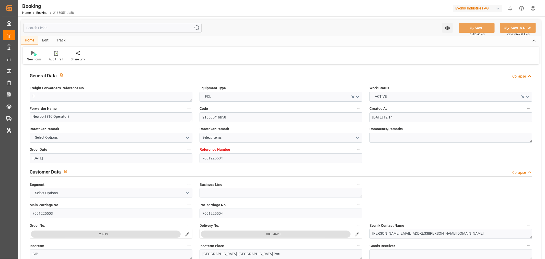
type input "[DATE] 00:00"
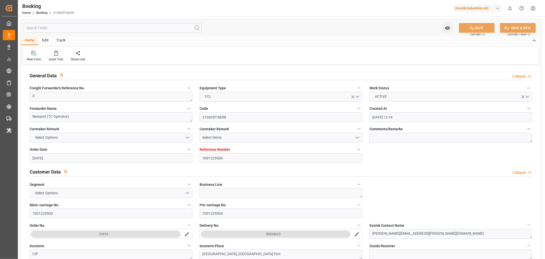
type input "[DATE]"
type input "[DATE] 06:27"
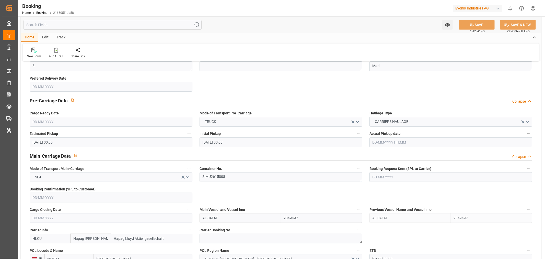
scroll to position [227, 0]
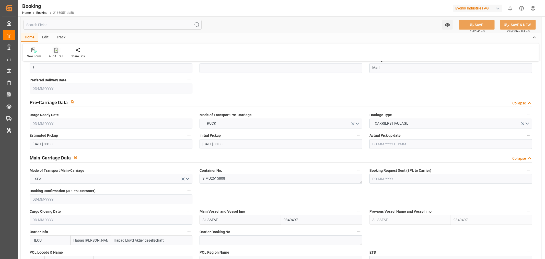
click at [52, 57] on div "Audit Trail" at bounding box center [56, 56] width 14 height 5
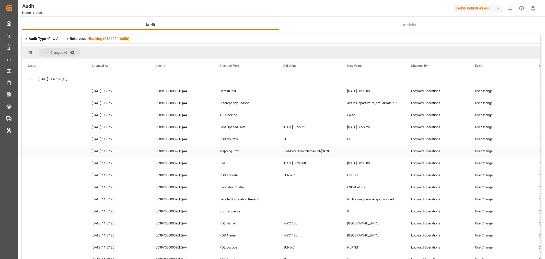
scroll to position [142, 0]
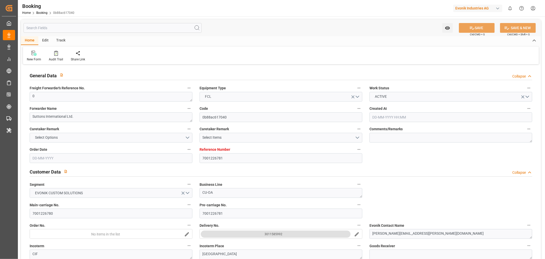
type input "7001226781"
type input "9315850"
type input "Hapag [PERSON_NAME]"
type input "Hapag Lloyd Aktiengesellschaft"
type input "BEANR"
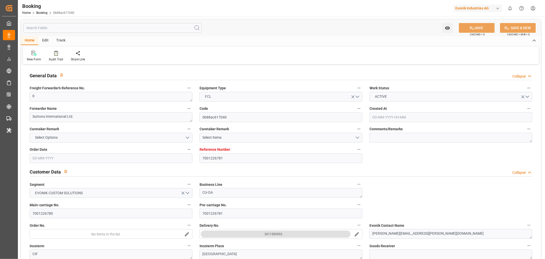
type input "CNSGH"
type input "MAPTM"
type input "0"
type input "[DATE] 13:39"
type input "[DATE]"
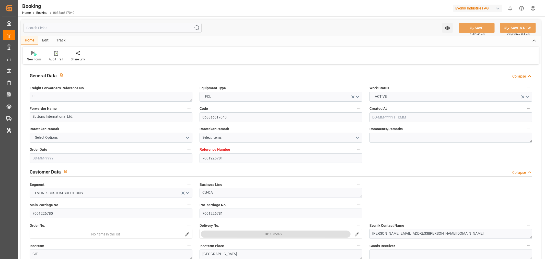
type input "[DATE]"
type input "[DATE] 00:00"
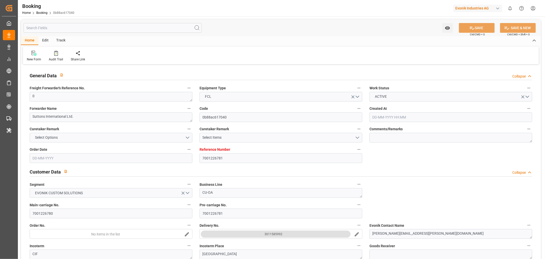
type input "[DATE] 00:00"
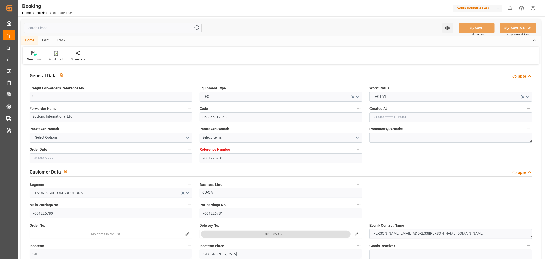
type input "[DATE] 00:00"
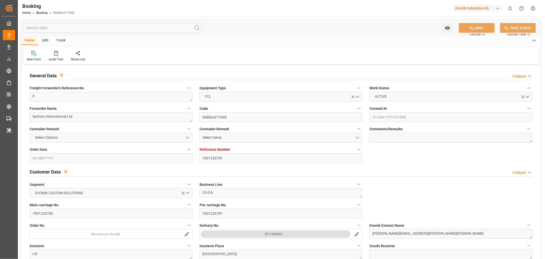
type input "[DATE]"
type input "[DATE] 06:46"
click at [57, 60] on div "Audit Trail" at bounding box center [56, 59] width 14 height 5
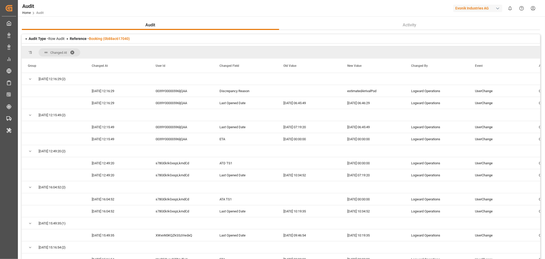
click at [73, 53] on span at bounding box center [74, 52] width 8 height 5
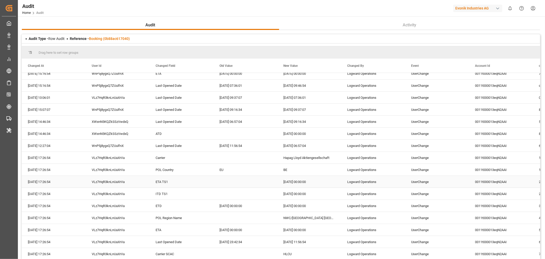
scroll to position [57, 0]
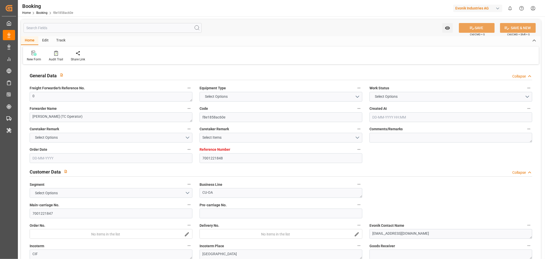
type input "7001221848"
type input "9321536"
type input "Maersk"
type input "Maersk Line AS"
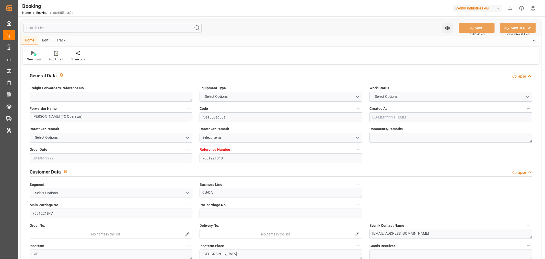
type input "NLRTM"
type input "SGSIN"
type input "35"
type input "0"
type input "[DATE] 12:21"
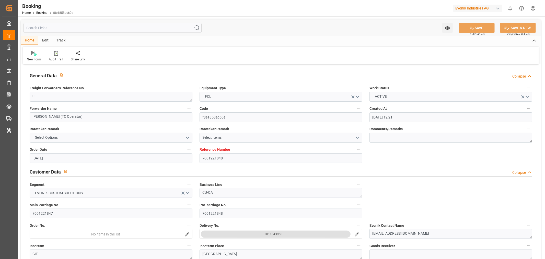
type input "[DATE]"
type input "[DATE] 00:00"
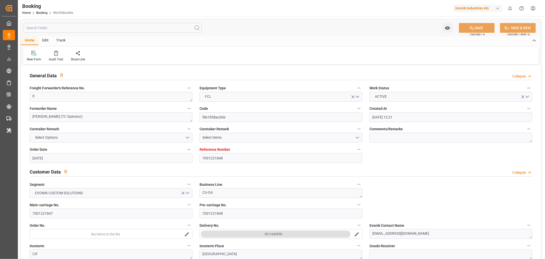
type input "[DATE] 00:00"
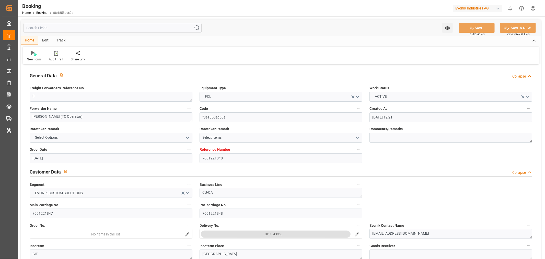
type input "[DATE] 00:00"
type input "[DATE]"
type input "[DATE] 07:16"
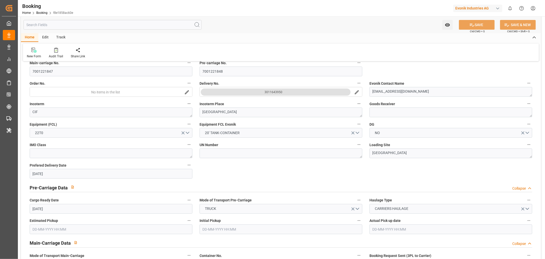
scroll to position [369, 0]
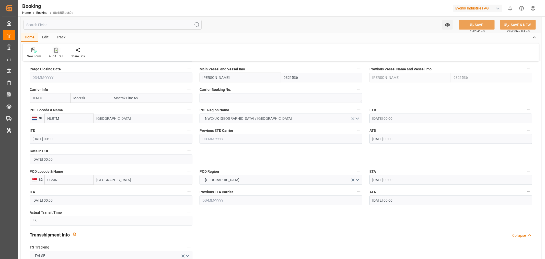
click at [55, 54] on div "Audit Trail" at bounding box center [56, 56] width 14 height 5
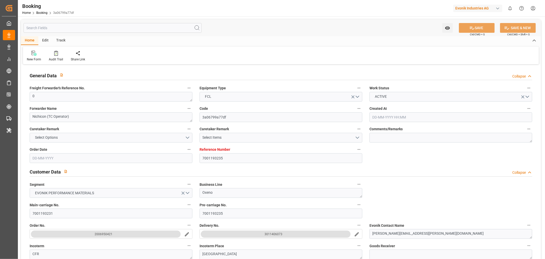
type input "7001193235"
type input "9312975"
type input "ONE"
type input "Ocean Network Express"
type input "NLRTM"
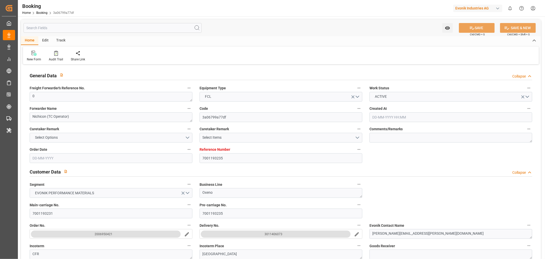
type input "JPNGO"
type input "55"
type input "0"
type input "[DATE] 05:49"
type input "[DATE]"
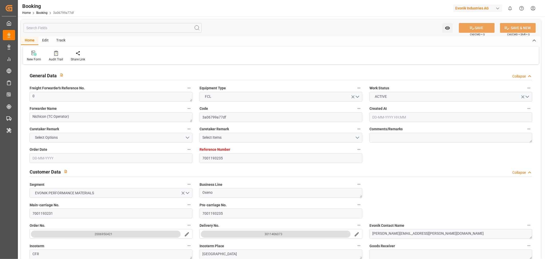
type input "[DATE]"
type input "[DATE] 00:00"
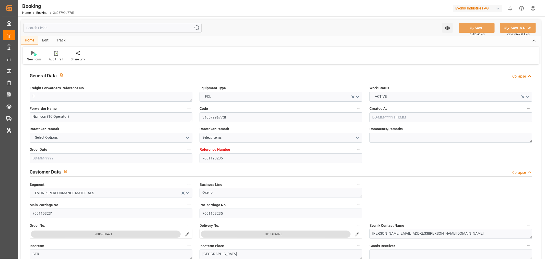
type input "[DATE] 00:00"
type input "21-07-2025"
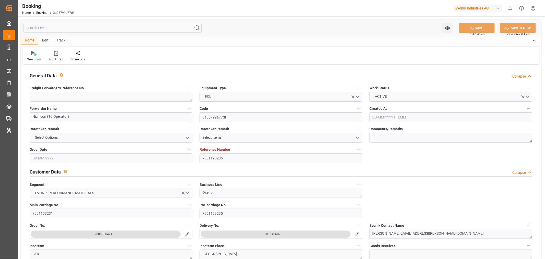
type input "22-09-2025 07:46"
click at [49, 58] on div "Audit Trail" at bounding box center [56, 59] width 14 height 5
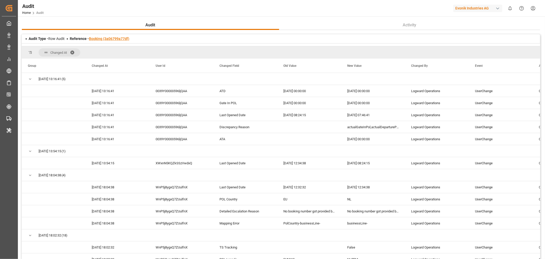
click at [105, 39] on link "Booking (3a06799a77df)" at bounding box center [109, 39] width 40 height 4
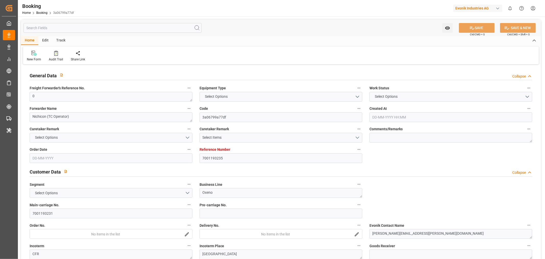
type input "7001193235"
type input "9312975"
type input "ONE"
type input "Ocean Network Express"
type input "NLRTM"
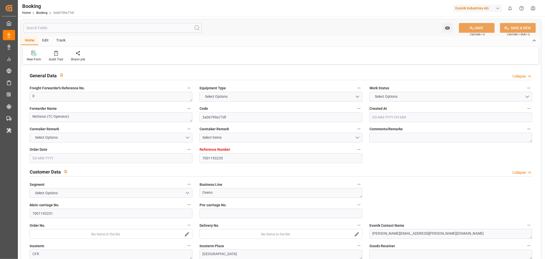
type input "JPNGO"
type input "55"
type input "0"
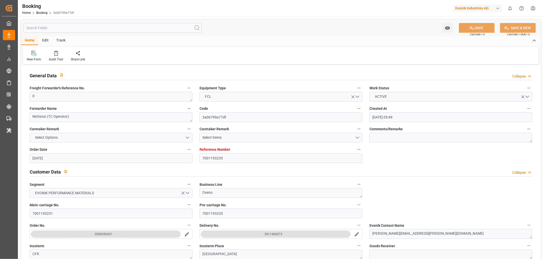
type input "[DATE] 05:49"
type input "[DATE]"
type input "08-07-2025"
type input "[DATE] 00:00"
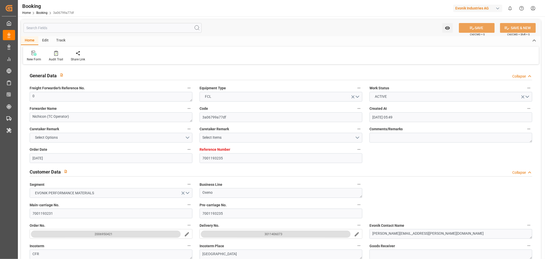
type input "[DATE] 00:00"
type input "22-07-2025 00:00"
type input "[DATE] 00:00"
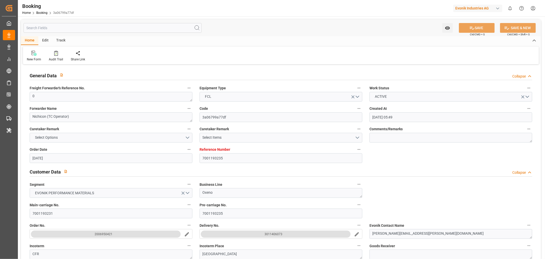
type input "[DATE] 00:00"
type input "[DATE]"
type input "22-09-2025 07:46"
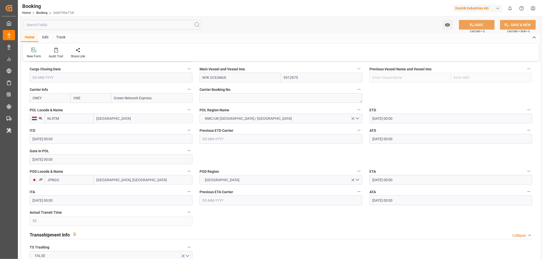
scroll to position [284, 0]
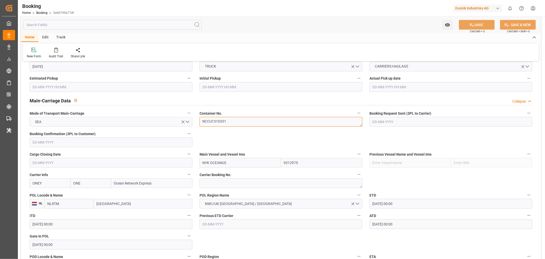
click at [208, 125] on textarea "NCCU1310331" at bounding box center [281, 122] width 163 height 10
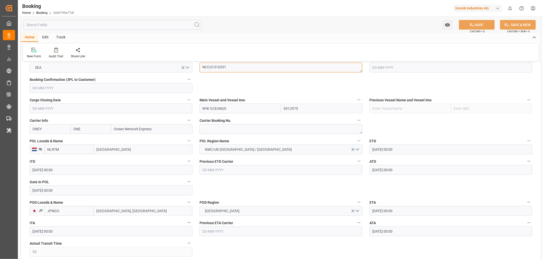
scroll to position [341, 0]
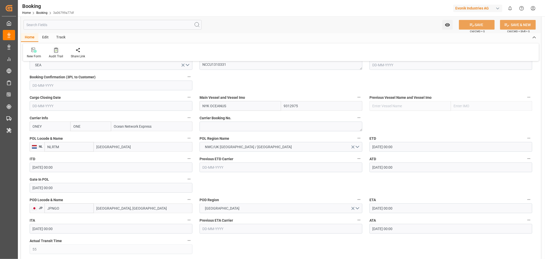
click at [53, 58] on div "Audit Trail" at bounding box center [56, 56] width 14 height 5
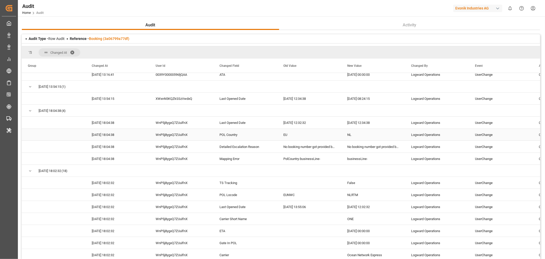
scroll to position [142, 0]
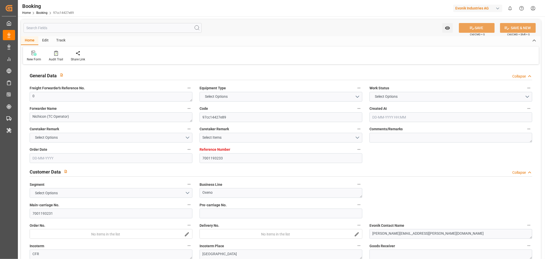
type input "7001193233"
type input "9312975"
type input "ONE"
type input "Ocean Network Express"
type input "NLRTM"
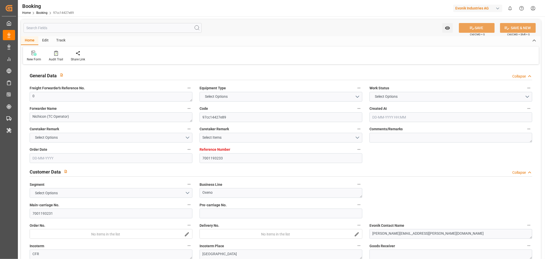
type input "JPNGO"
type input "55"
type input "0"
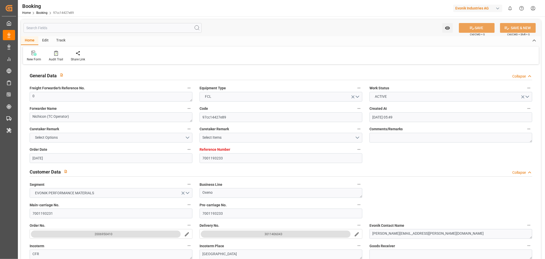
type input "[DATE] 05:49"
type input "[DATE]"
type input "[DATE] 00:00"
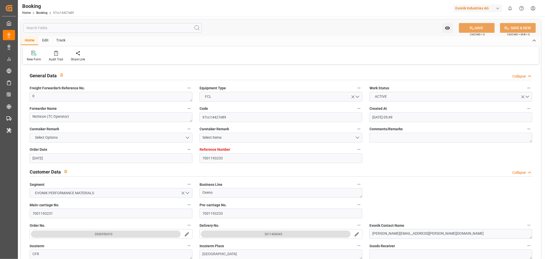
type input "[DATE] 00:00"
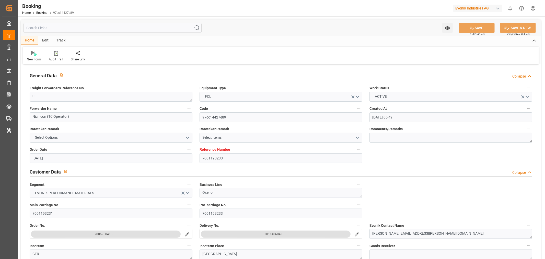
type input "[DATE] 00:00"
type input "[DATE]"
type input "[DATE] 07:50"
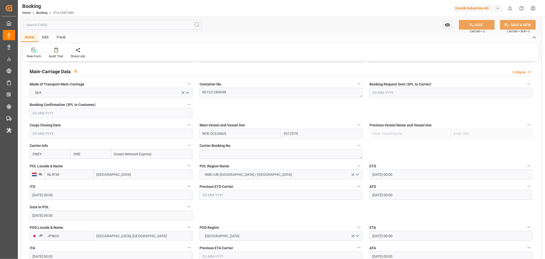
scroll to position [369, 0]
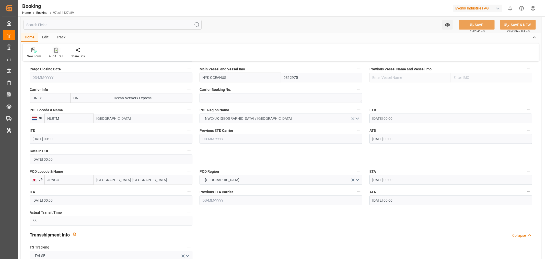
click at [51, 57] on div "Audit Trail" at bounding box center [56, 56] width 14 height 5
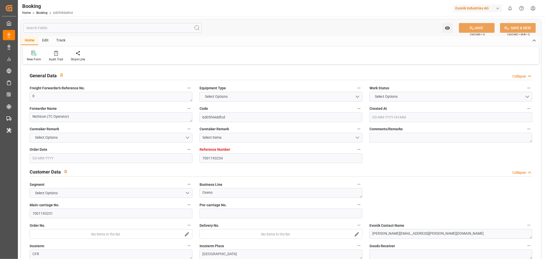
type input "7001193234"
type input "9312975"
type input "ONE"
type input "Ocean Network Express"
type input "NLRTM"
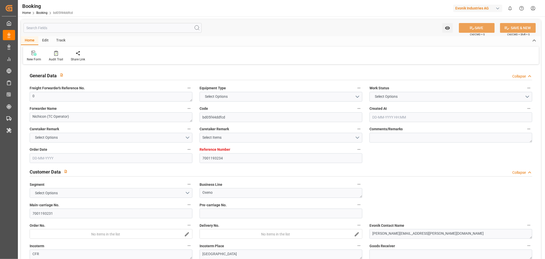
type input "JPNGO"
type input "55"
type input "0"
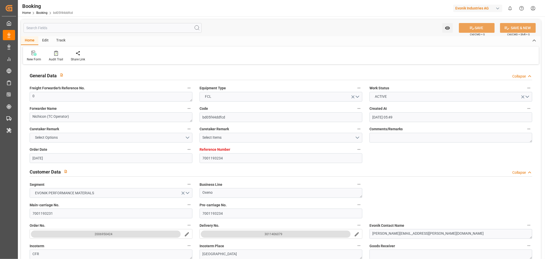
type input "12-06-2025 05:49"
type input "12-06-2025"
type input "04-09-2025"
type input "08-07-2025"
type input "26-08-2025 00:00"
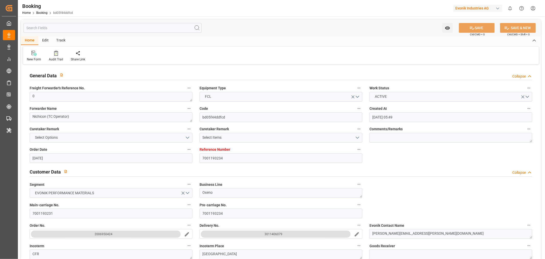
type input "26-08-2025 00:00"
type input "26-07-2025 00:00"
type input "21-07-2025 00:00"
type input "[DATE] 00:00"
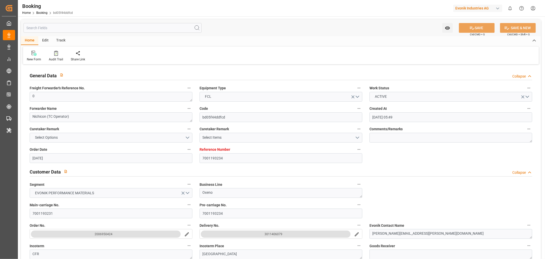
type input "[DATE] 00:00"
type input "21-07-2025"
type input "22-09-2025 07:49"
click at [57, 61] on div "Audit Trail" at bounding box center [56, 59] width 14 height 5
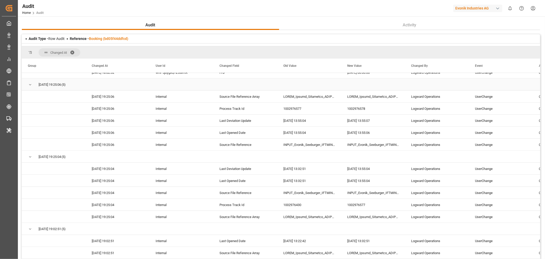
scroll to position [511, 0]
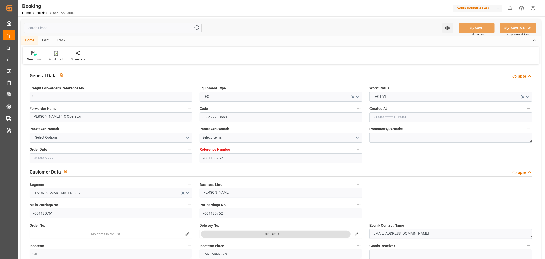
type input "7001180762"
type input "9839210"
type input "CMACGM"
type input "CMA CGM Group"
type input "NLRTM"
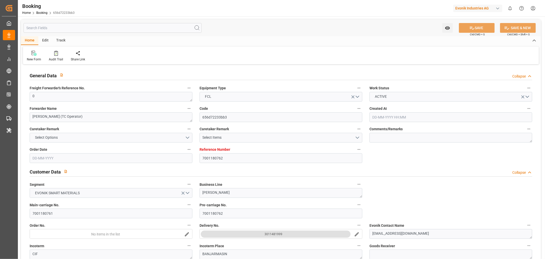
type input "IDBDJ"
type input "MYPKG"
type input "IDJKT"
type input "49"
type input "0"
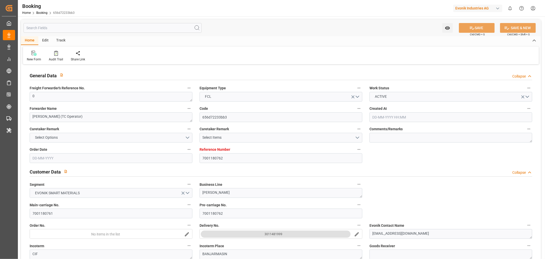
type input "[DATE] 12:52"
type input "[DATE]"
type input "[DATE] 00:00"
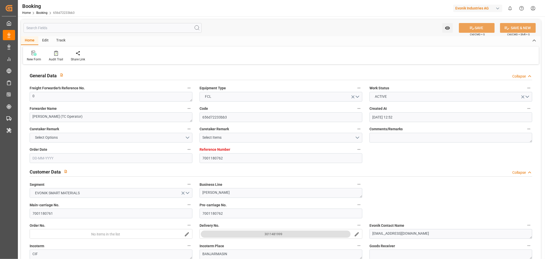
type input "[DATE] 00:00"
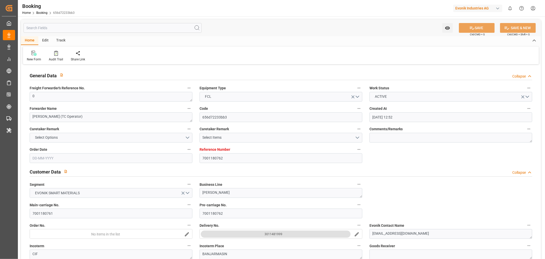
type input "[DATE] 00:00"
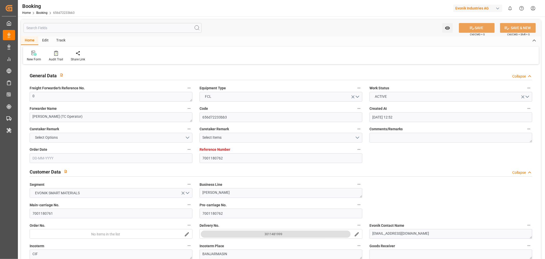
type input "[DATE] 00:00"
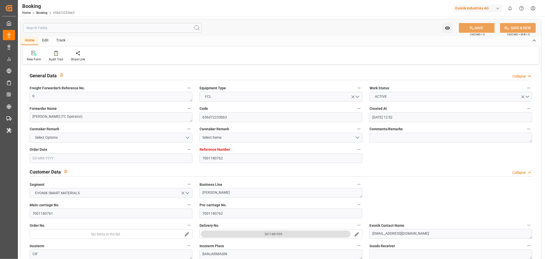
type input "[DATE] 00:00"
type input "[DATE]"
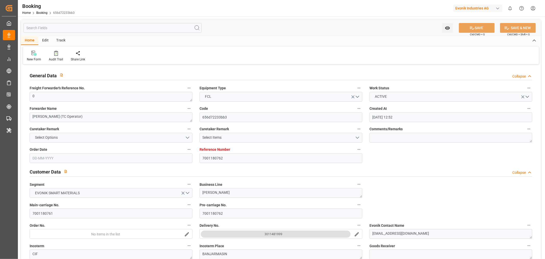
type input "22-09-2025 09:38"
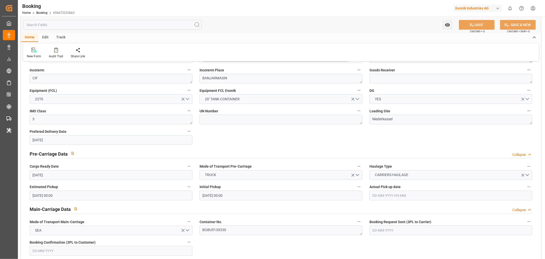
scroll to position [227, 0]
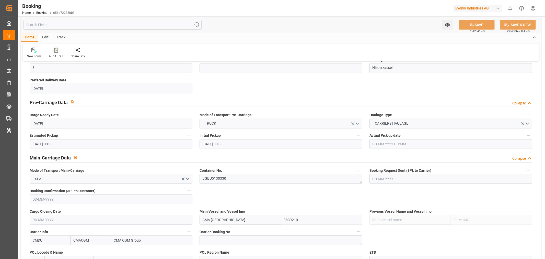
click at [58, 57] on div "Audit Trail" at bounding box center [56, 56] width 14 height 5
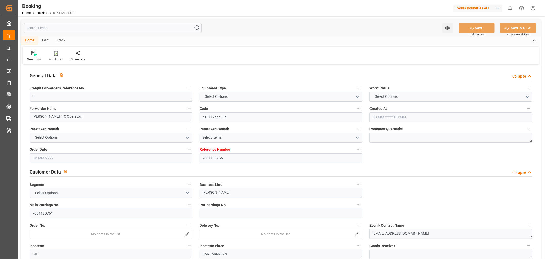
type input "7001180766"
type input "9839210"
type input "CMACGM"
type input "CMA CGM Group"
type input "NLRTM"
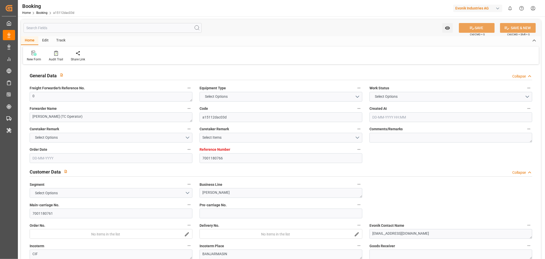
type input "IDBDJ"
type input "MYPKG"
type input "IDJKT"
type input "49"
type input "0"
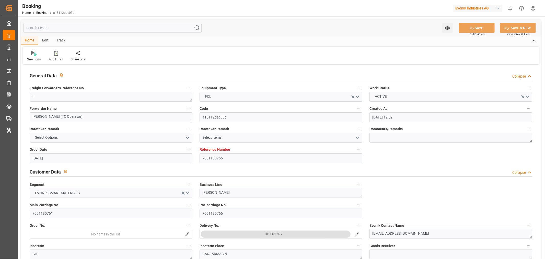
type input "[DATE] 12:52"
type input "[DATE]"
type input "[DATE] 00:00"
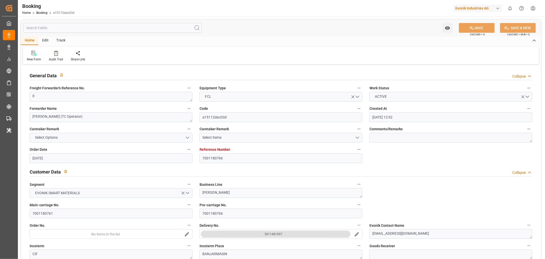
type input "[DATE] 00:00"
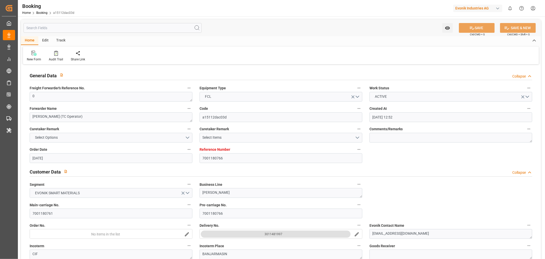
type input "[DATE] 00:00"
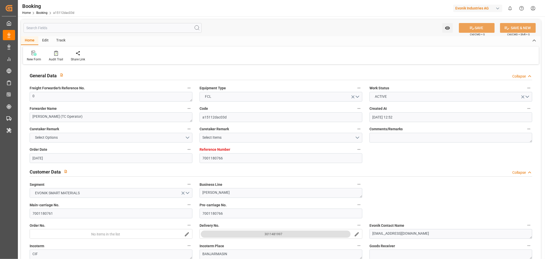
type input "[DATE] 00:00"
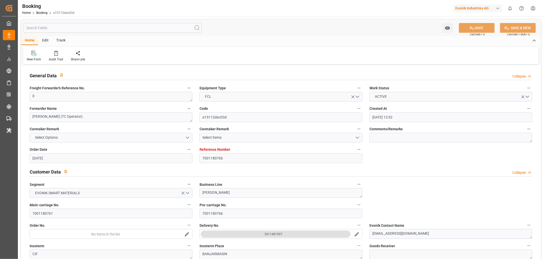
type input "[DATE] 00:00"
type input "[DATE]"
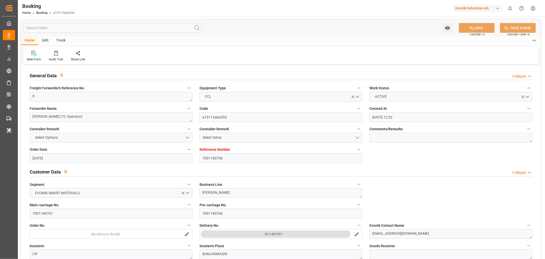
type input "[DATE] 09:45"
click at [55, 60] on div "Audit Trail" at bounding box center [56, 59] width 14 height 5
